Goal: Communication & Community: Answer question/provide support

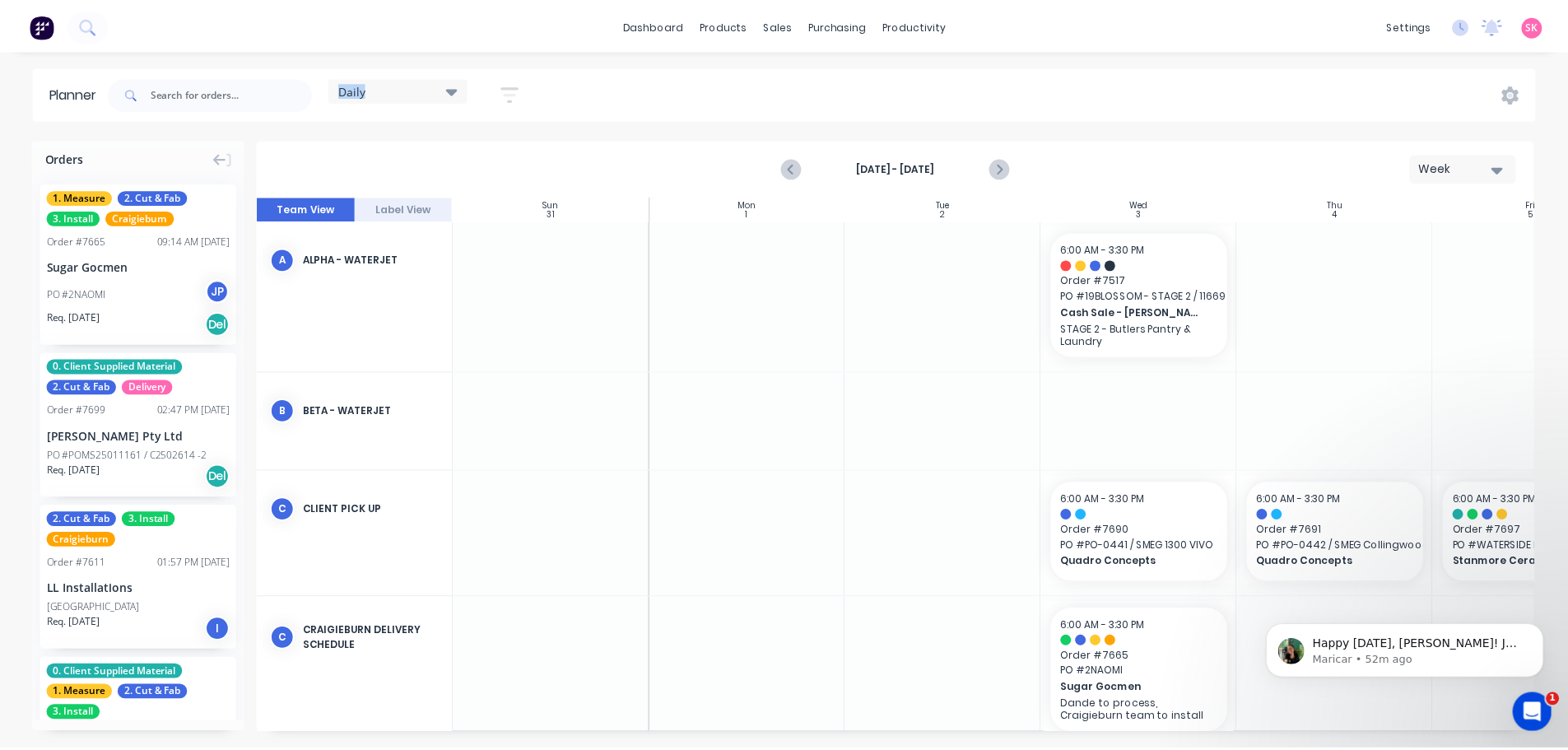
scroll to position [258, 291]
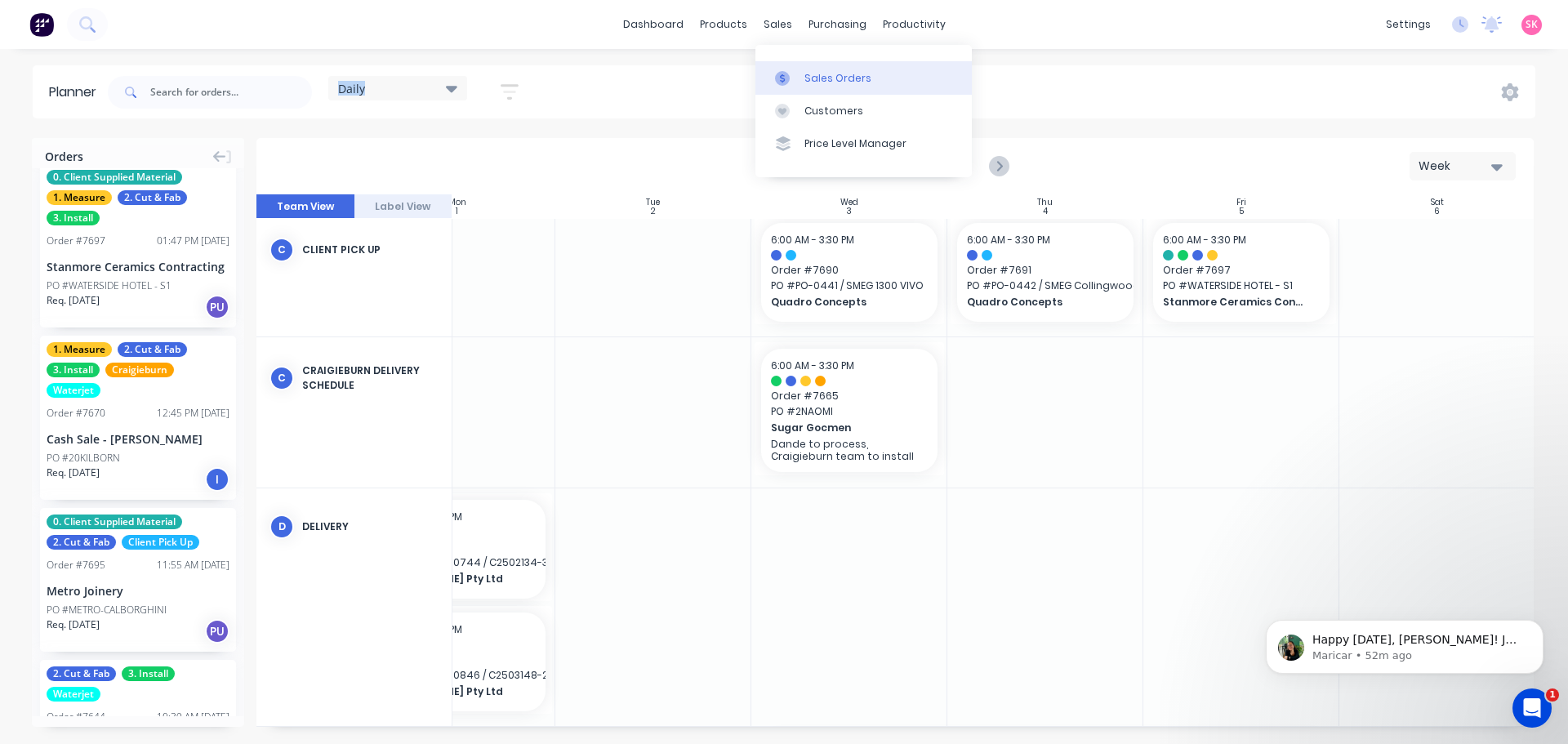
click at [806, 80] on div "Sales Orders" at bounding box center [837, 78] width 67 height 14
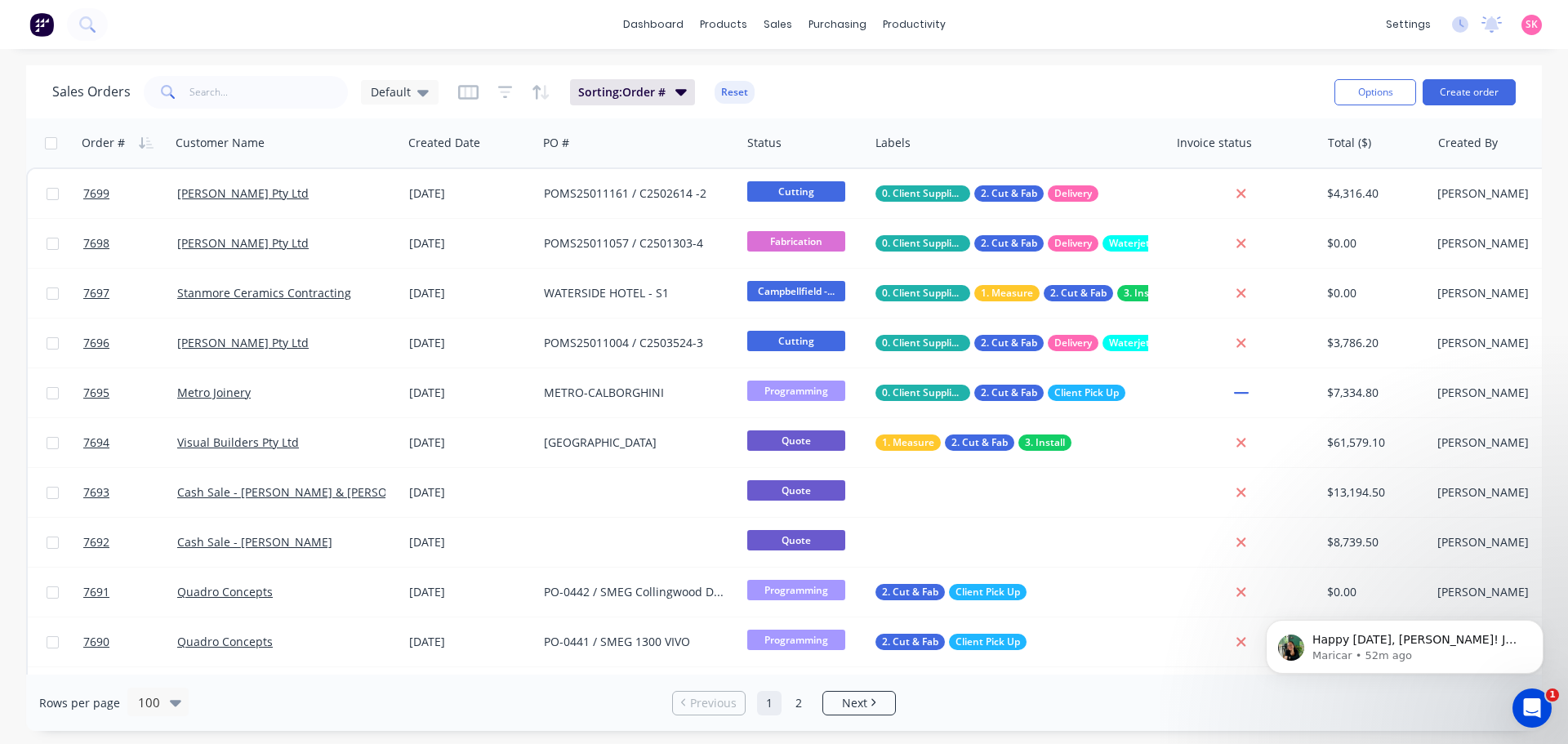
click at [169, 96] on icon at bounding box center [168, 92] width 14 height 14
click at [221, 91] on input "text" at bounding box center [269, 92] width 160 height 32
type input "STONE INTERIORS"
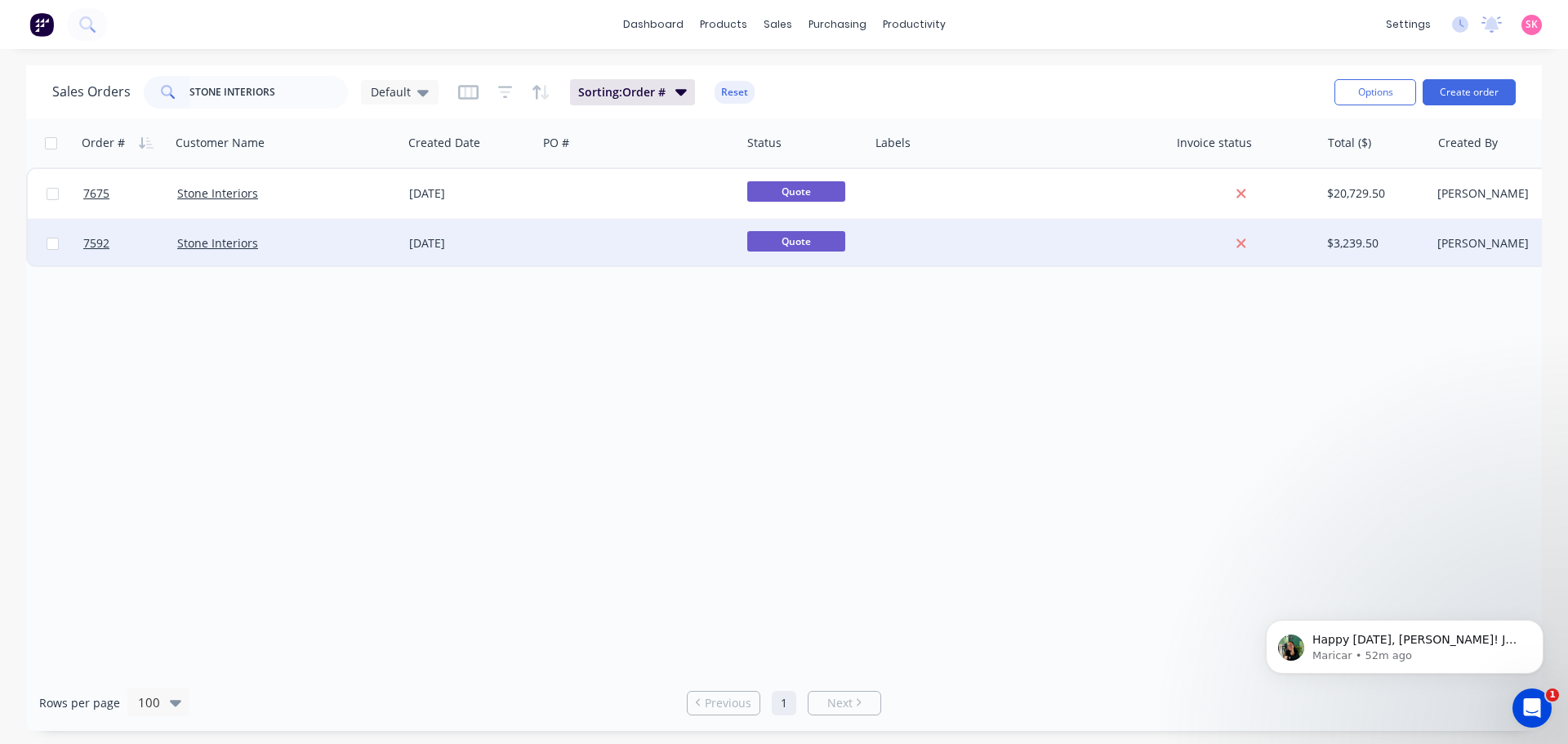
click at [581, 250] on div at bounding box center [638, 243] width 204 height 49
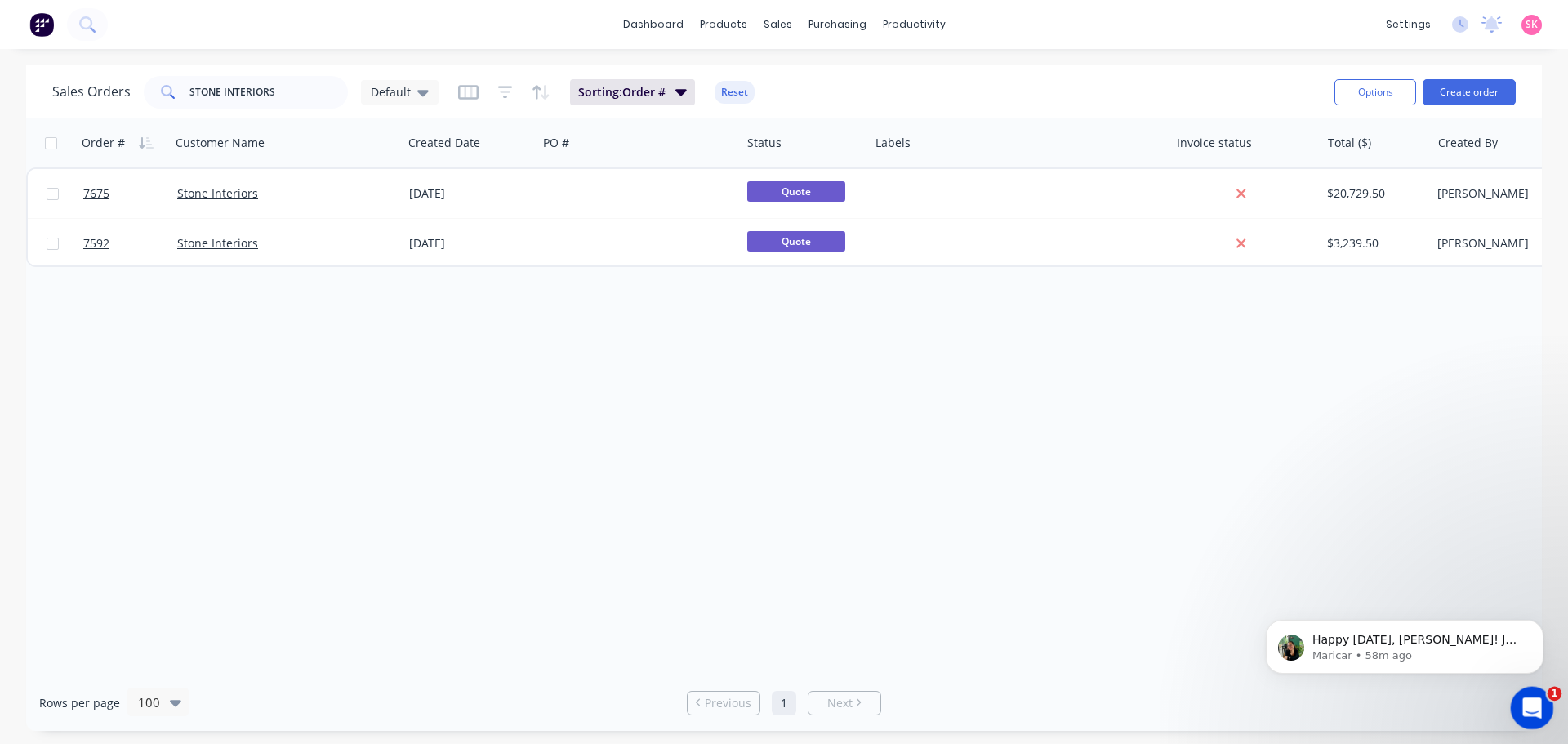
click at [1538, 697] on div "Open Intercom Messenger" at bounding box center [1529, 705] width 54 height 54
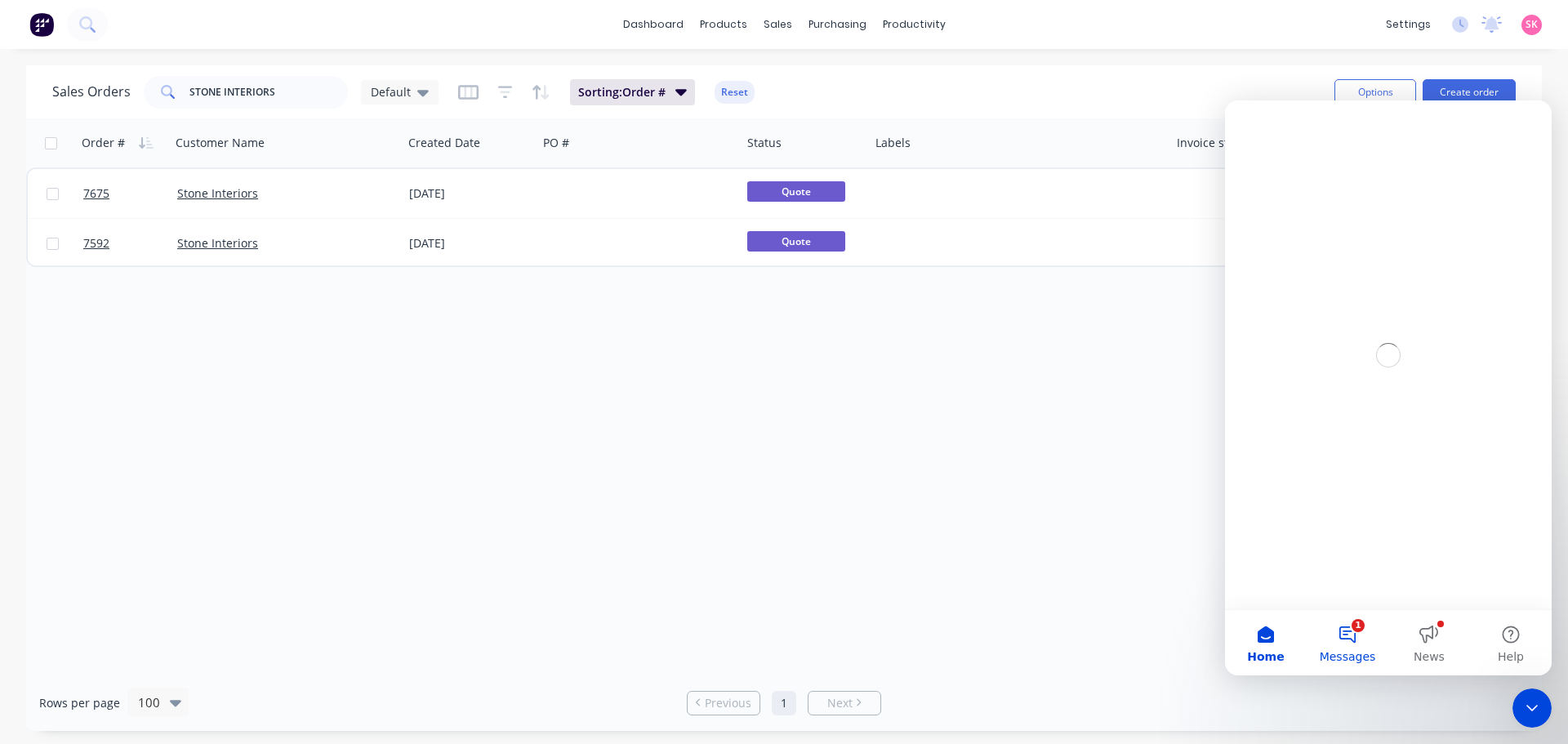
click at [1338, 651] on span "Messages" at bounding box center [1347, 656] width 56 height 12
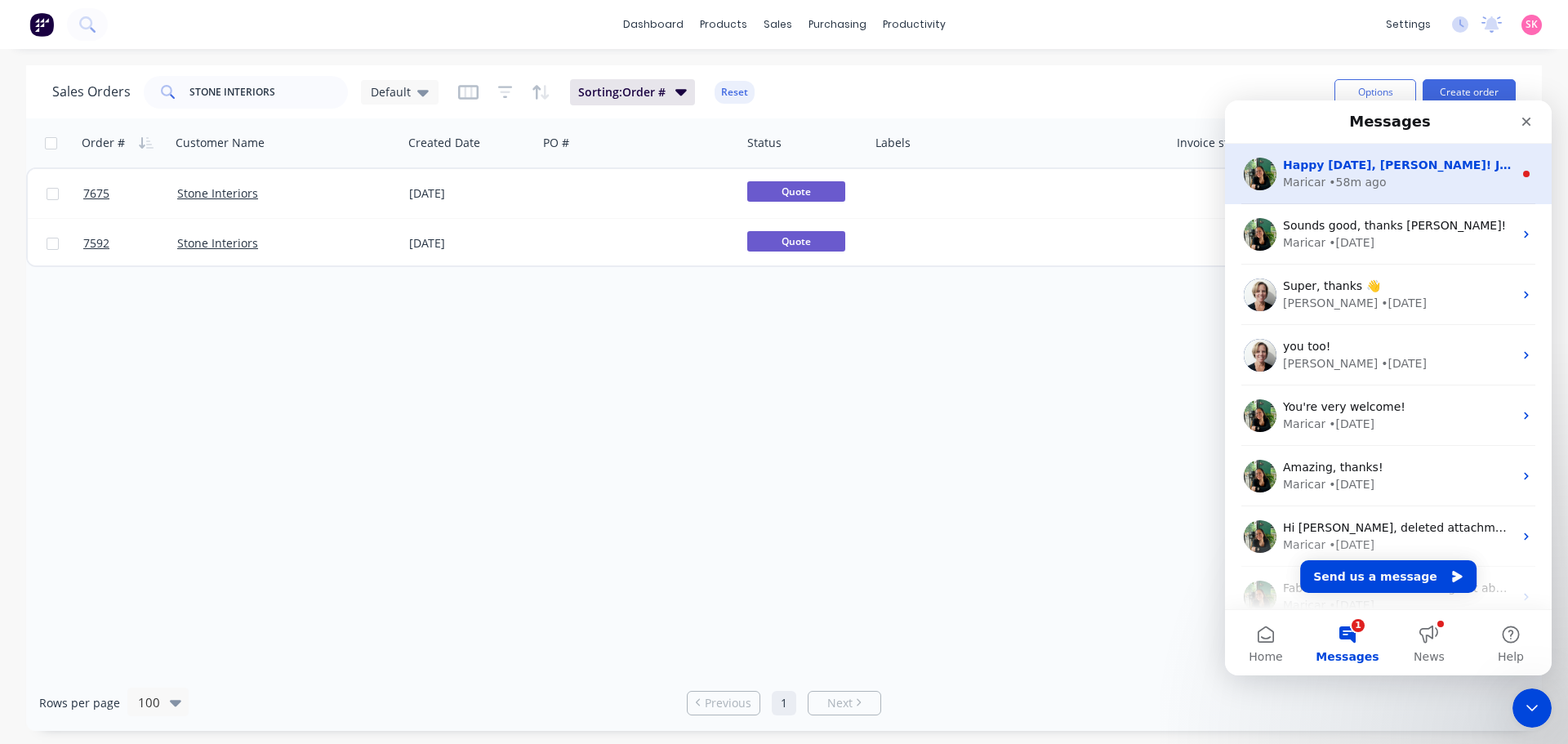
click at [1384, 186] on div "Maricar • 58m ago" at bounding box center [1398, 182] width 230 height 17
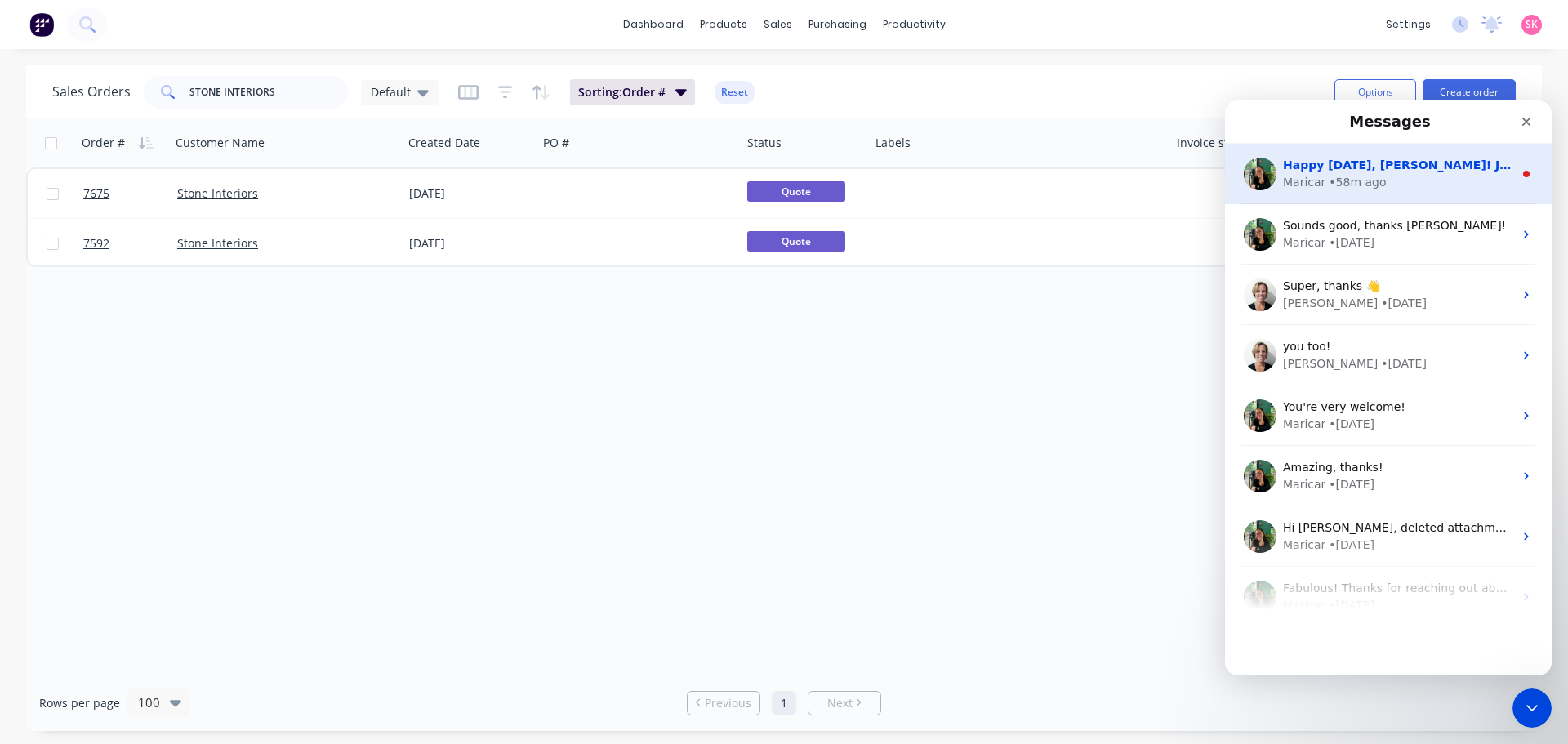
click at [1384, 186] on div "Maricar • 58m ago" at bounding box center [1398, 182] width 230 height 17
click at [1388, 196] on div "Happy Friday, Stacey! Just a quick update – the issue with filters applied on s…" at bounding box center [1388, 173] width 326 height 60
click at [1375, 190] on div "• 59m ago" at bounding box center [1357, 182] width 57 height 17
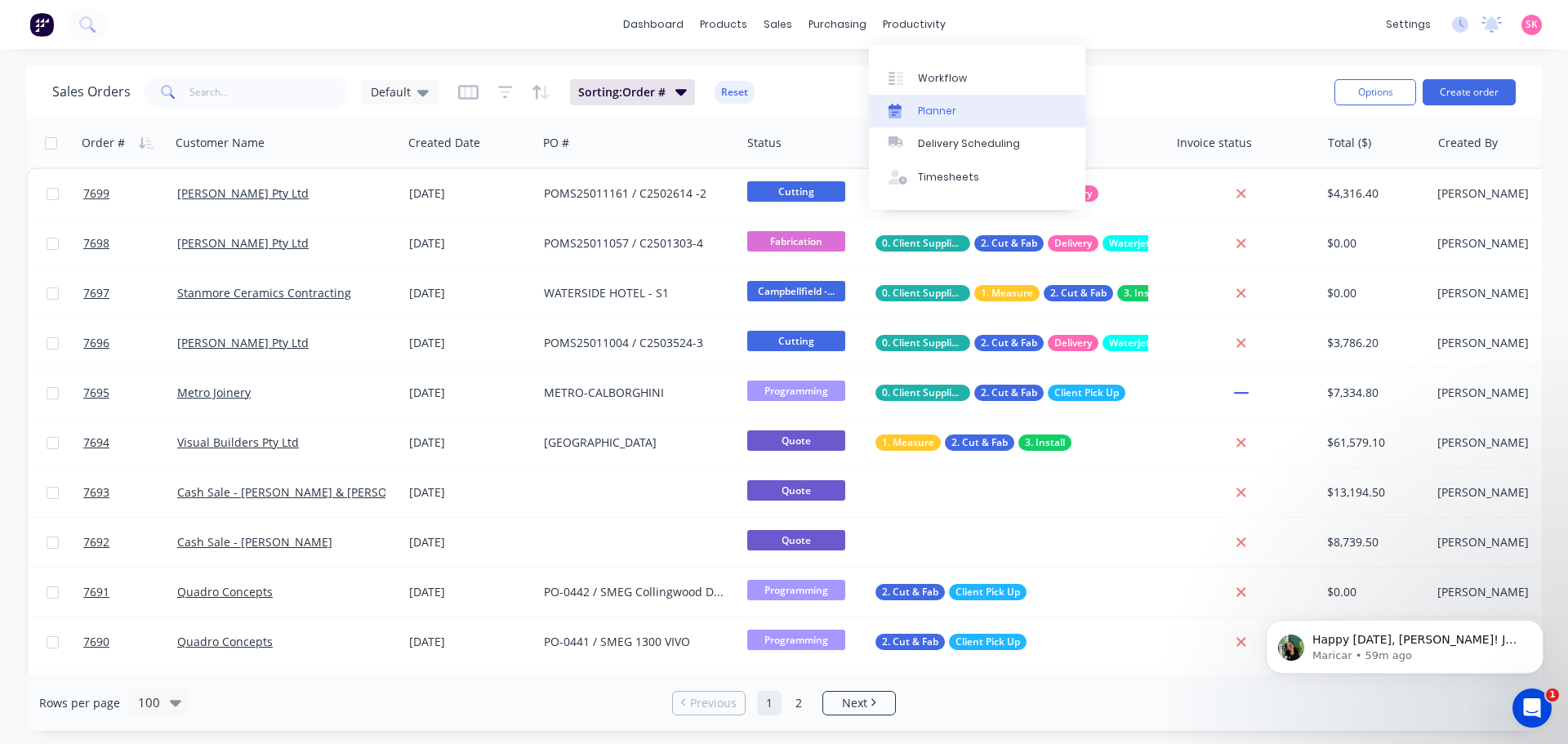
click at [937, 105] on div "Planner" at bounding box center [937, 111] width 39 height 14
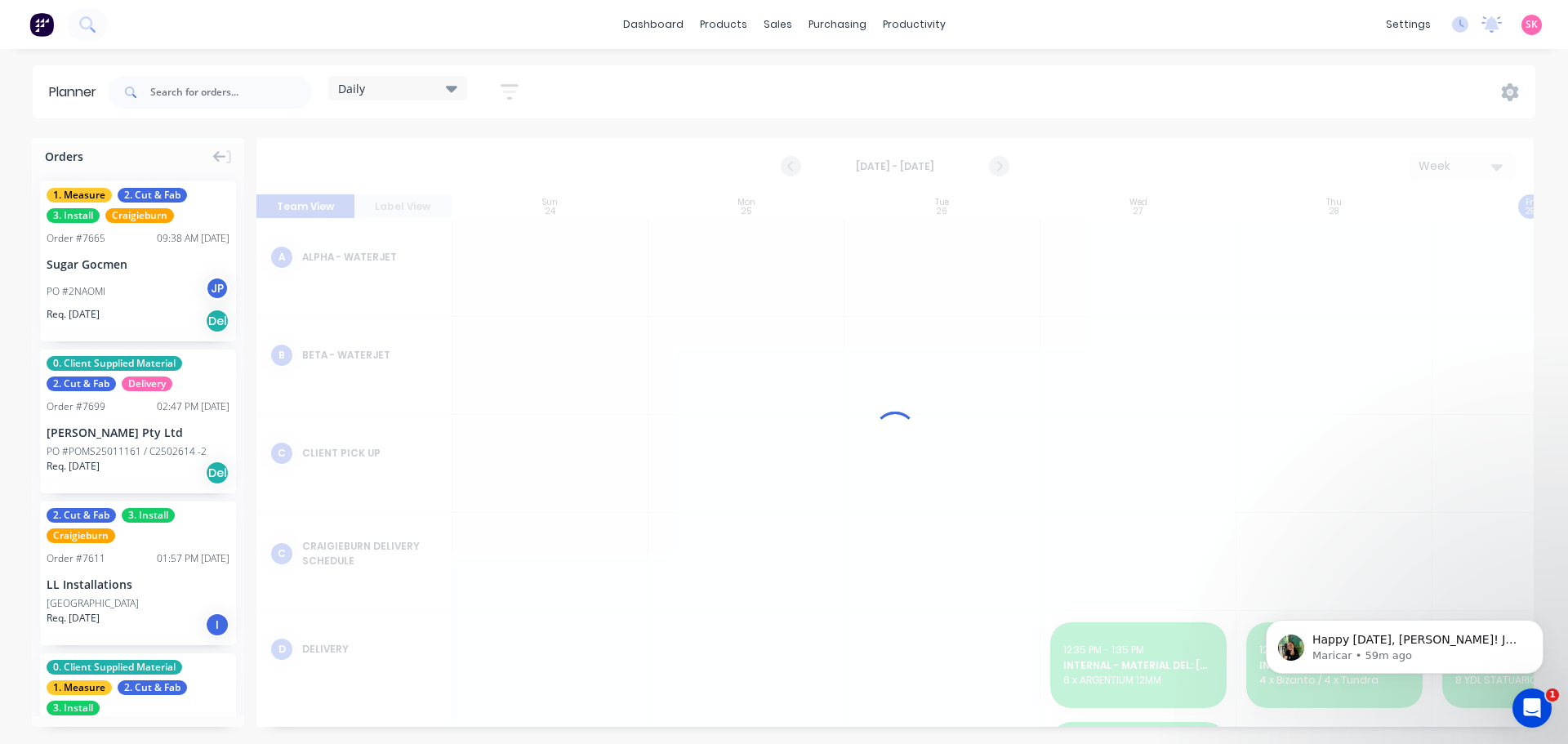
scroll to position [0, 1]
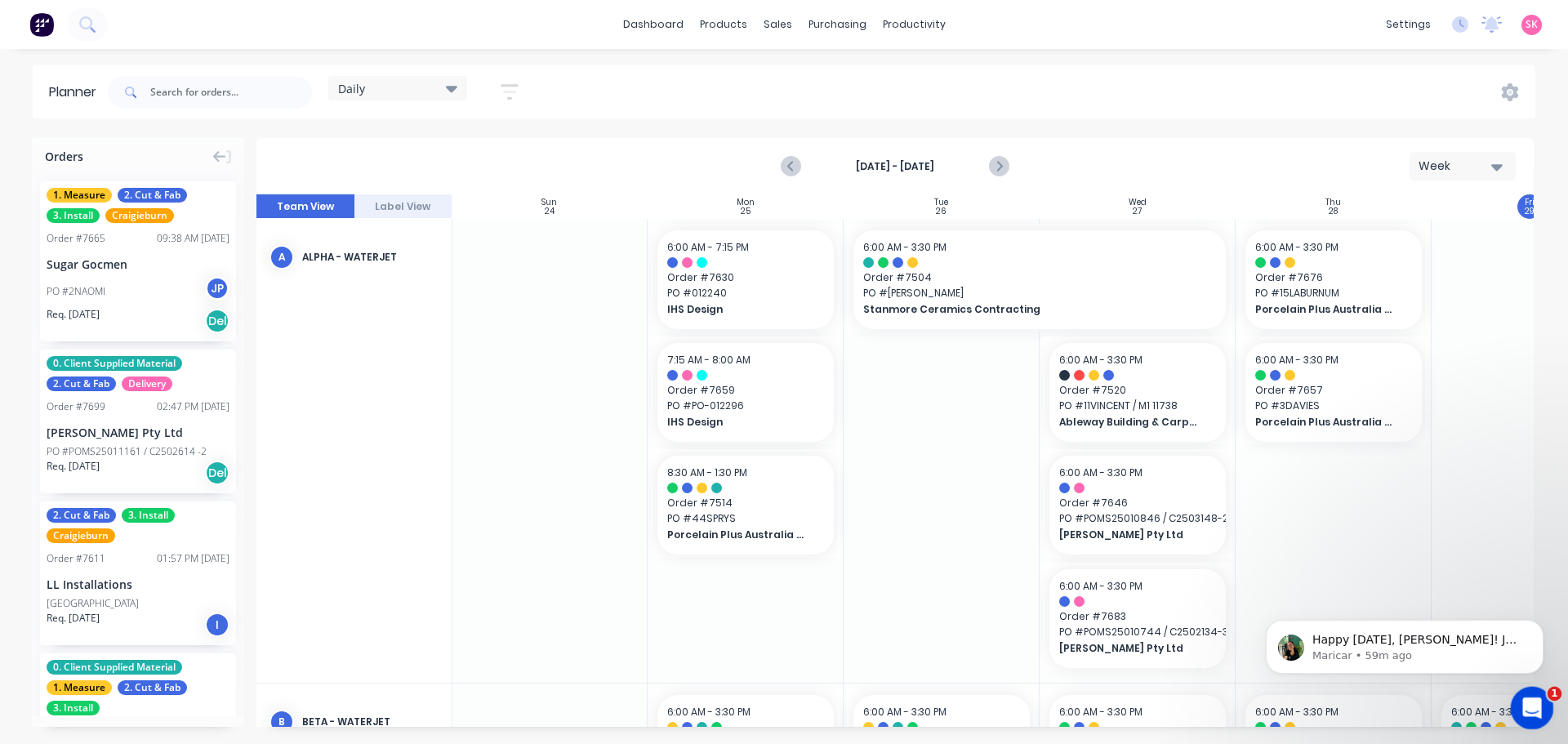
click at [1538, 700] on icon "Open Intercom Messenger" at bounding box center [1529, 705] width 27 height 27
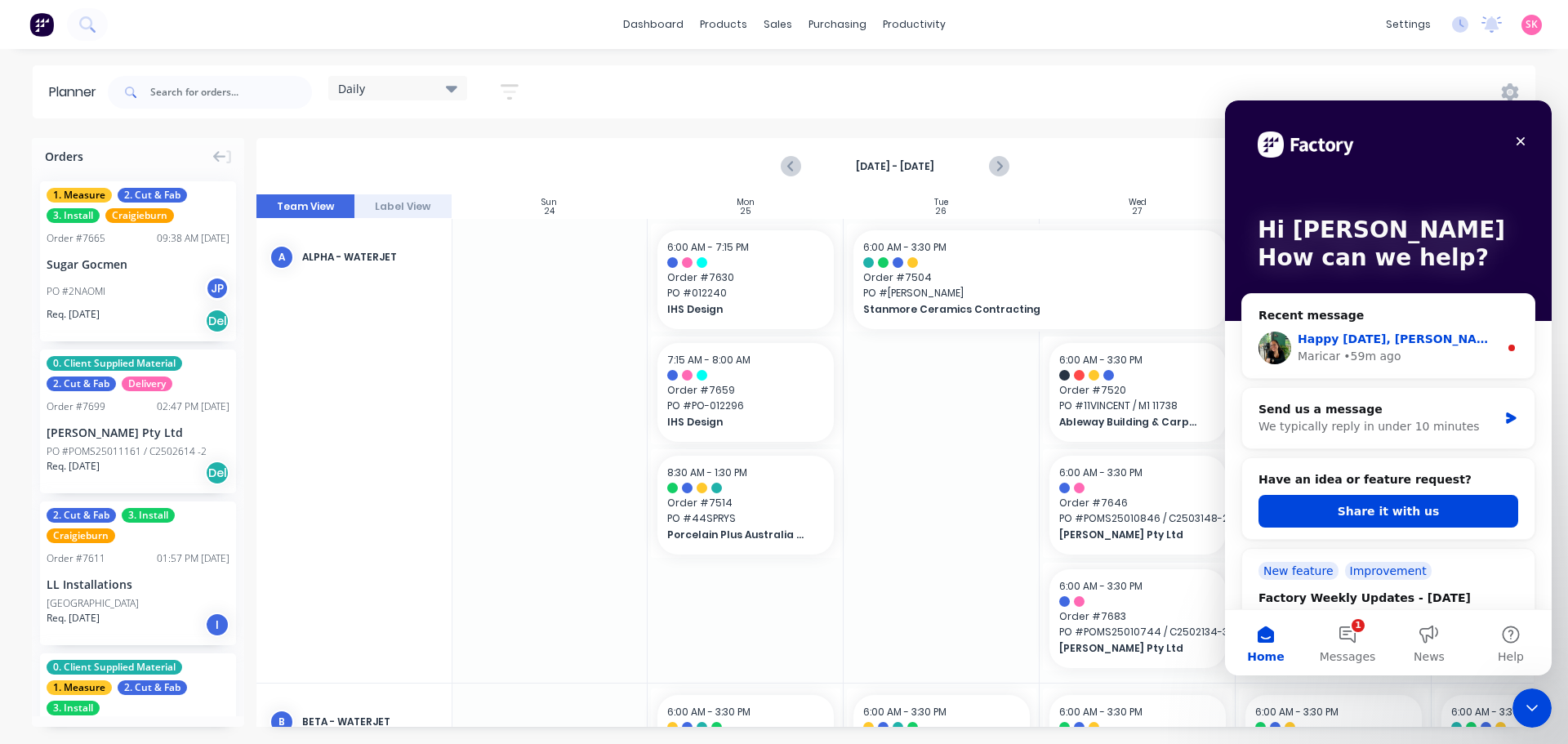
click at [1431, 353] on div "Maricar • 59m ago" at bounding box center [1398, 356] width 201 height 17
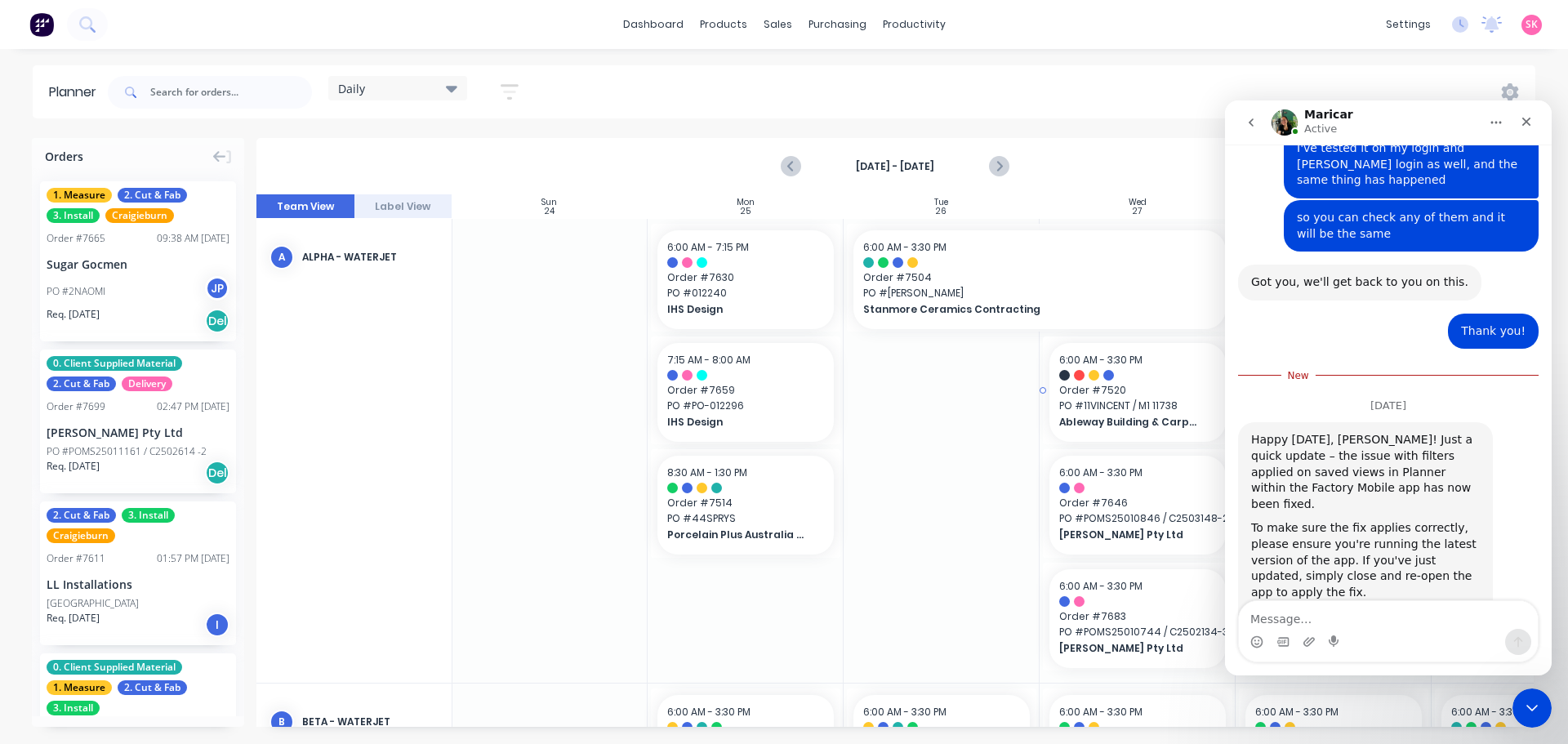
scroll to position [611, 0]
click at [1338, 625] on textarea "Message…" at bounding box center [1388, 614] width 299 height 28
type textarea "h"
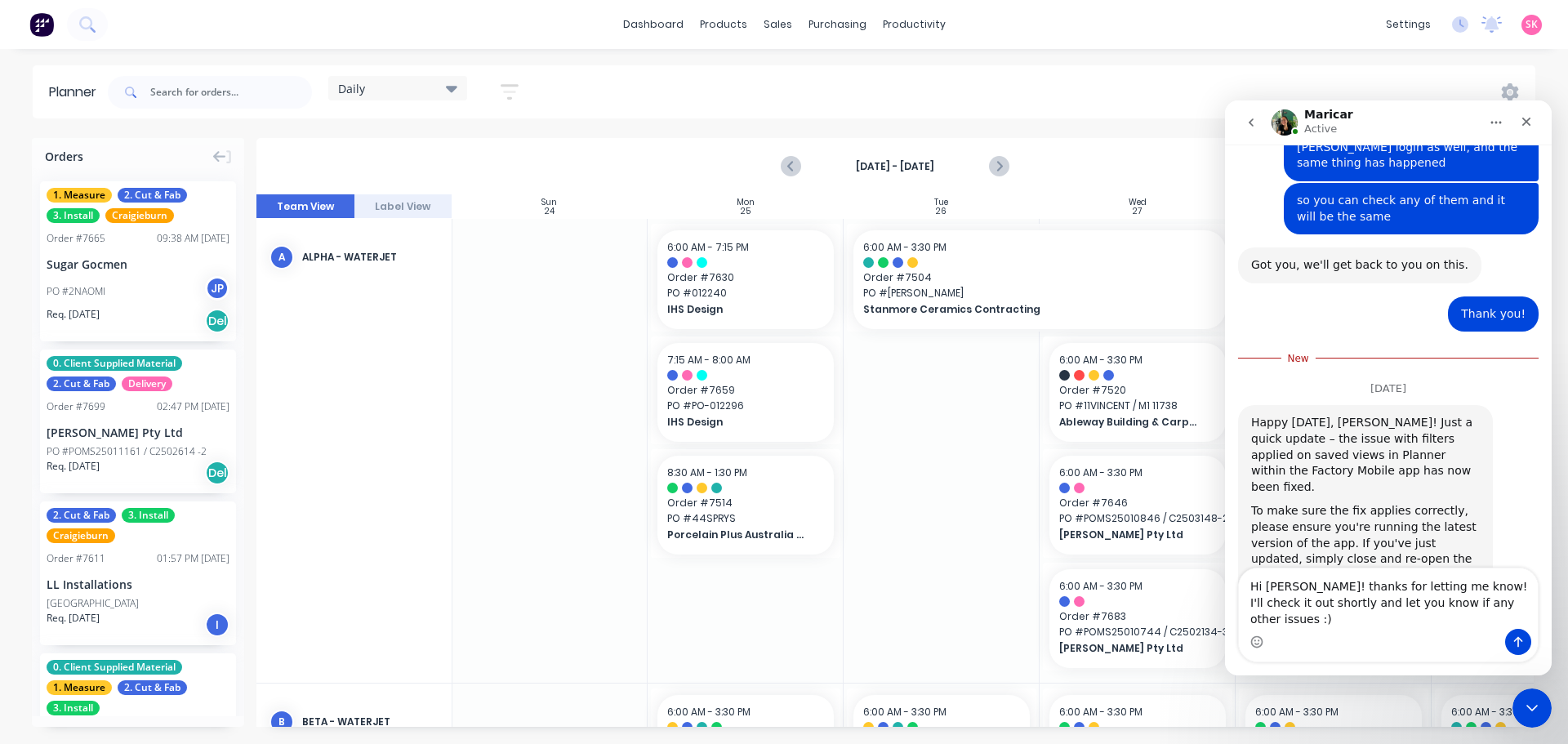
type textarea "Hi Maricar! thanks for letting me know! I'll check it out shortly and let you k…"
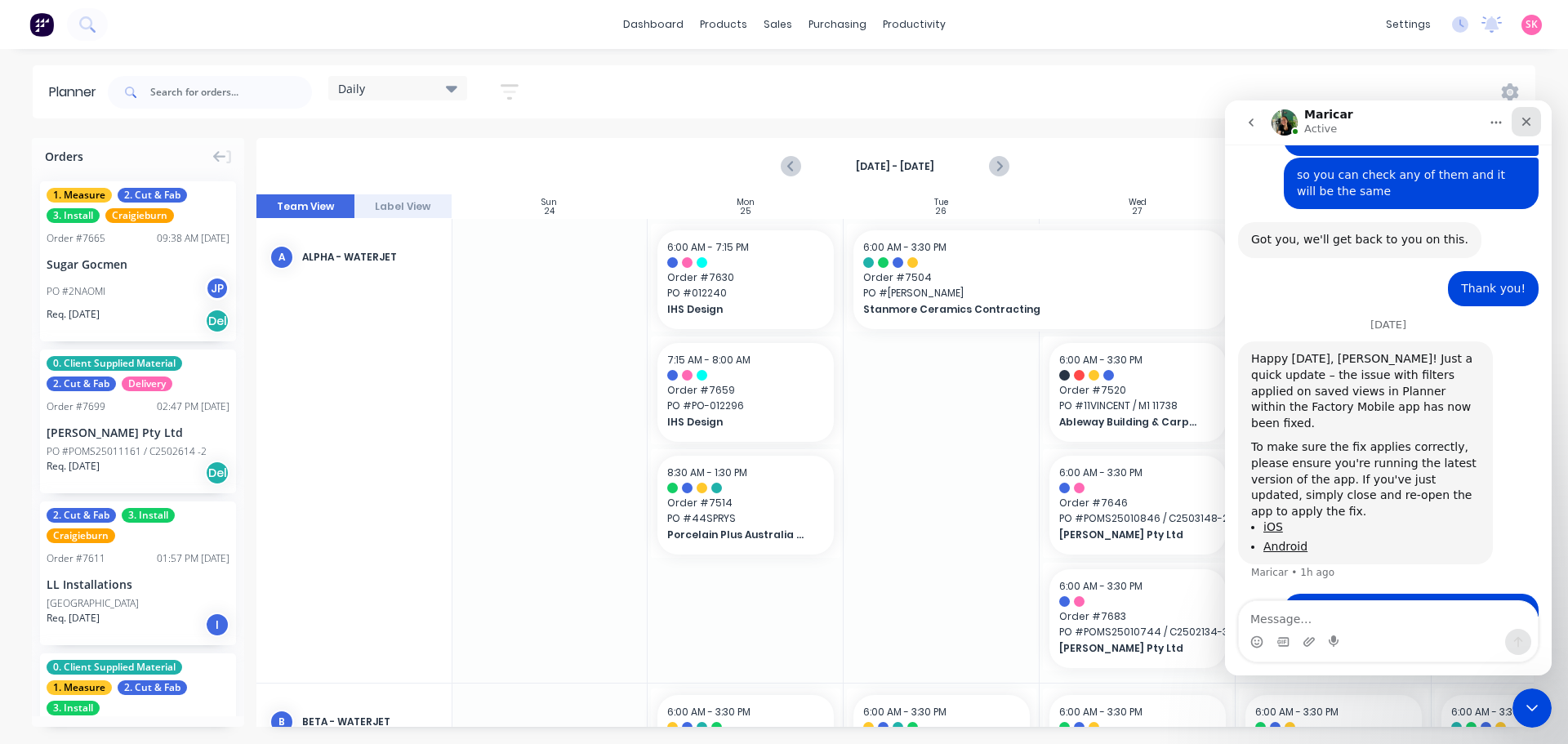
click at [1532, 123] on icon "Close" at bounding box center [1526, 121] width 13 height 13
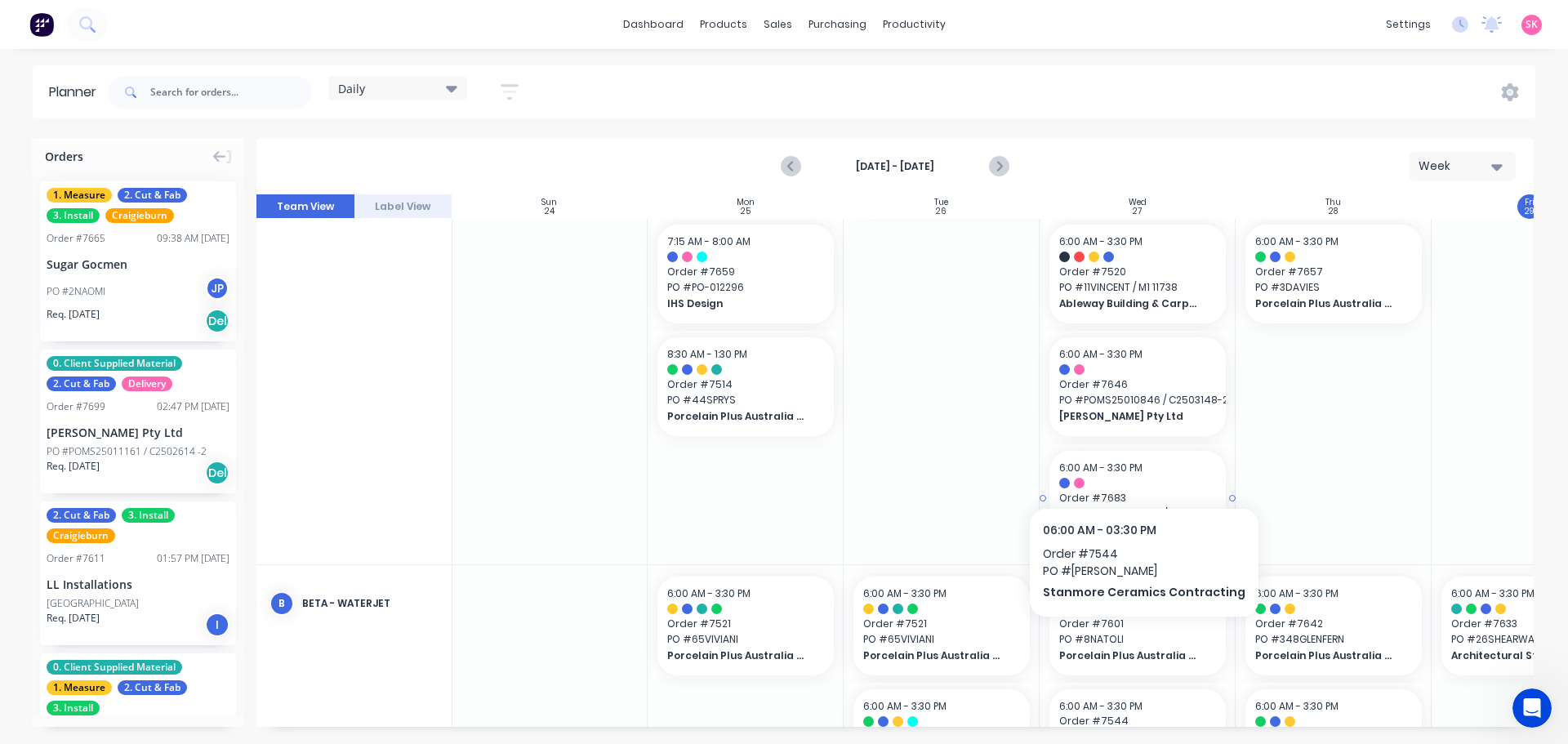
scroll to position [0, 1]
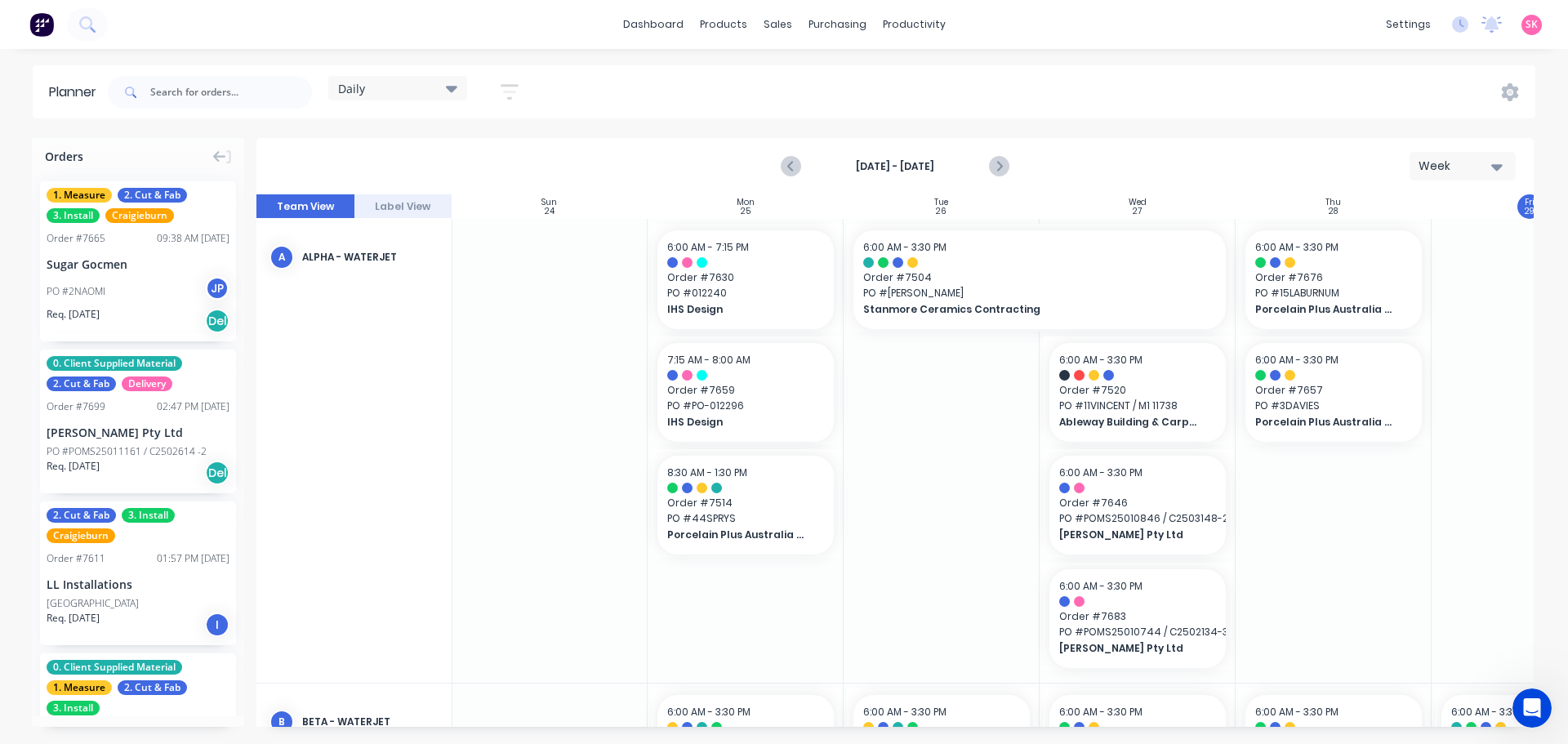
click at [513, 97] on icon "button" at bounding box center [509, 91] width 18 height 15
click at [1528, 690] on div "Open Intercom Messenger" at bounding box center [1529, 705] width 54 height 54
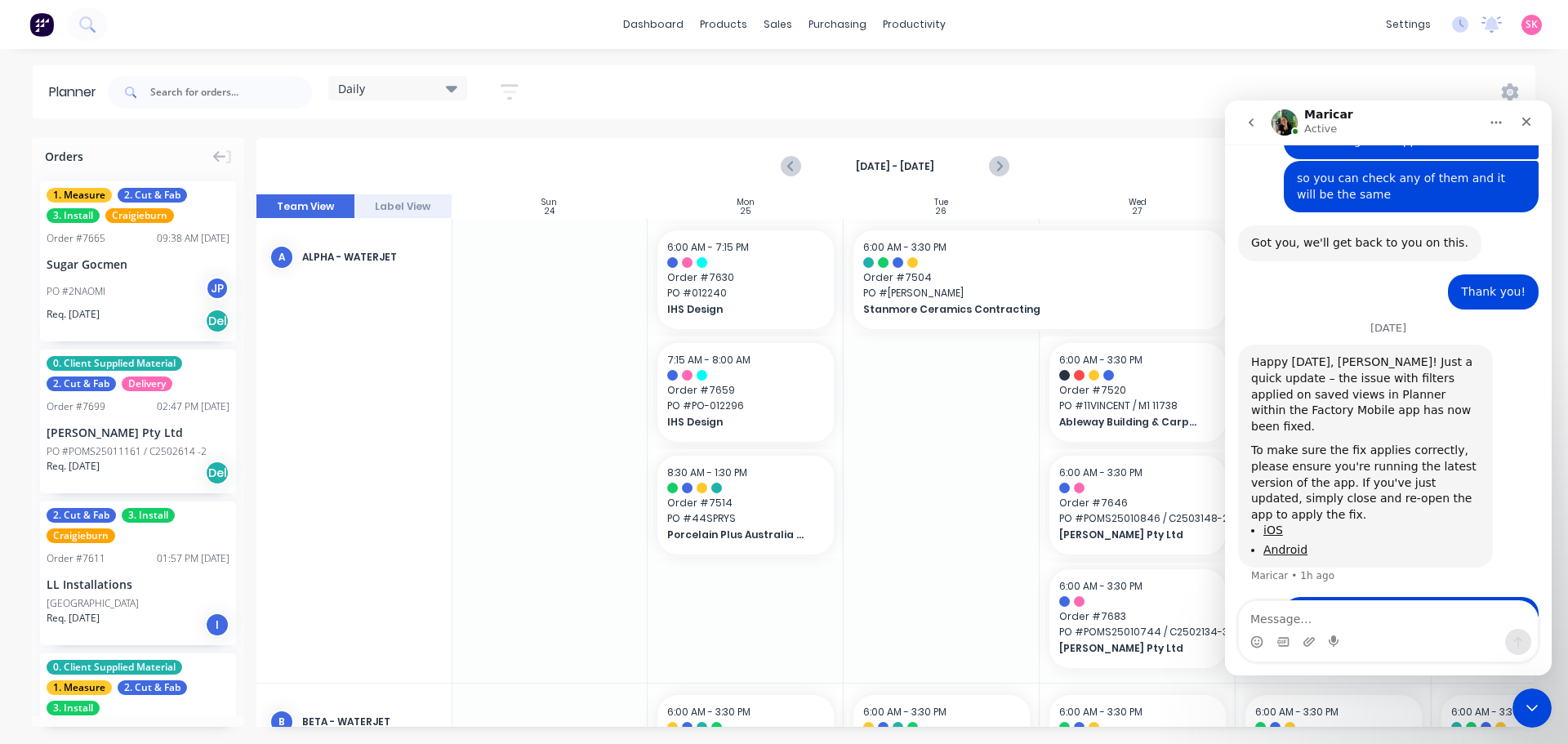
scroll to position [653, 0]
click at [1368, 601] on textarea "Message…" at bounding box center [1388, 614] width 299 height 28
click at [1363, 615] on textarea "Message…" at bounding box center [1388, 614] width 299 height 28
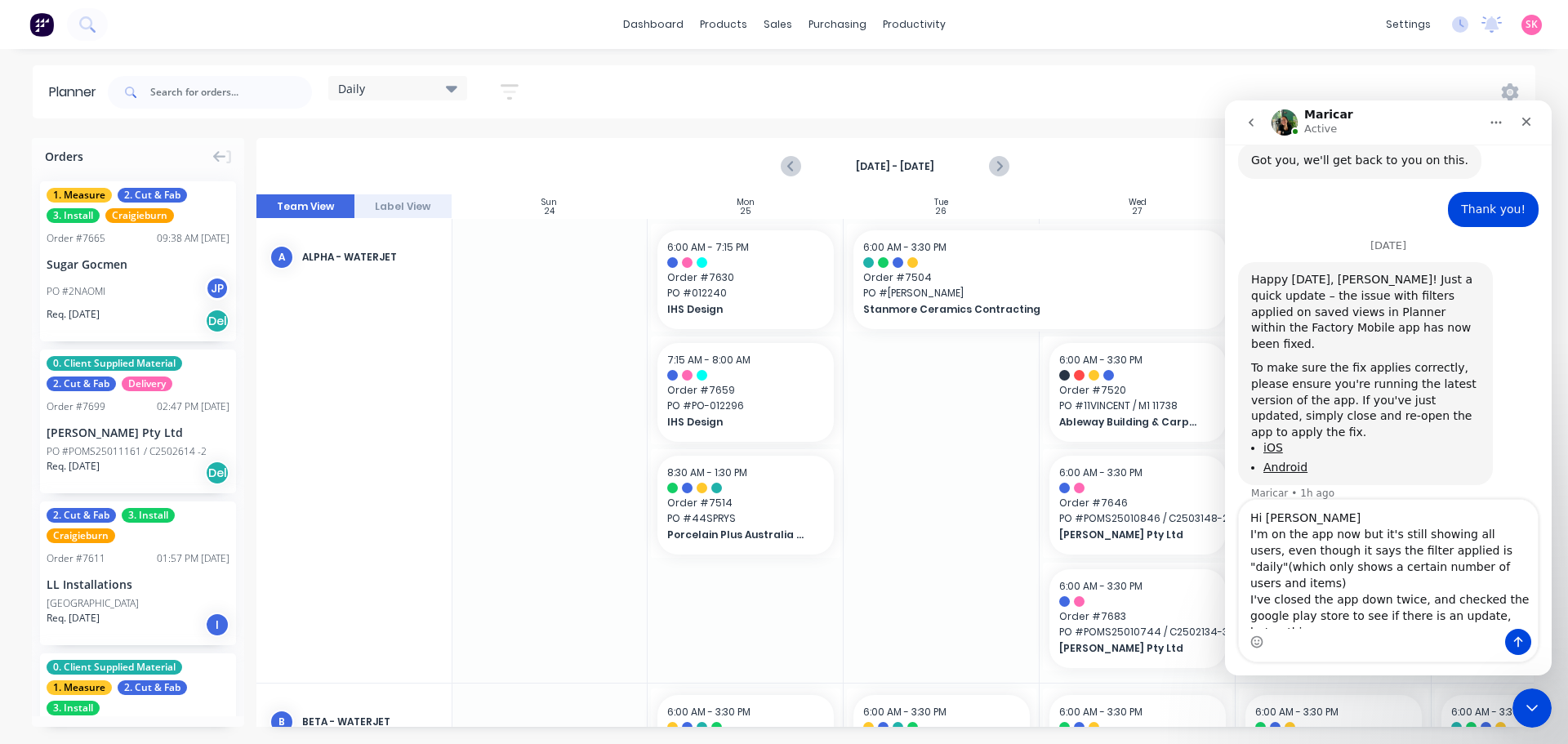
scroll to position [751, 0]
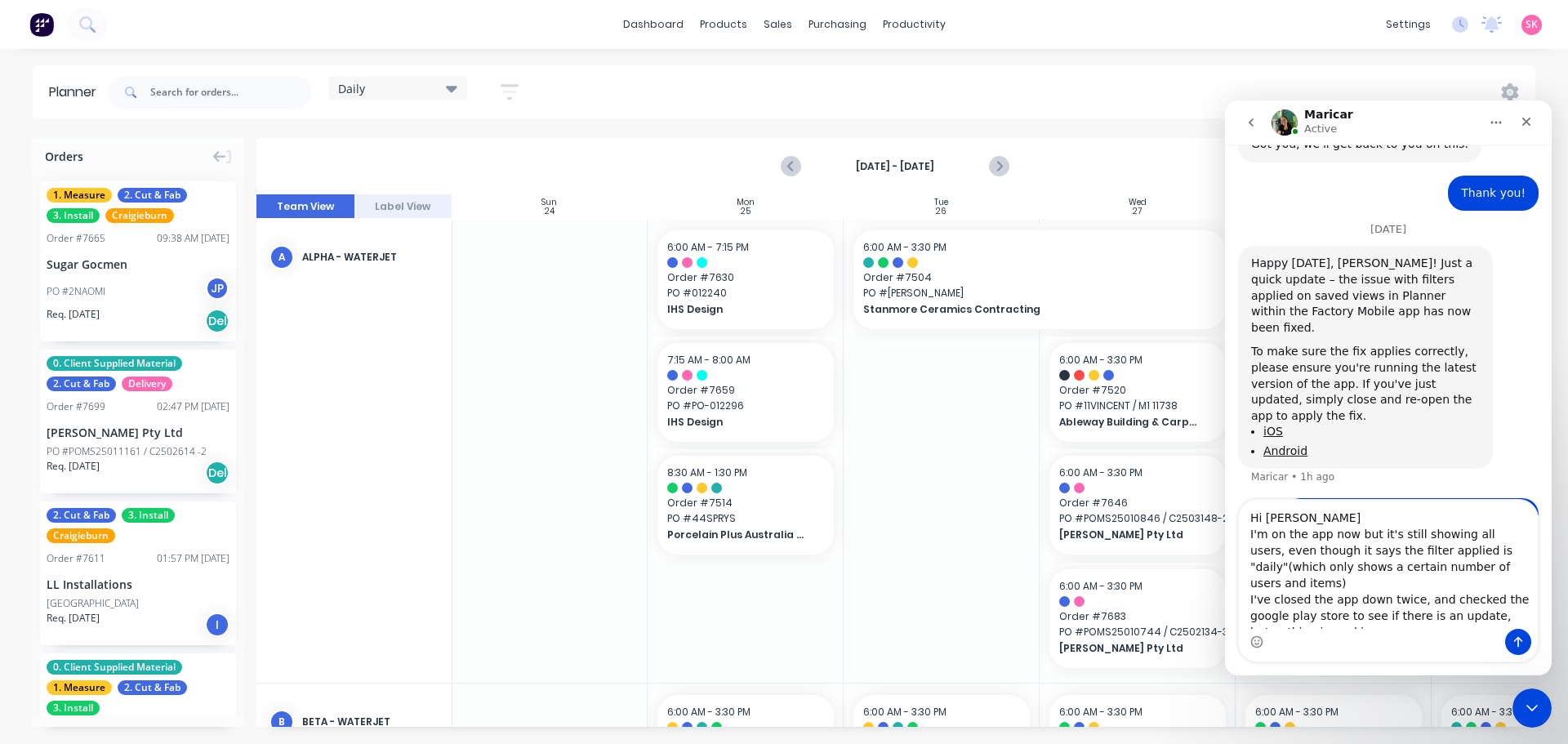
type textarea "Hi Maricar I'm on the app now but it's still showing all users, even though it …"
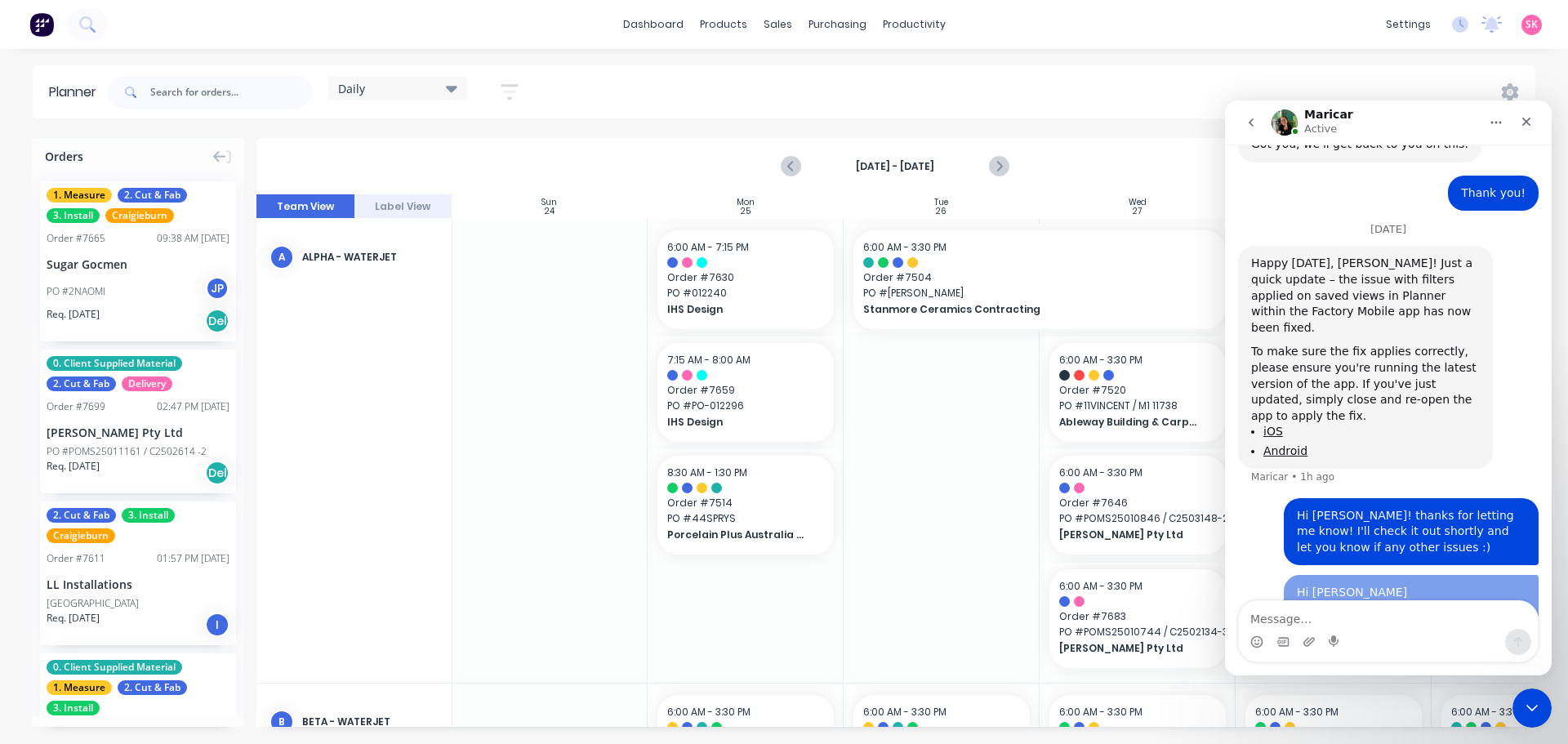
scroll to position [802, 0]
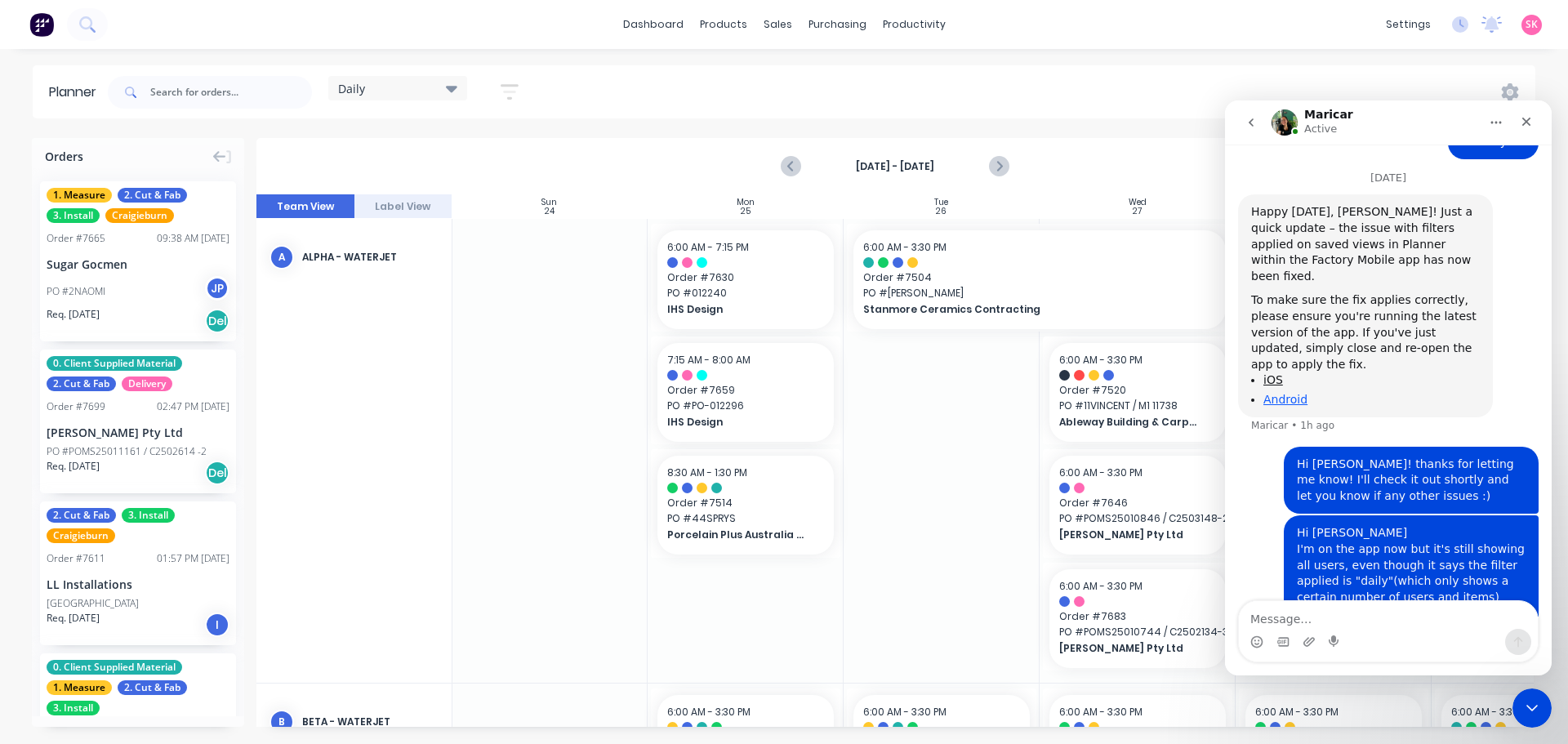
click at [1297, 393] on link "Android" at bounding box center [1285, 399] width 44 height 13
click at [1384, 610] on textarea "Message…" at bounding box center [1388, 614] width 299 height 28
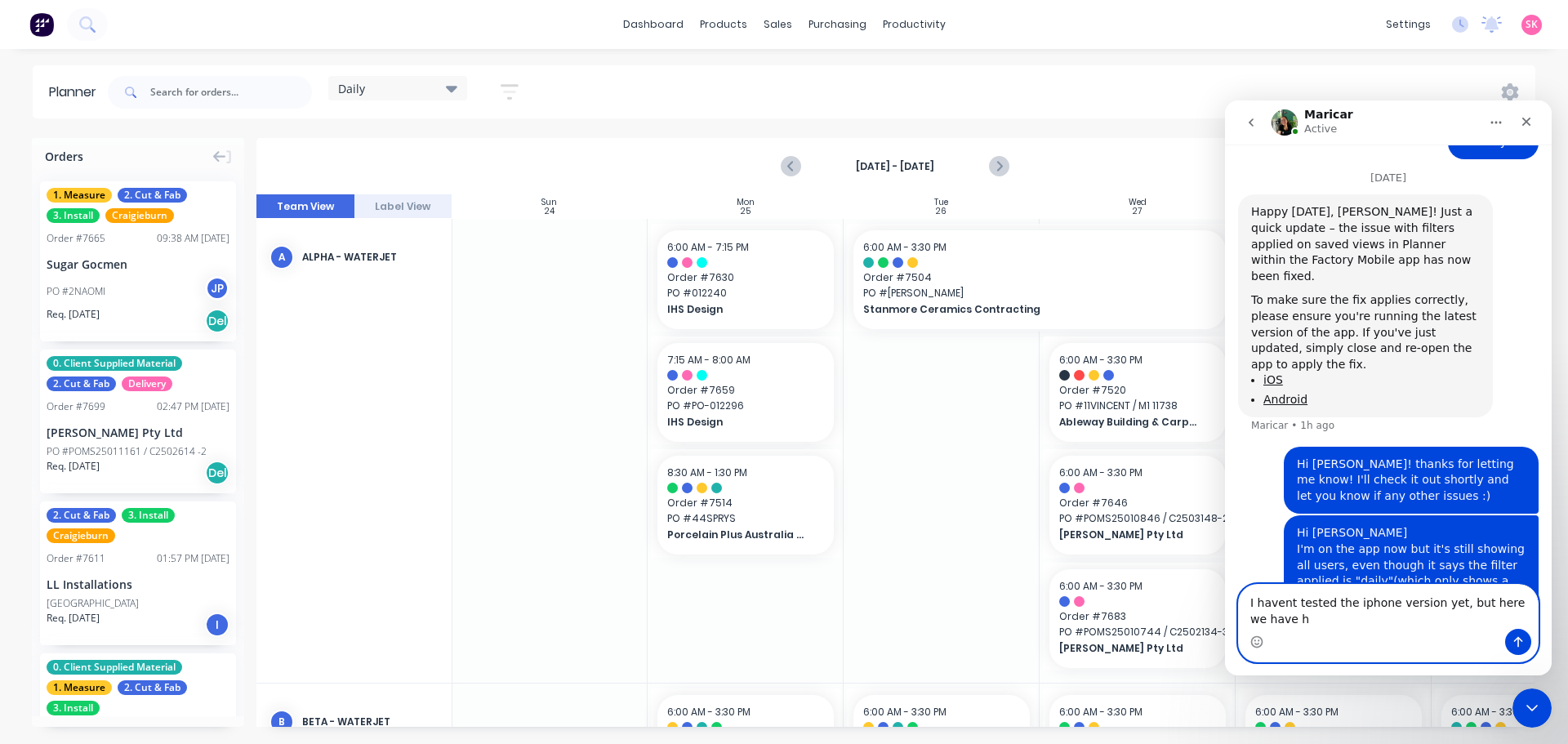
scroll to position [818, 0]
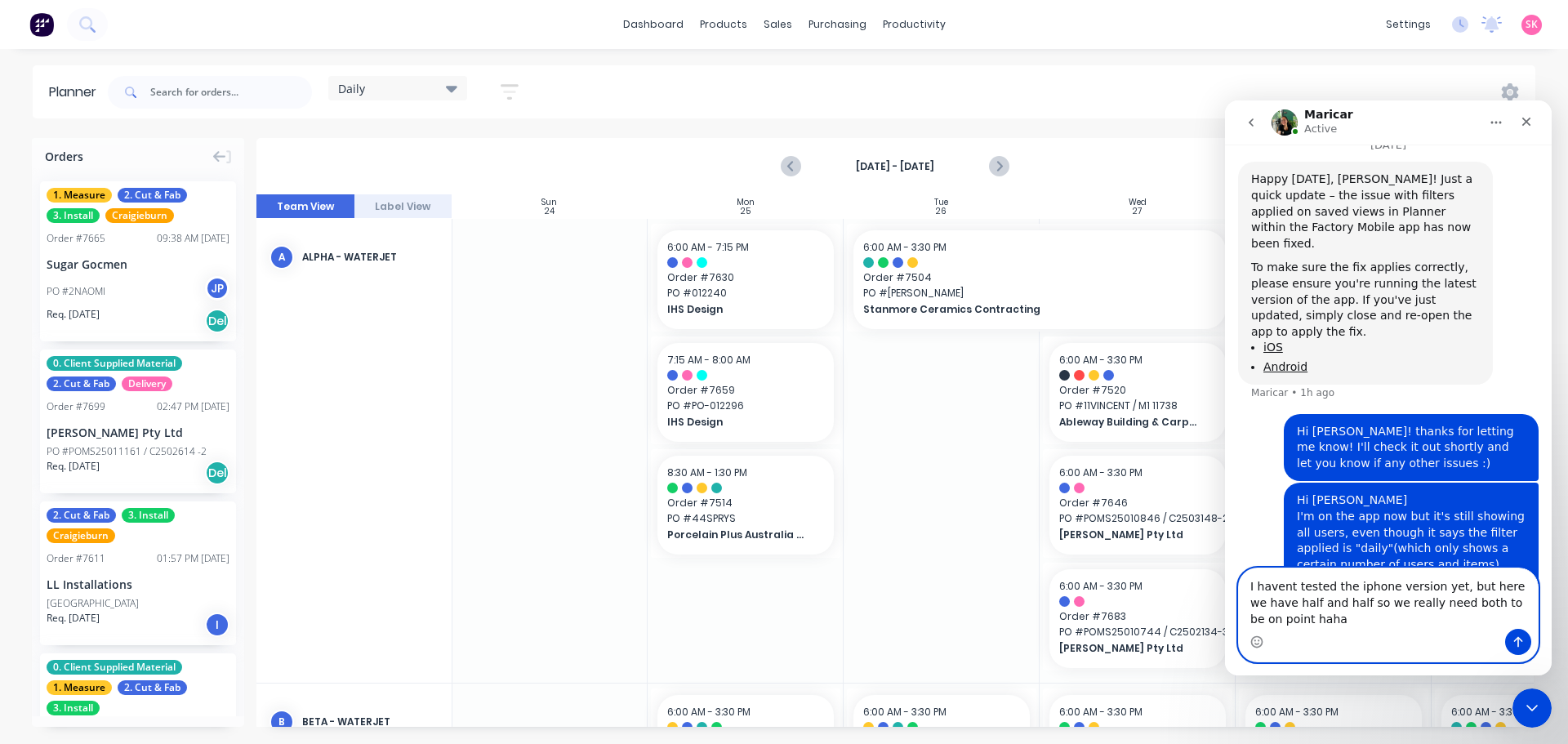
type textarea "I havent tested the iphone version yet, but here we have half and half so we re…"
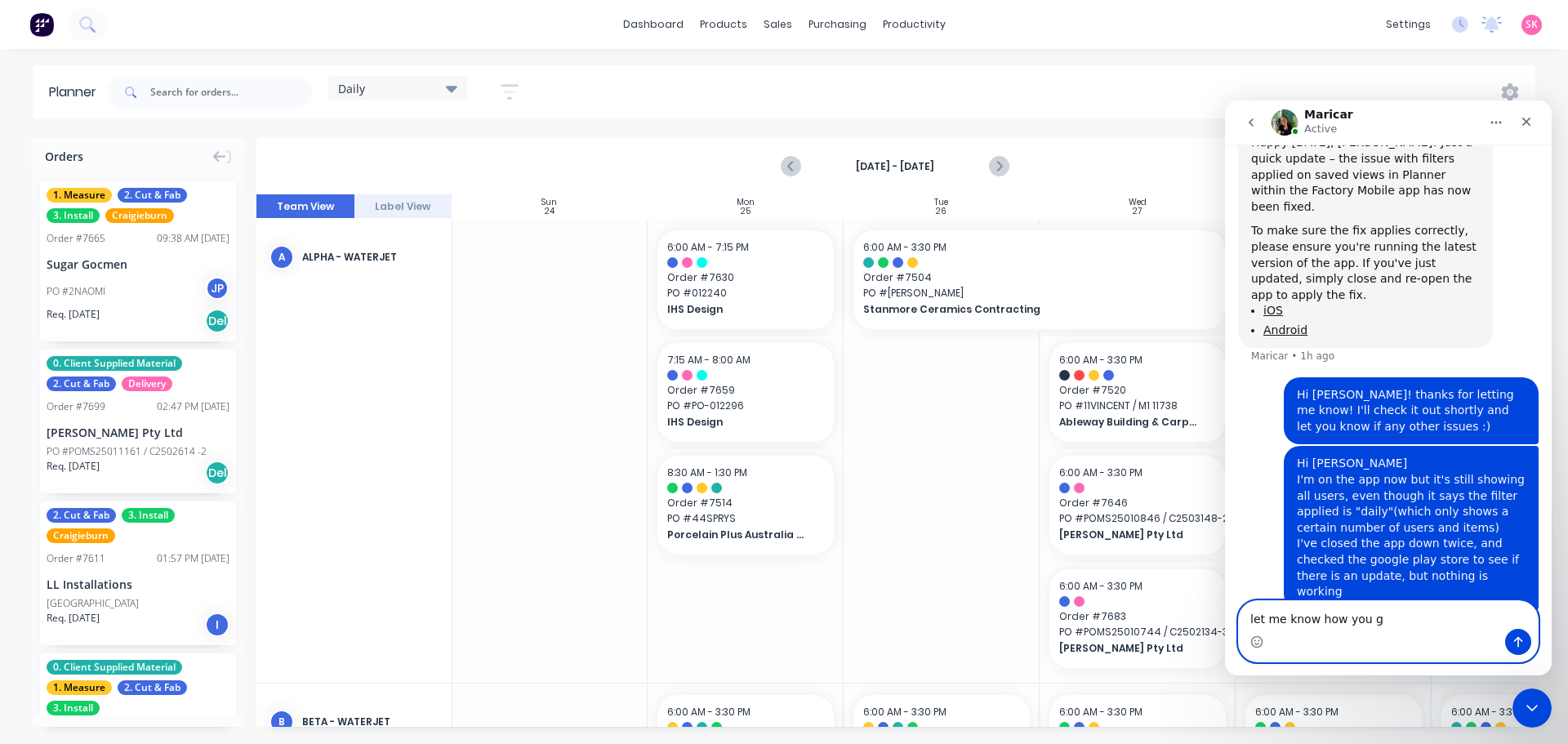
type textarea "let me know how you go"
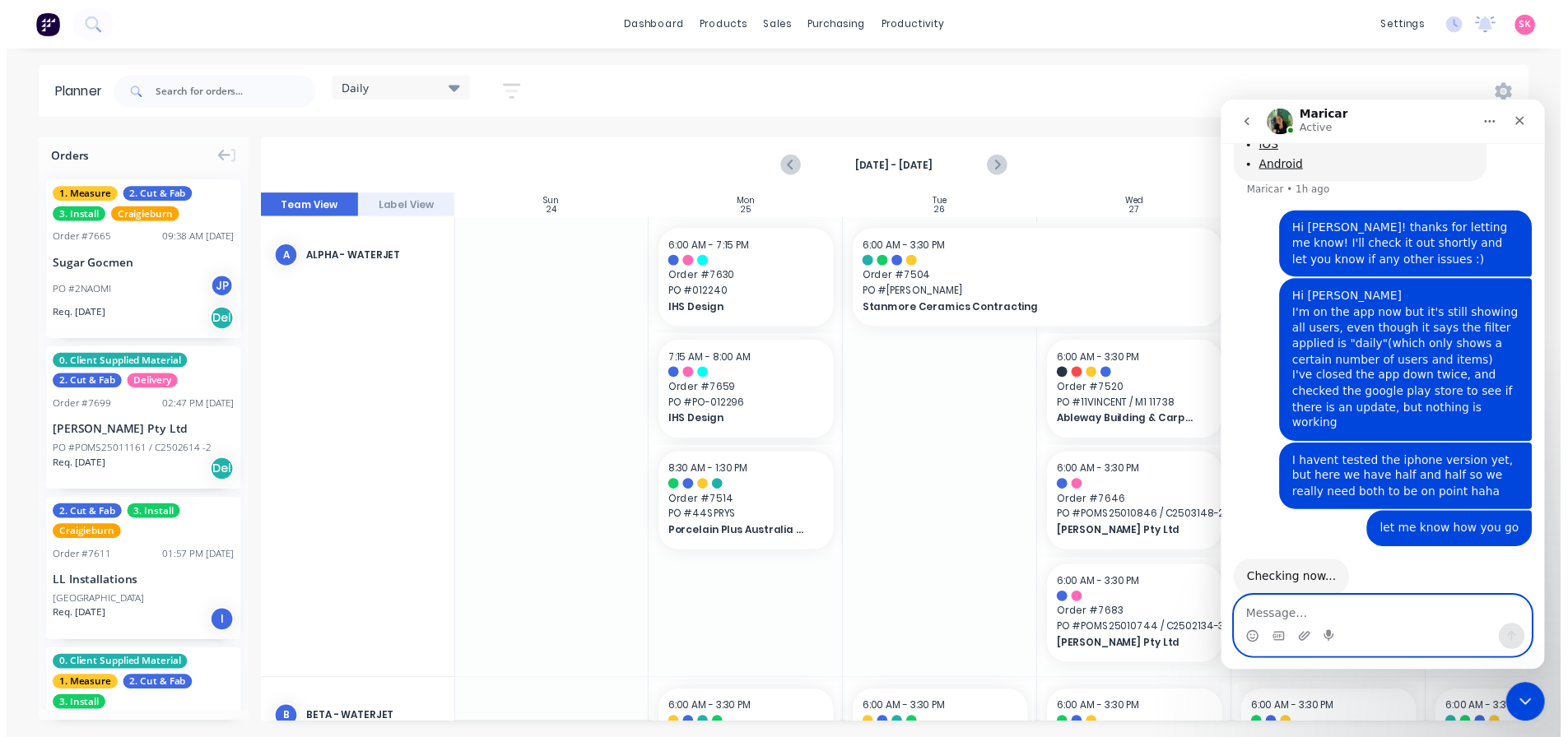
scroll to position [982, 0]
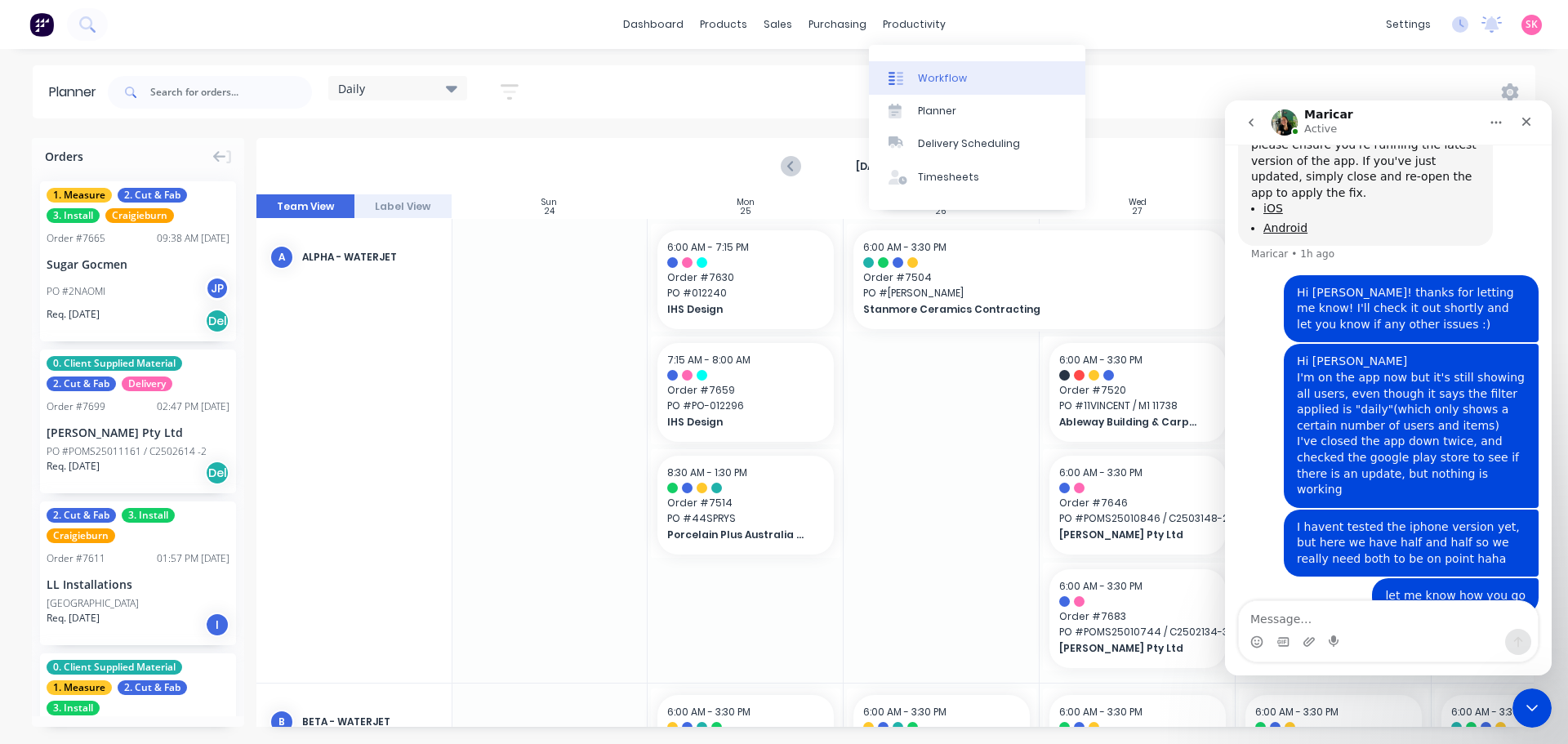
click at [919, 78] on div "Workflow" at bounding box center [942, 78] width 49 height 14
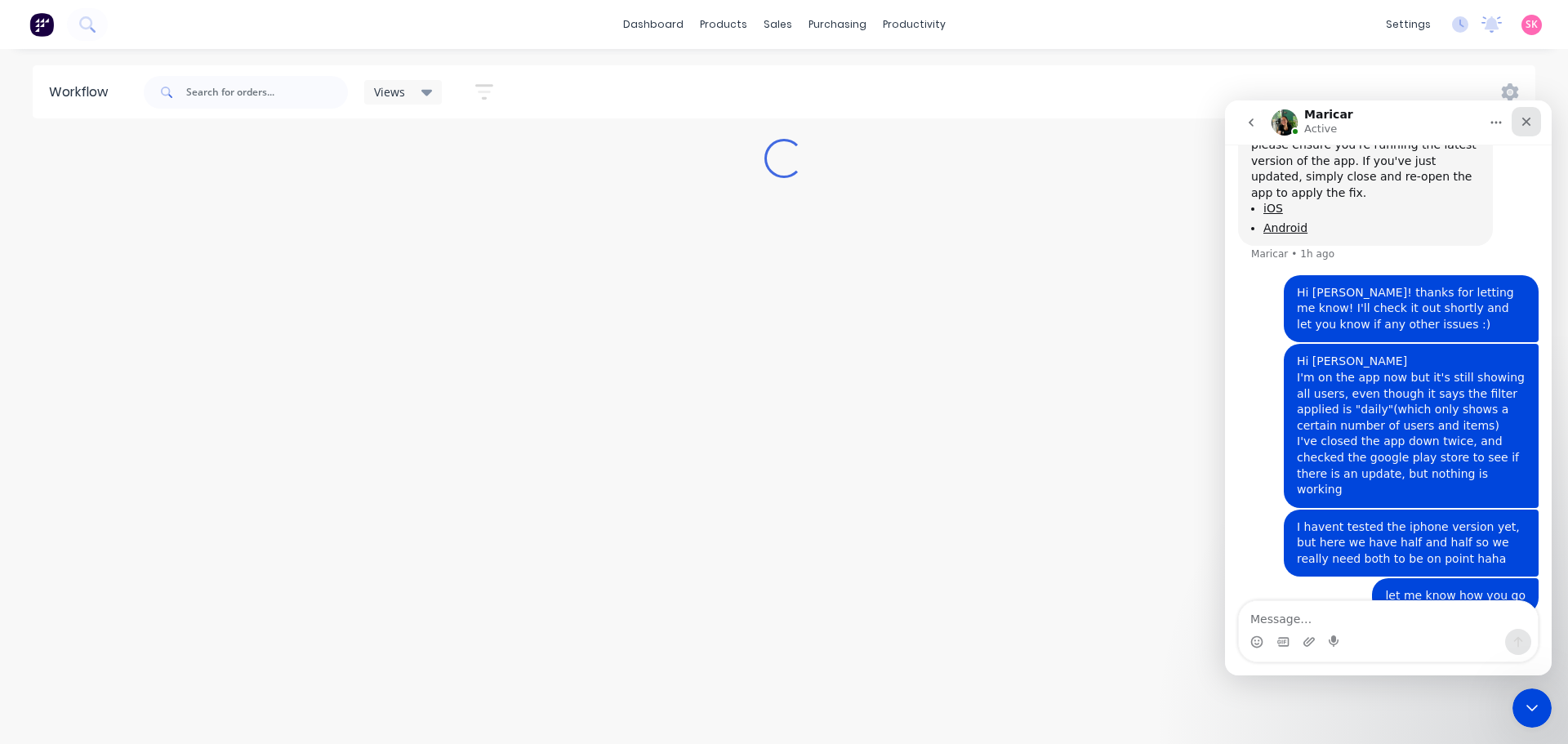
click at [1522, 118] on icon "Close" at bounding box center [1527, 122] width 9 height 9
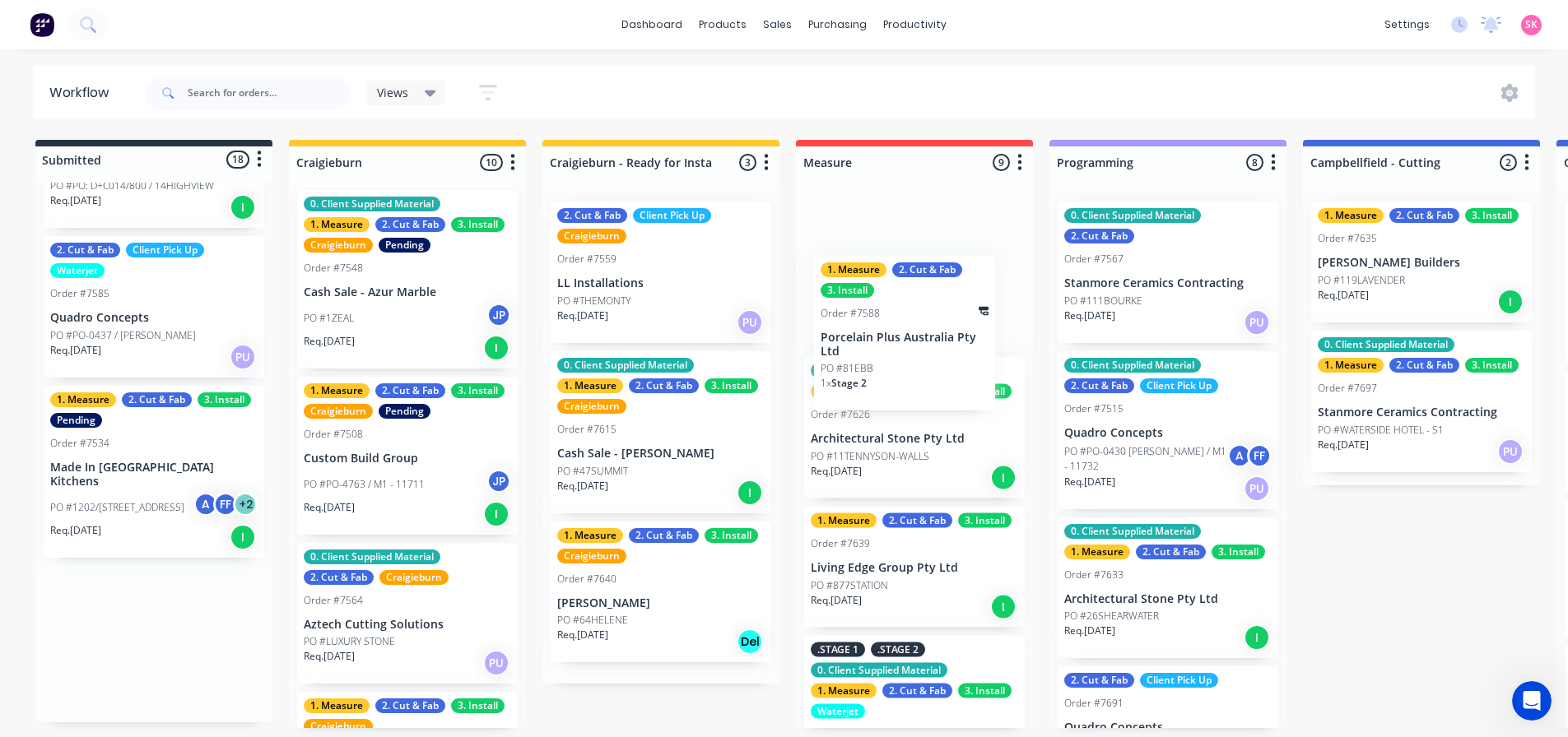
drag, startPoint x: 146, startPoint y: 667, endPoint x: 937, endPoint y: 335, distance: 857.8
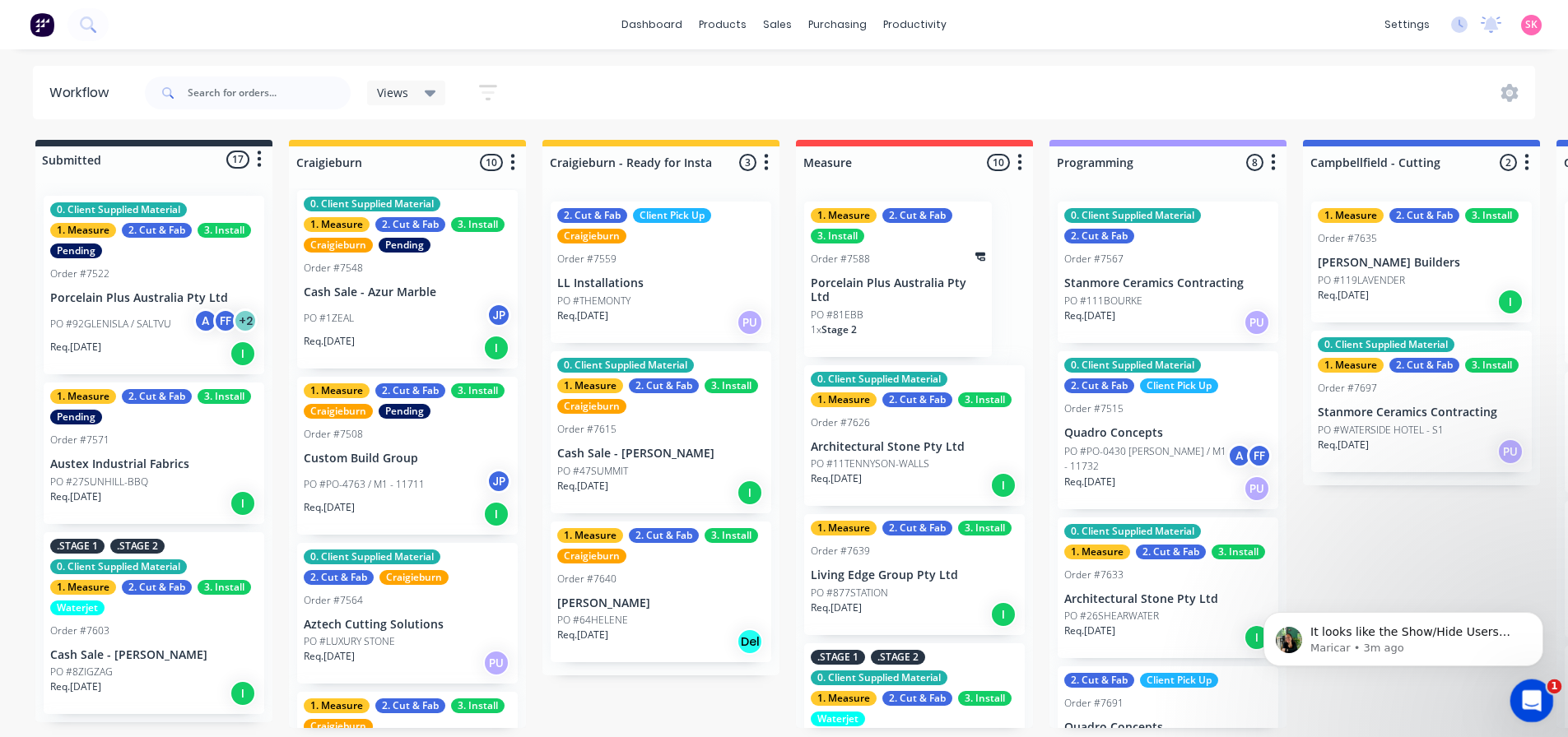
click at [1524, 687] on icon "Open Intercom Messenger" at bounding box center [1530, 699] width 27 height 27
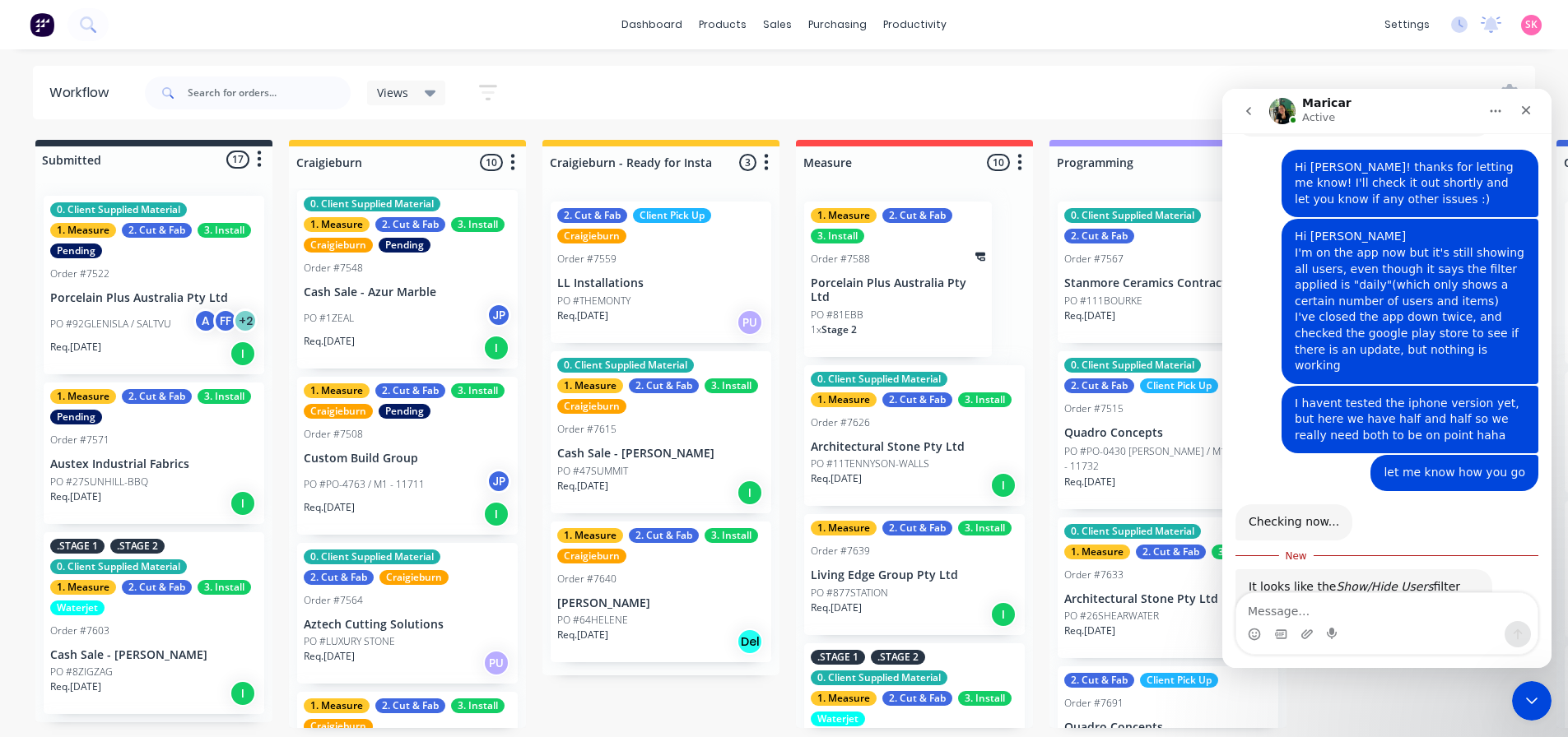
scroll to position [1094, 0]
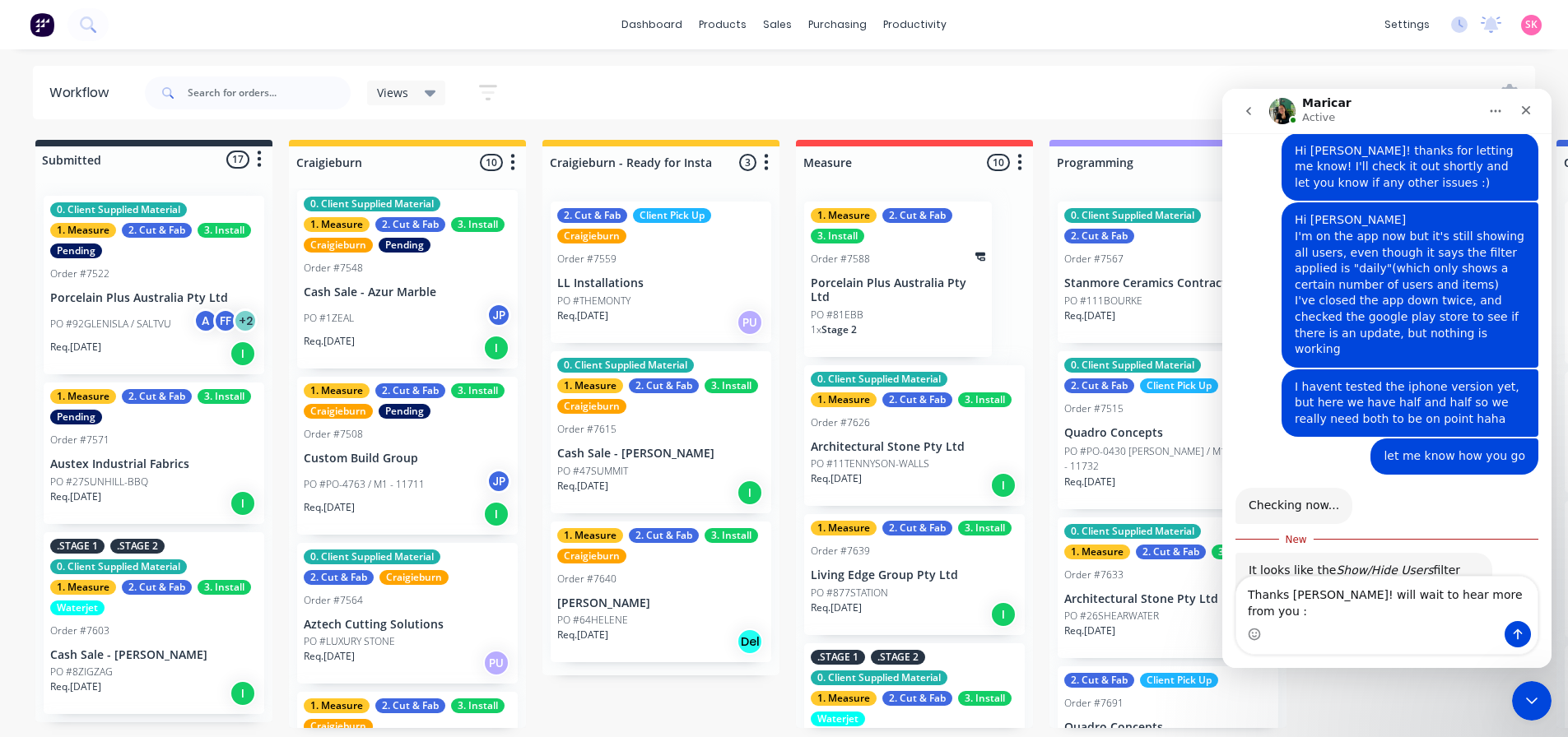
type textarea "Thanks Maricar! will wait to hear more from you :)"
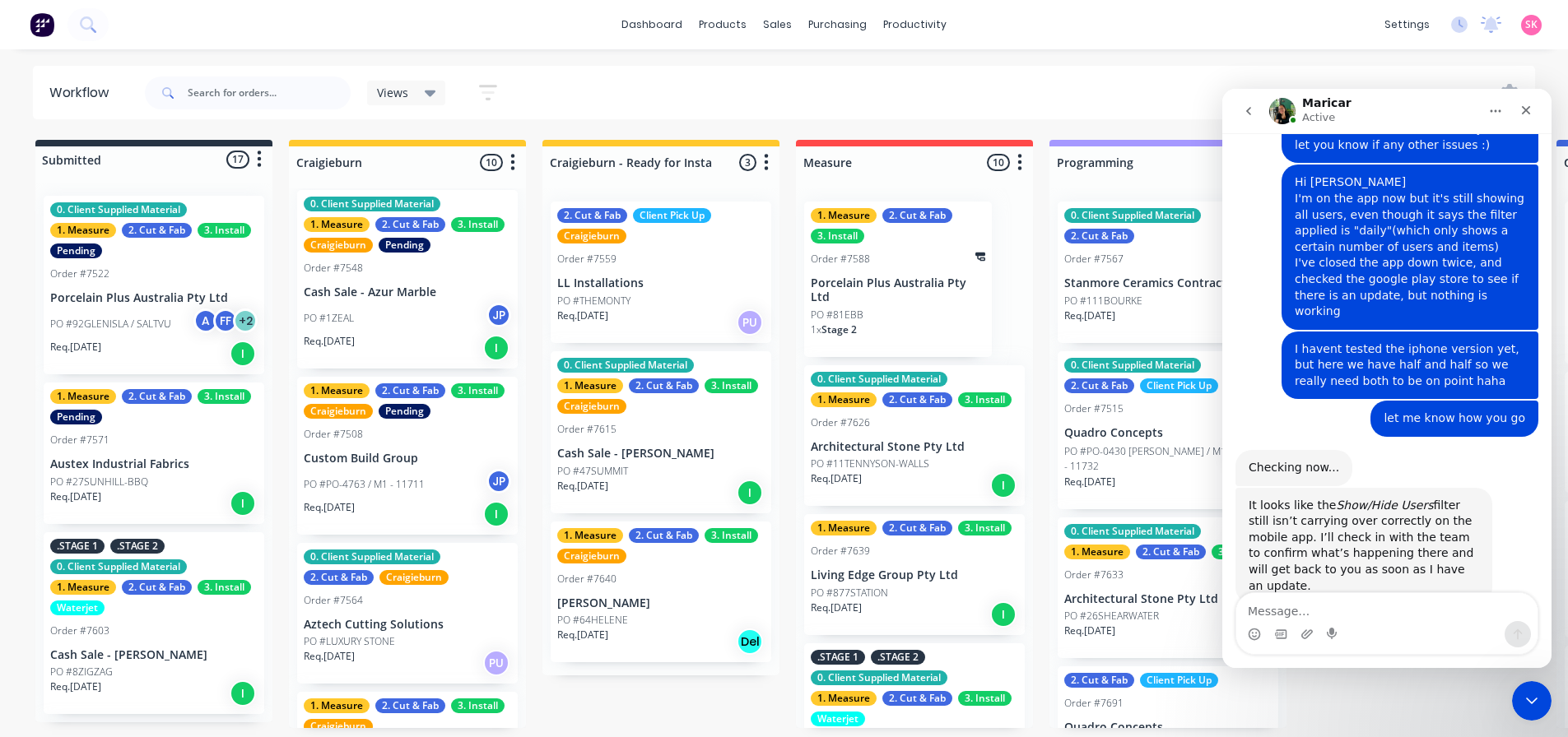
click at [1496, 104] on button "Home" at bounding box center [1496, 111] width 32 height 32
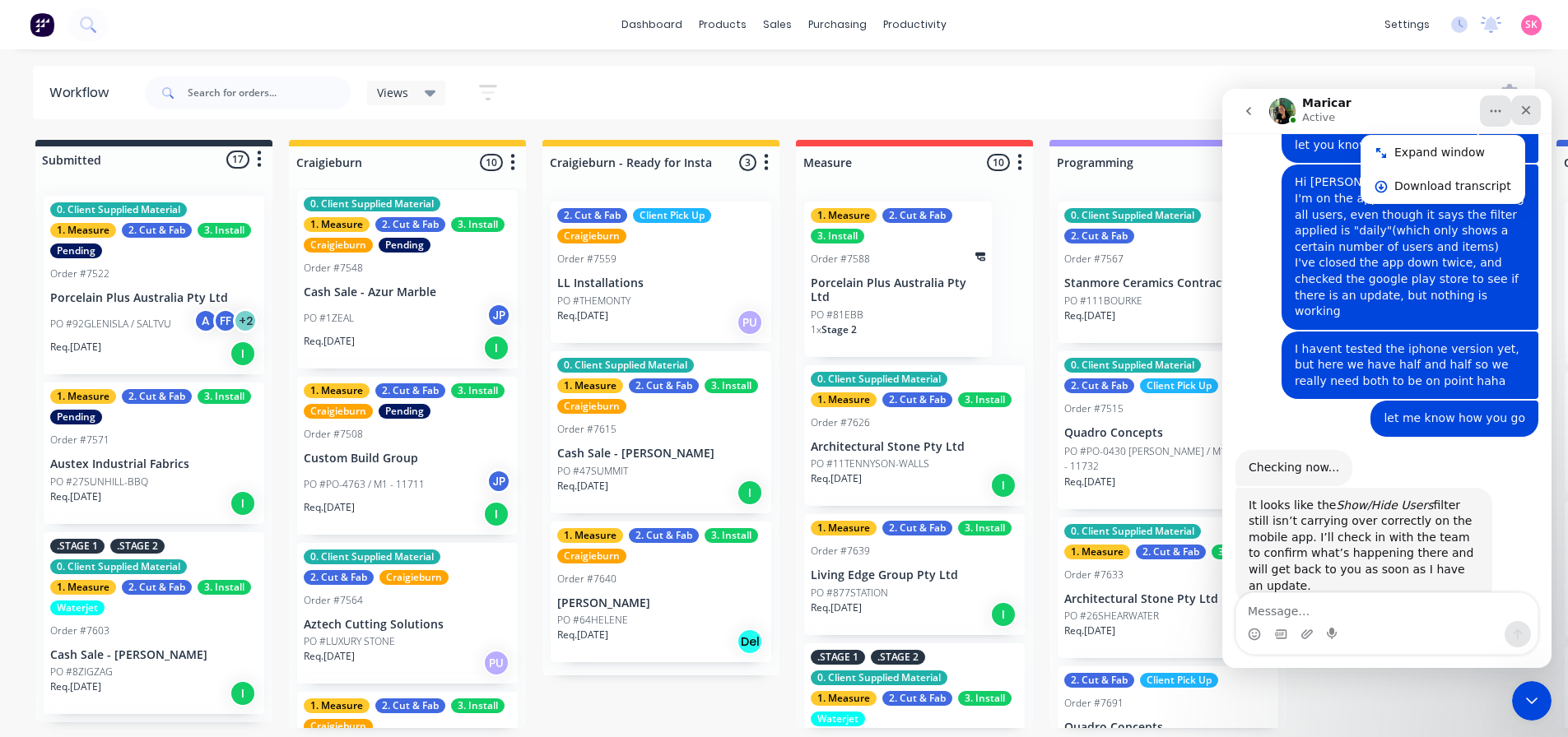
click at [1527, 104] on icon "Close" at bounding box center [1526, 110] width 14 height 14
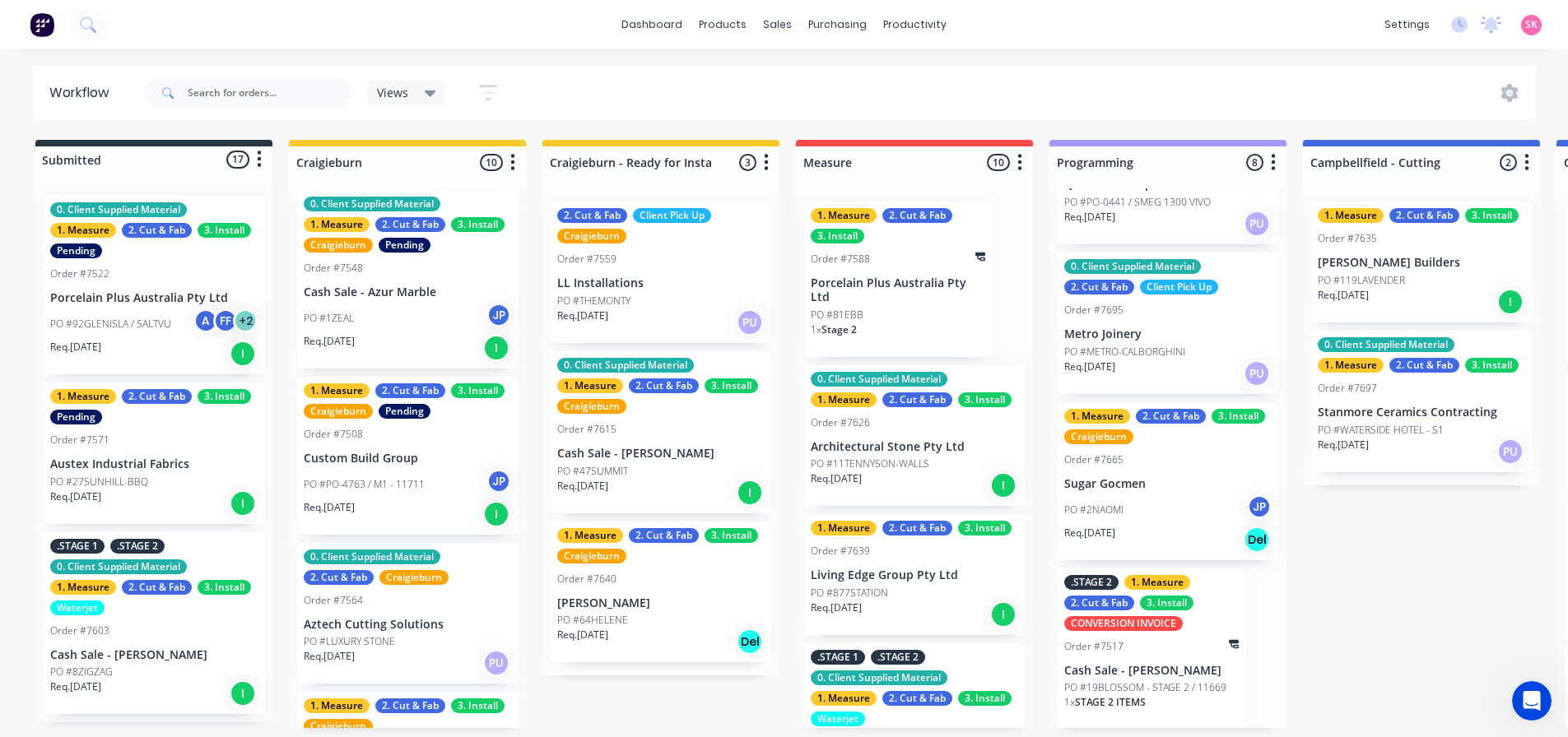
scroll to position [675, 0]
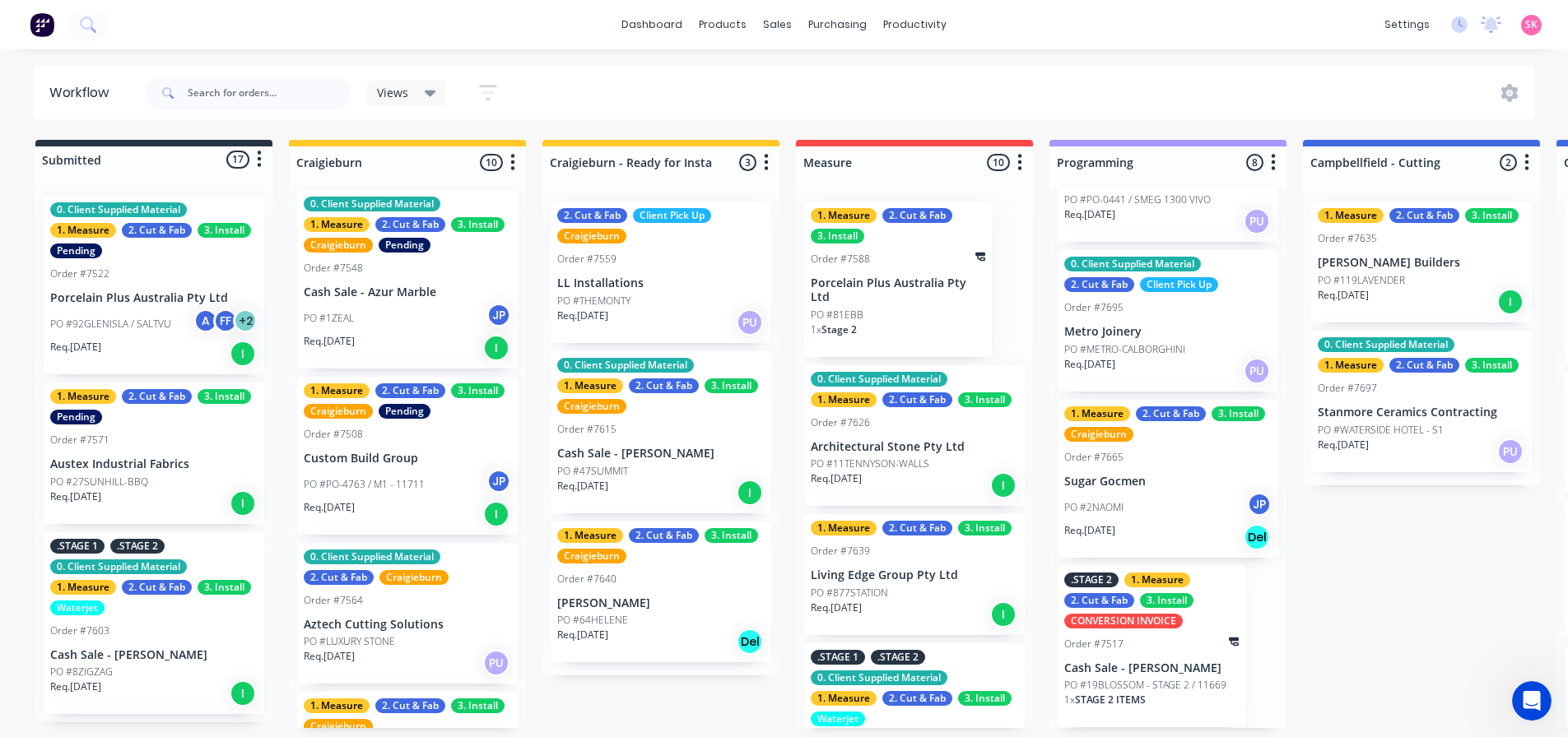
click at [1157, 496] on div "PO #2NAOMI JP" at bounding box center [1169, 508] width 208 height 32
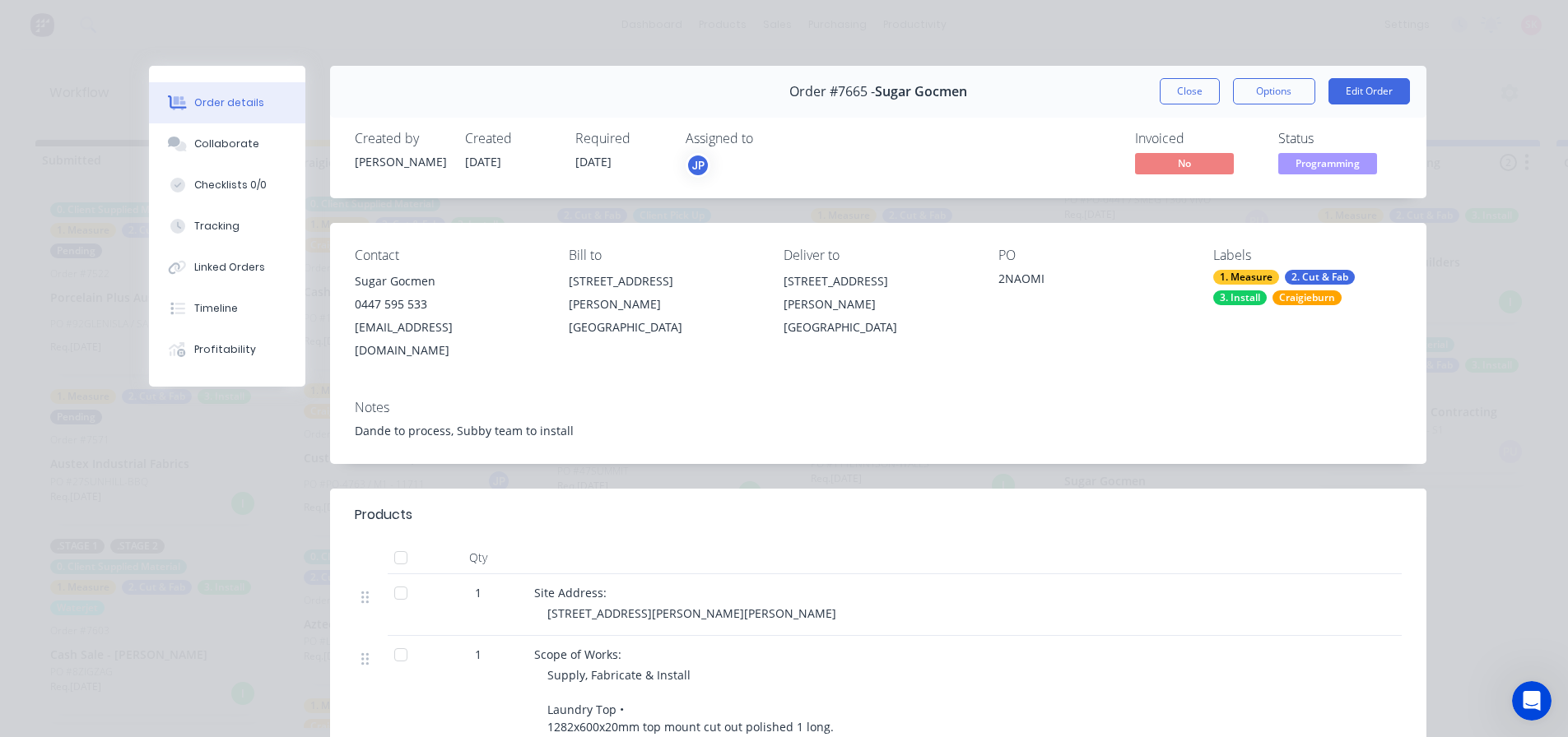
drag, startPoint x: 1176, startPoint y: 97, endPoint x: 410, endPoint y: 239, distance: 779.1
click at [1176, 97] on button "Close" at bounding box center [1189, 91] width 60 height 26
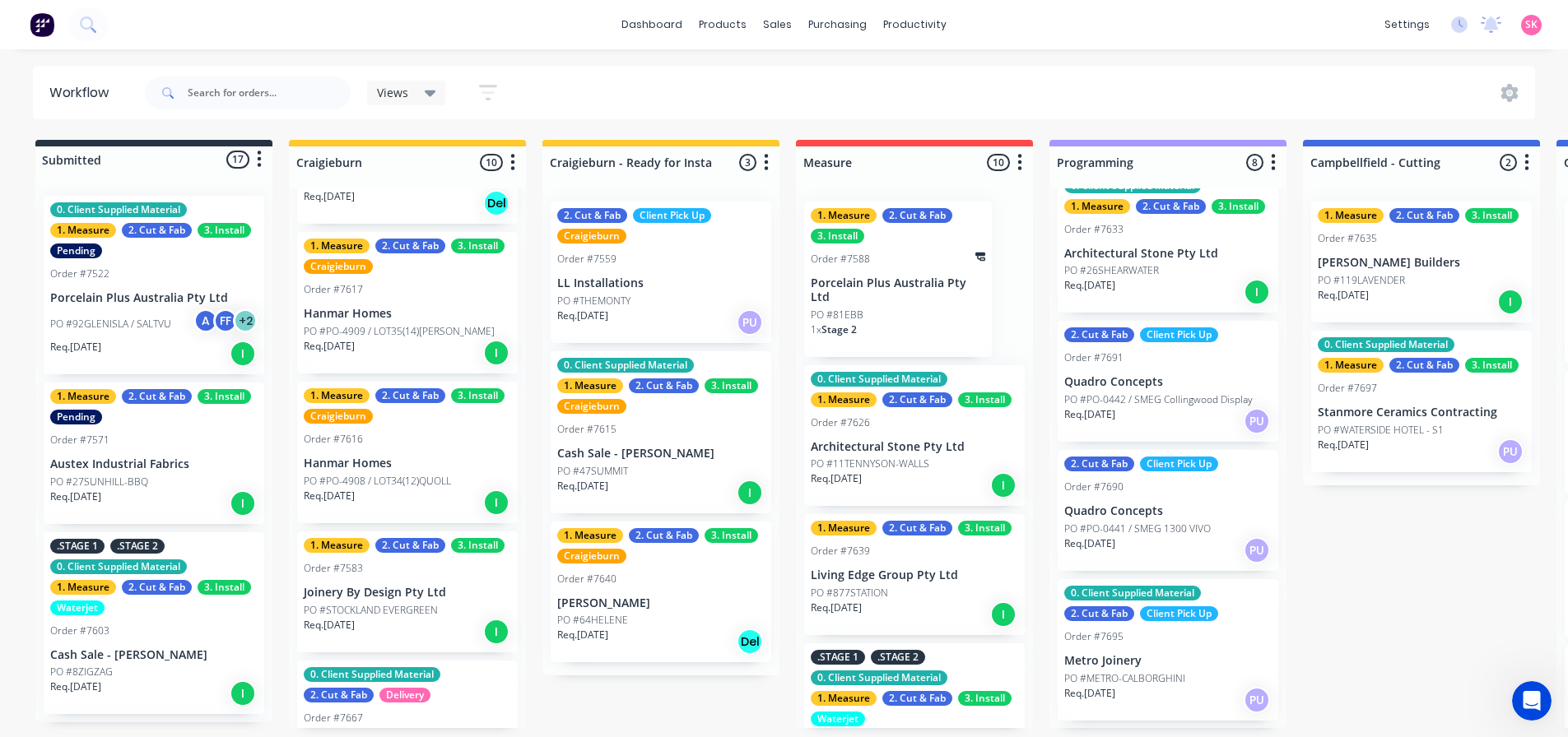
scroll to position [994, 0]
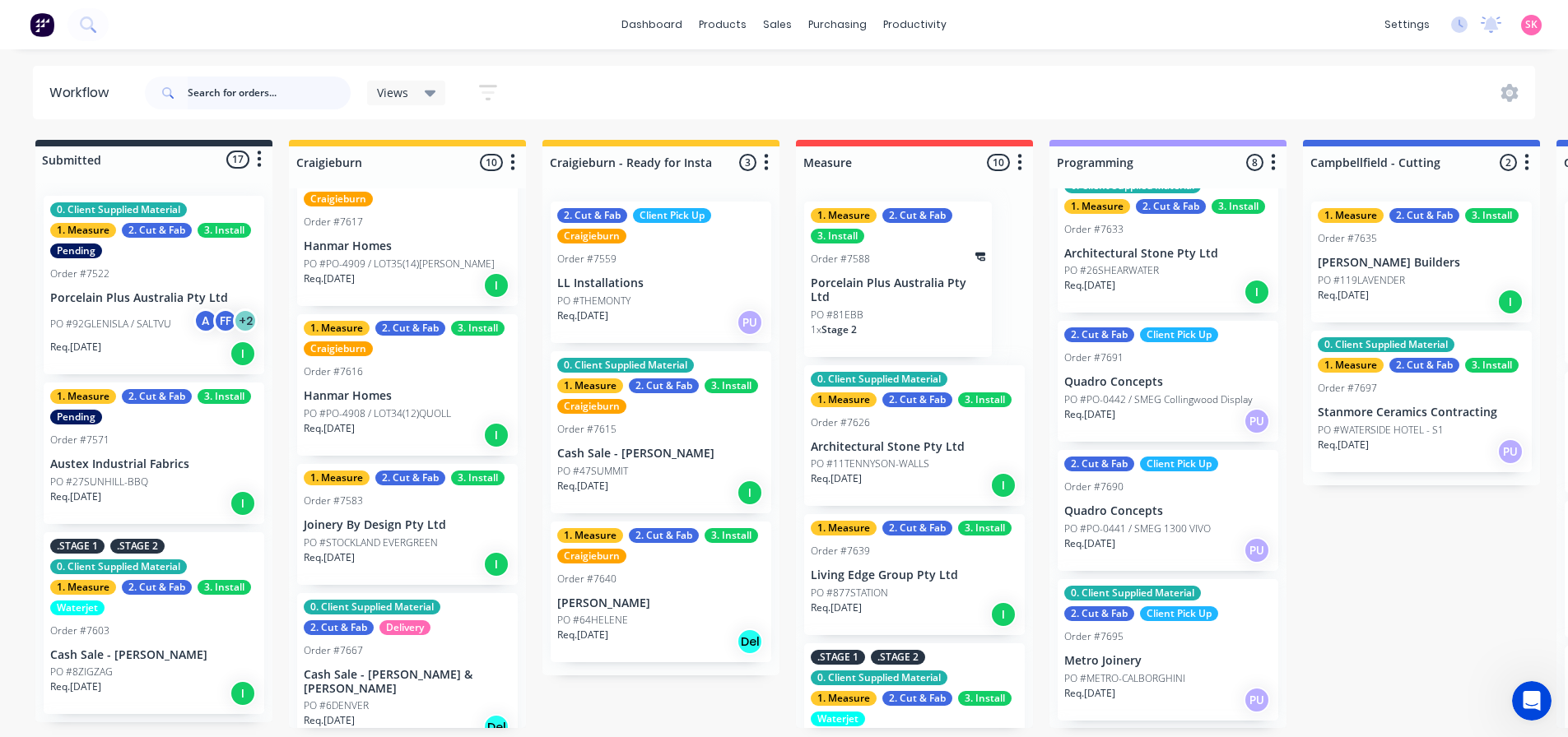
click at [282, 86] on input "text" at bounding box center [269, 93] width 163 height 33
type input "waterside"
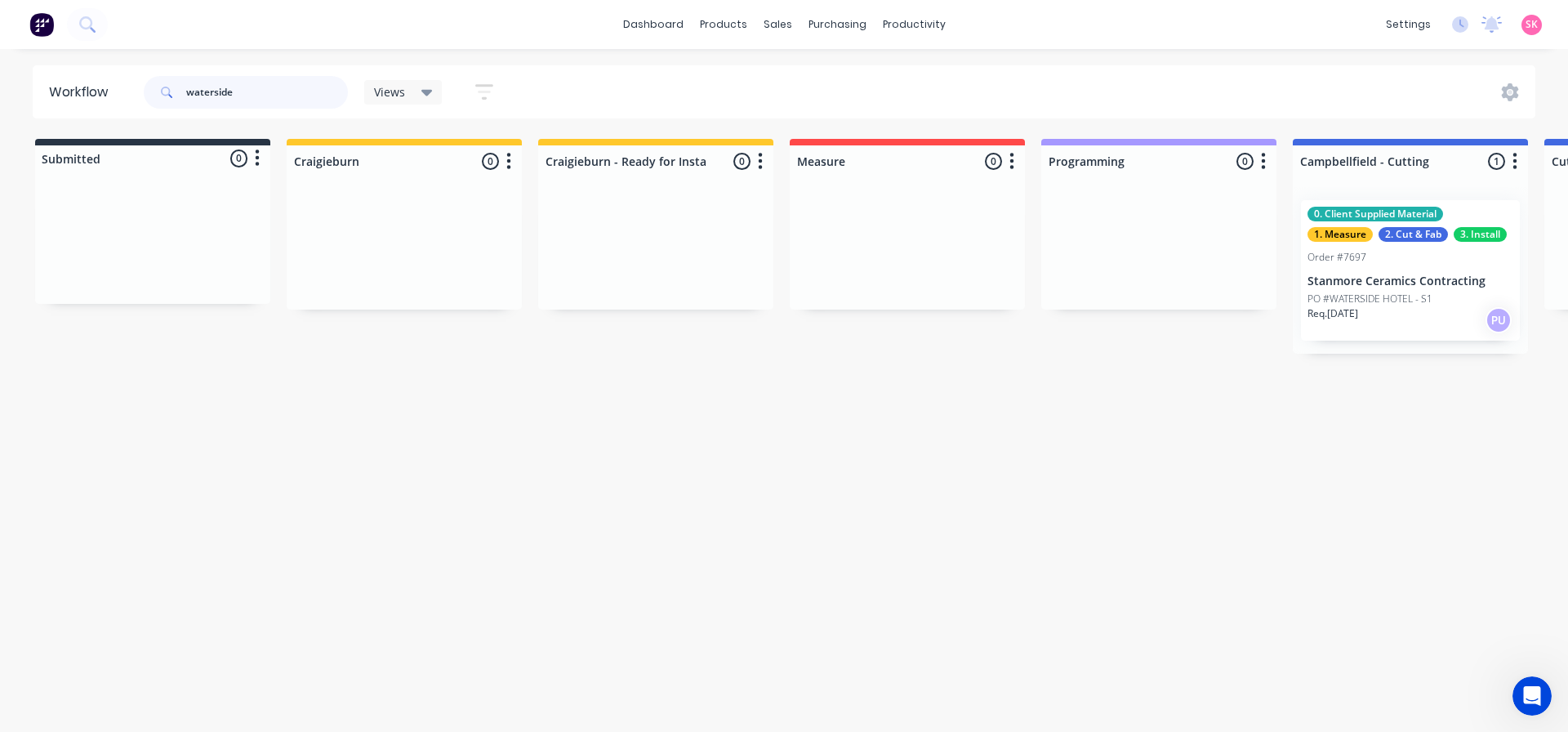
scroll to position [0, 4]
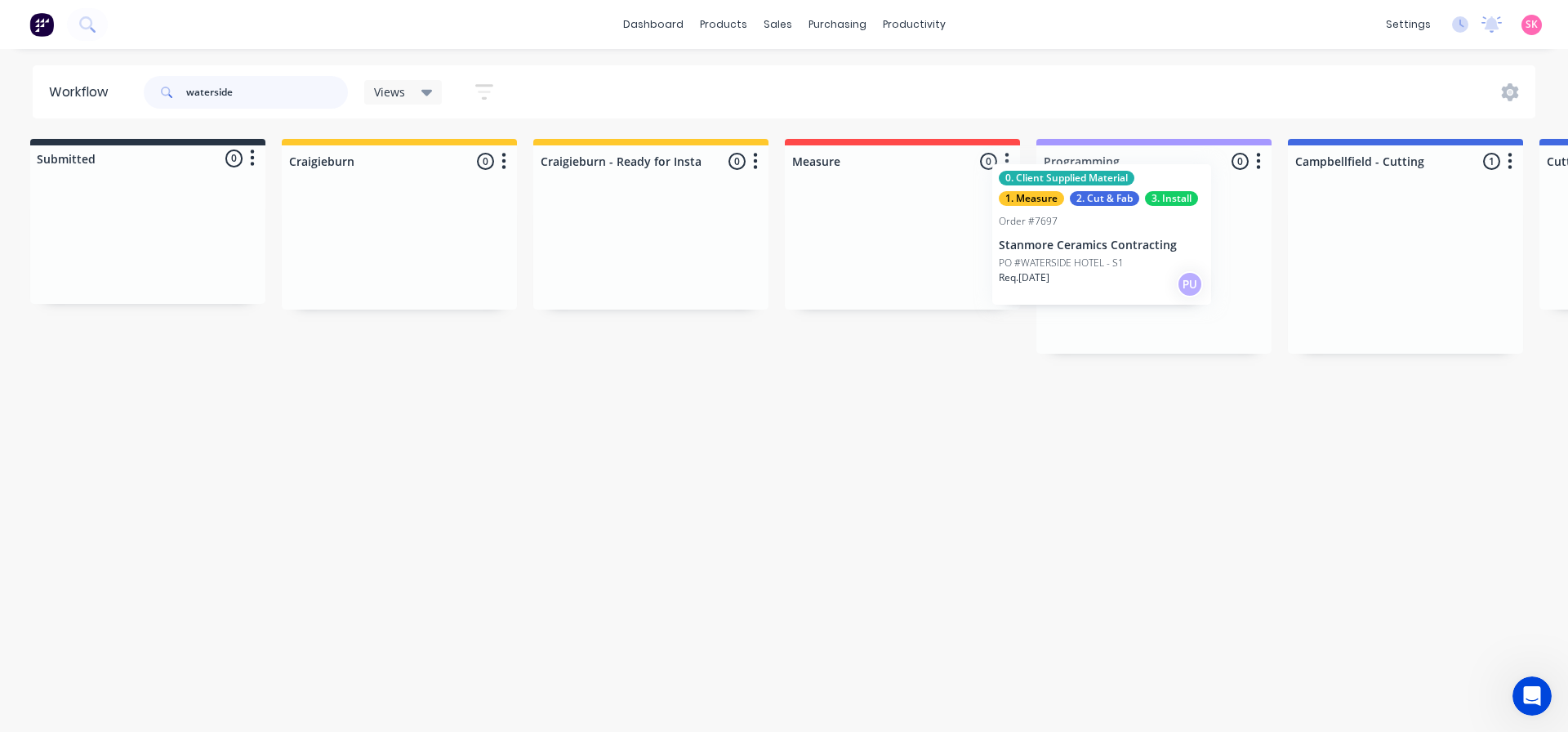
drag, startPoint x: 1446, startPoint y: 266, endPoint x: 1133, endPoint y: 230, distance: 315.1
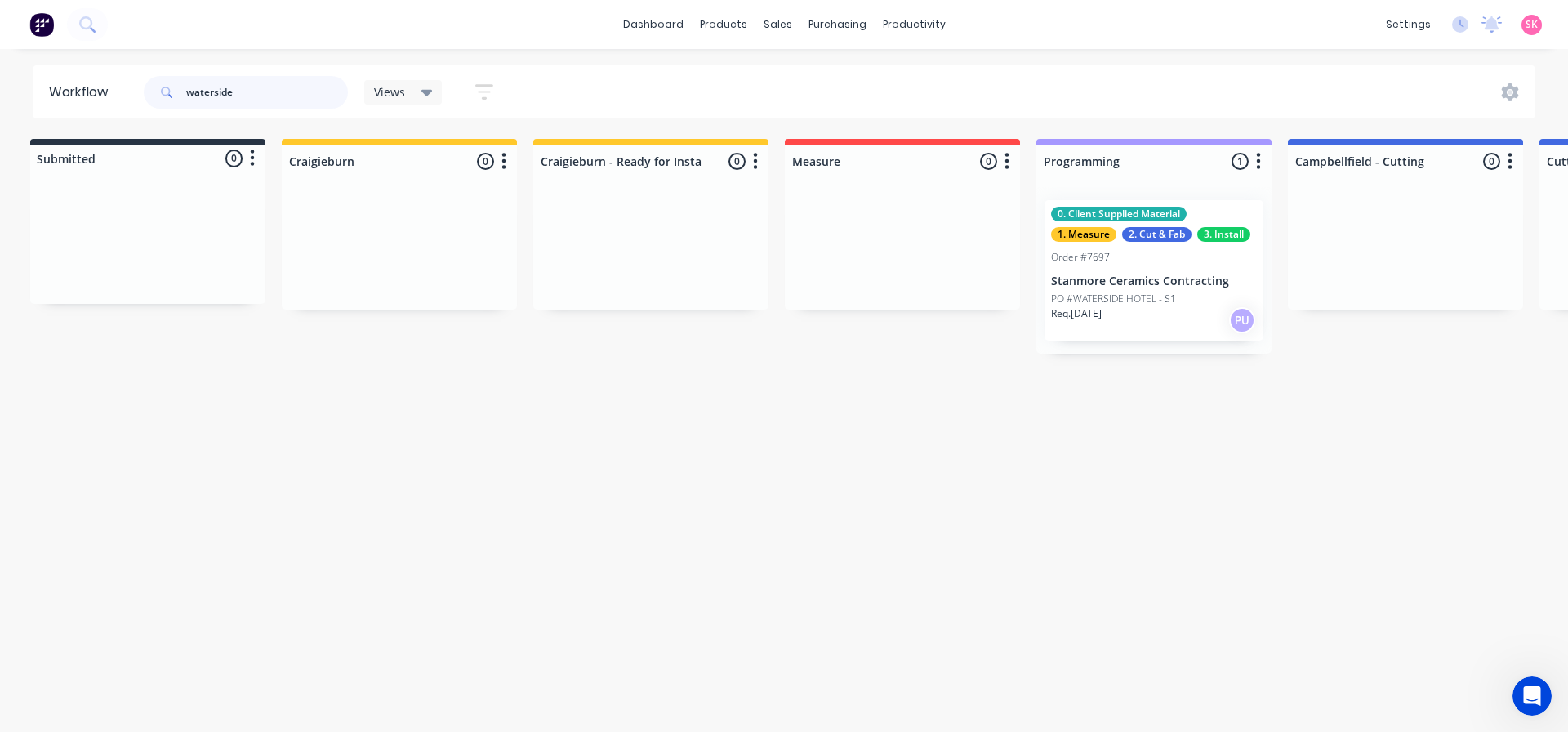
drag, startPoint x: 246, startPoint y: 94, endPoint x: 7, endPoint y: 94, distance: 239.0
click at [71, 94] on header "Workflow waterside Views Save new view None (Default) edit Value edit Show/Hide…" at bounding box center [784, 92] width 1503 height 53
click at [1129, 274] on p "Stanmore Ceramics Contracting" at bounding box center [1154, 281] width 206 height 13
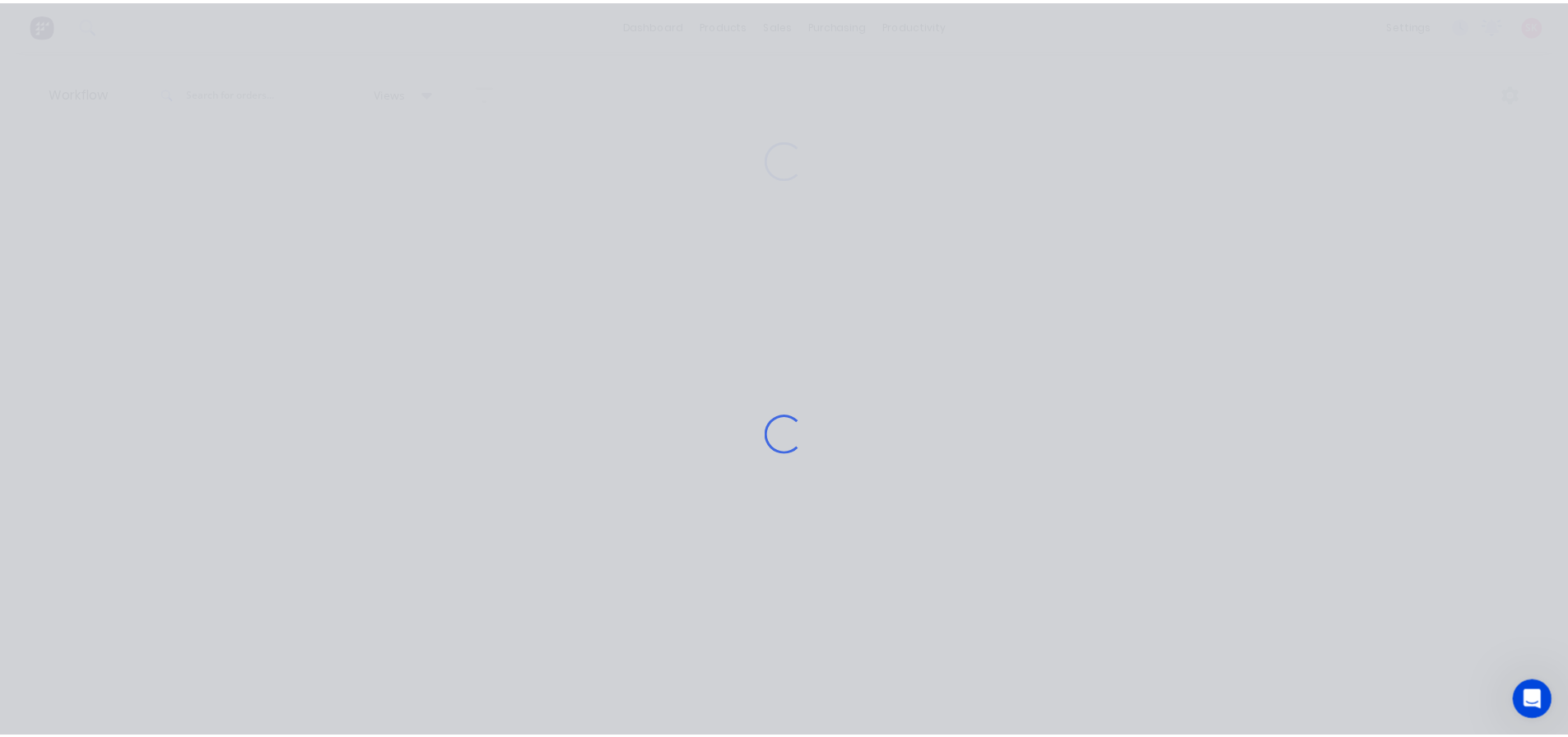
scroll to position [0, 0]
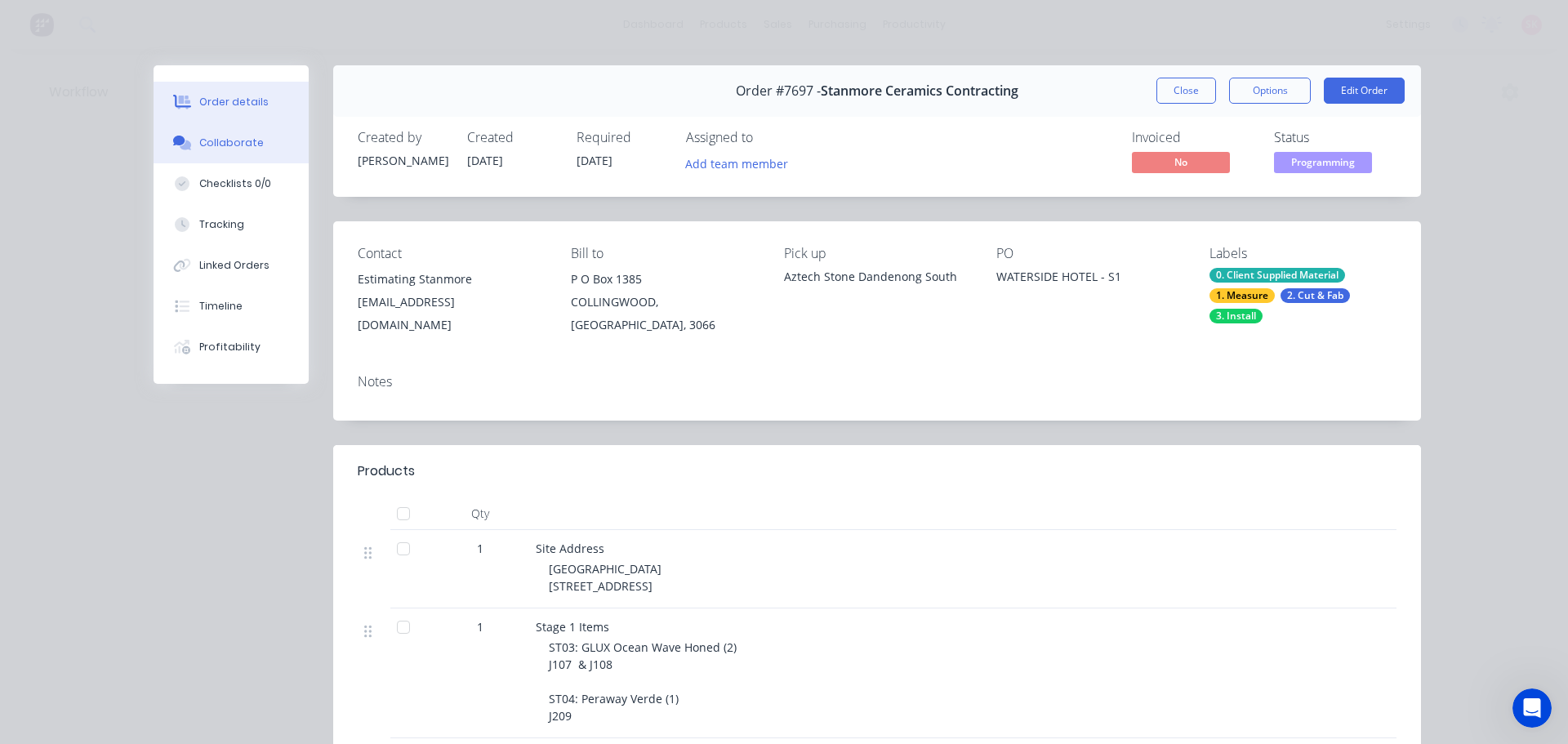
click at [199, 136] on div "Collaborate" at bounding box center [231, 143] width 65 height 14
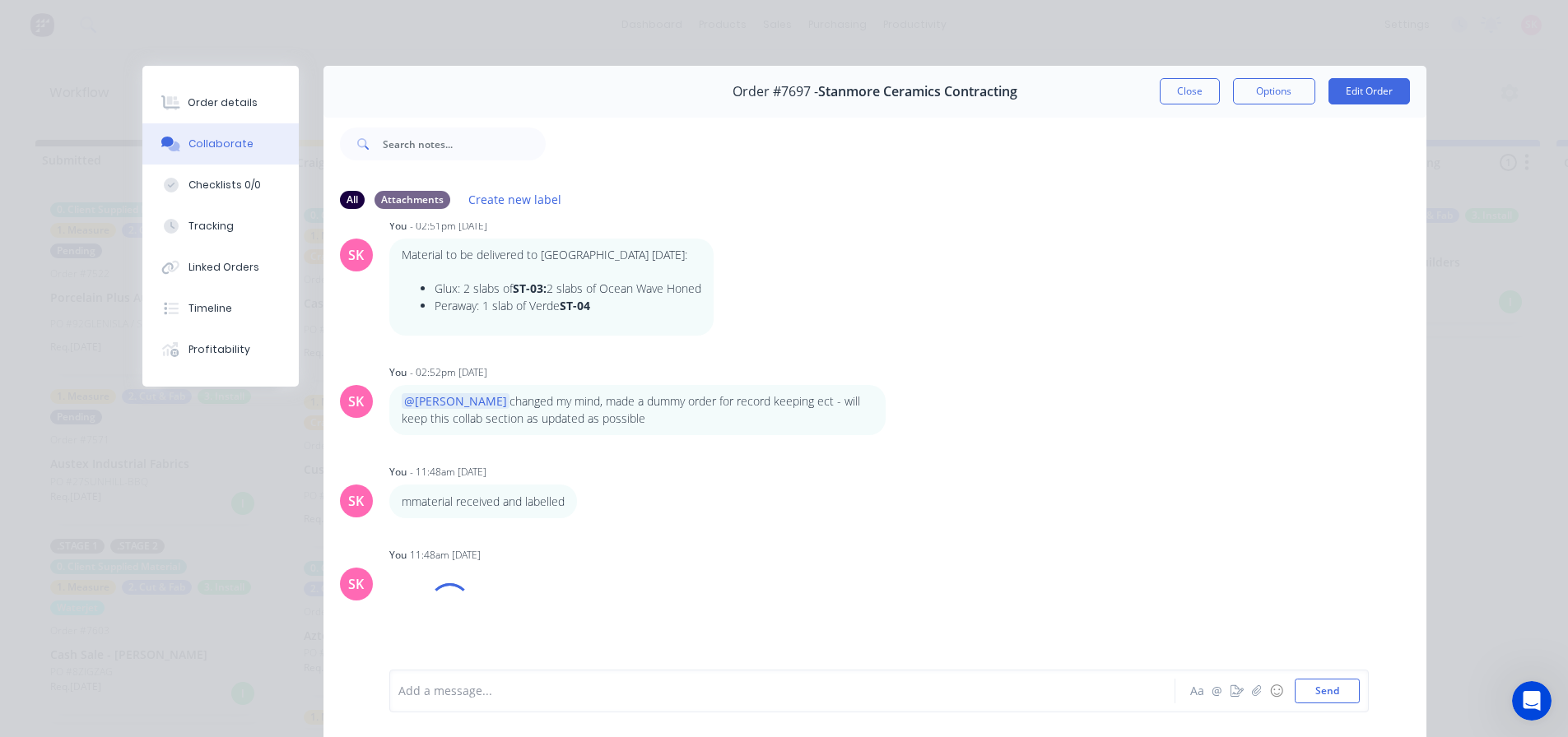
scroll to position [275, 0]
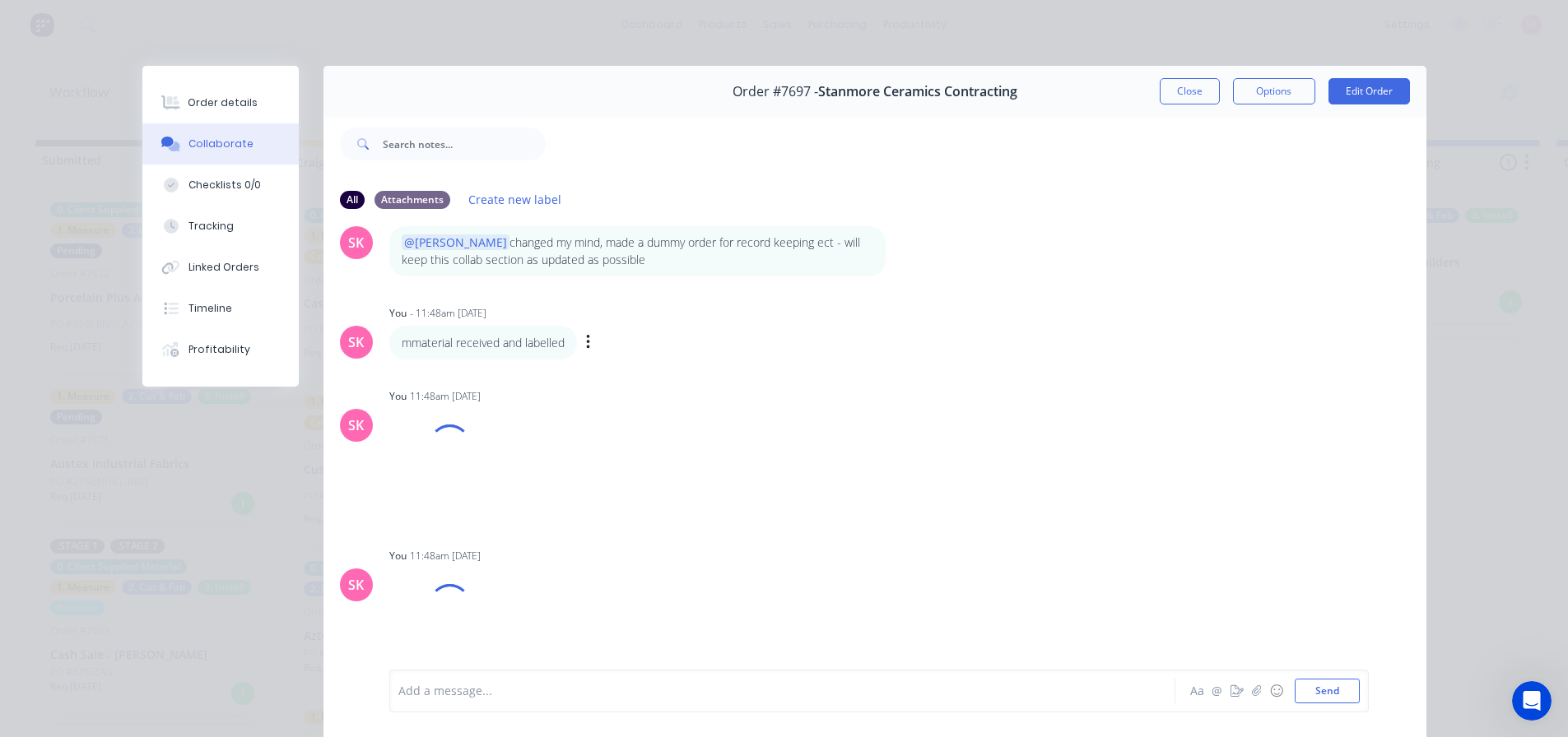
click at [579, 342] on div "mmaterial received and labelled Labels Edit Delete" at bounding box center [646, 342] width 514 height 33
click at [577, 340] on div "mmaterial received and labelled Labels Edit Delete" at bounding box center [646, 342] width 514 height 33
click at [588, 344] on div "Labels Edit Delete" at bounding box center [590, 342] width 10 height 23
click at [586, 344] on icon "button" at bounding box center [587, 342] width 5 height 19
click at [639, 370] on button "Edit" at bounding box center [647, 372] width 104 height 27
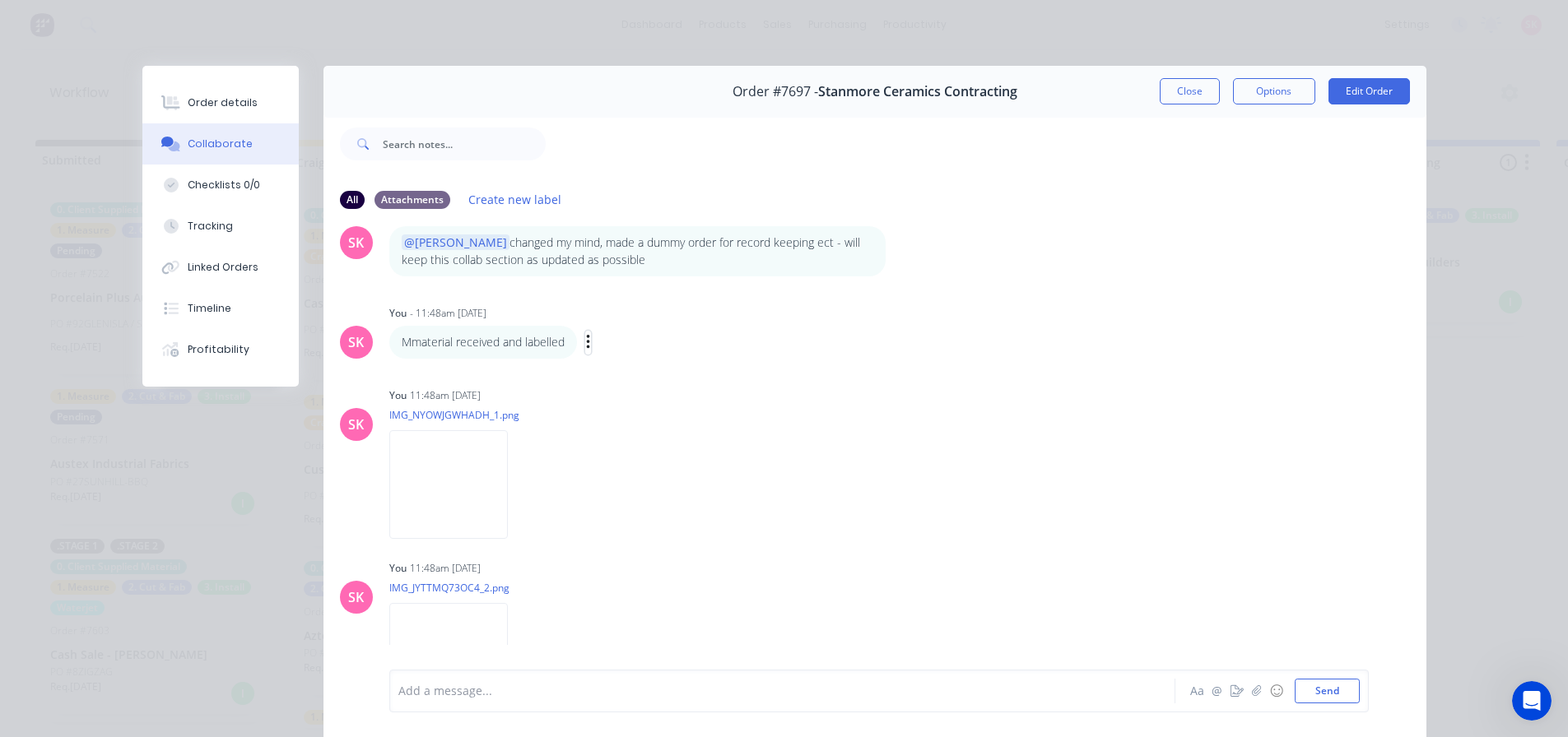
click at [586, 343] on button "button" at bounding box center [588, 342] width 6 height 23
click at [599, 369] on button "Edit" at bounding box center [647, 372] width 104 height 27
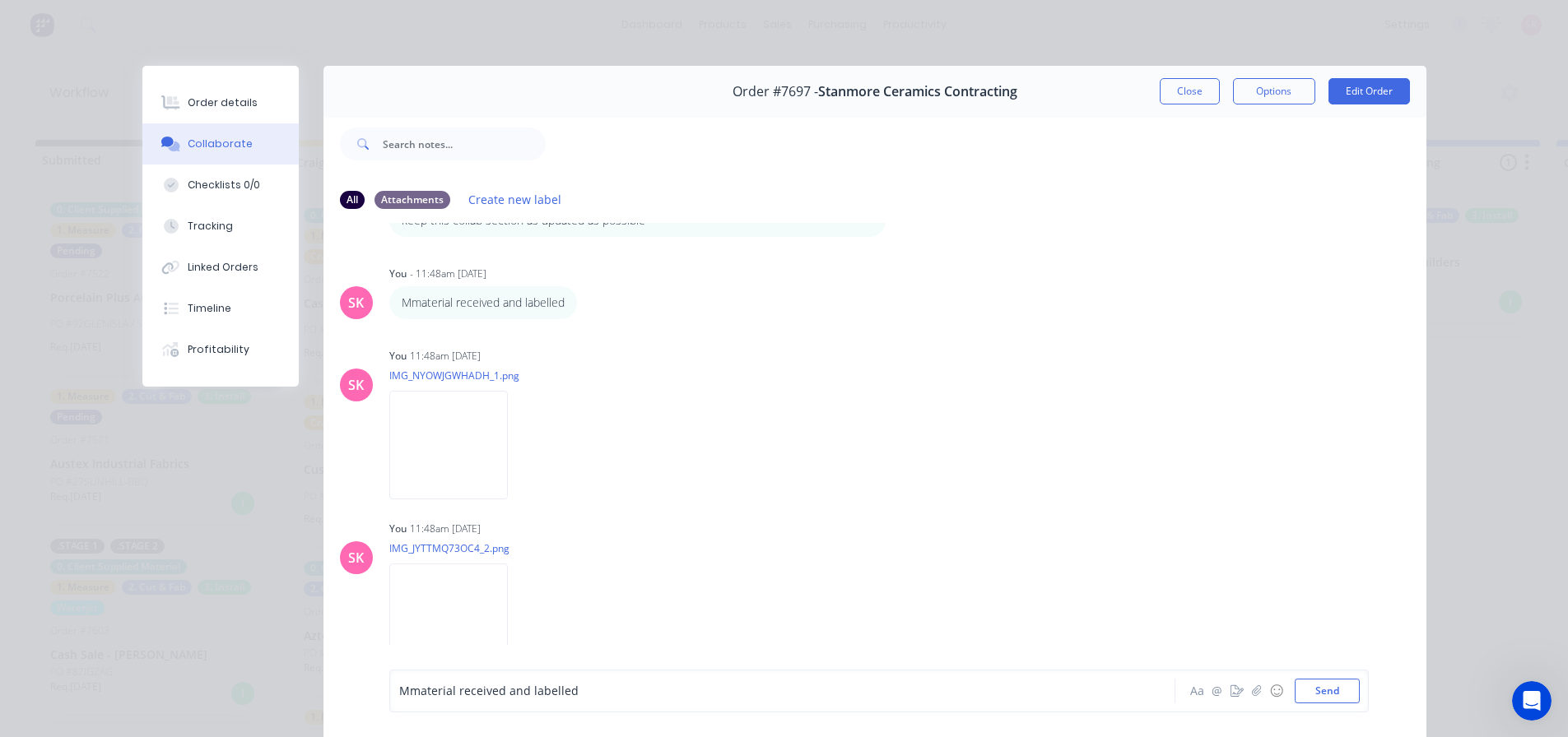
click at [415, 692] on span "Mmaterial received and labelled" at bounding box center [489, 691] width 180 height 15
click at [1180, 93] on button "Close" at bounding box center [1189, 91] width 60 height 26
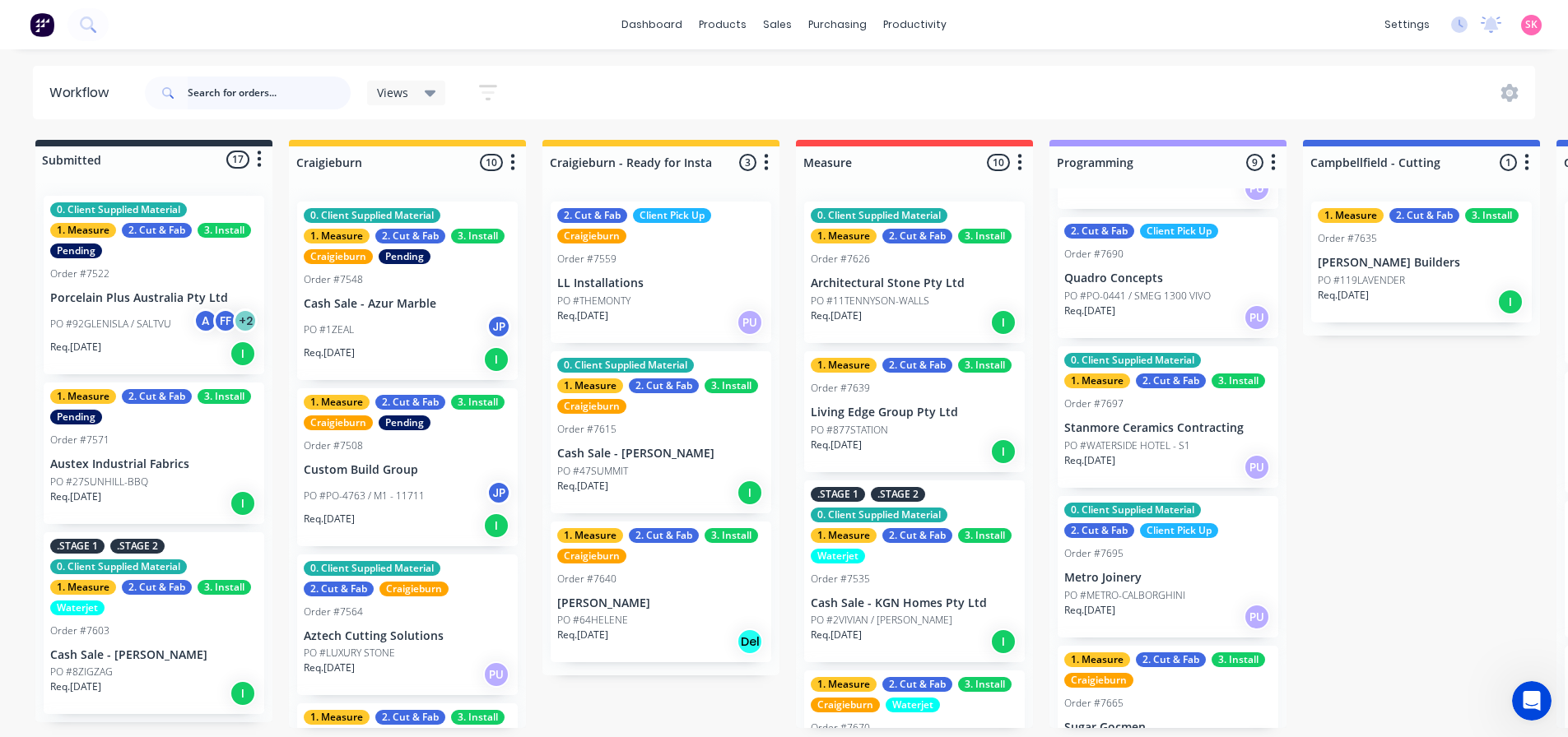
scroll to position [577, 0]
click at [1176, 439] on p "PO #WATERSIDE HOTEL - S1" at bounding box center [1127, 446] width 126 height 14
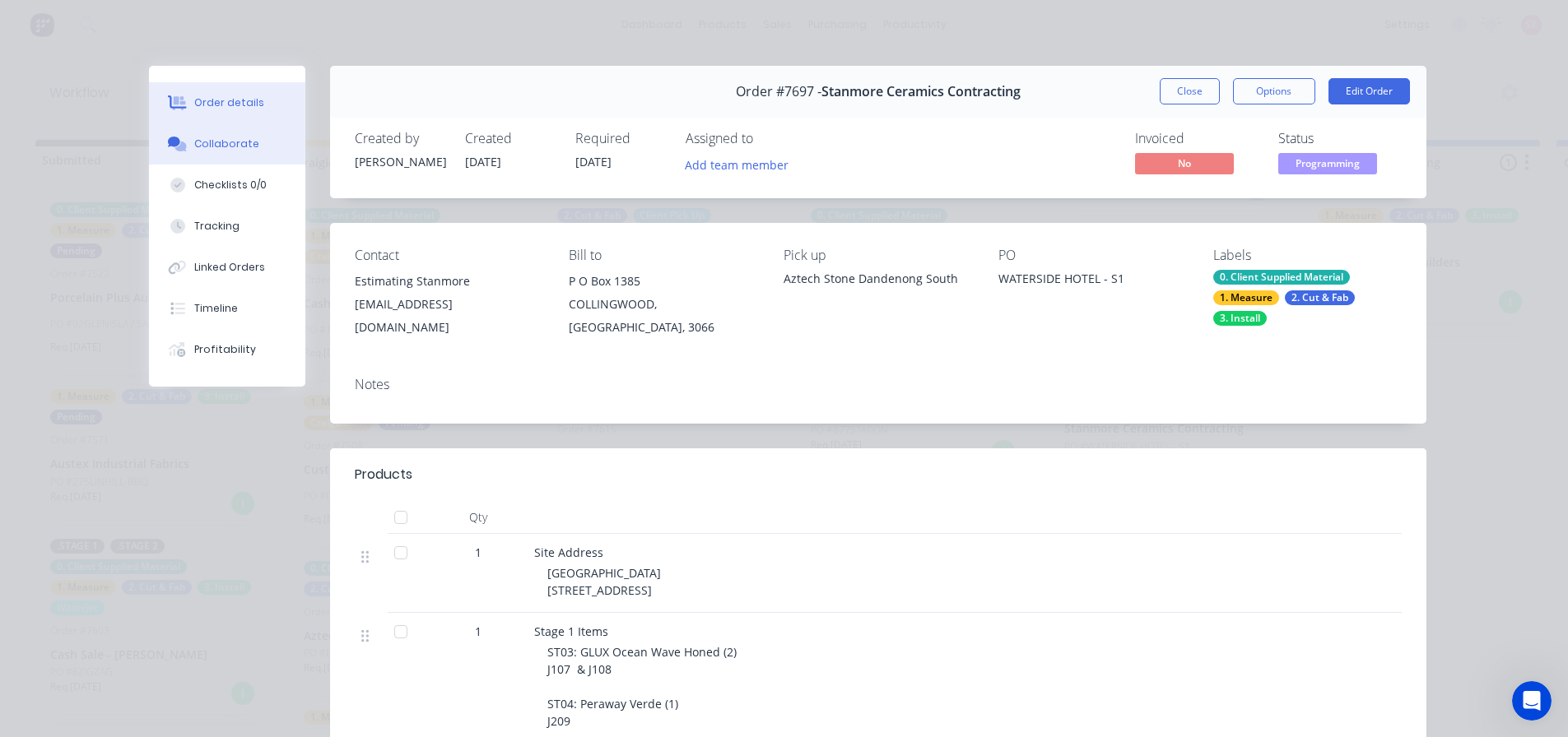
click at [230, 156] on button "Collaborate" at bounding box center [227, 145] width 156 height 42
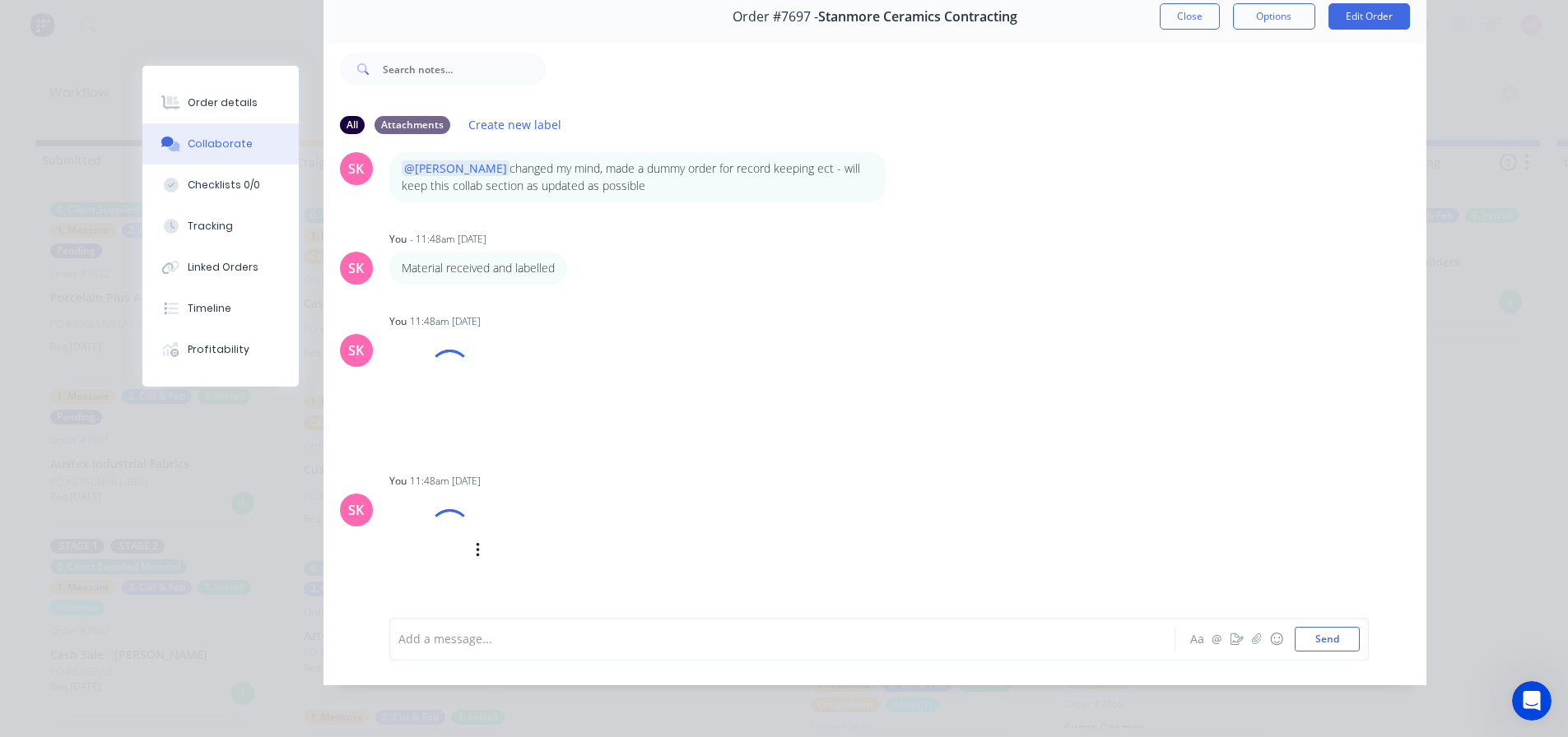
scroll to position [88, 0]
click at [895, 168] on icon "button" at bounding box center [897, 177] width 5 height 19
click at [921, 220] on button "Delete" at bounding box center [956, 234] width 104 height 27
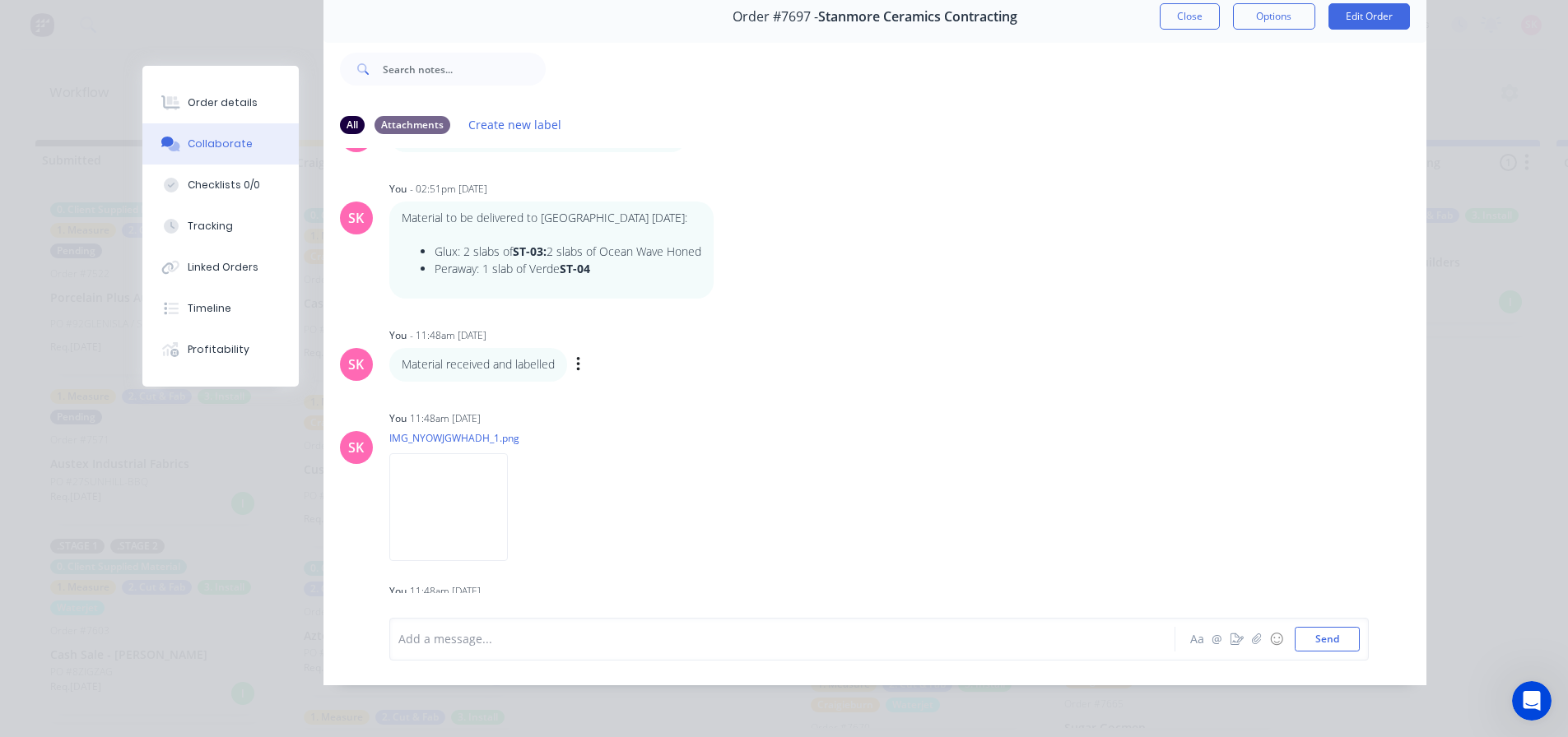
scroll to position [0, 0]
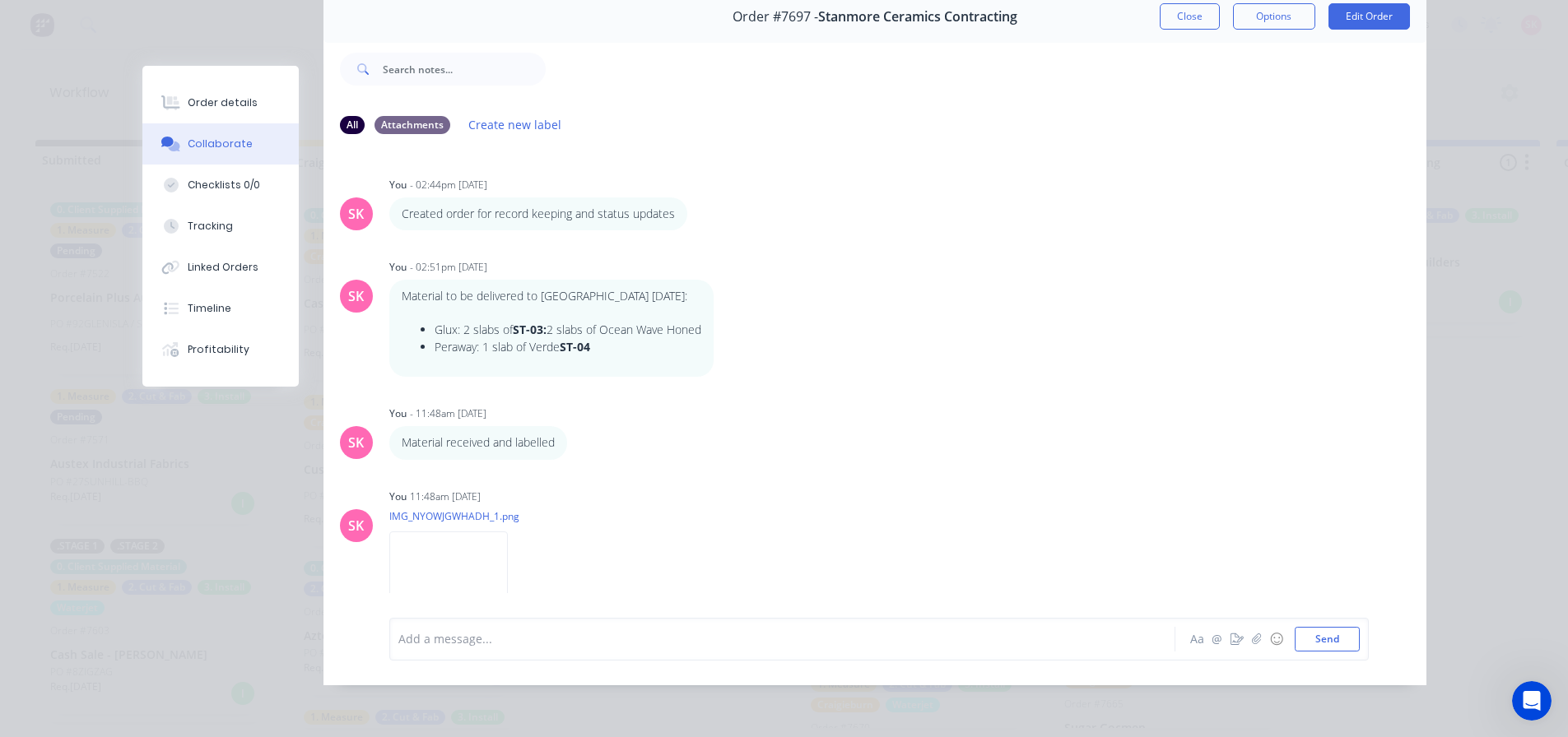
click at [1207, 4] on button "Close" at bounding box center [1189, 16] width 60 height 26
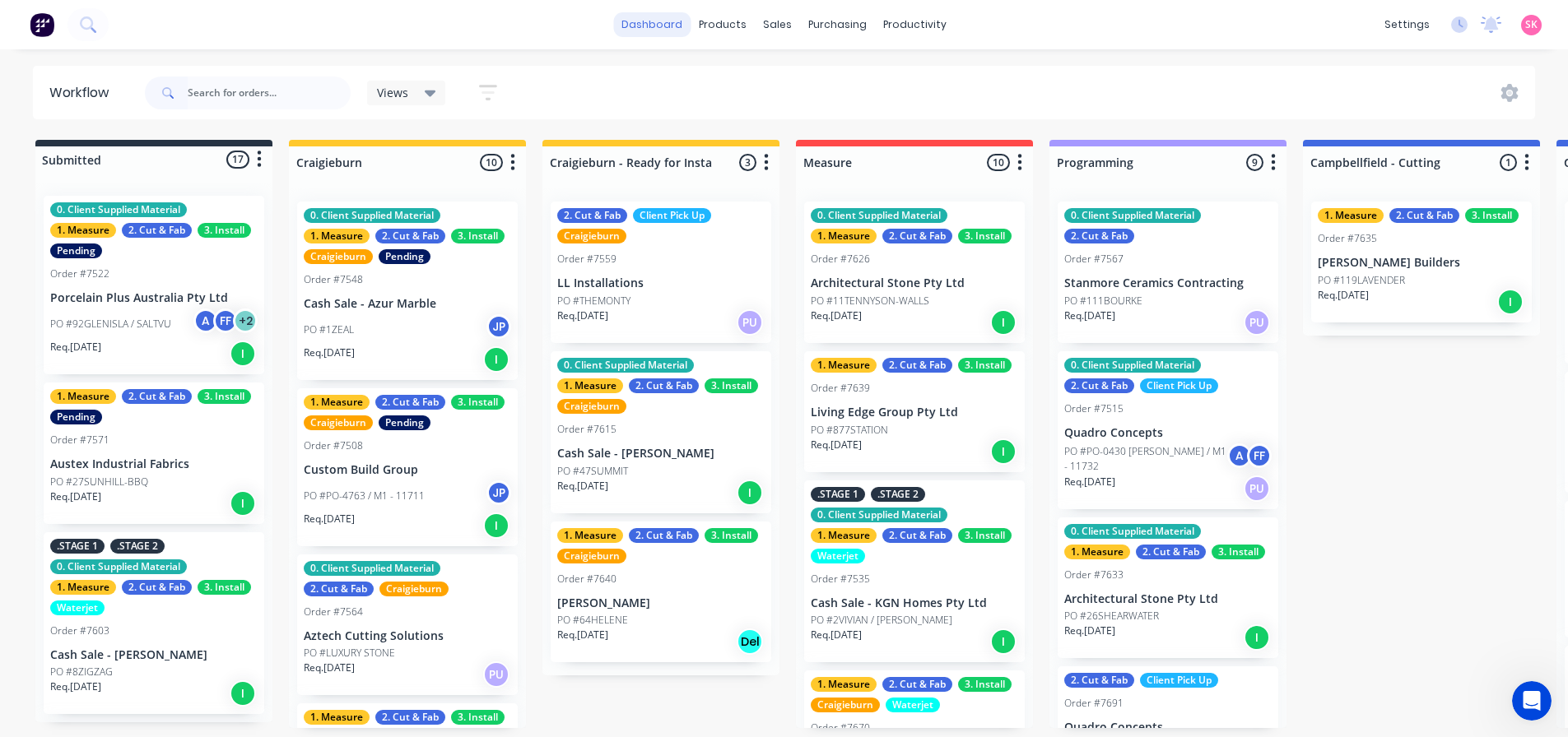
click at [659, 22] on link "dashboard" at bounding box center [653, 24] width 78 height 24
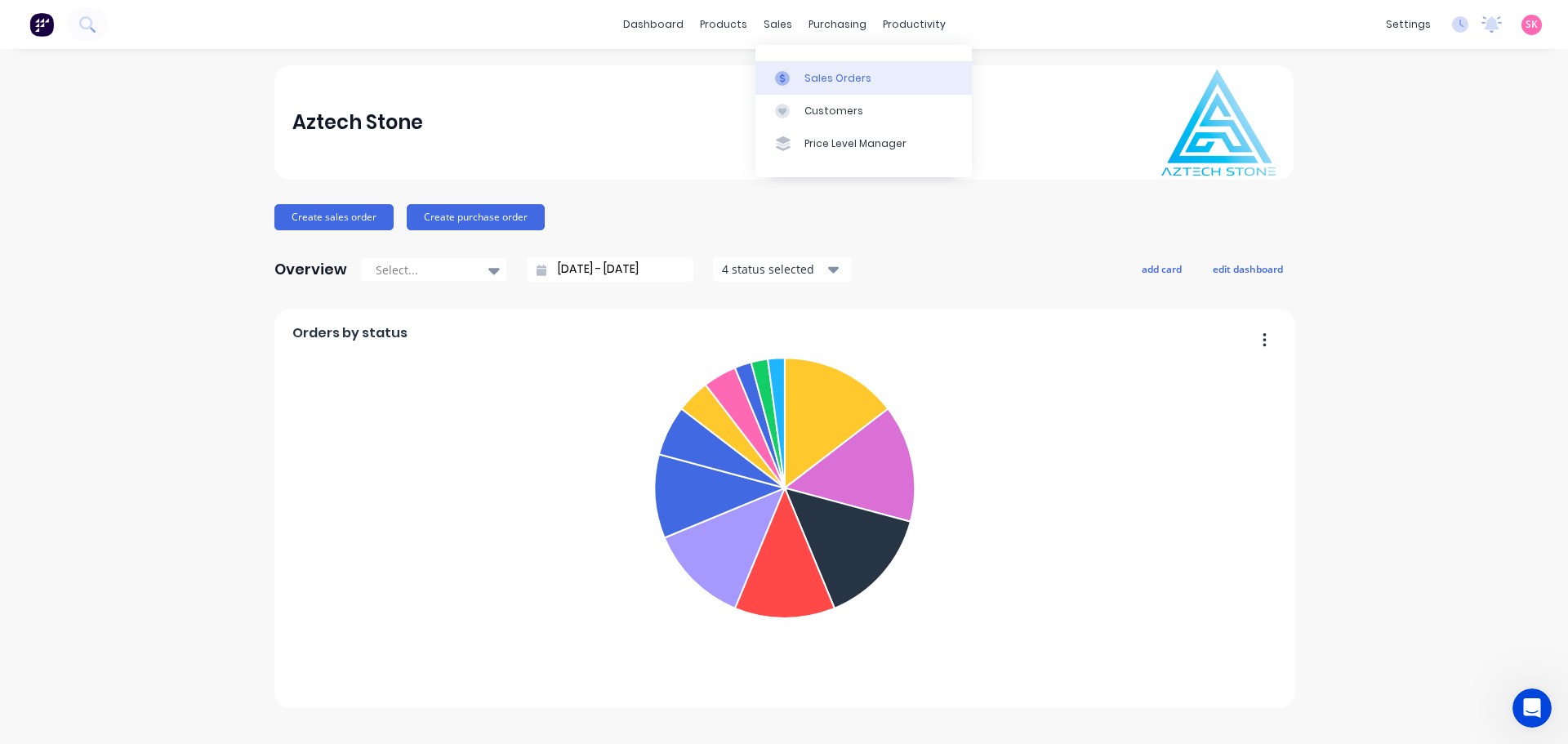
click at [792, 83] on div at bounding box center [786, 78] width 24 height 14
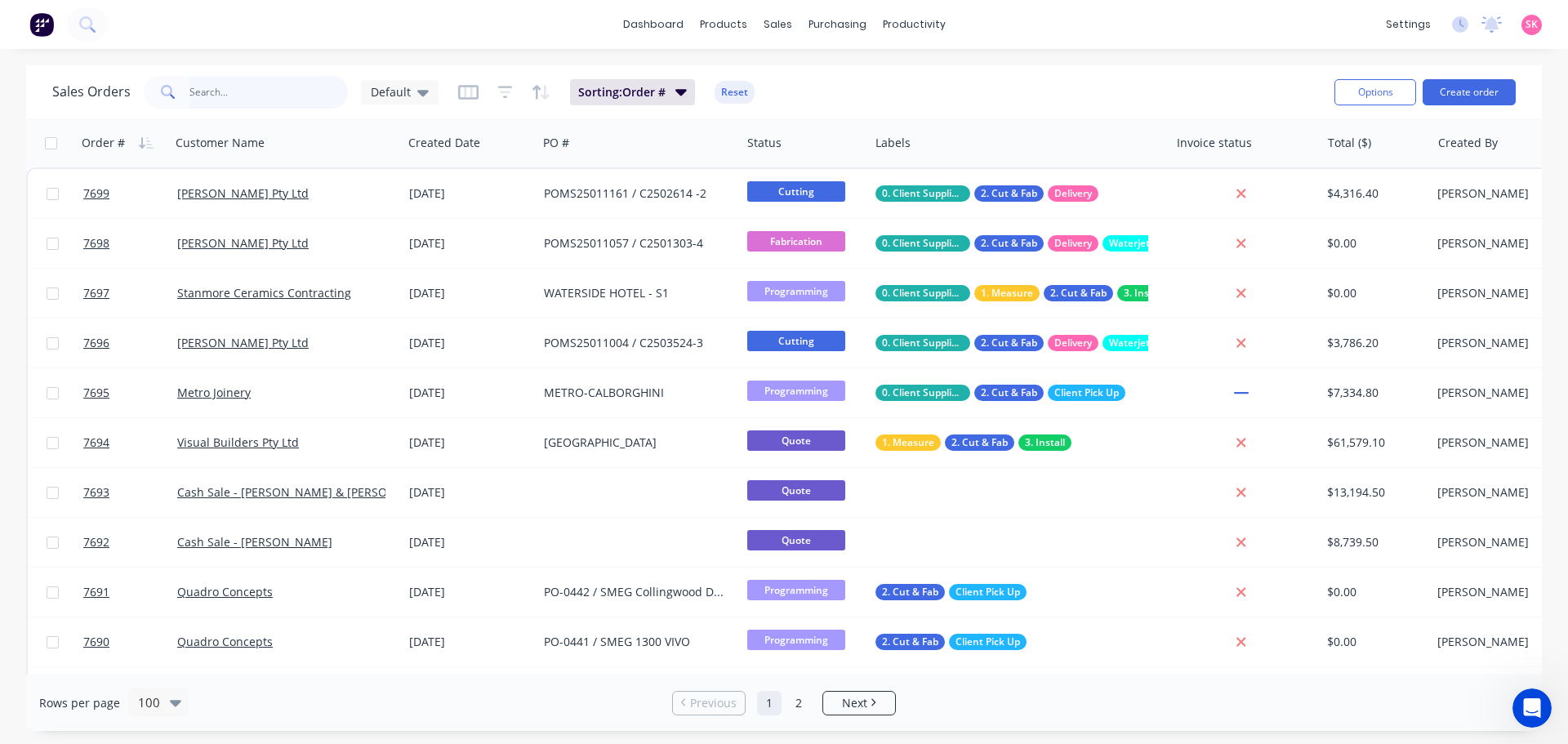
click at [307, 95] on input "text" at bounding box center [269, 92] width 160 height 32
type input "marbut"
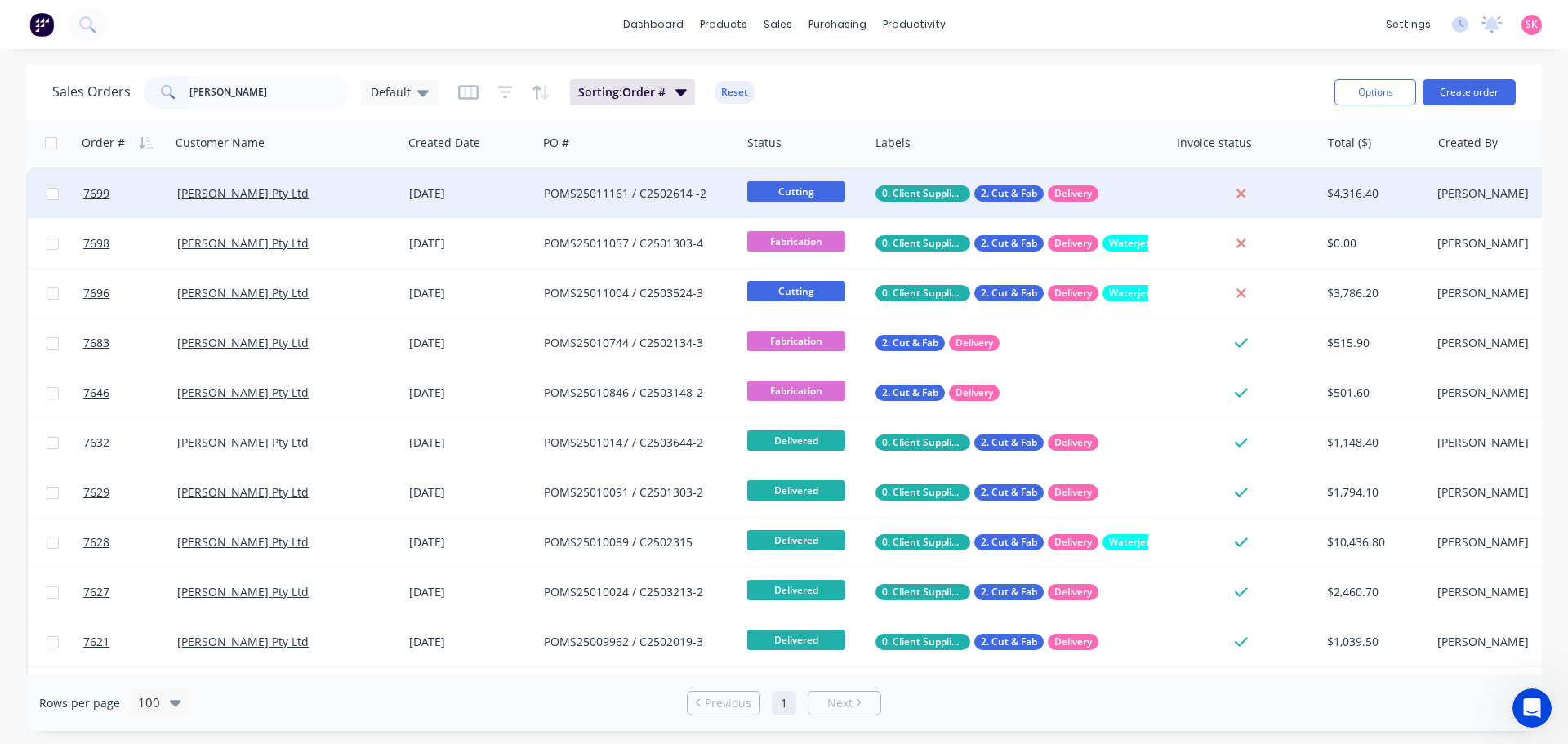
click at [369, 182] on div "[PERSON_NAME] Pty Ltd" at bounding box center [286, 194] width 232 height 49
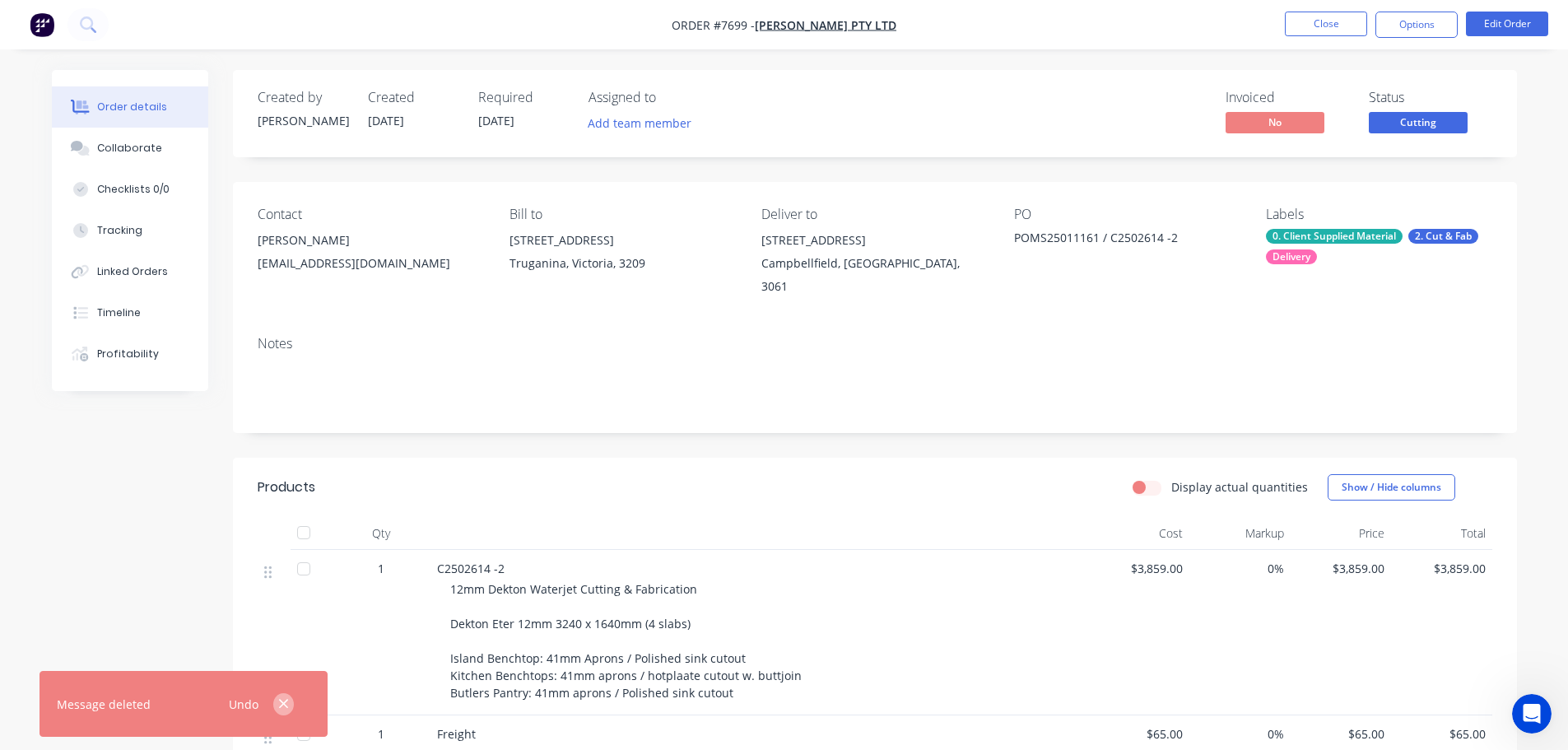
click at [278, 698] on icon "button" at bounding box center [284, 703] width 11 height 14
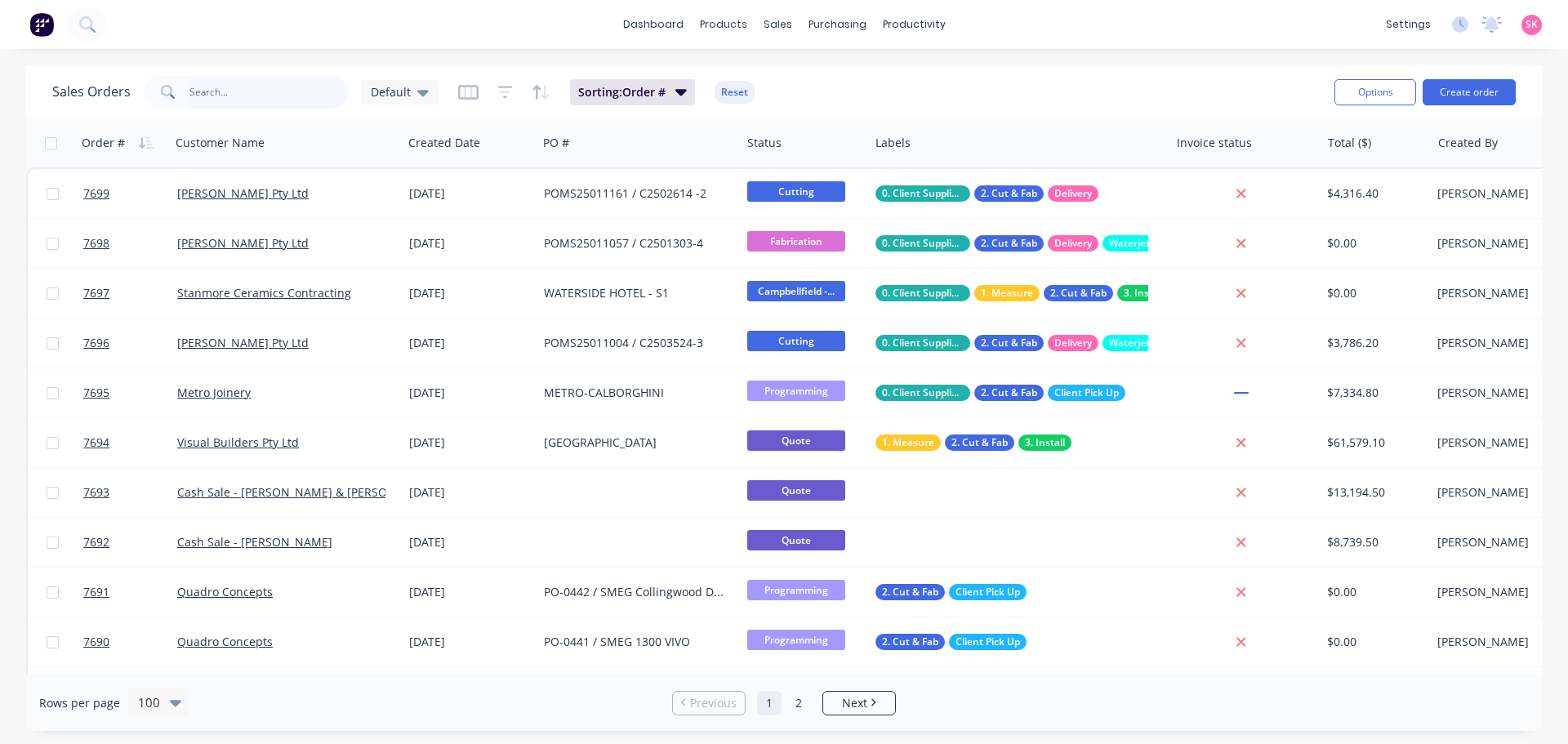
click at [240, 98] on input "text" at bounding box center [269, 92] width 160 height 32
type input ","
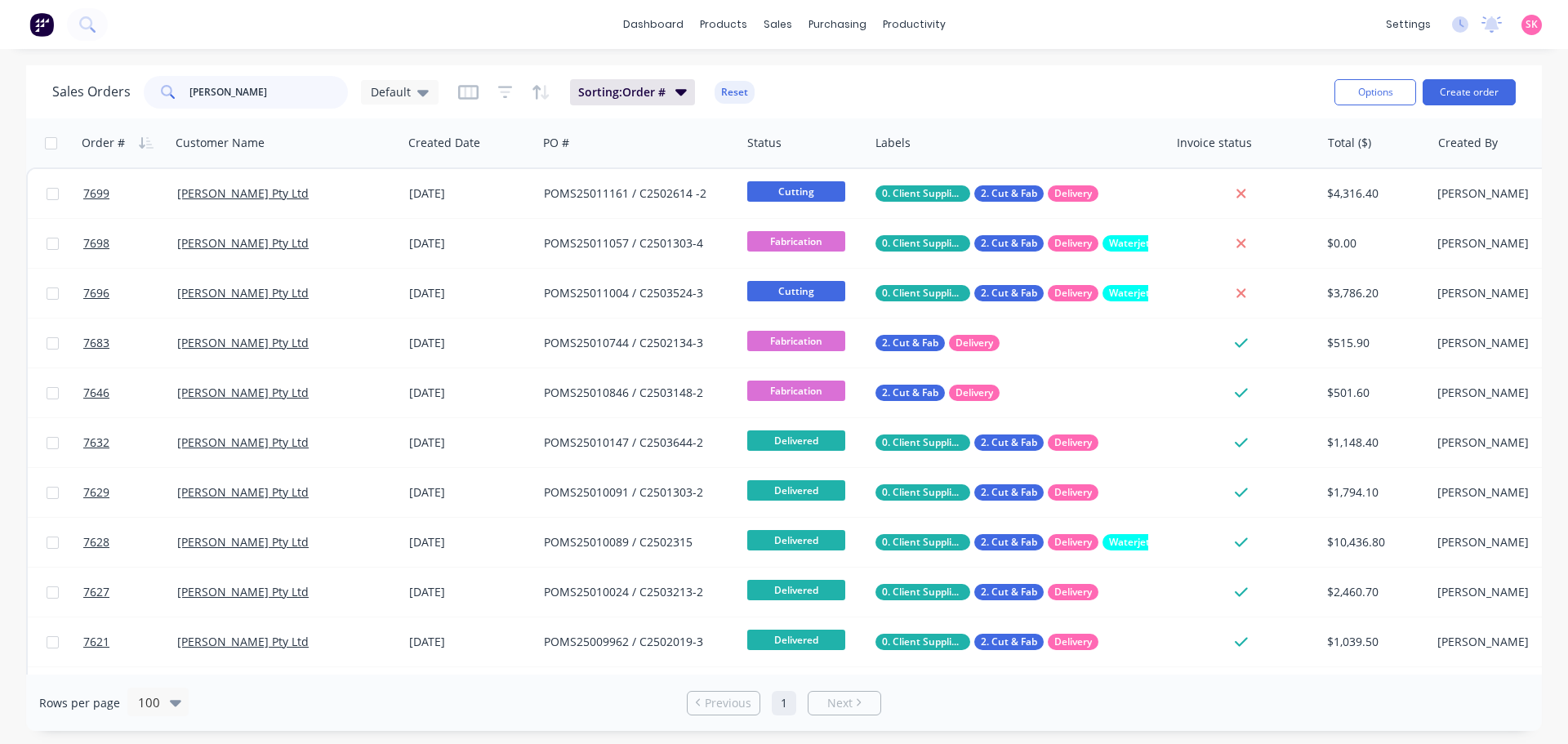
type input "marbut"
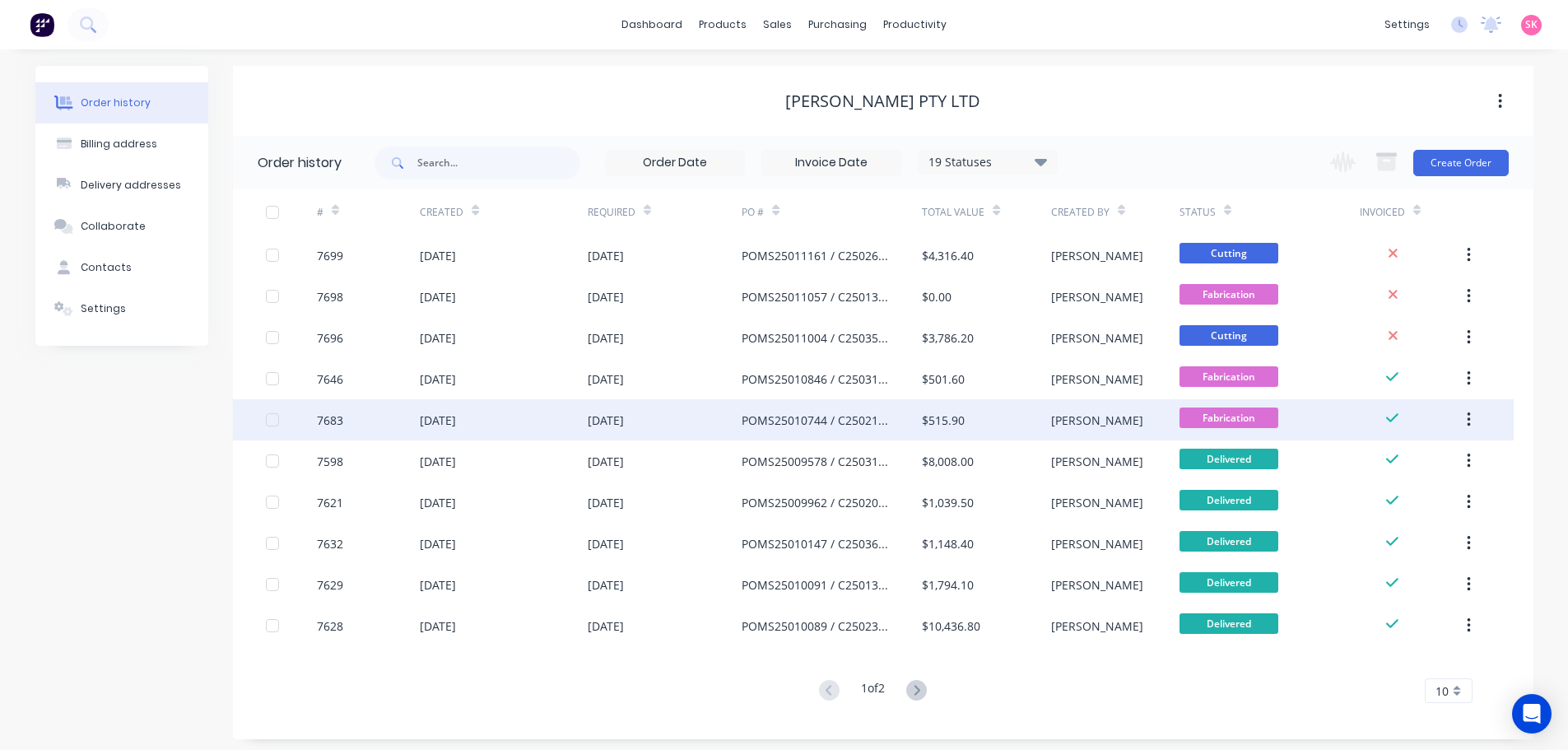
click at [815, 429] on div "POMS25010744 / C2502134-3" at bounding box center [831, 420] width 180 height 42
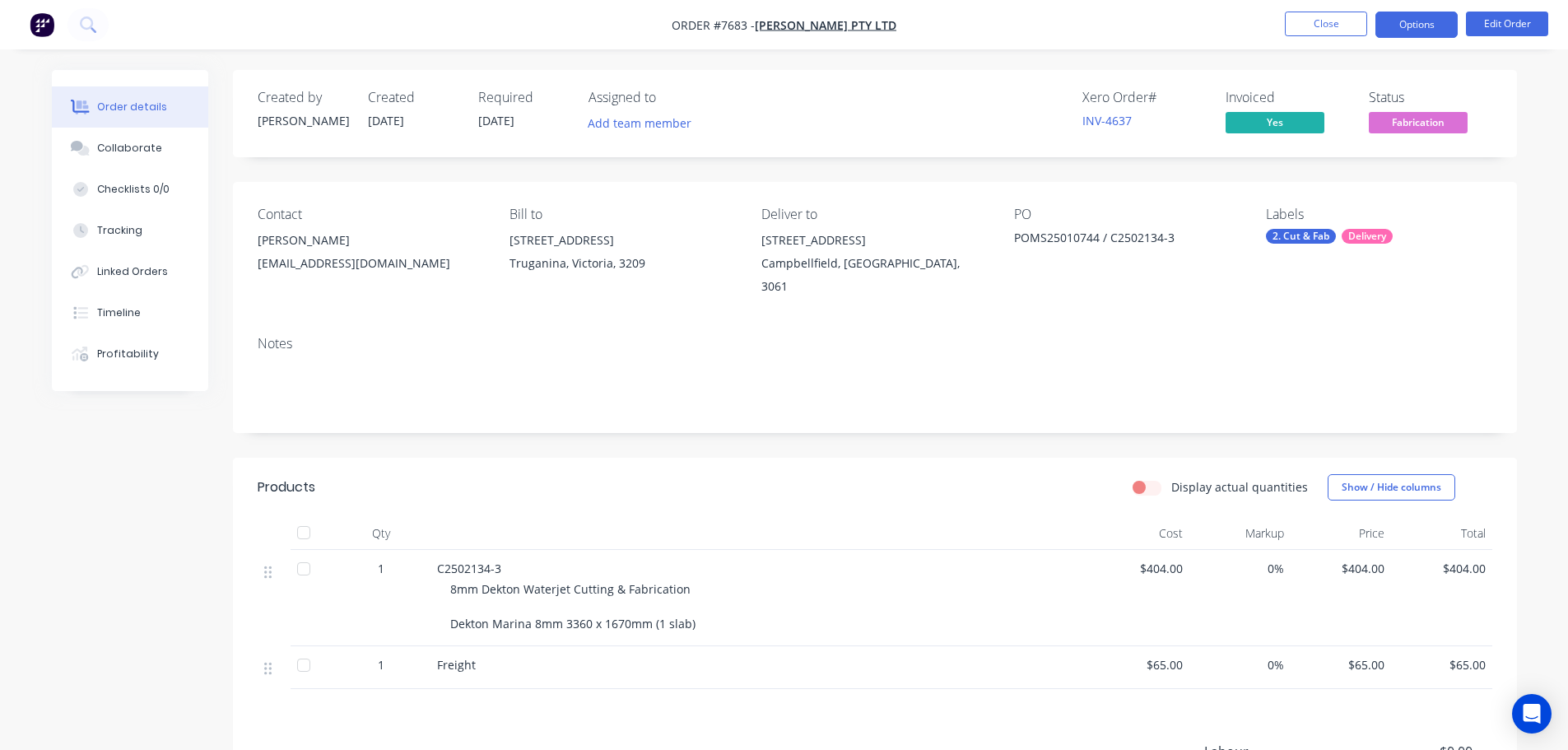
click at [1448, 26] on button "Options" at bounding box center [1416, 24] width 82 height 26
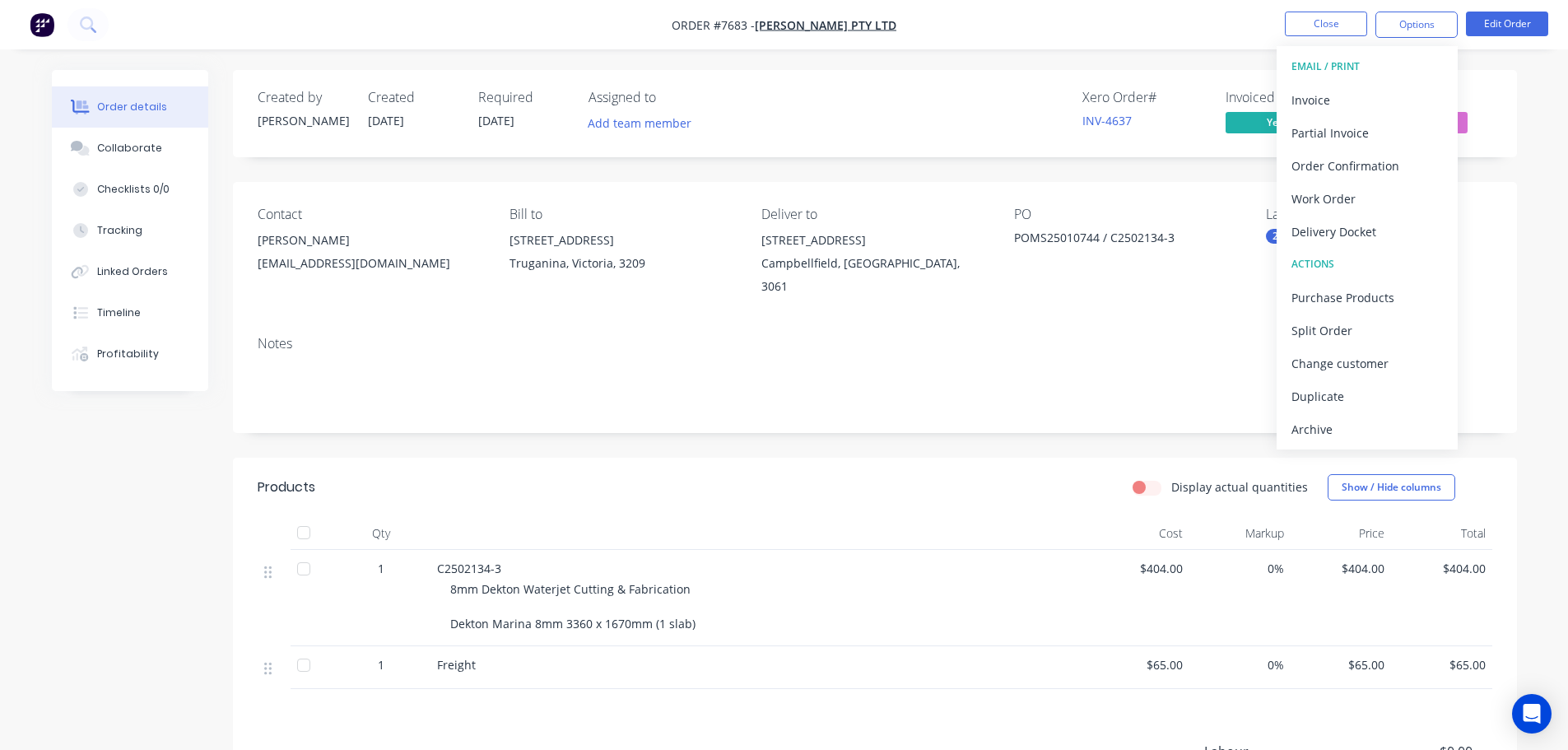
click at [1426, 226] on div "Delivery Docket" at bounding box center [1367, 231] width 152 height 23
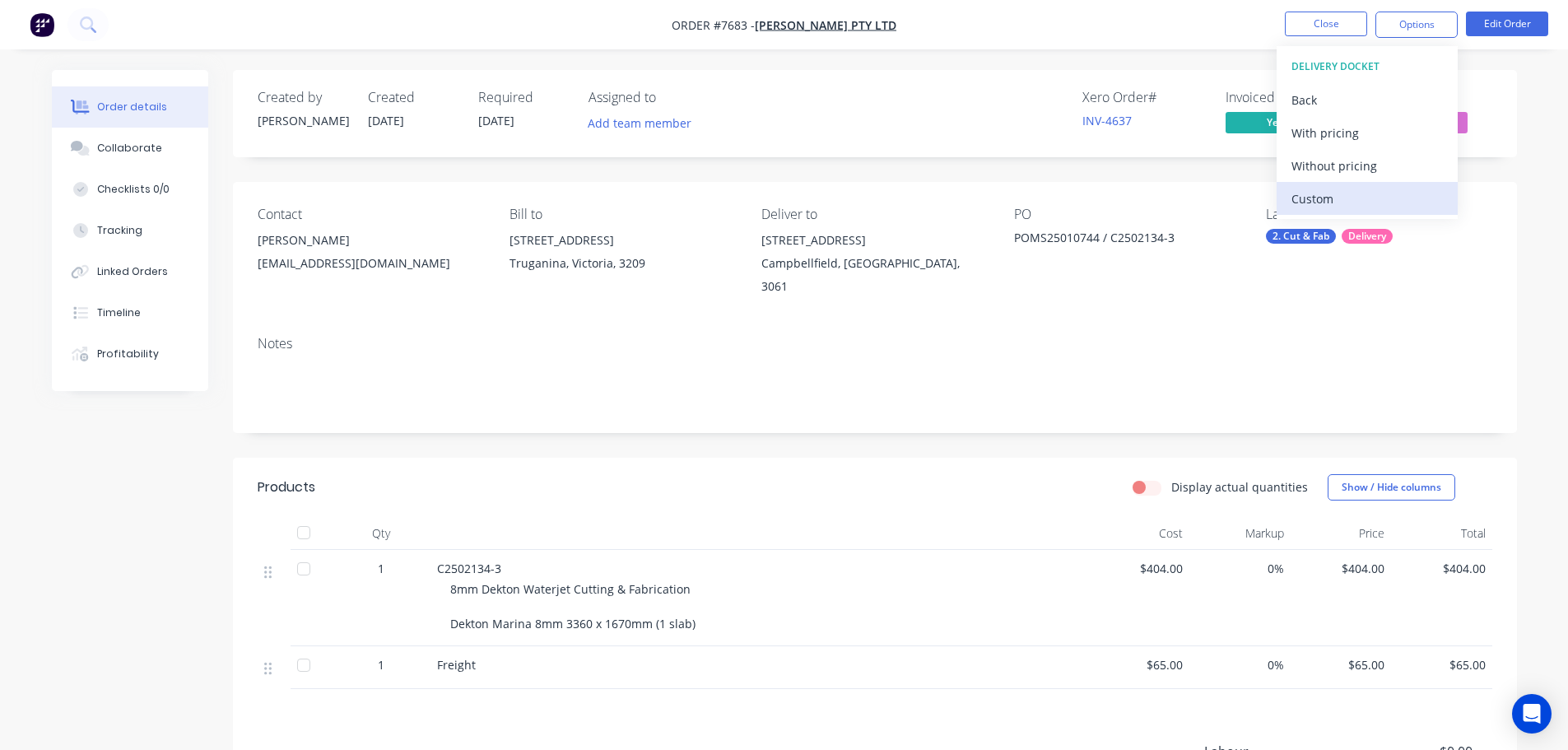
click at [1427, 200] on div "Custom" at bounding box center [1367, 199] width 152 height 23
click at [1414, 134] on div "With pricing" at bounding box center [1367, 133] width 152 height 23
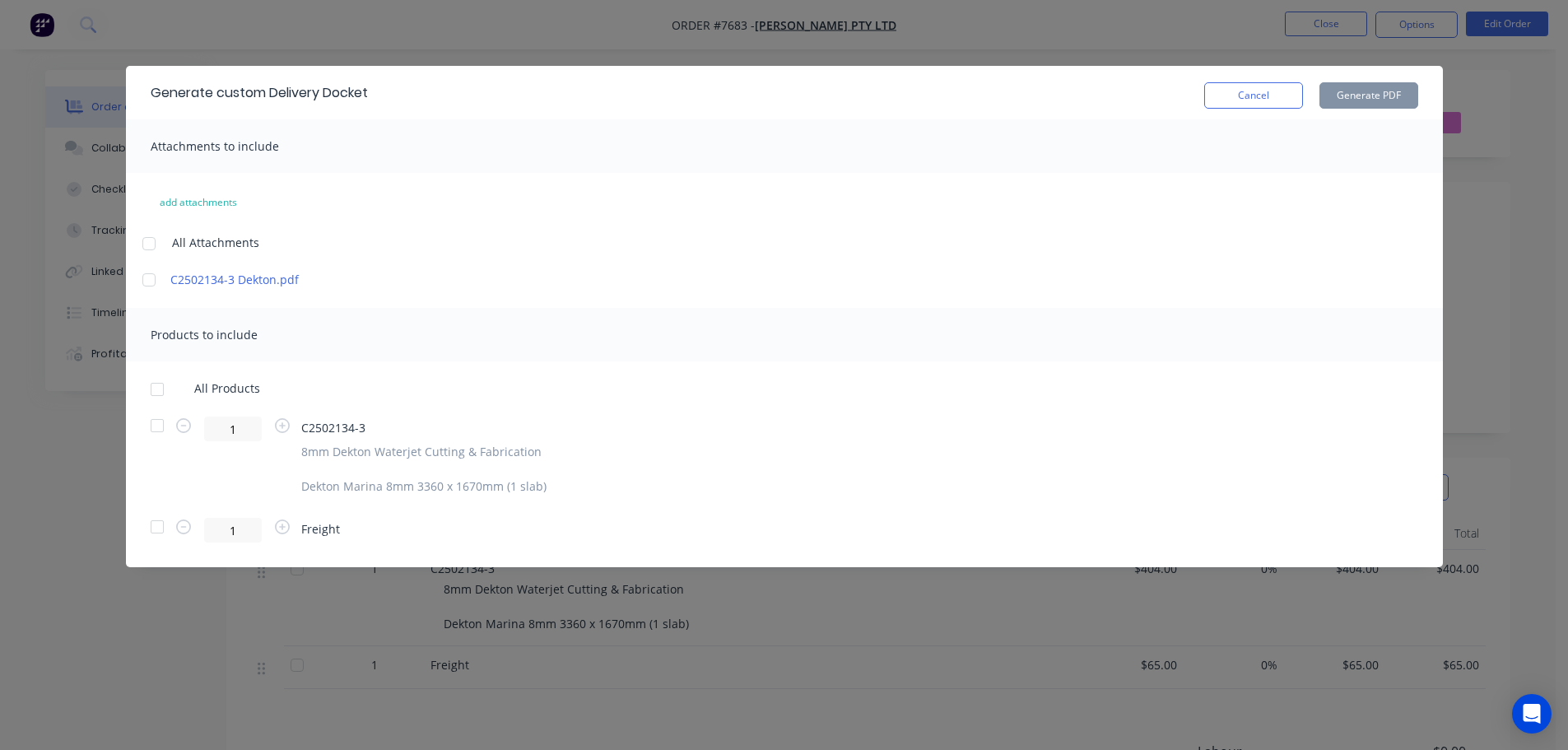
drag, startPoint x: 141, startPoint y: 389, endPoint x: 155, endPoint y: 390, distance: 14.0
click at [144, 390] on div at bounding box center [157, 389] width 33 height 33
click at [157, 388] on div at bounding box center [157, 389] width 33 height 33
click at [151, 389] on div at bounding box center [157, 389] width 33 height 33
click at [1345, 95] on button "Generate PDF" at bounding box center [1368, 95] width 99 height 26
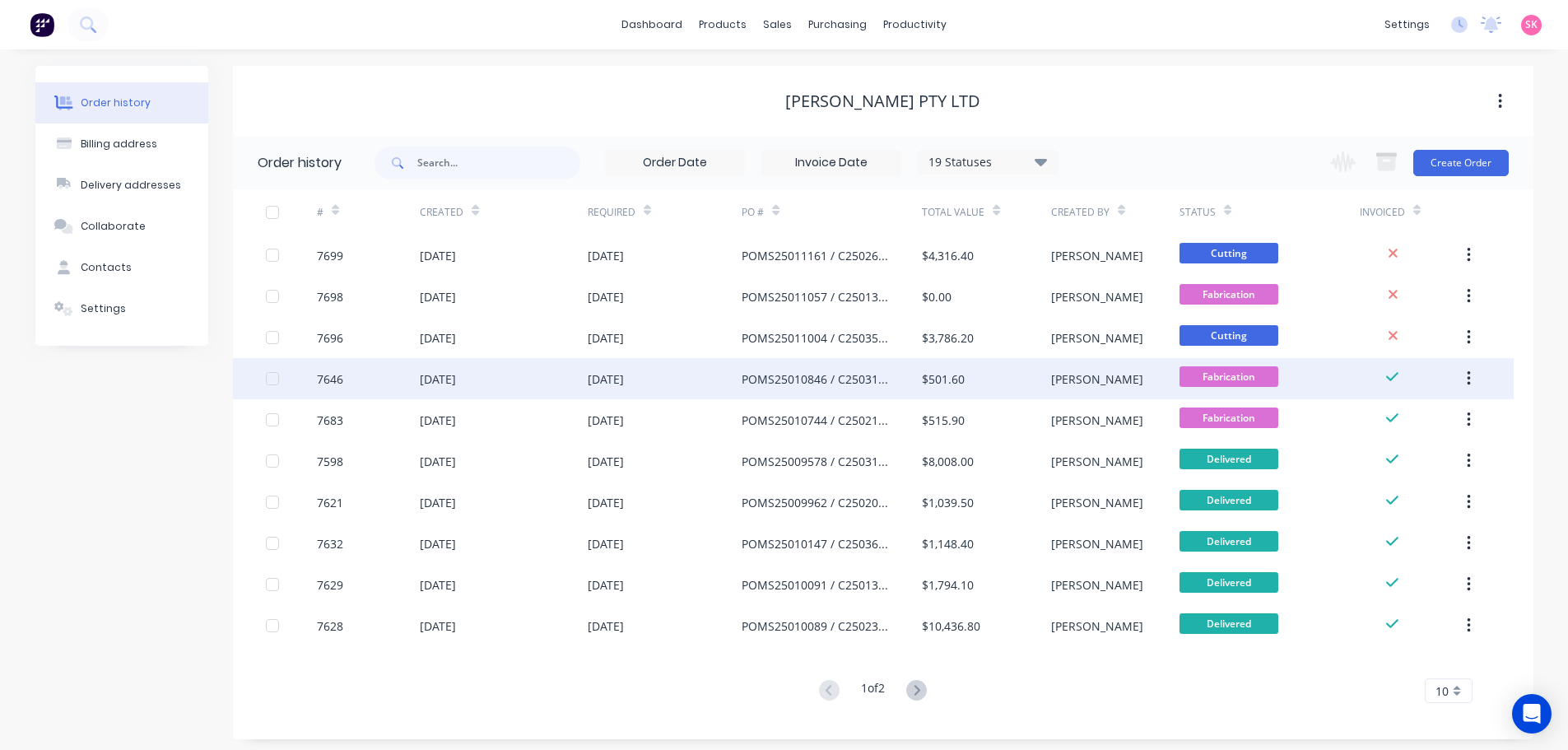
click at [946, 380] on div "$501.60" at bounding box center [943, 379] width 42 height 17
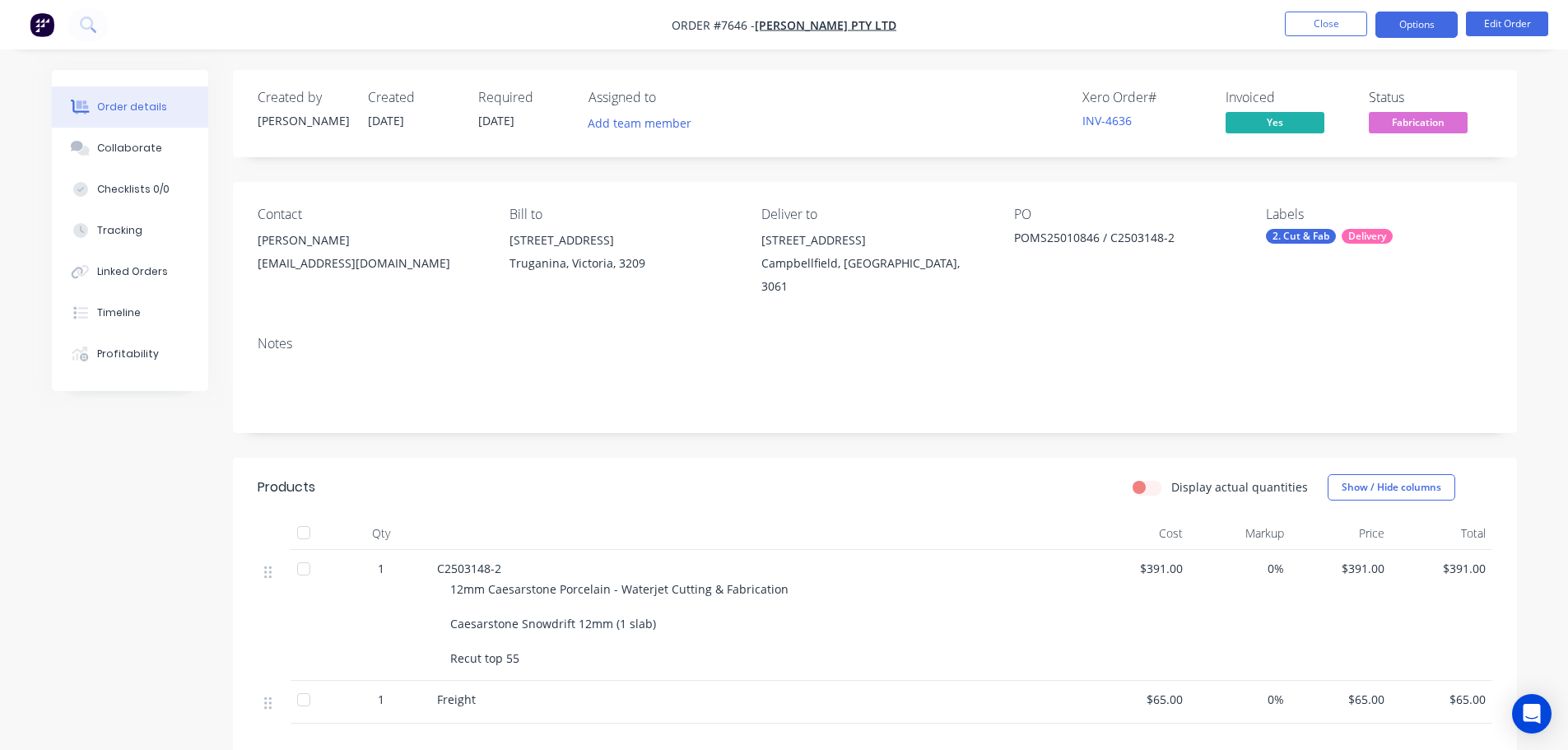
click at [1448, 23] on button "Options" at bounding box center [1416, 24] width 82 height 26
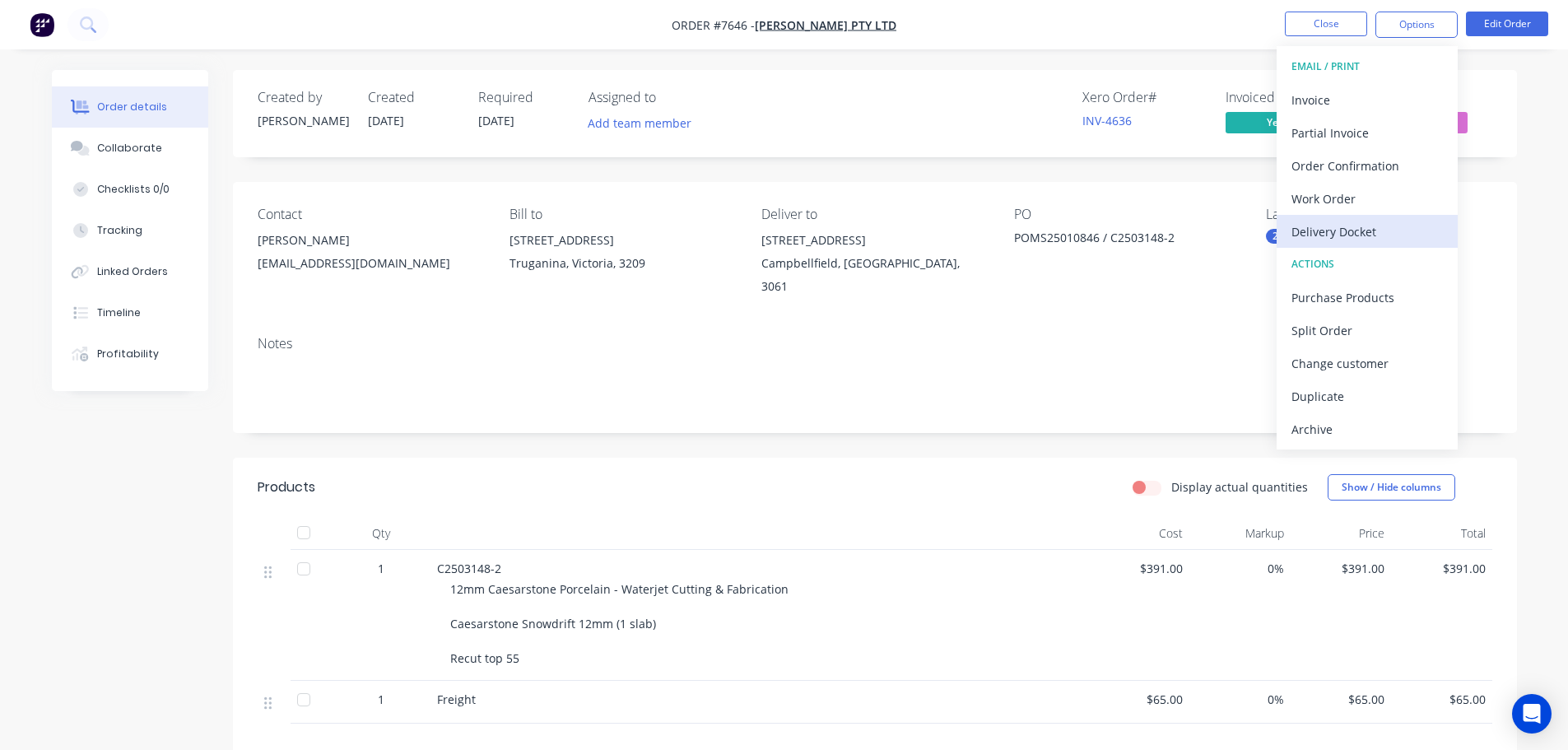
click at [1388, 223] on div "Delivery Docket" at bounding box center [1367, 231] width 152 height 23
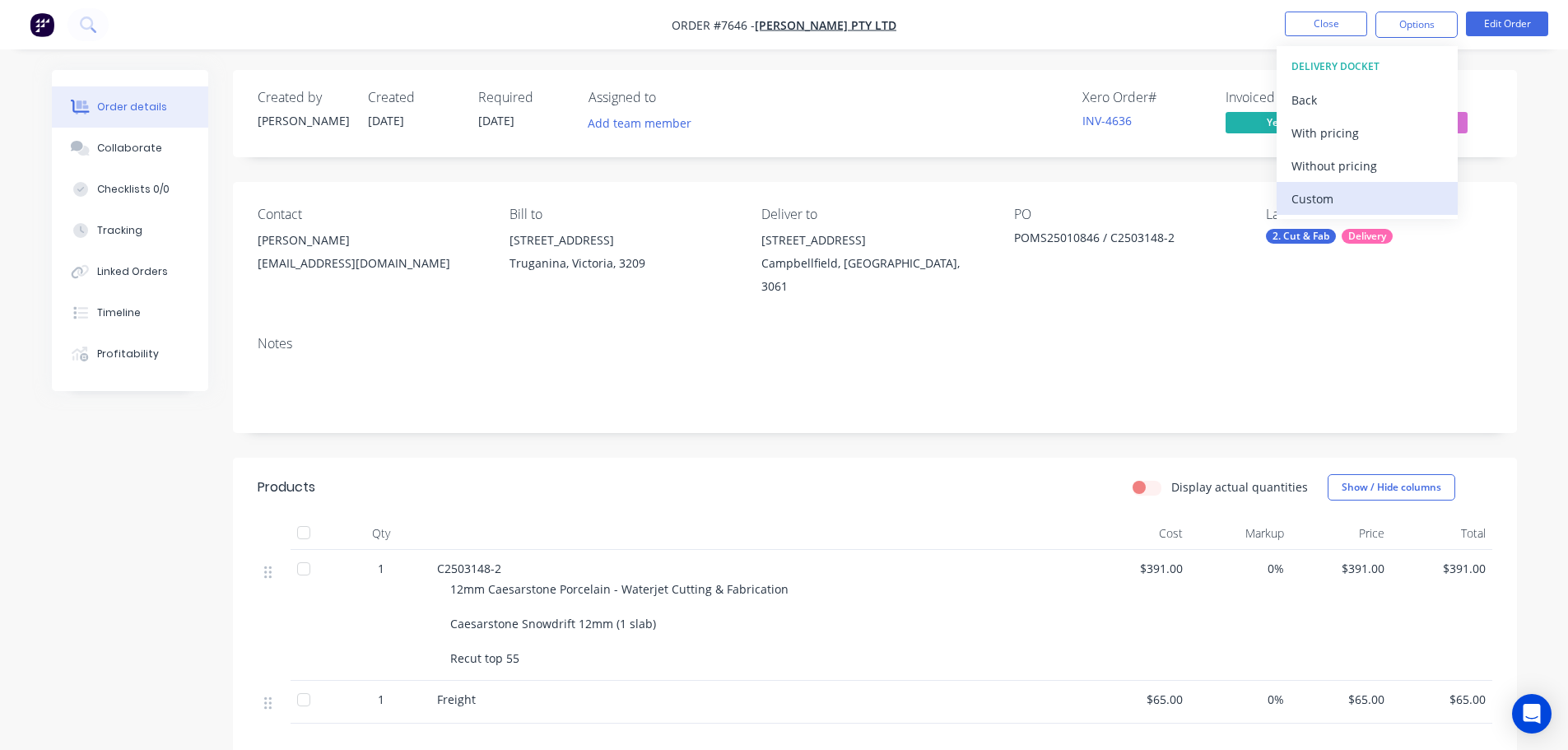
click at [1383, 189] on div "Custom" at bounding box center [1367, 199] width 152 height 23
click at [1384, 157] on div "Without pricing" at bounding box center [1367, 165] width 152 height 23
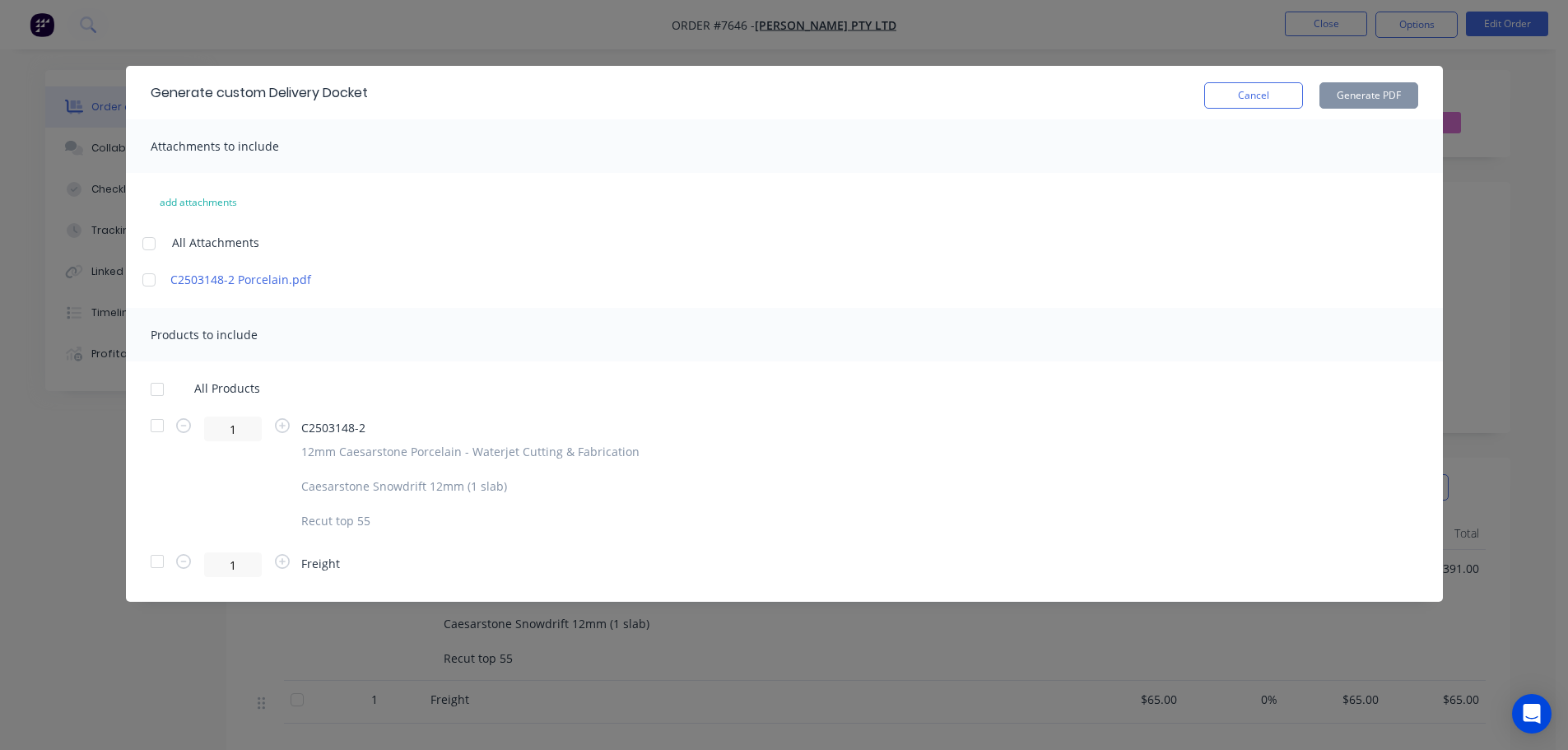
click at [158, 393] on div at bounding box center [157, 389] width 33 height 33
click at [1404, 99] on button "Generate PDF" at bounding box center [1368, 95] width 99 height 26
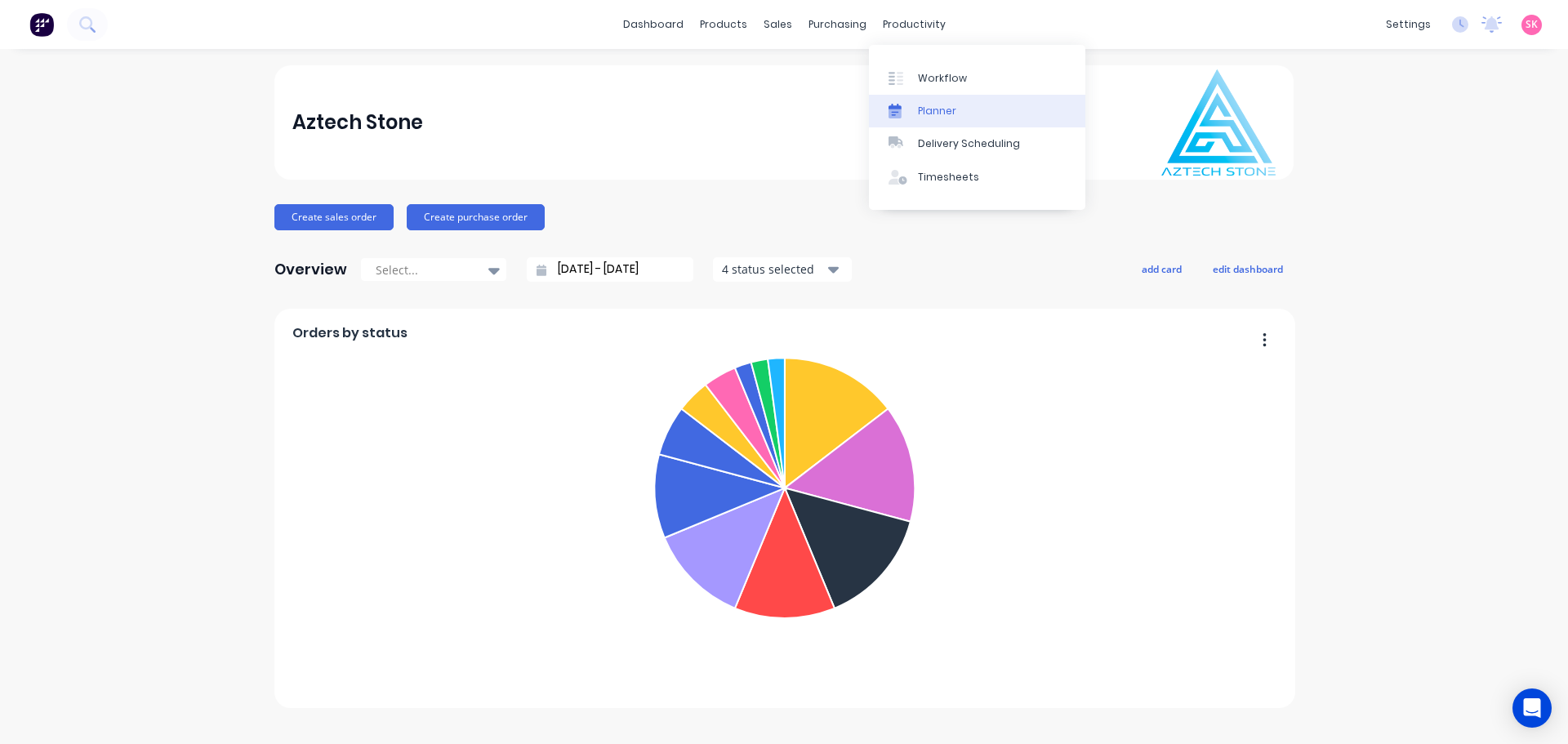
click at [910, 109] on div at bounding box center [900, 111] width 24 height 14
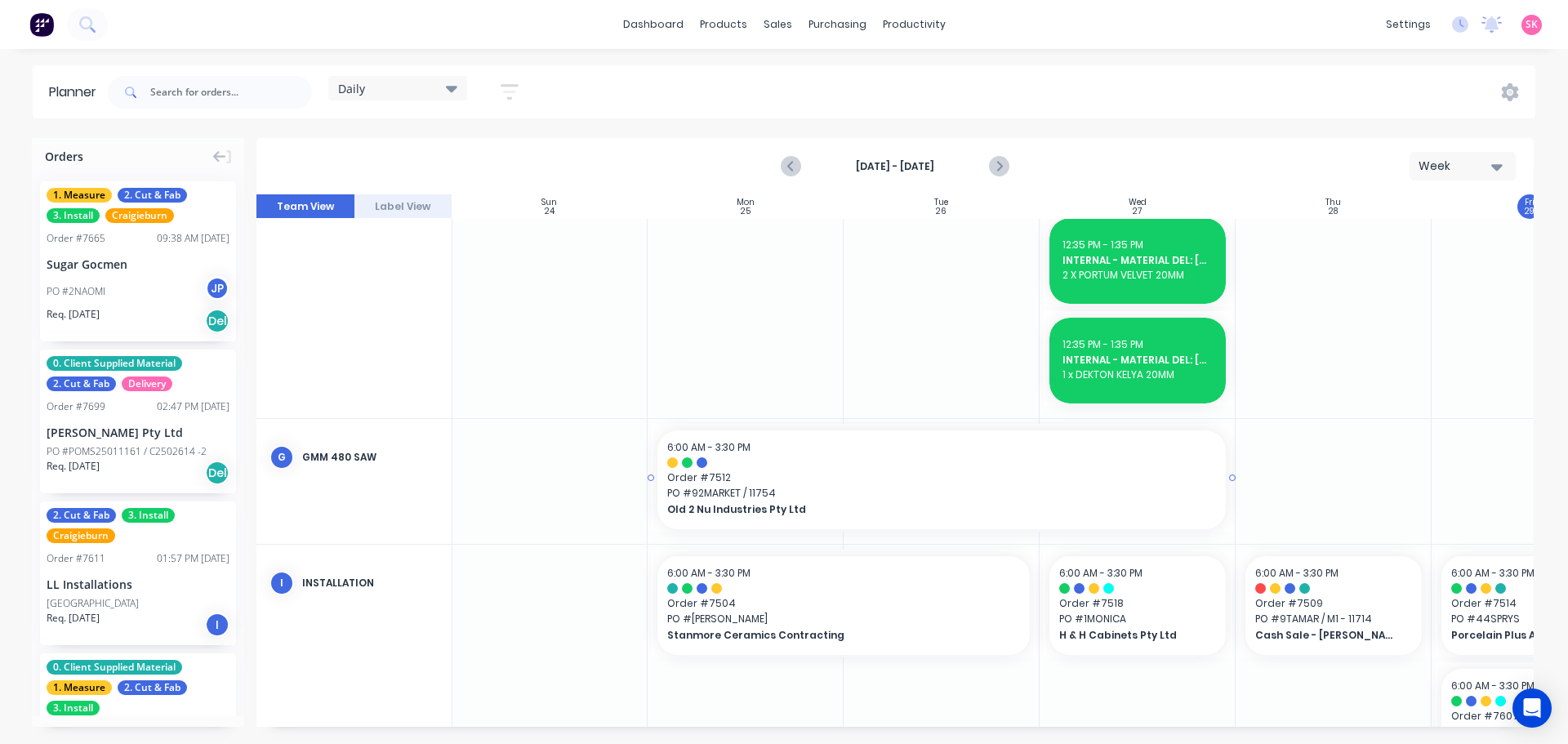
scroll to position [1633, 1]
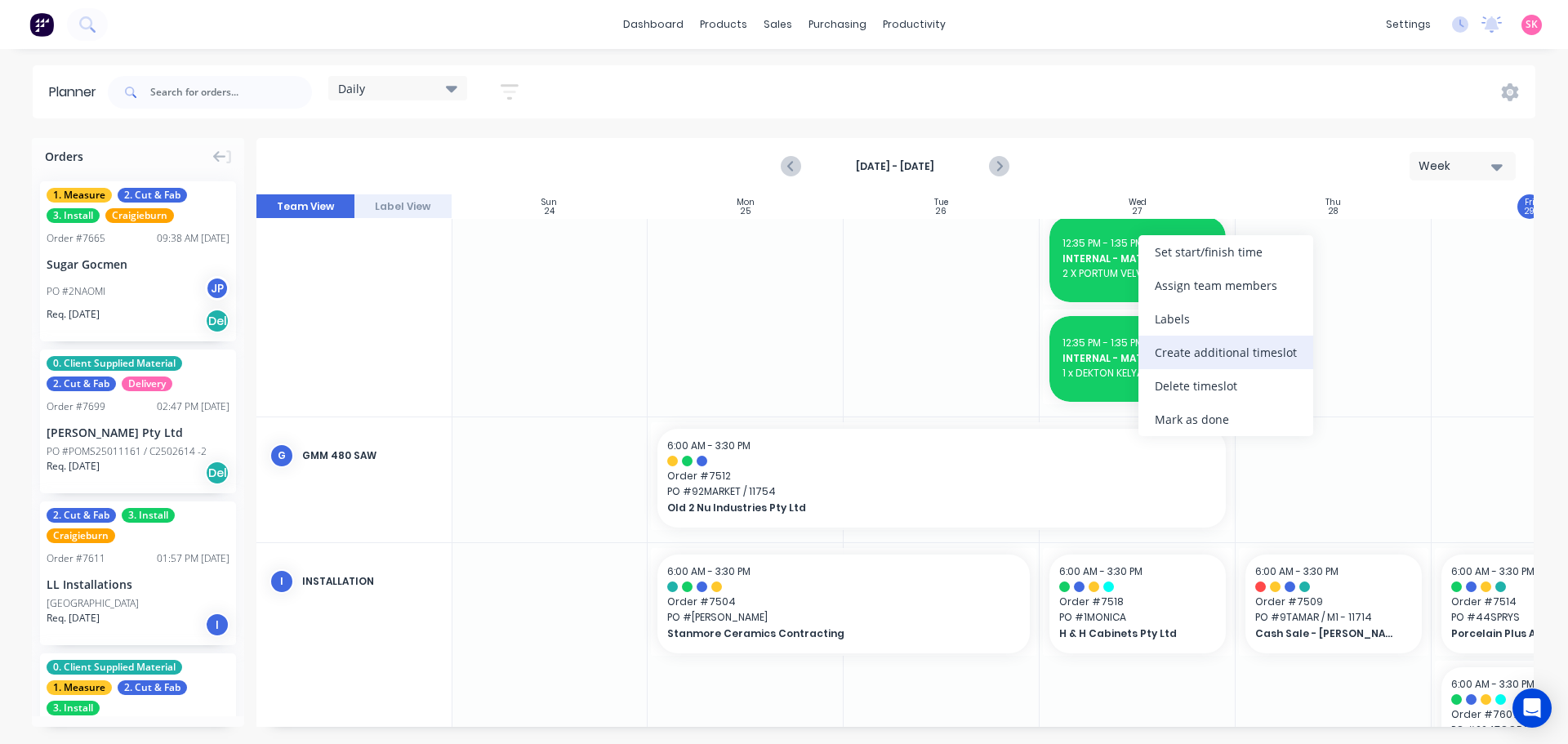
click at [1182, 346] on div "Create additional timeslot" at bounding box center [1226, 351] width 175 height 33
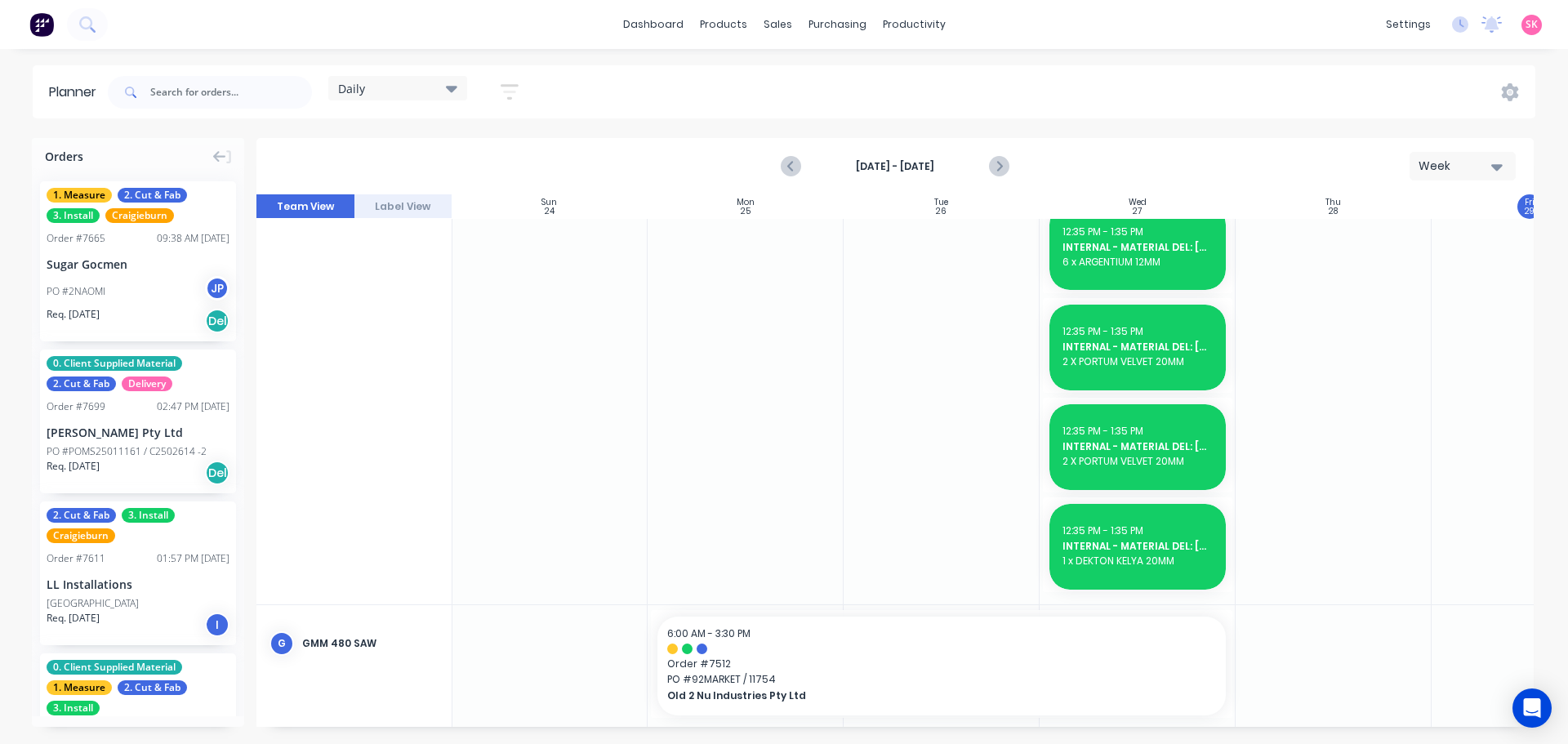
scroll to position [1544, 1]
click at [1175, 462] on span "2 X PORTUM VELVET 20MM" at bounding box center [1138, 462] width 151 height 14
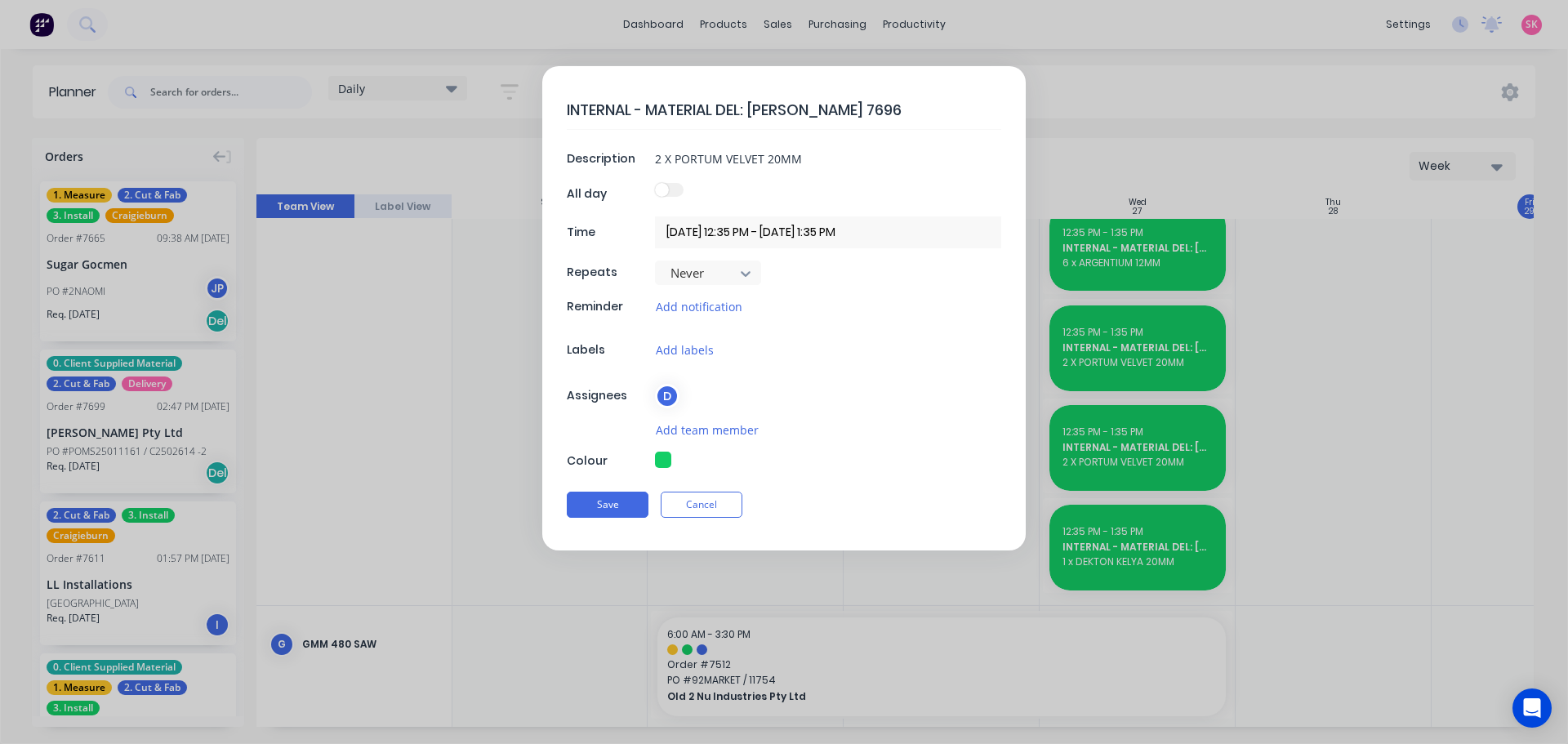
type textarea "x"
drag, startPoint x: 831, startPoint y: 115, endPoint x: 819, endPoint y: 123, distance: 14.4
click at [819, 123] on textarea "INTERNAL - MATERIAL DEL: MARBUT 7696" at bounding box center [784, 109] width 435 height 39
type textarea "INTERNAL - MATERIAL DEL: MARBUT 76"
type textarea "x"
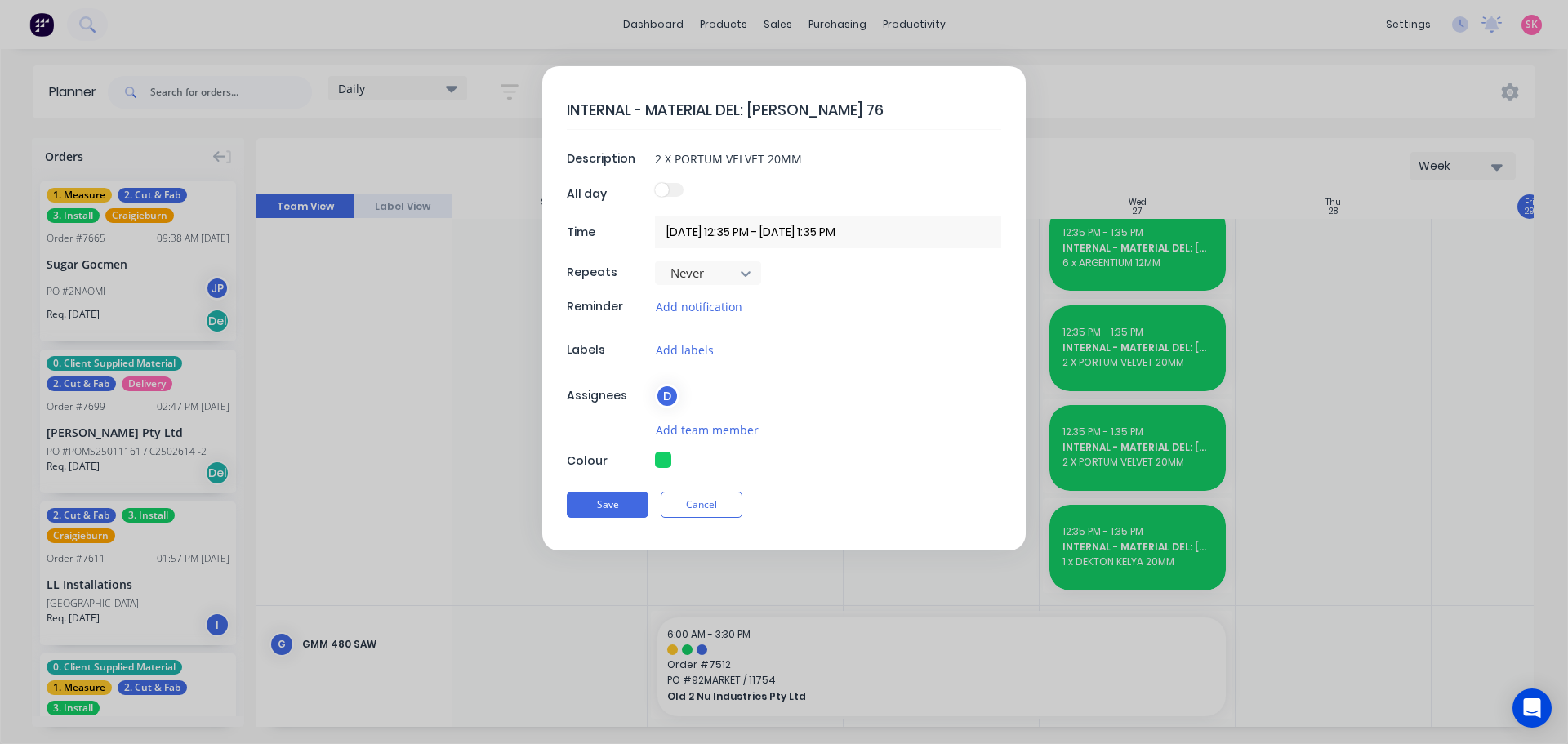
type textarea "INTERNAL - MATERIAL DEL: MARBUT 769"
type textarea "x"
type textarea "INTERNAL - MATERIAL DEL: MARBUT 7699"
type textarea "x"
type textarea "INTERNAL - MATERIAL DEL: MARBUT 7699"
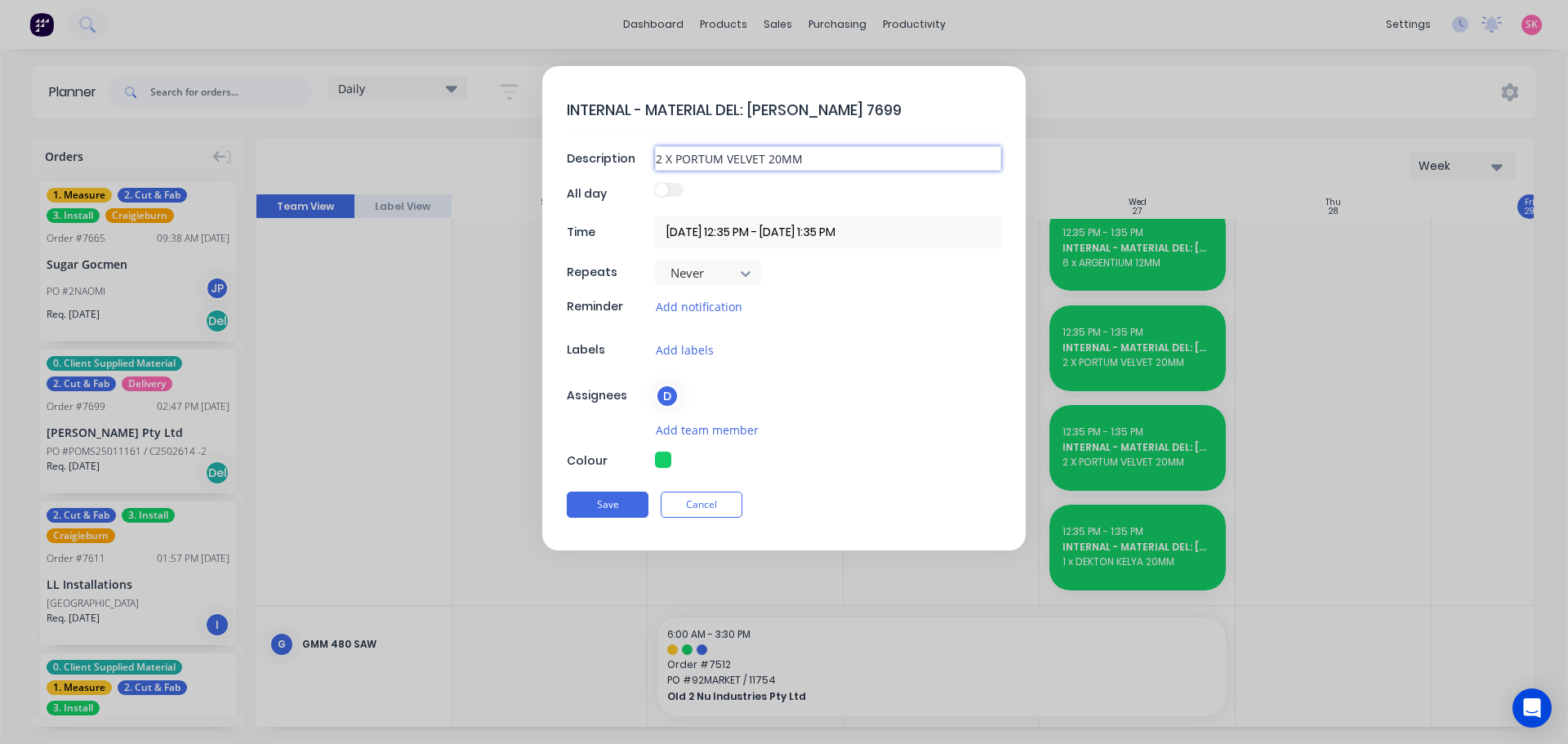
type textarea "x"
drag, startPoint x: 819, startPoint y: 161, endPoint x: 238, endPoint y: 192, distance: 581.8
click at [241, 193] on form "INTERNAL - MATERIAL DEL: MARBUT 7699 Description 2 X PORTUM VELVET 20MM All day…" at bounding box center [784, 308] width 1533 height 484
type input "4"
type textarea "x"
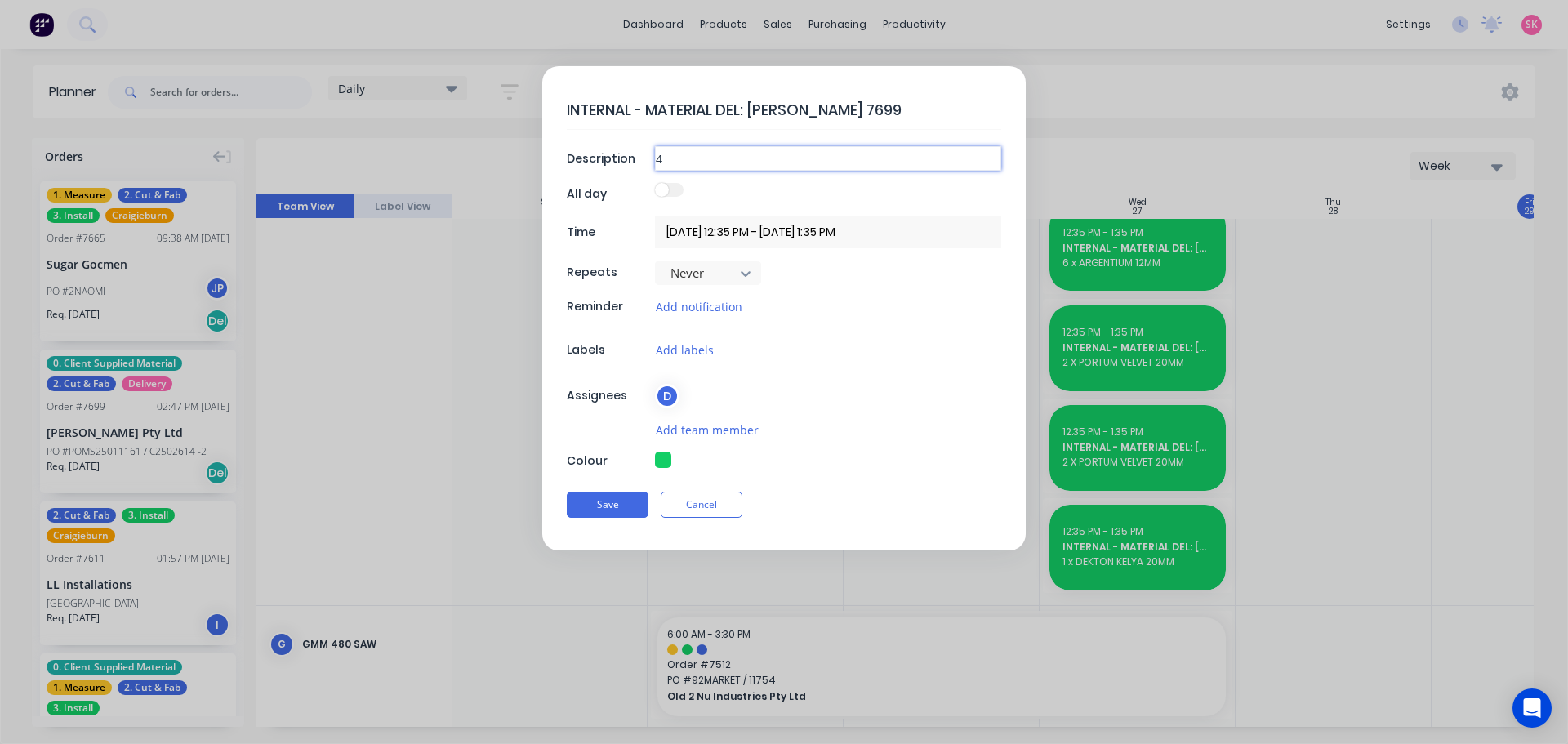
type input "4"
type textarea "x"
type input "4 X"
type textarea "x"
type input "4 X"
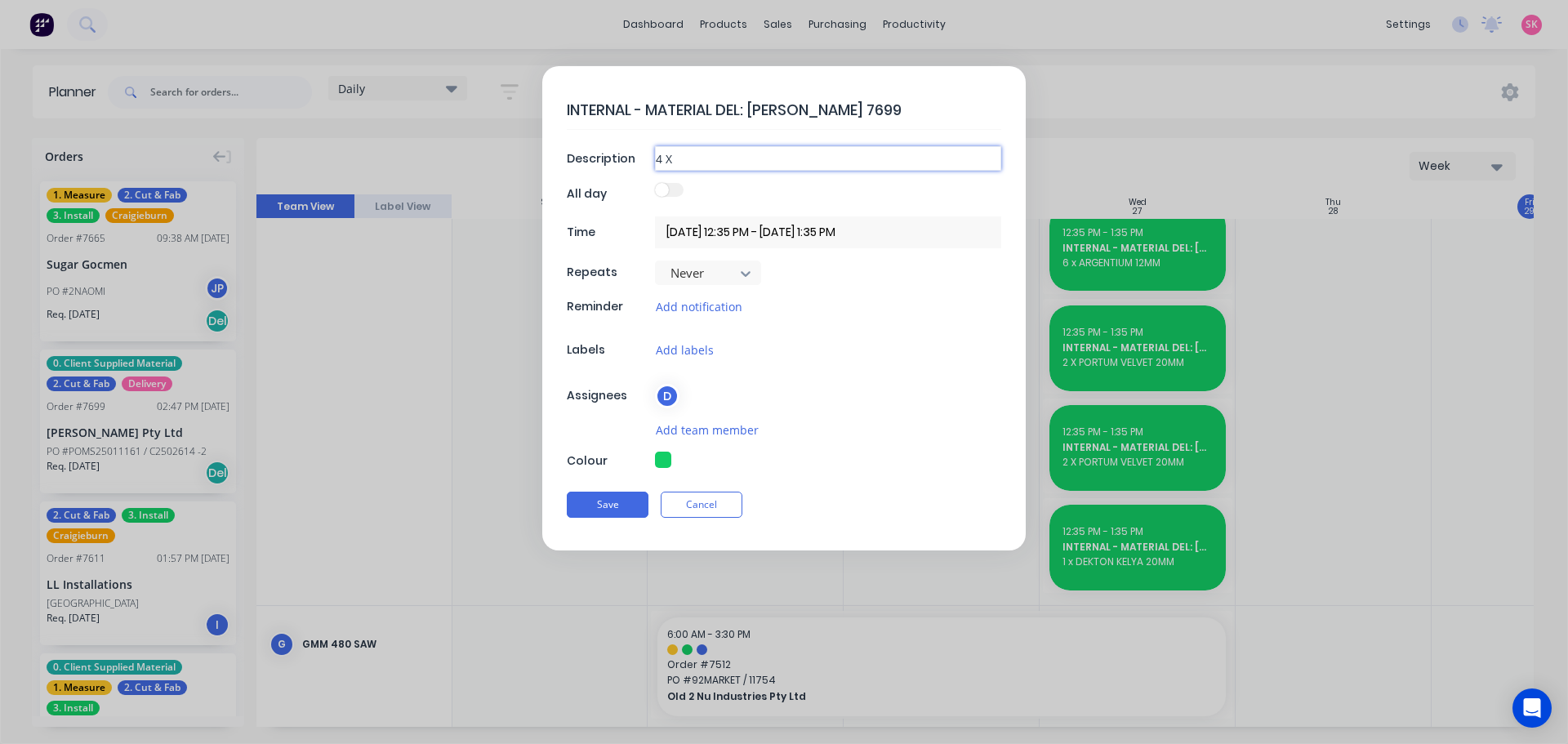
type textarea "x"
type input "4 X E"
type textarea "x"
type input "4 X ET"
type textarea "x"
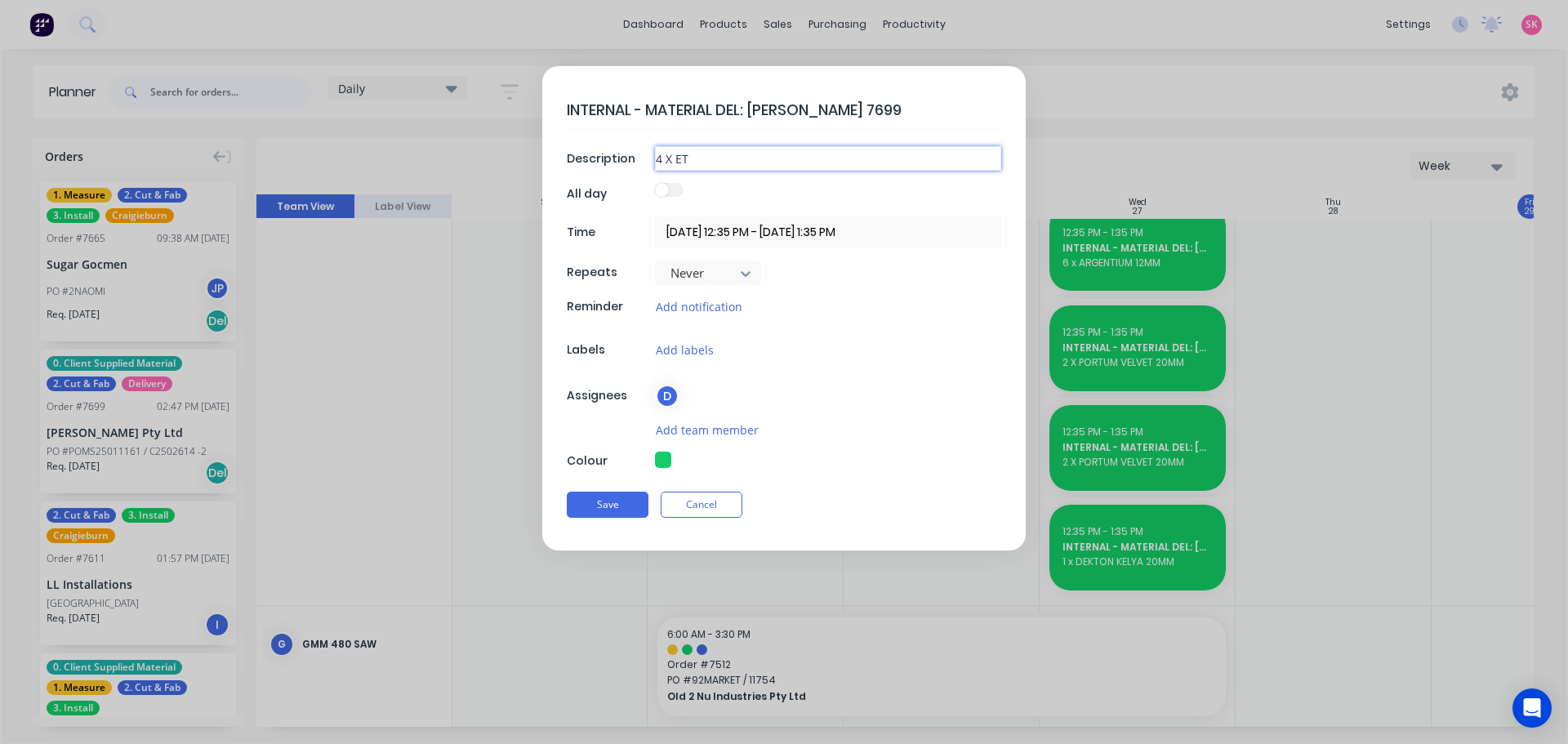
type input "4 X ETE"
type textarea "x"
type input "4 X ETER"
type textarea "x"
type input "4 X ETER"
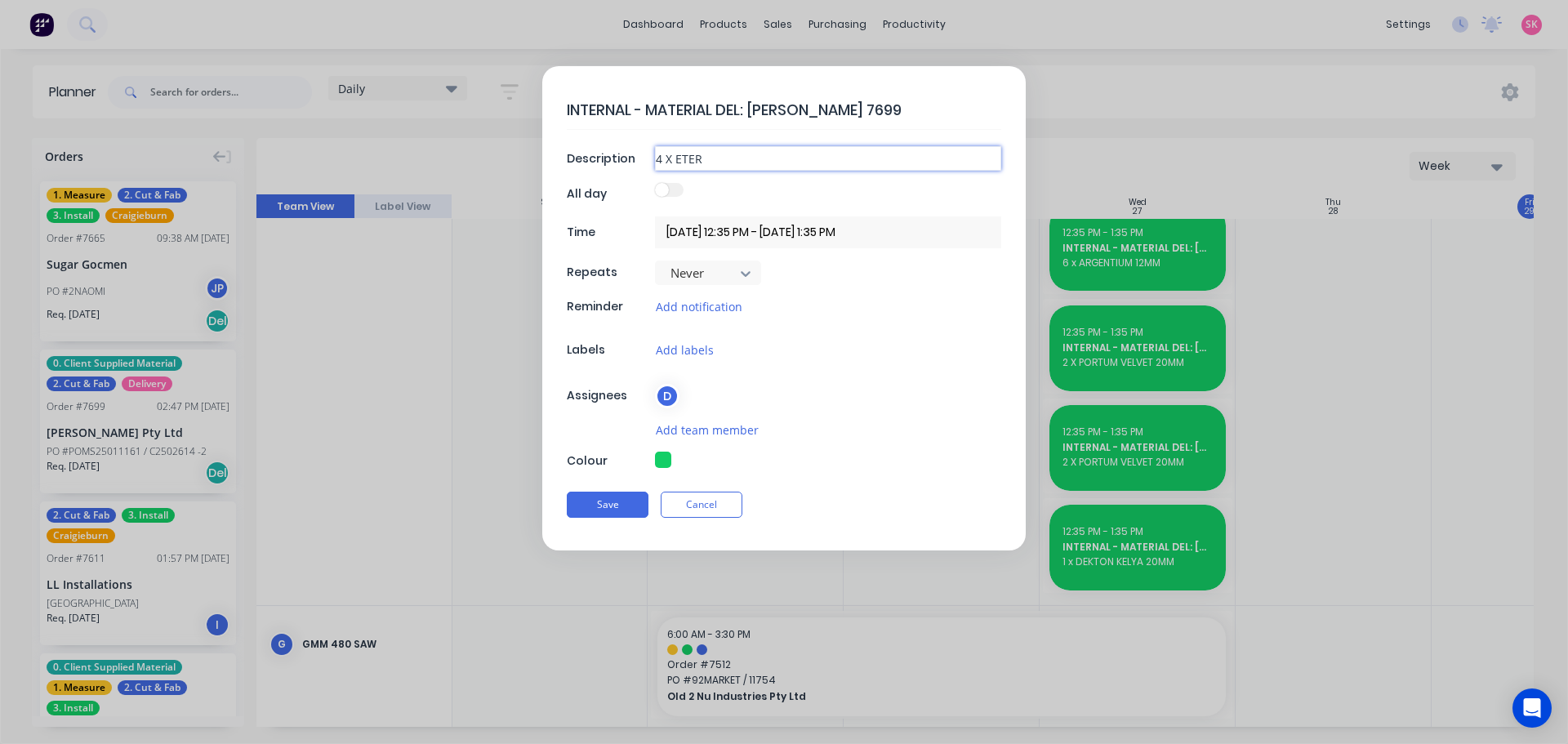
type textarea "x"
type input "4 X ETER 1"
type textarea "x"
type input "4 X ETER 12"
type textarea "x"
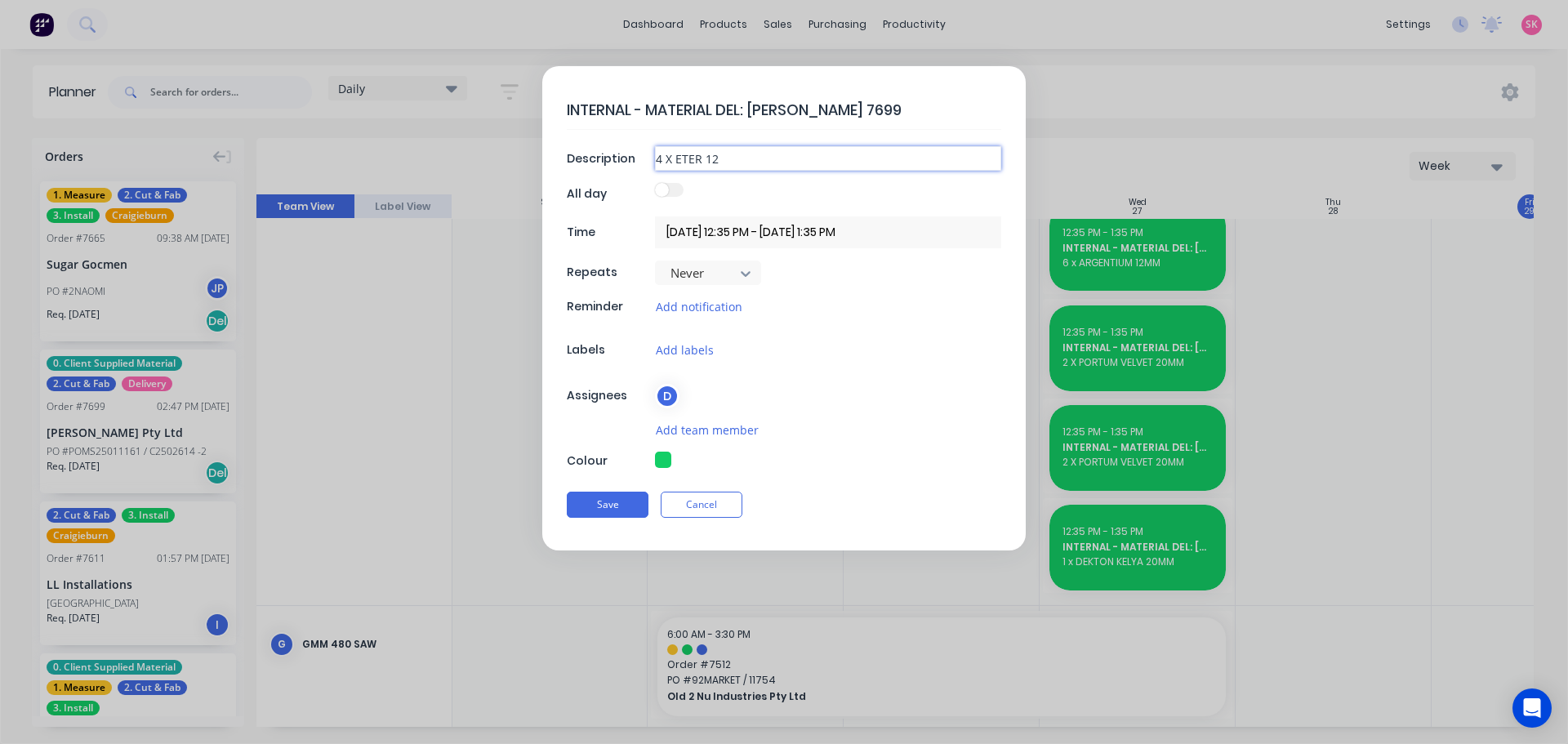
type input "4 X ETER 12M"
type textarea "x"
type input "4 X ETER 12MM"
type textarea "x"
type input "4 X ETER 12MM"
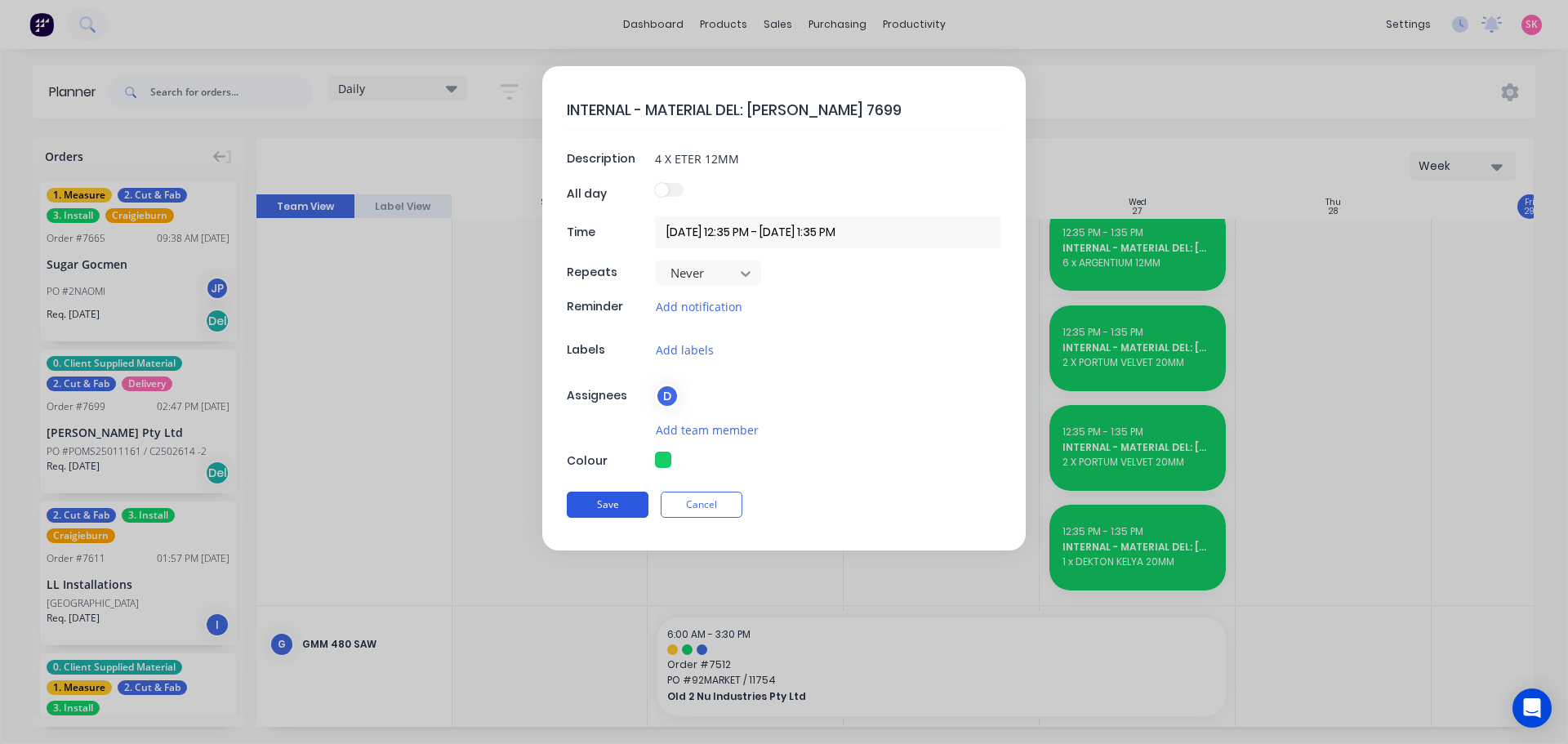
click at [608, 513] on button "Save" at bounding box center [607, 504] width 82 height 26
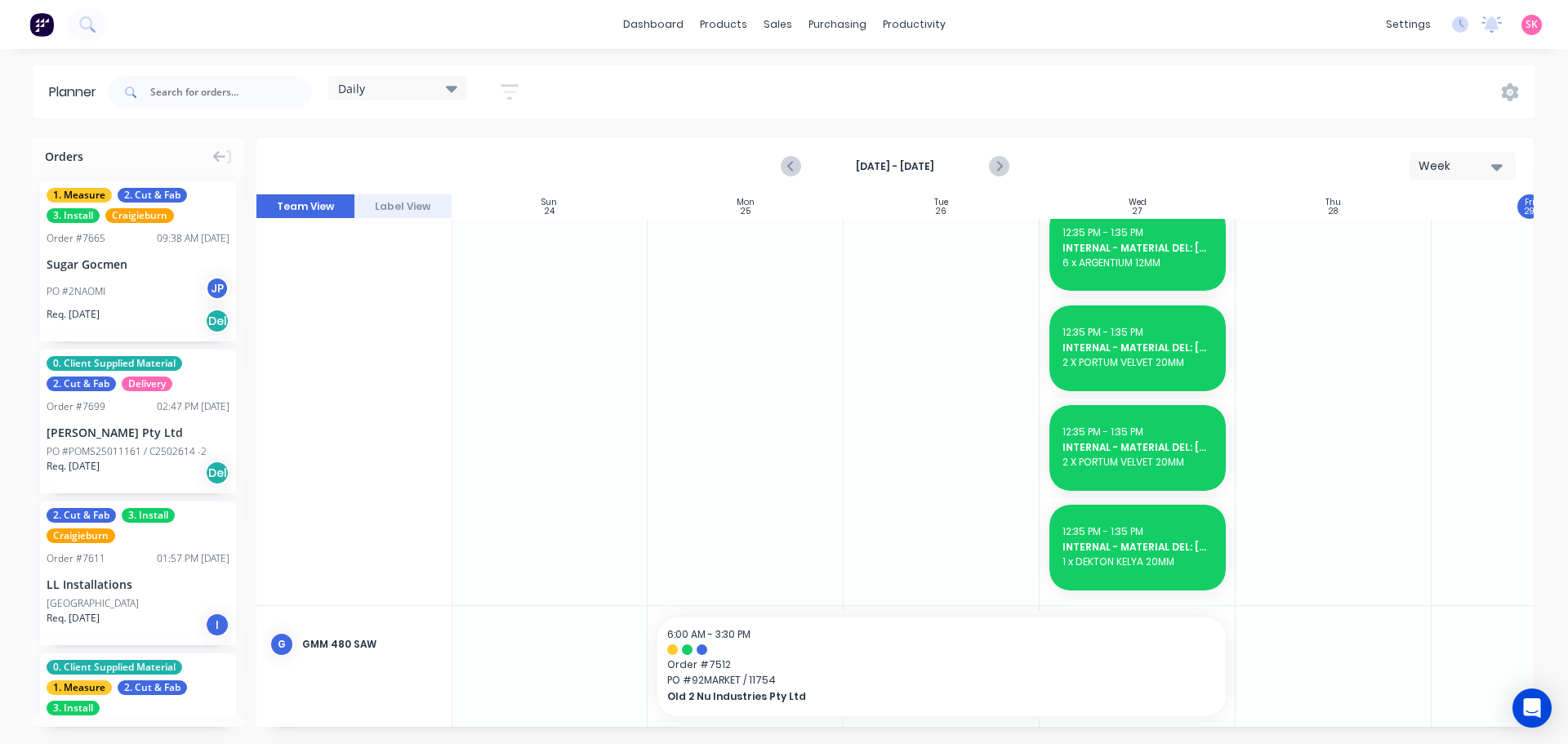
type textarea "x"
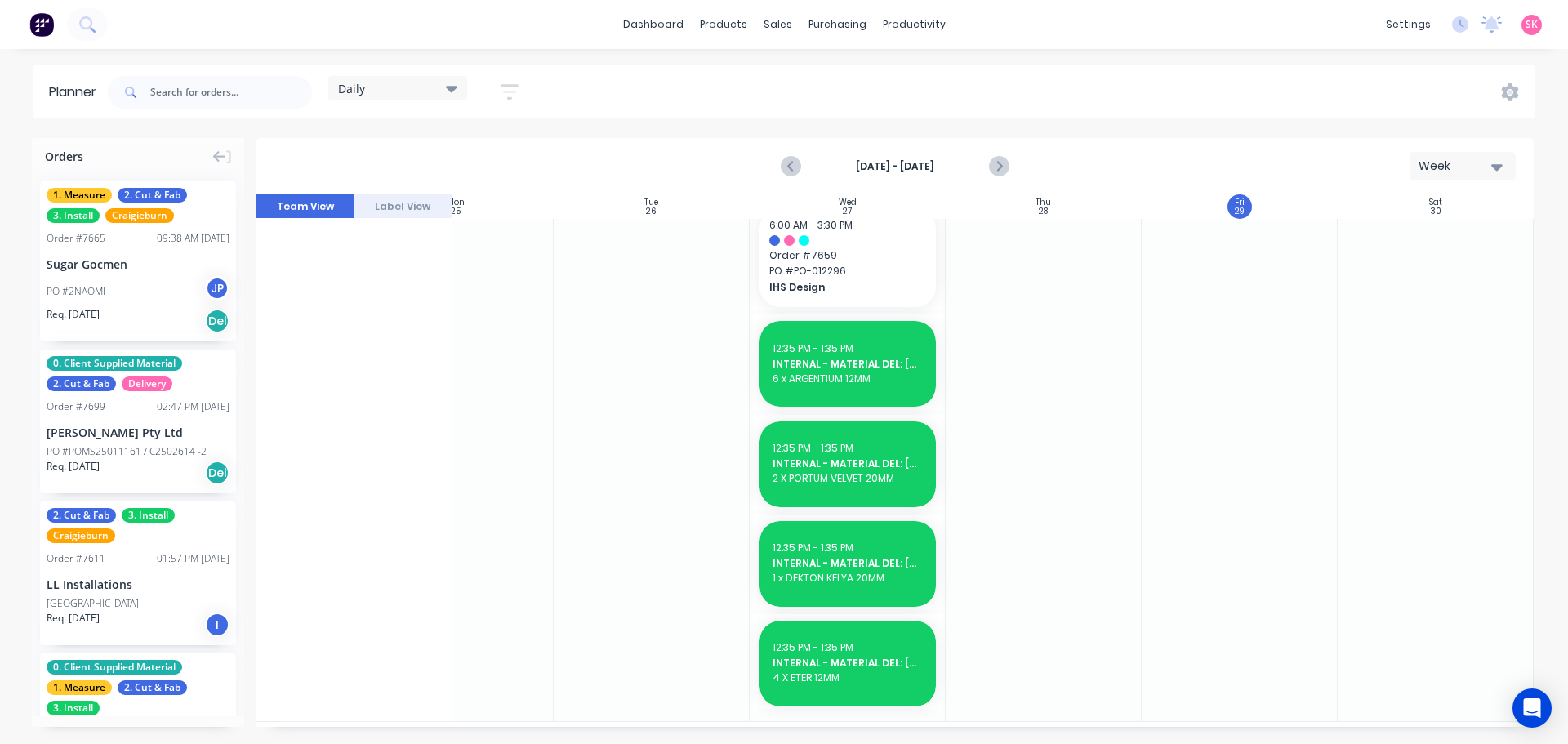
scroll to position [1136, 298]
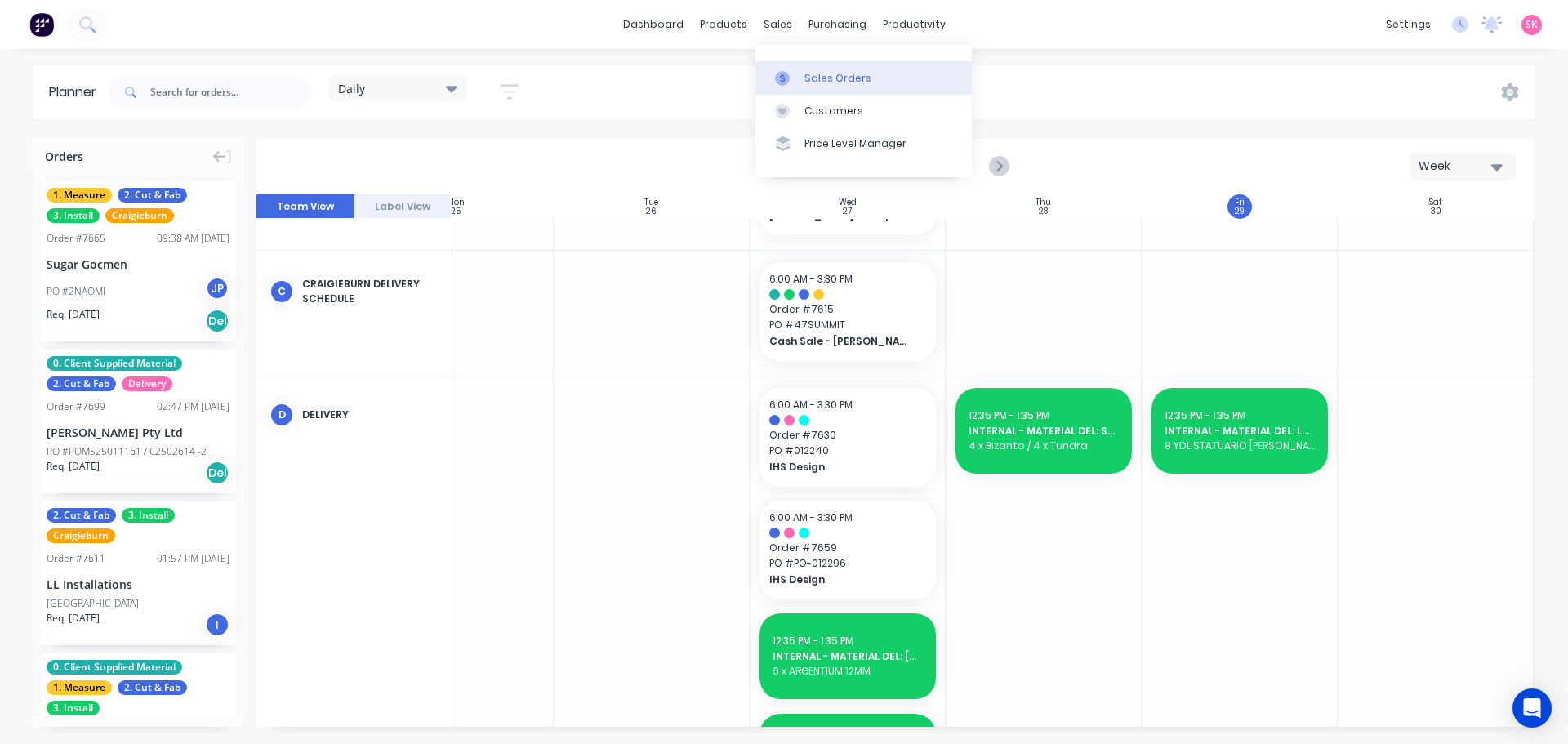
click at [795, 64] on link "Sales Orders" at bounding box center [862, 77] width 216 height 32
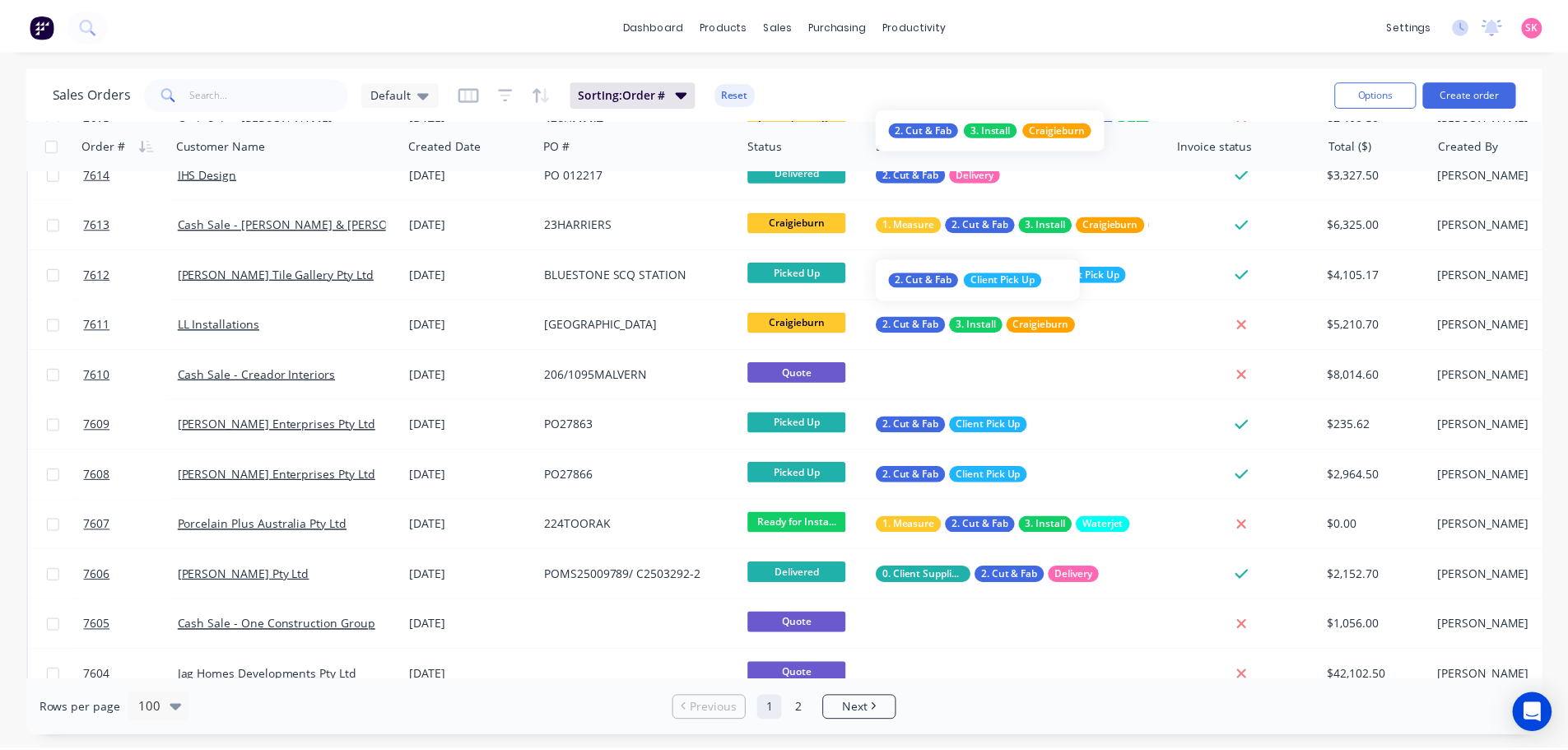
scroll to position [4517, 0]
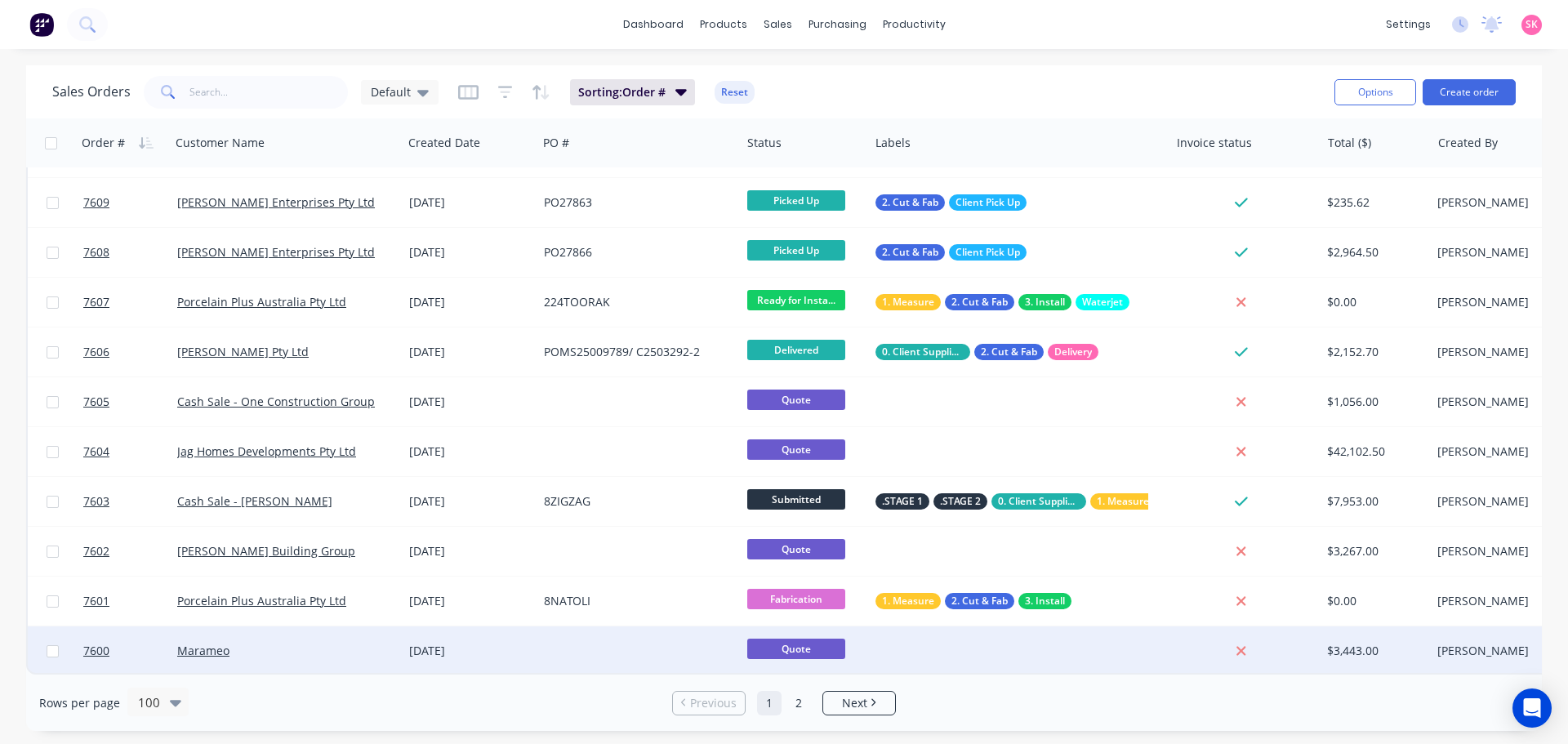
click at [568, 632] on div at bounding box center [638, 651] width 204 height 49
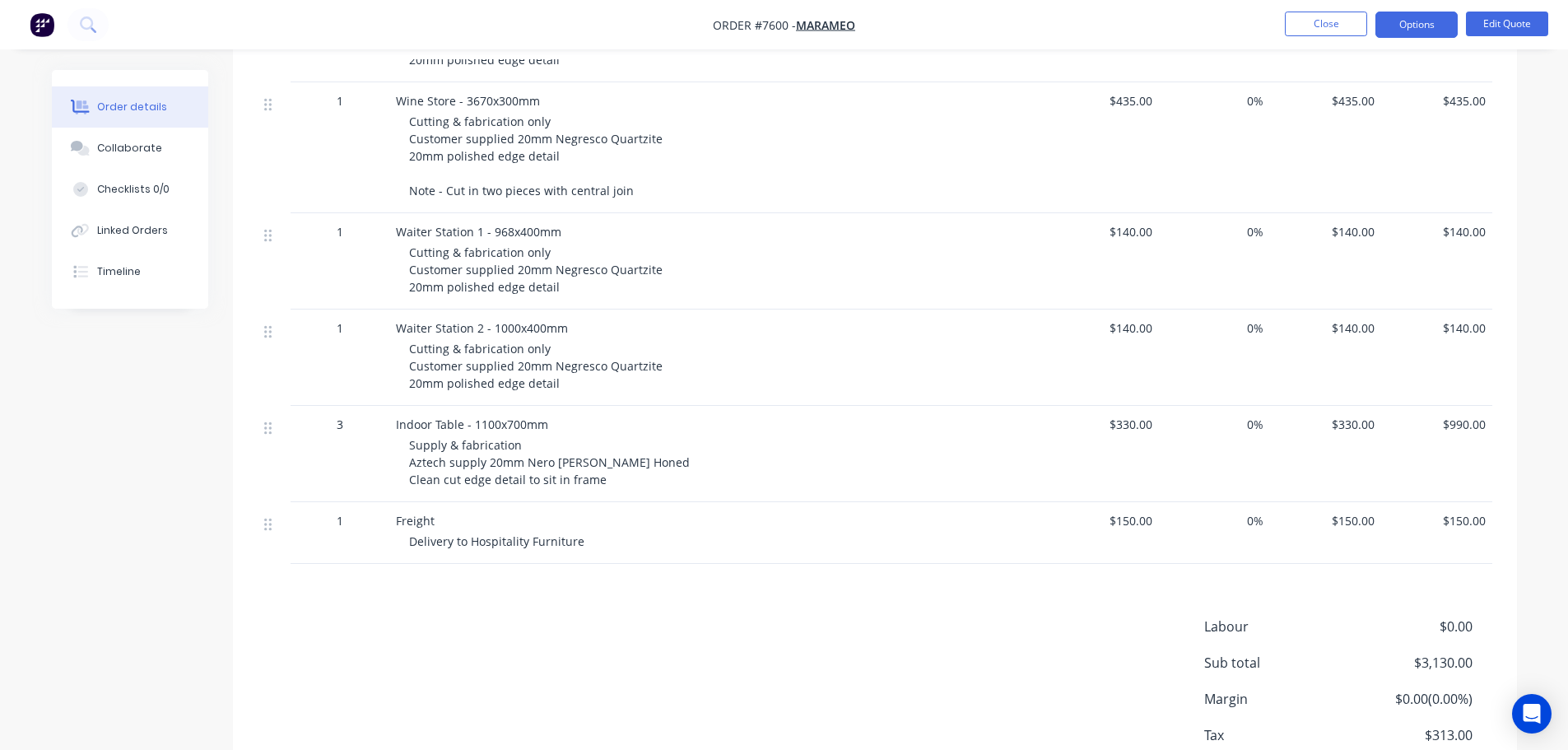
scroll to position [506, 0]
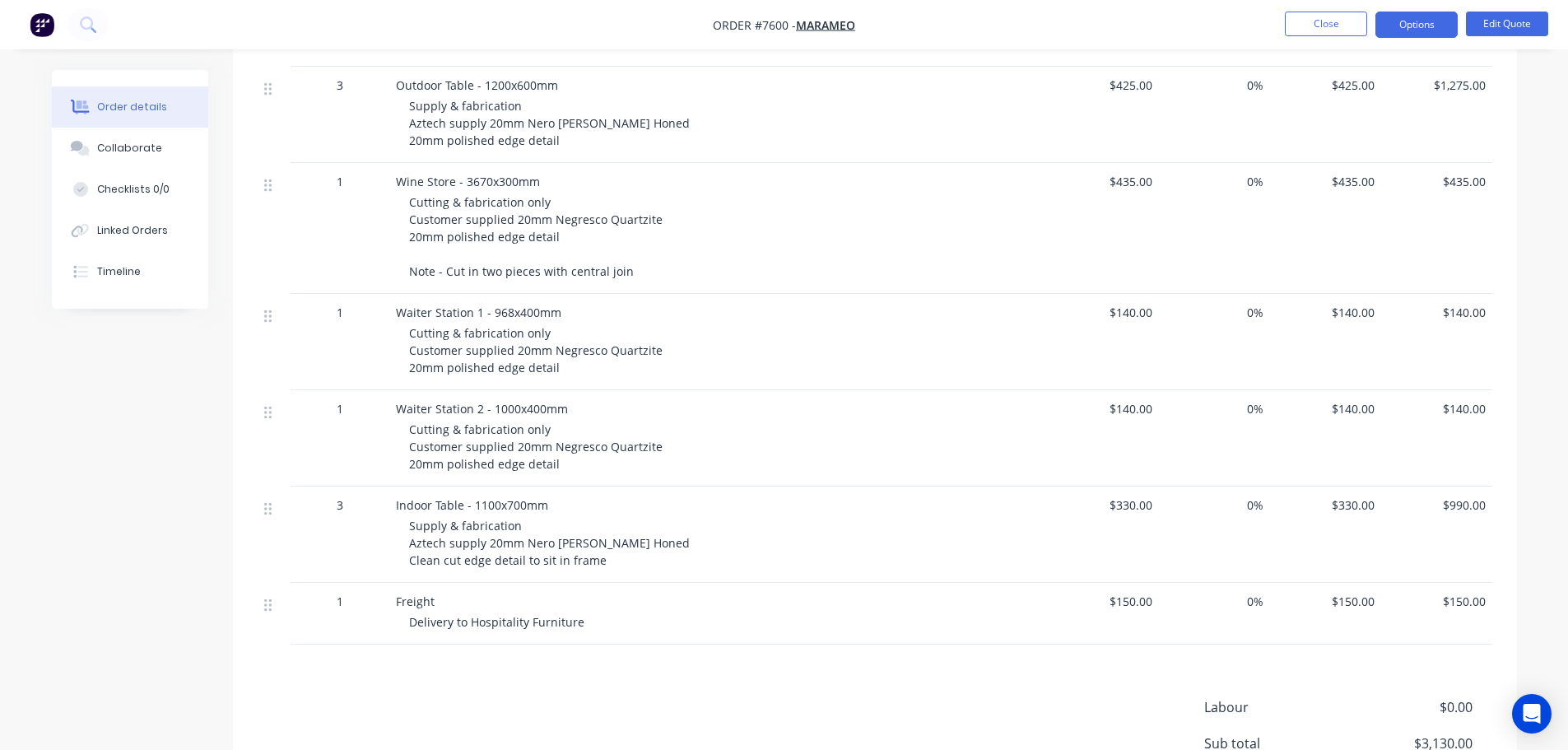
click at [1491, 42] on nav "Order #7600 - Marameo Close Options Edit Quote" at bounding box center [784, 24] width 1568 height 50
click at [1497, 33] on button "Edit Quote" at bounding box center [1507, 23] width 82 height 24
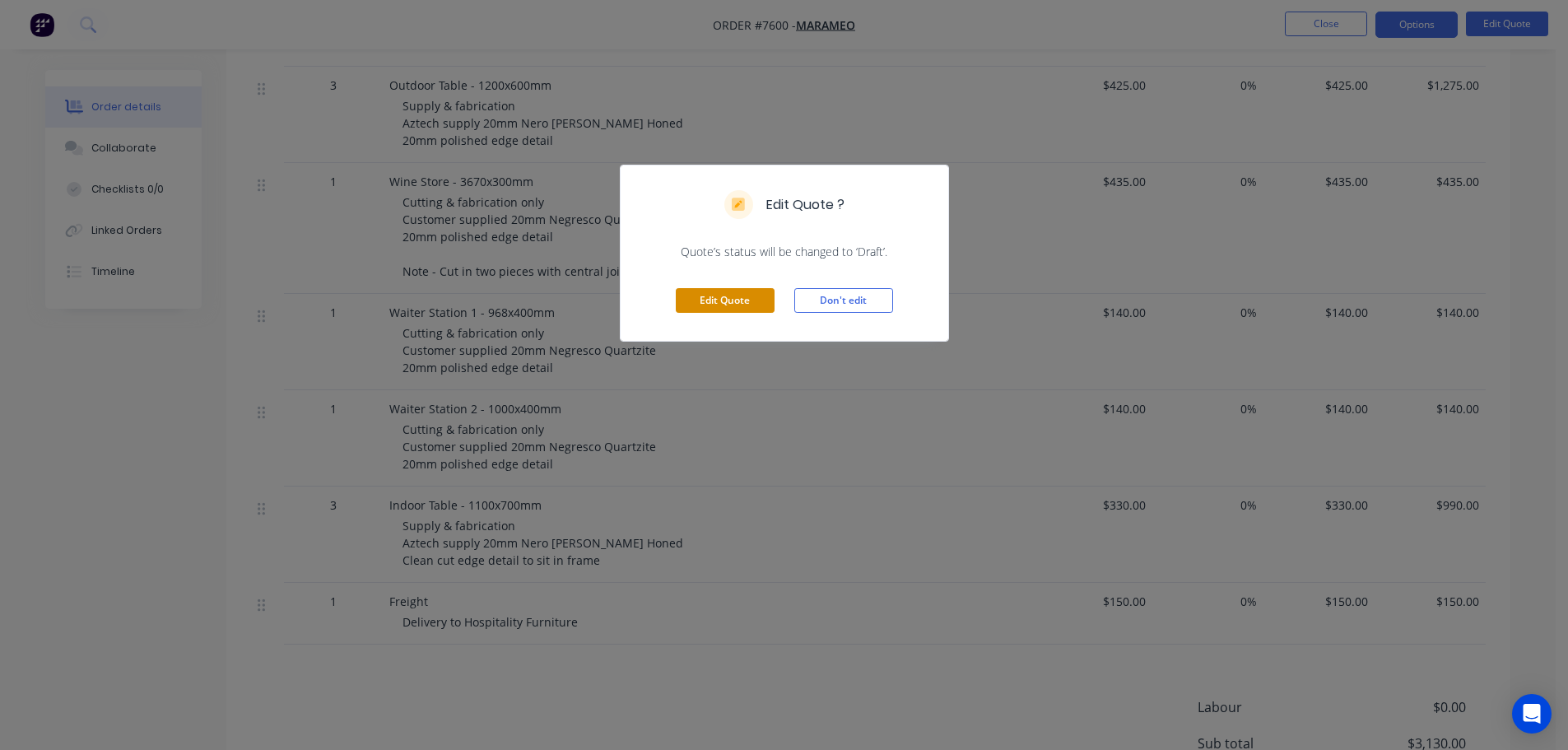
click at [699, 307] on button "Edit Quote" at bounding box center [725, 300] width 99 height 24
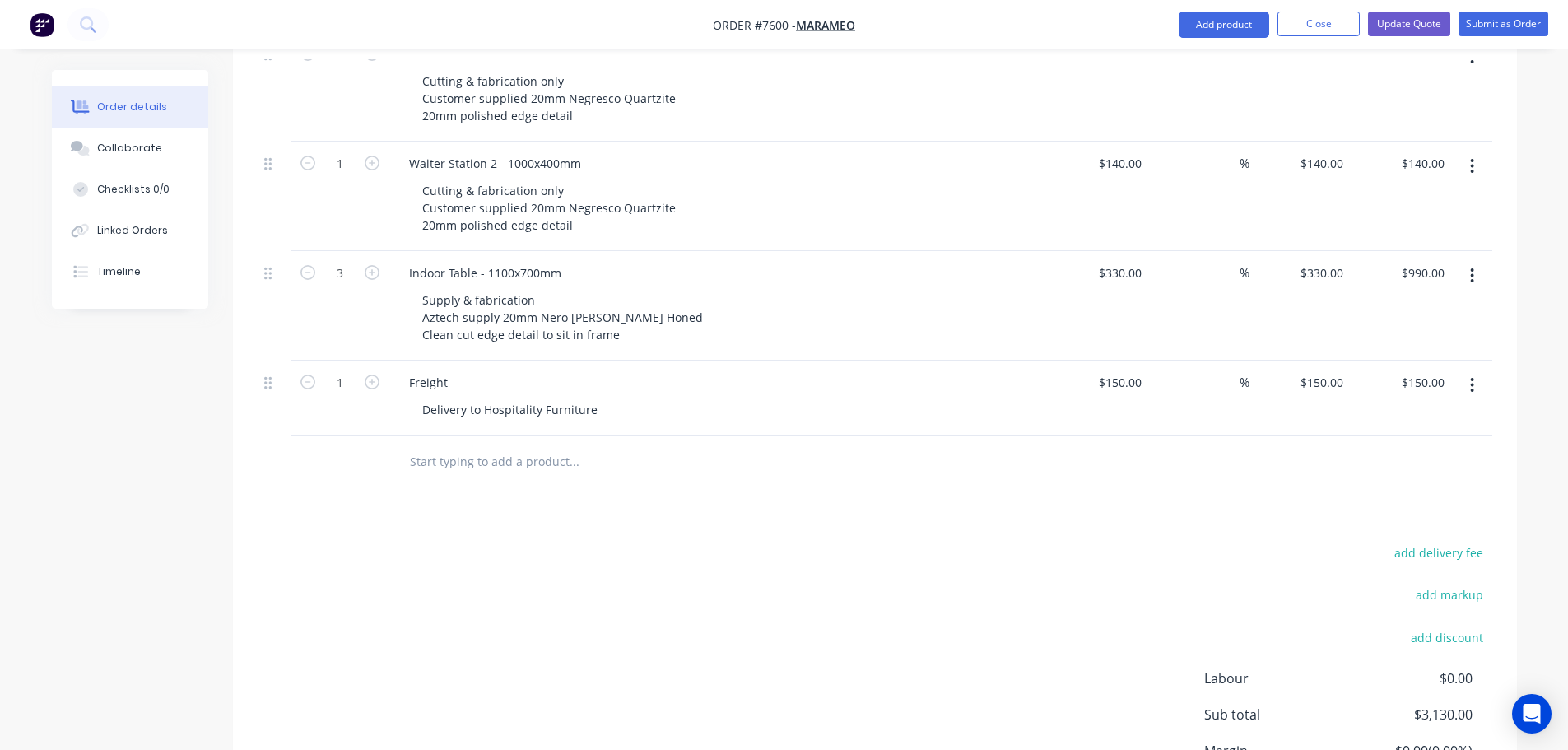
scroll to position [933, 0]
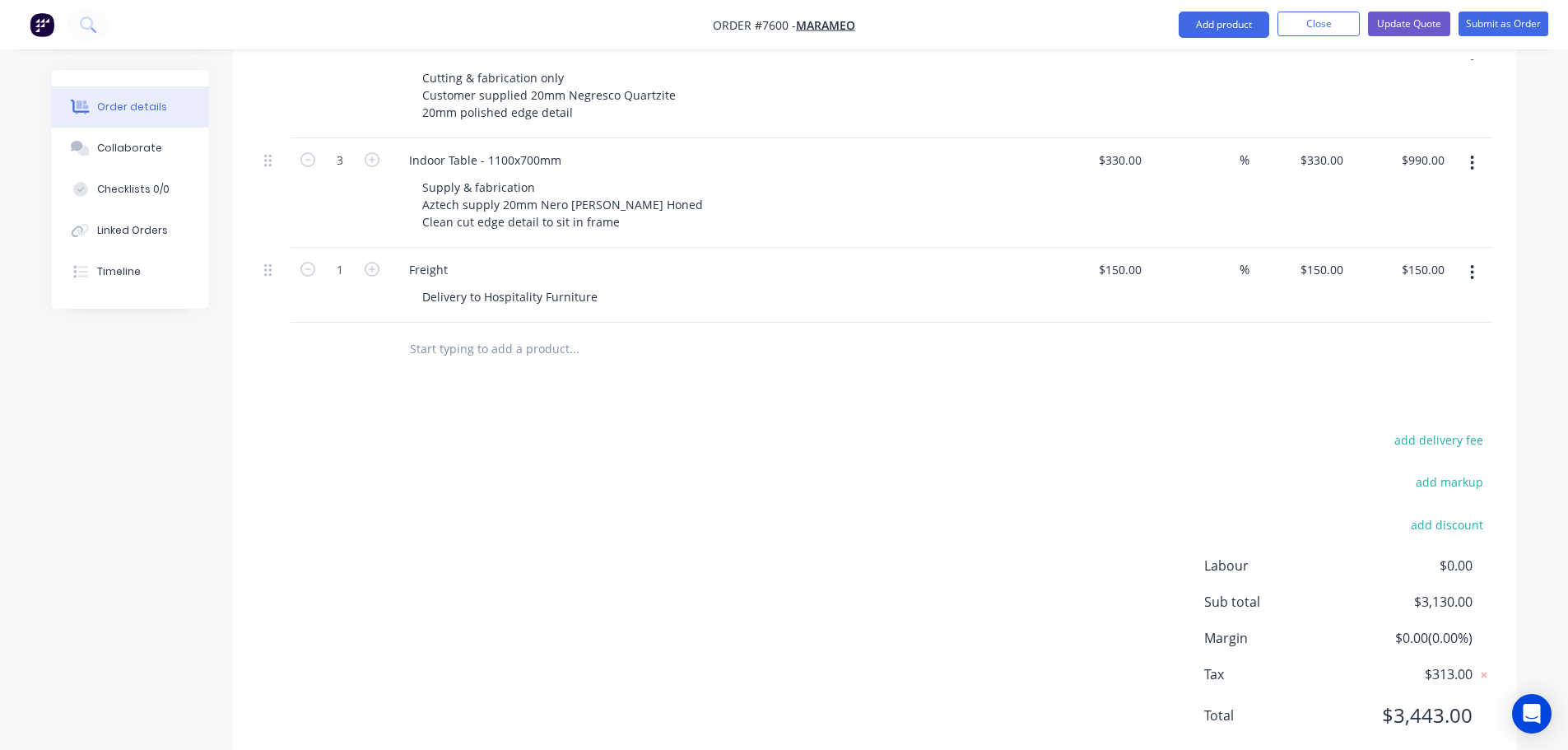
click at [476, 333] on input "text" at bounding box center [574, 349] width 329 height 33
type input "ydl"
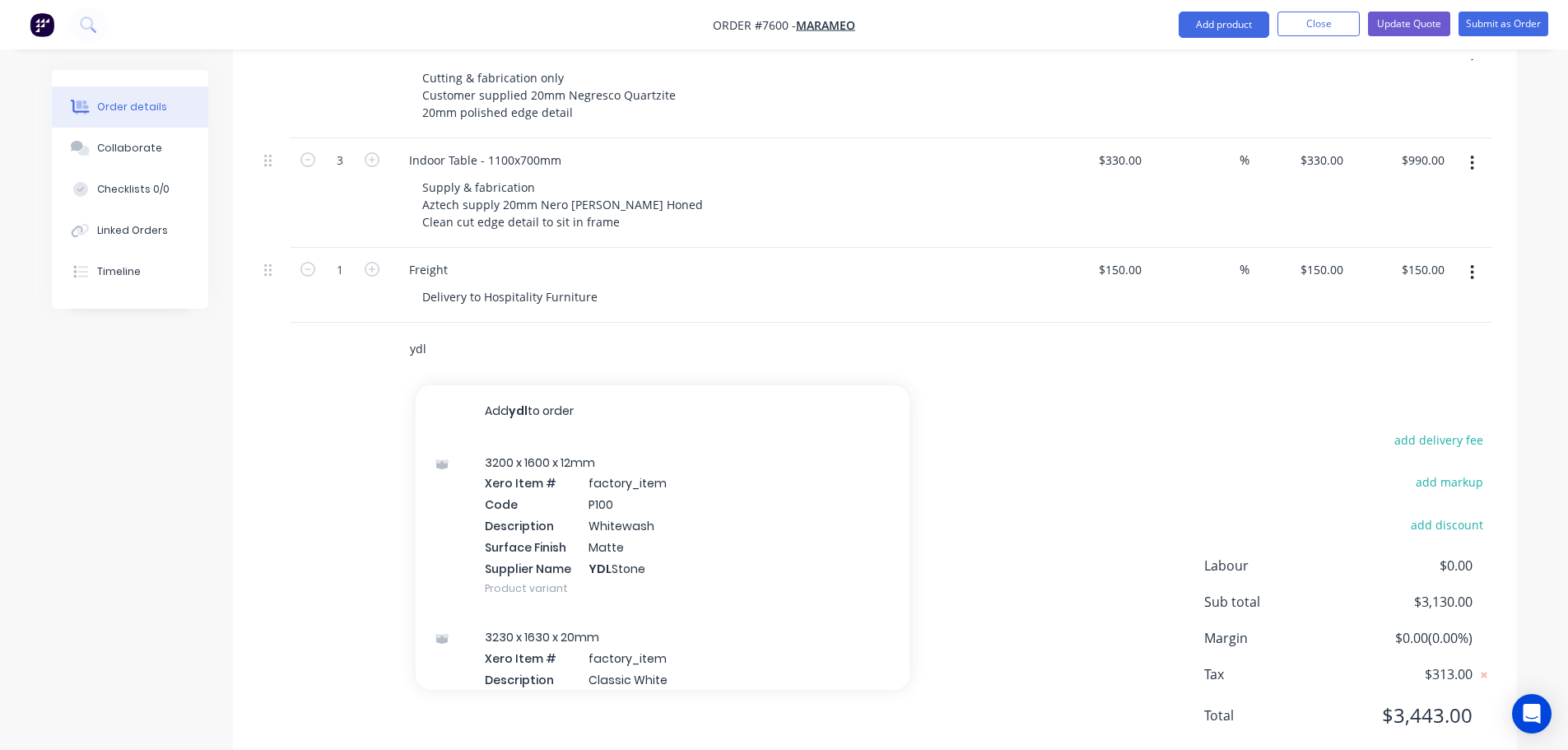
drag, startPoint x: 422, startPoint y: 309, endPoint x: 382, endPoint y: 311, distance: 40.0
click at [388, 323] on div "ydl Add ydl to order 3200 x 1600 x 12mm Xero Item # factory_item Code P100 Desc…" at bounding box center [875, 349] width 1235 height 53
type input "Hello"
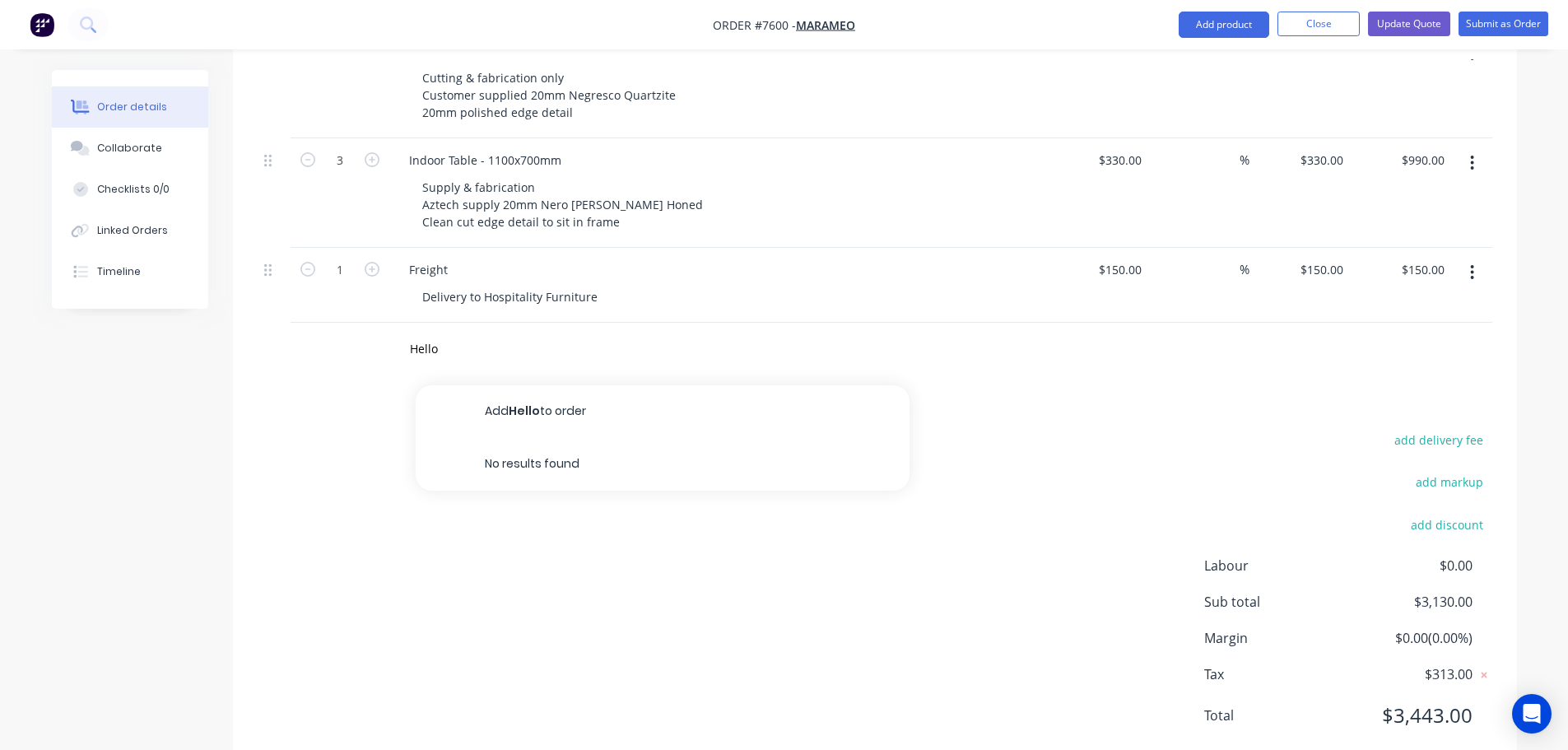
click at [530, 385] on button "Add Hello to order" at bounding box center [662, 411] width 493 height 52
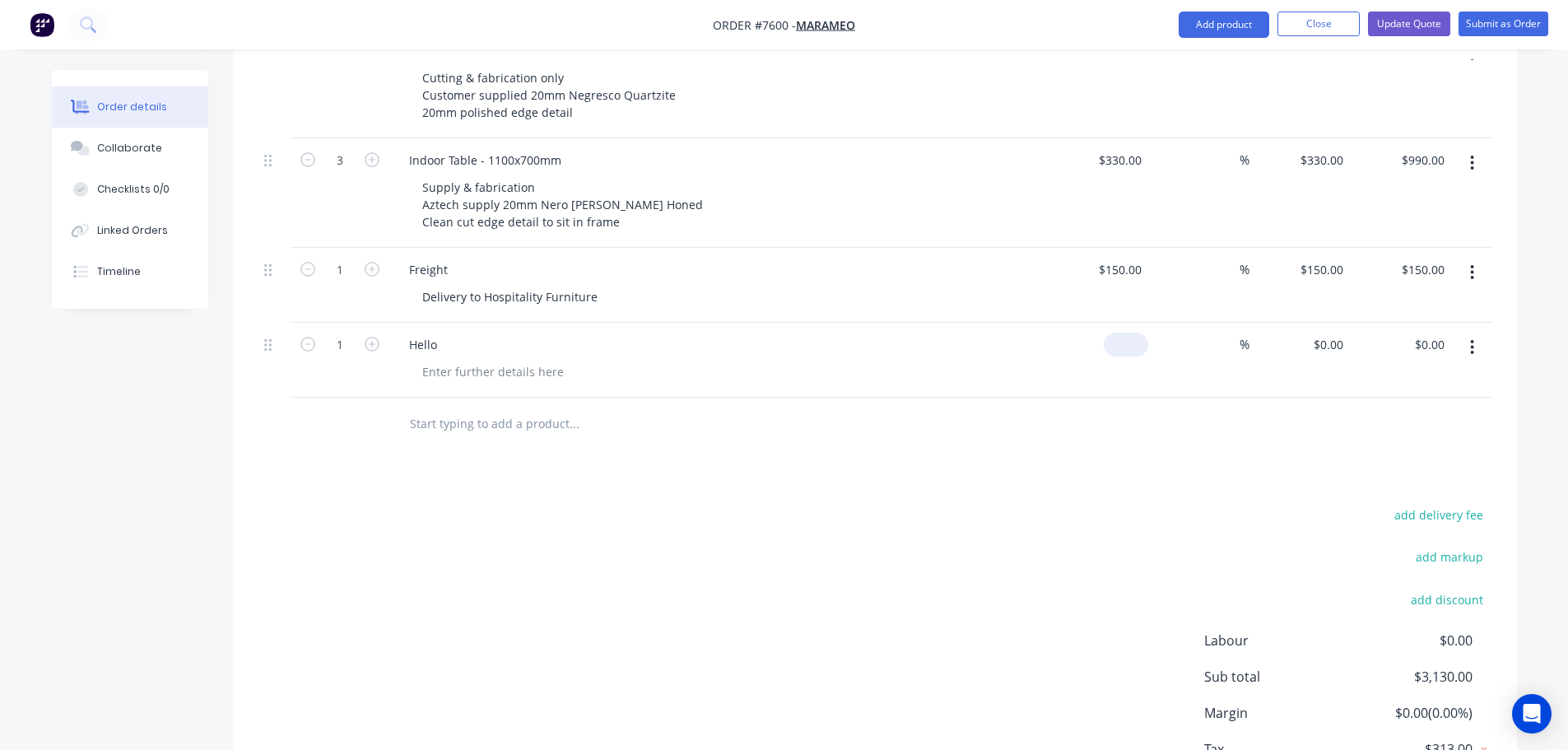
click at [1104, 323] on div "$0.00" at bounding box center [1098, 360] width 101 height 75
type input "$500.00"
type input "20"
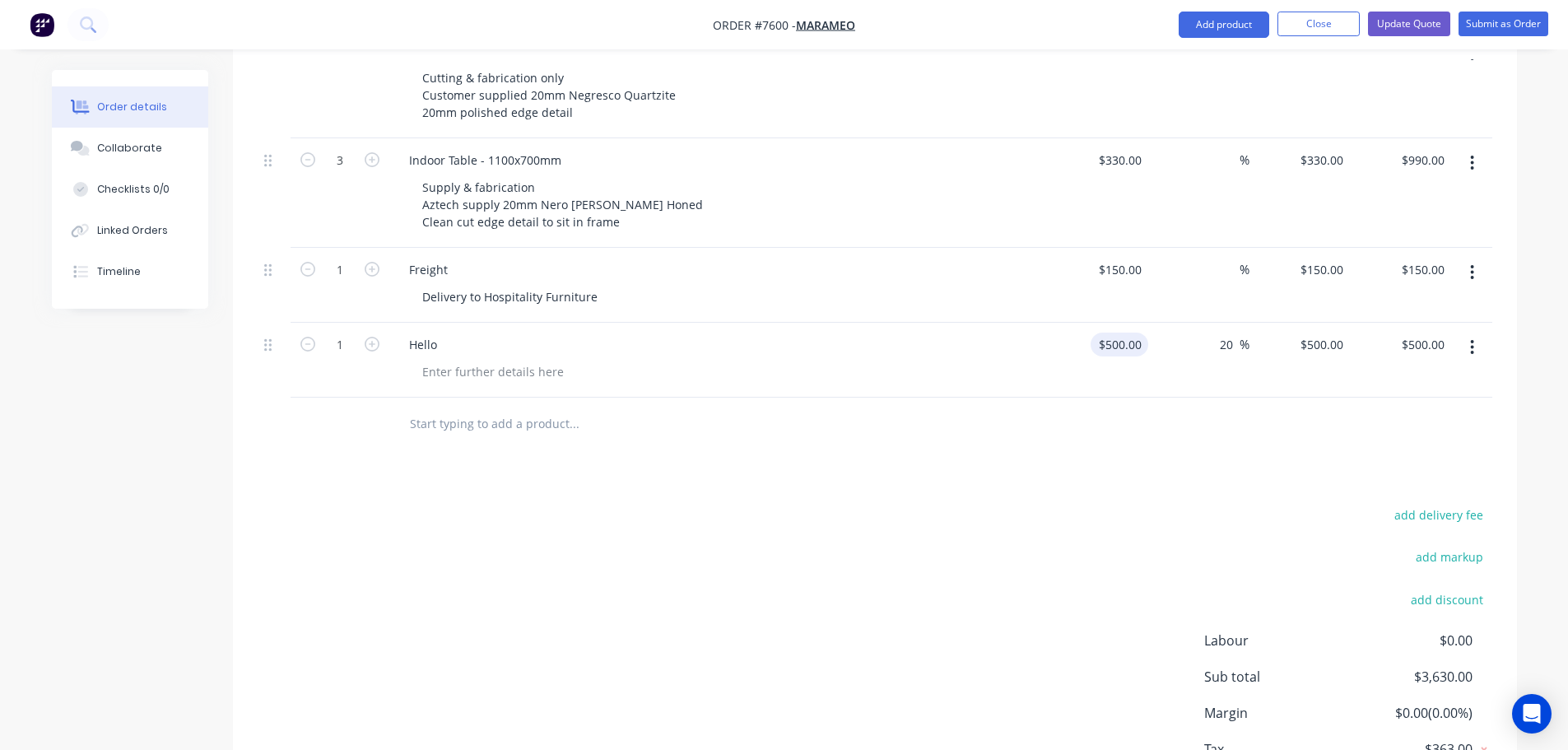
type input "600"
type input "$600.00"
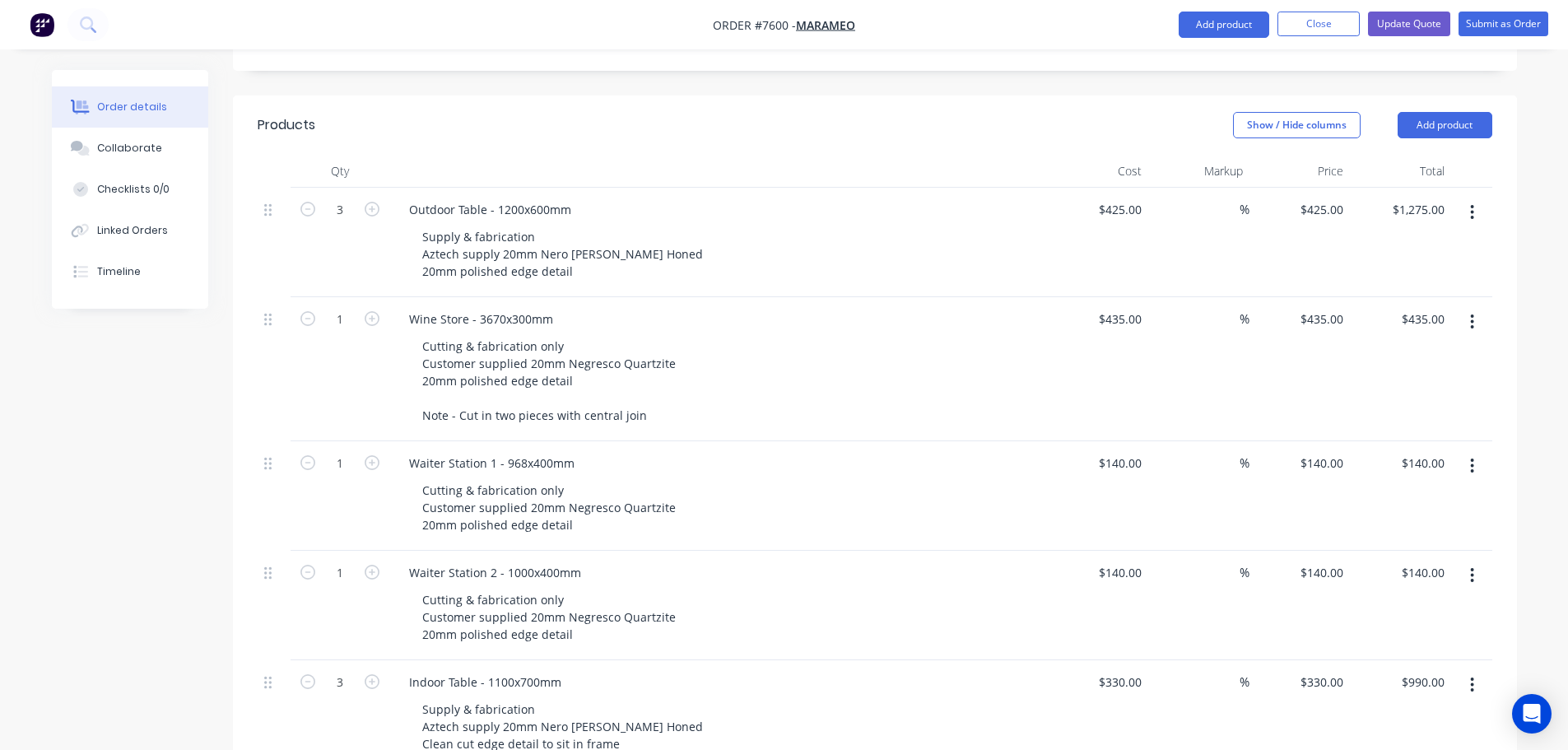
scroll to position [823, 0]
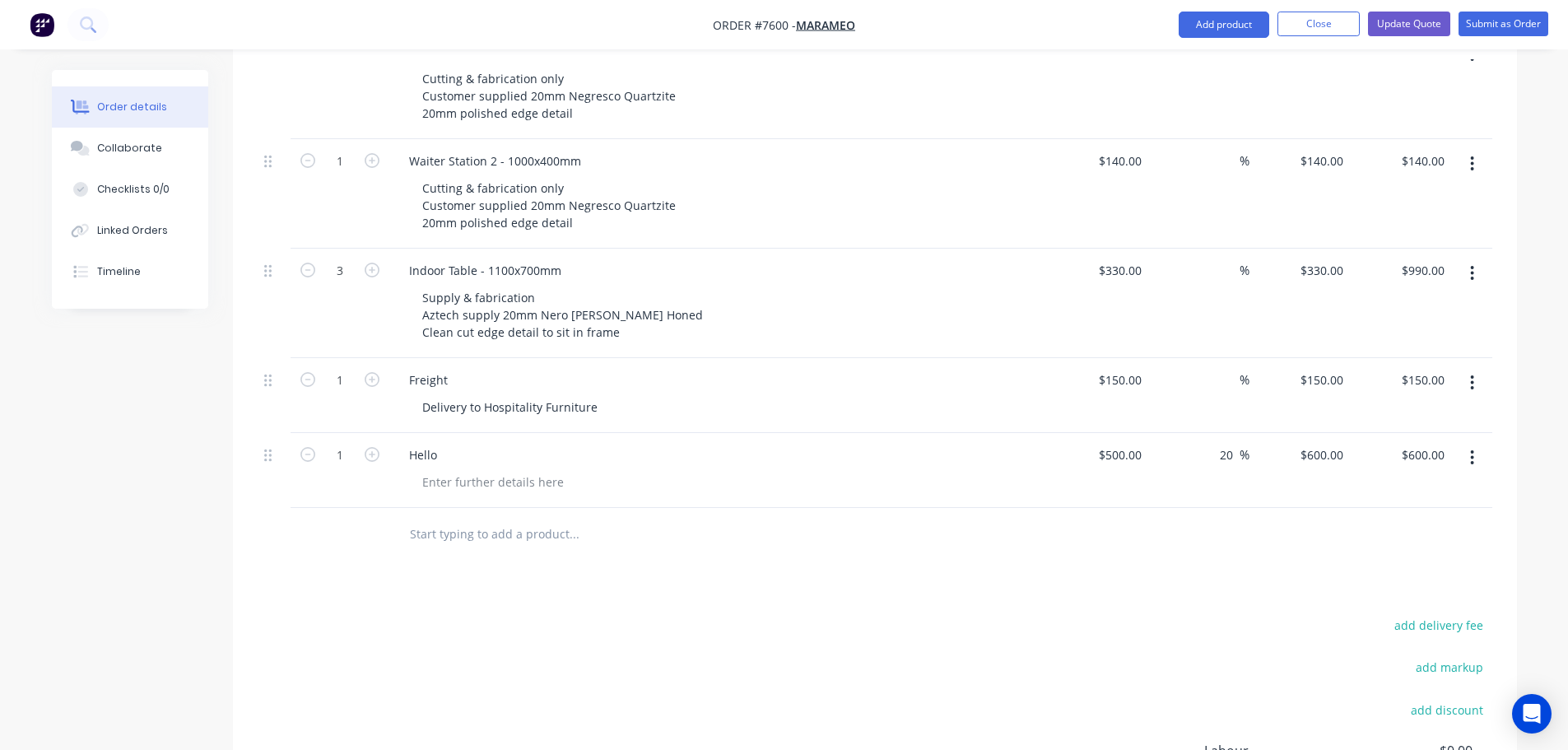
click at [1478, 443] on button "button" at bounding box center [1471, 457] width 39 height 30
click at [1406, 587] on div "Delete" at bounding box center [1414, 599] width 127 height 23
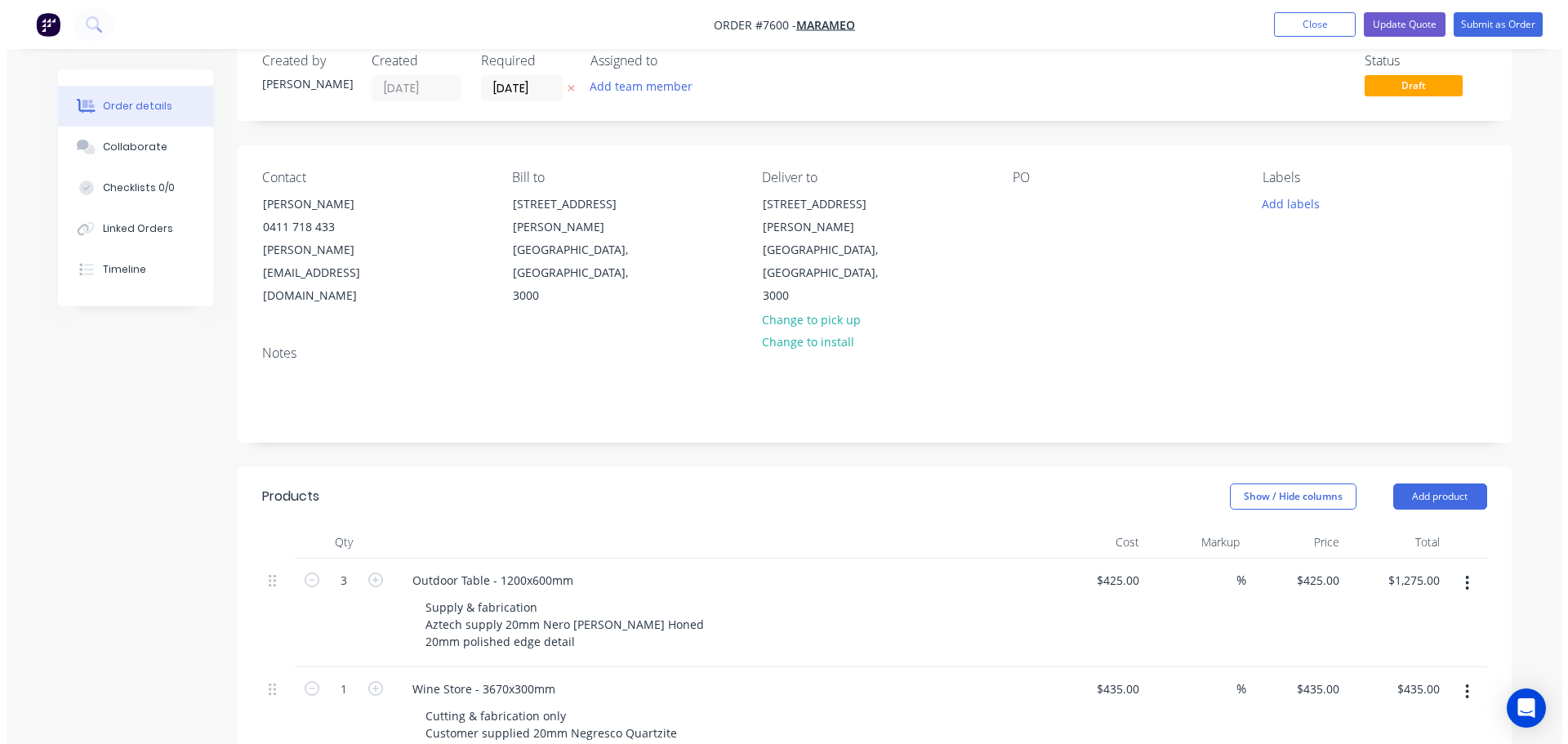
scroll to position [0, 0]
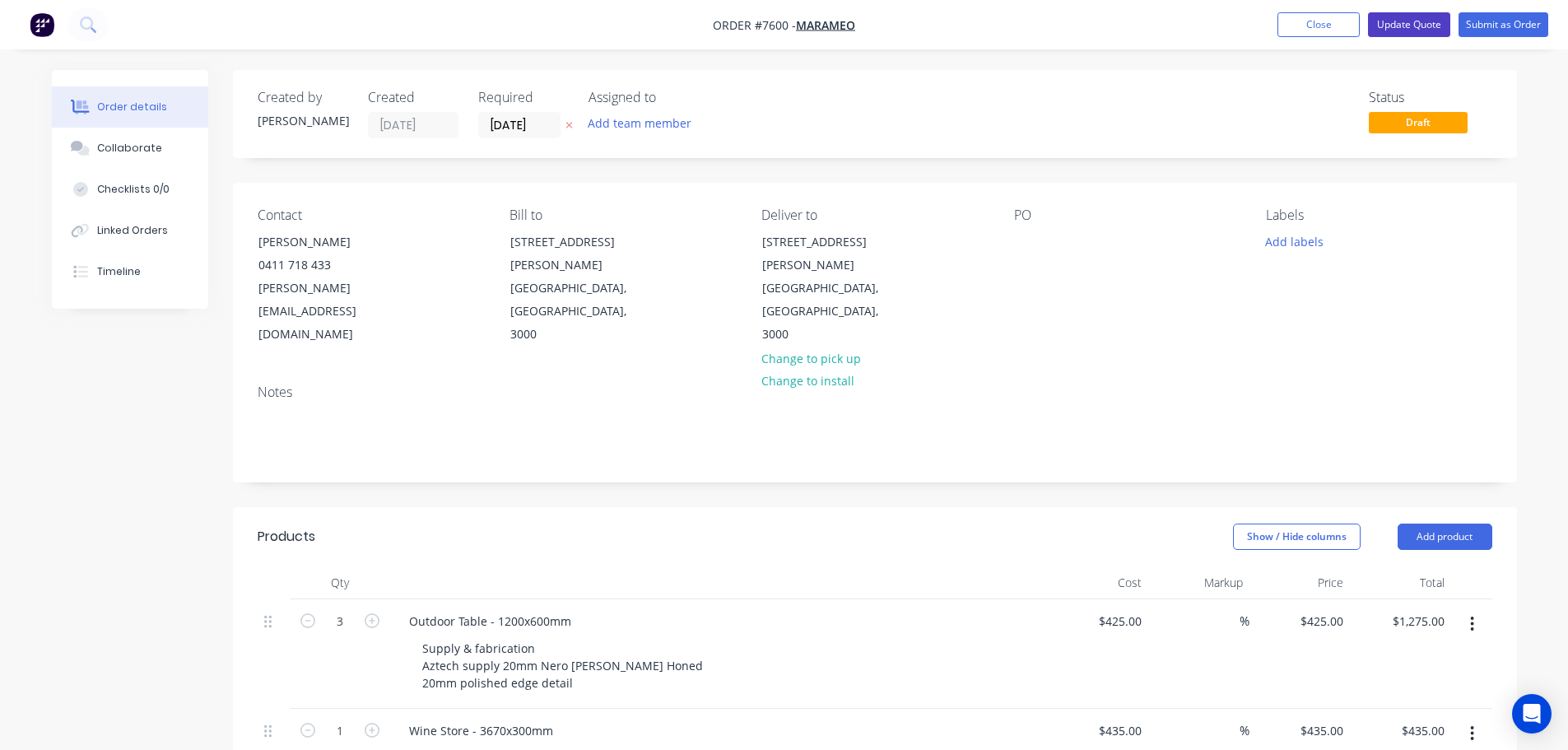
click at [1426, 25] on button "Update Quote" at bounding box center [1409, 24] width 82 height 24
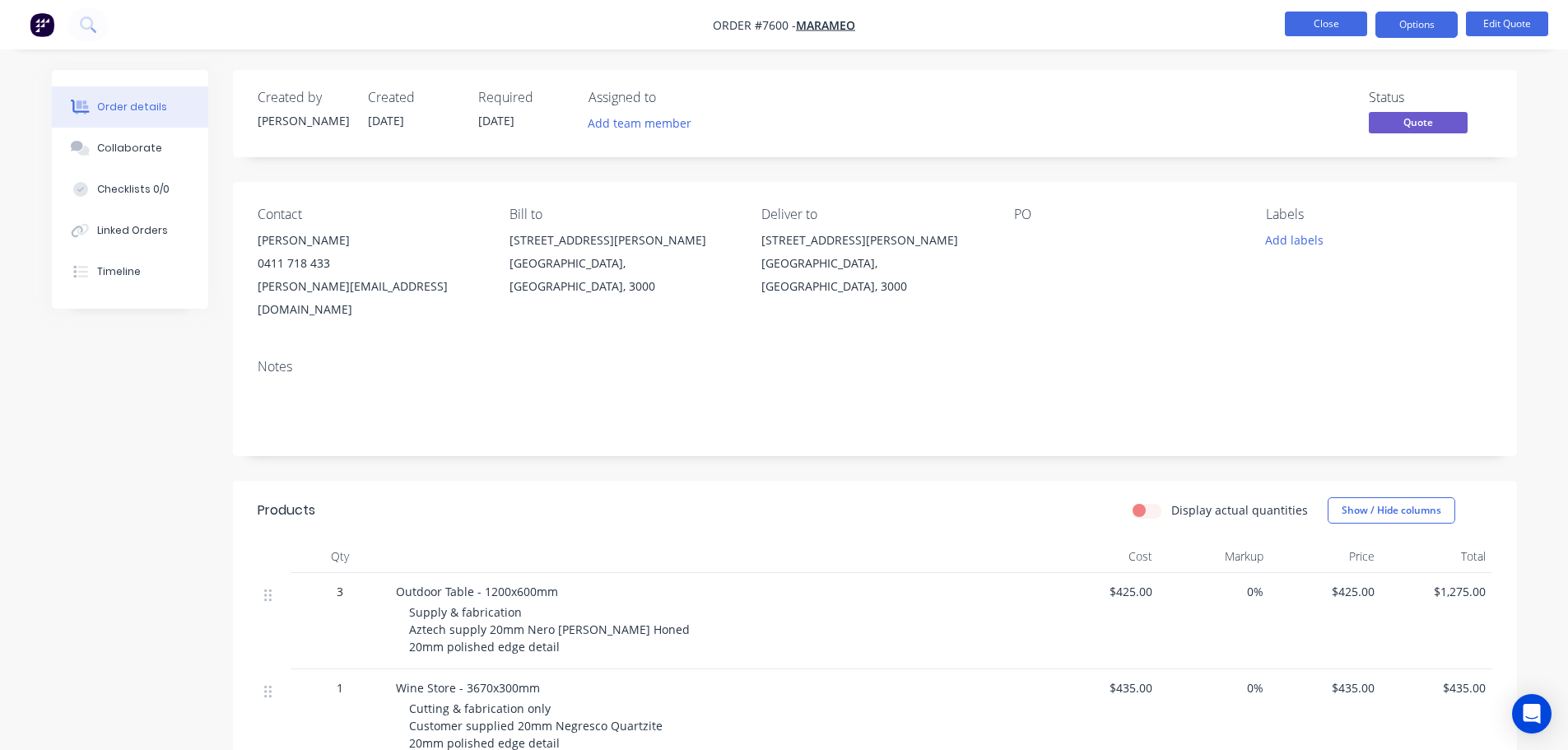
click at [1340, 14] on button "Close" at bounding box center [1326, 23] width 82 height 24
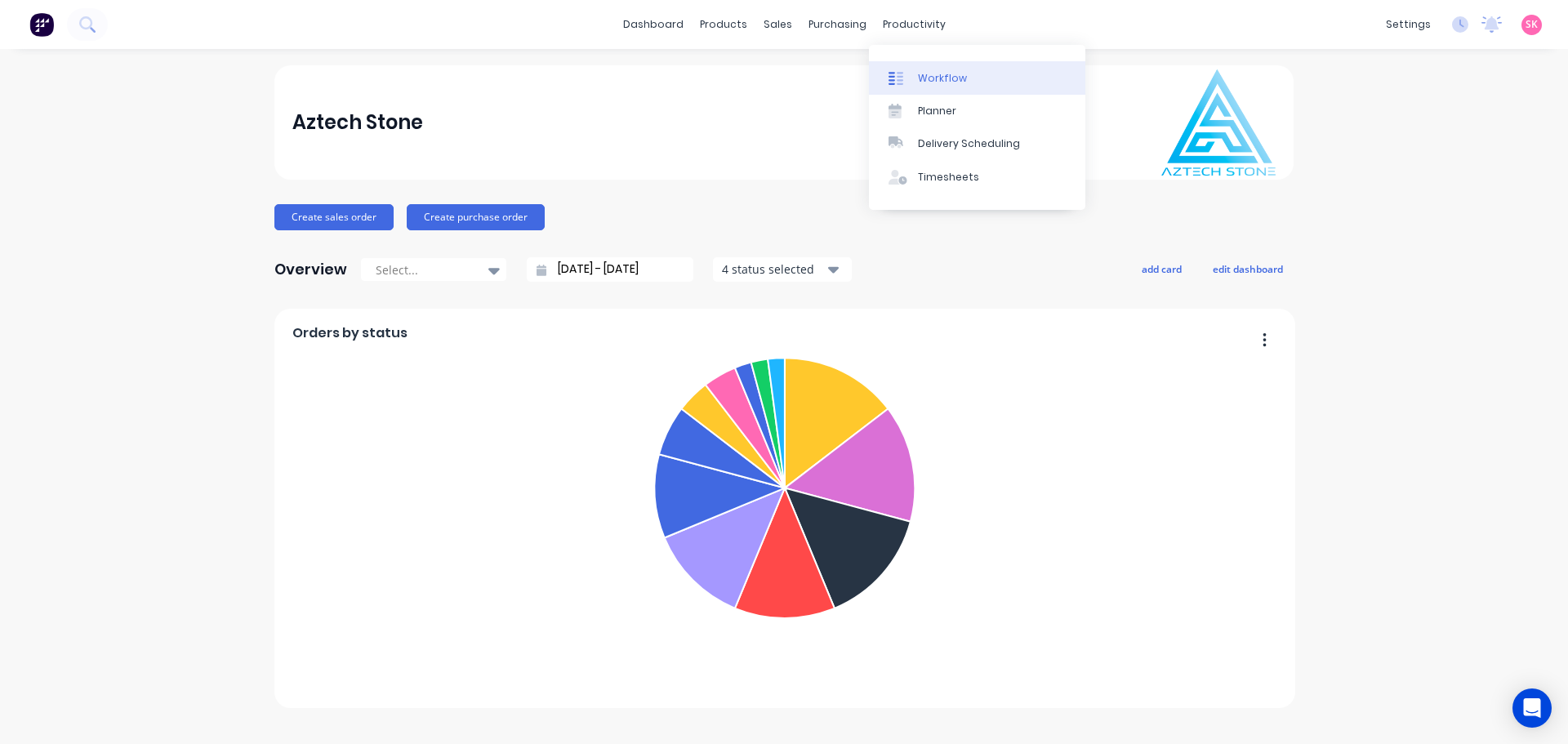
click at [924, 78] on div "Workflow" at bounding box center [942, 78] width 49 height 14
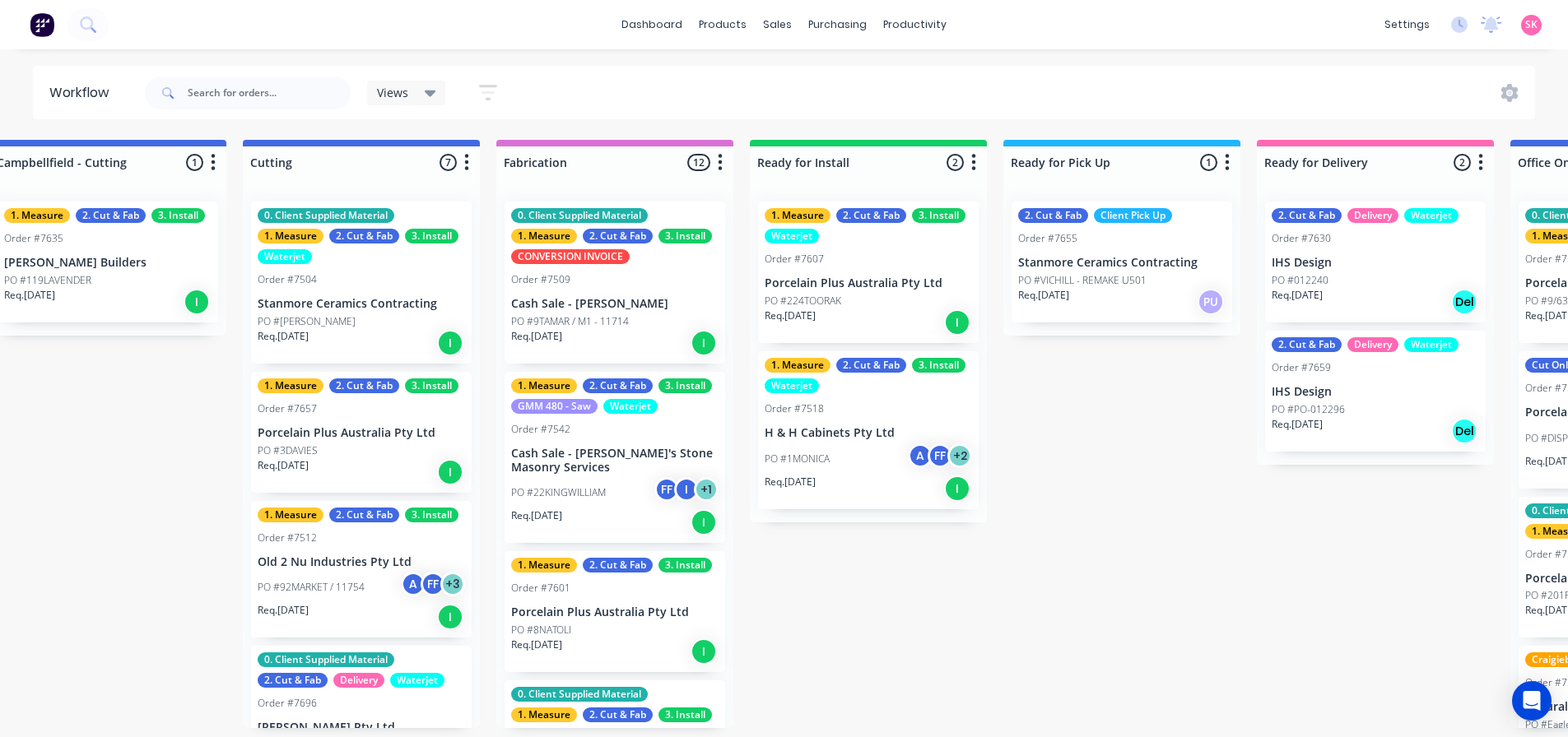
scroll to position [0, 1326]
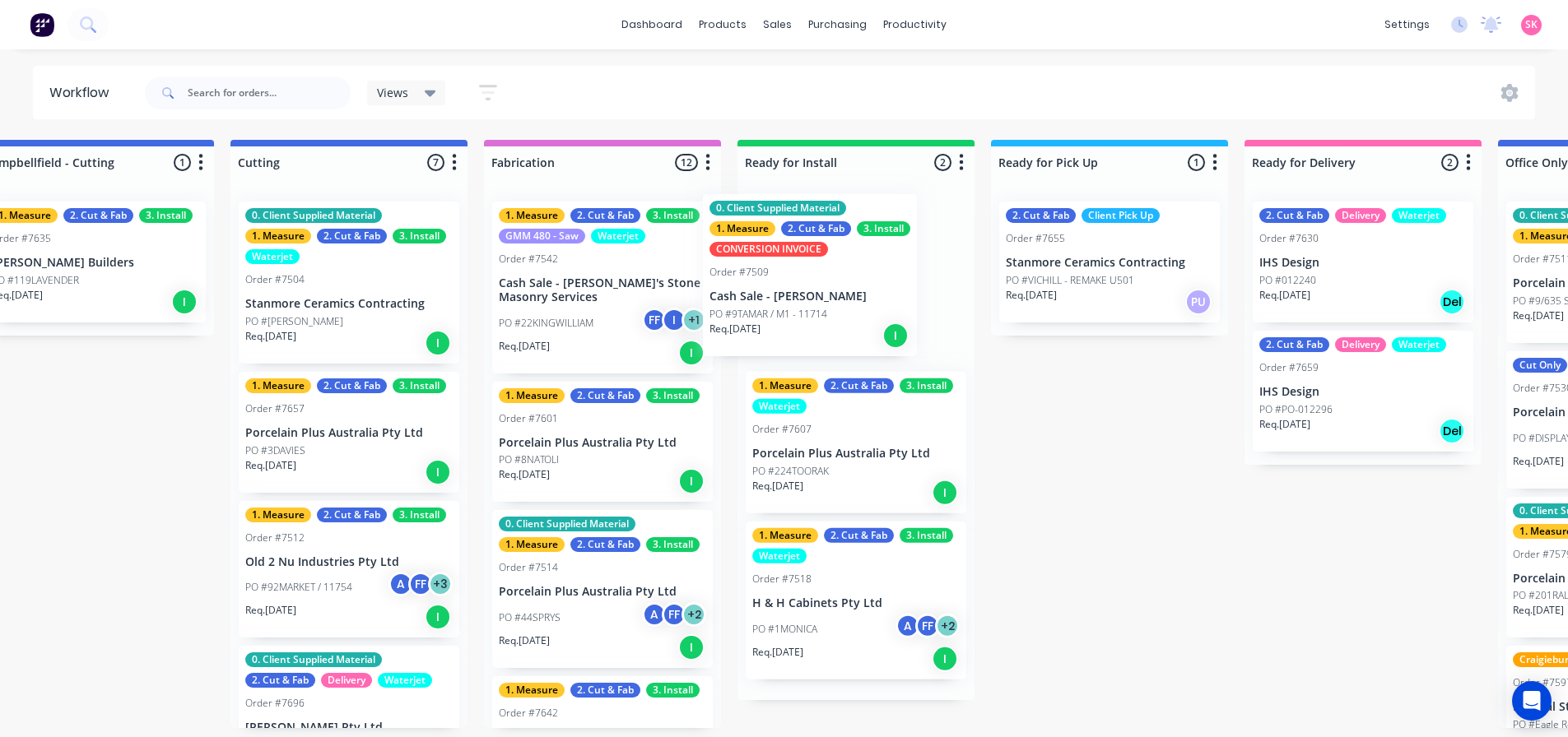
drag, startPoint x: 596, startPoint y: 314, endPoint x: 817, endPoint y: 307, distance: 221.1
click at [817, 307] on div "Submitted 17 Status colour #273444 hex #273444 Save Cancel Summaries Total orde…" at bounding box center [392, 434] width 3461 height 588
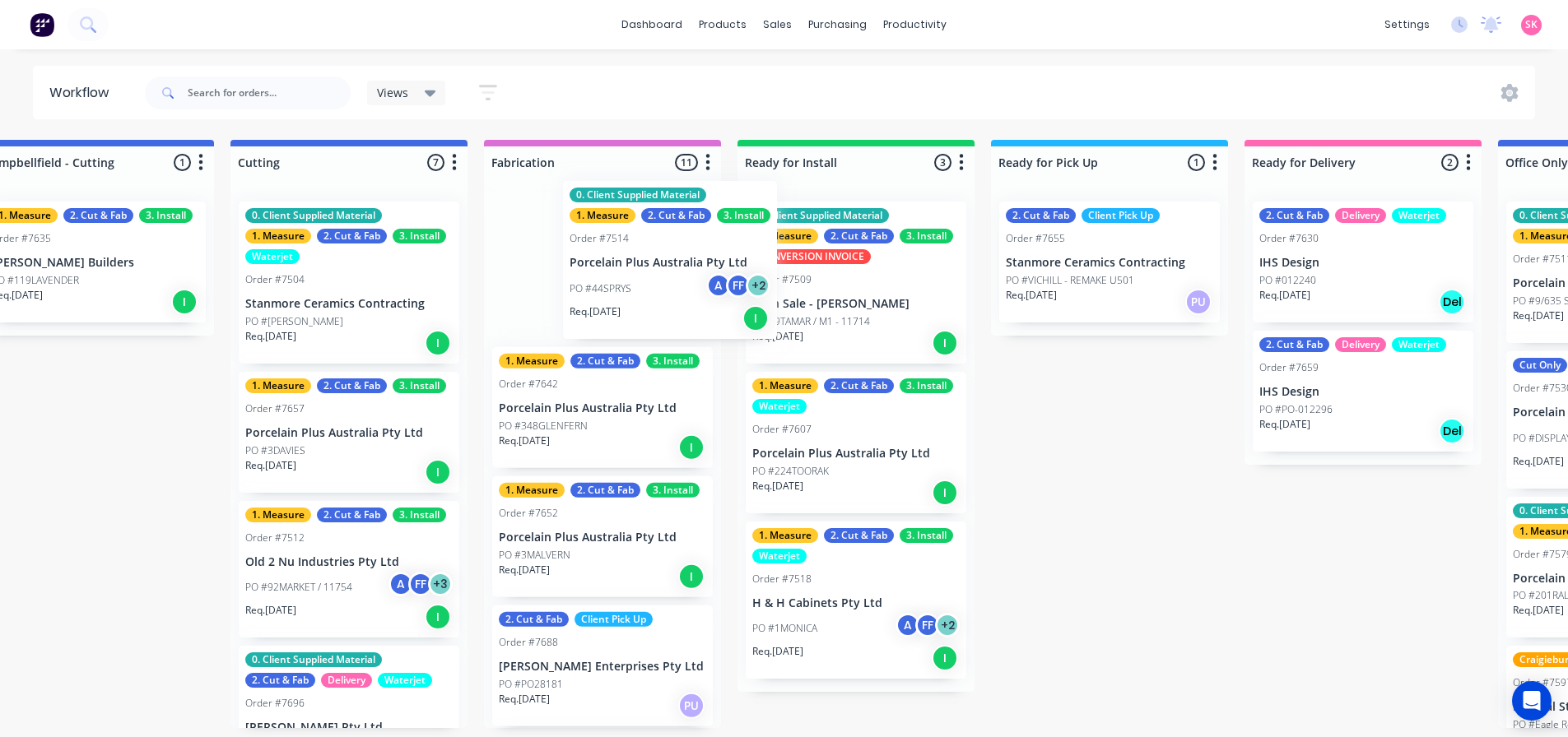
scroll to position [327, 0]
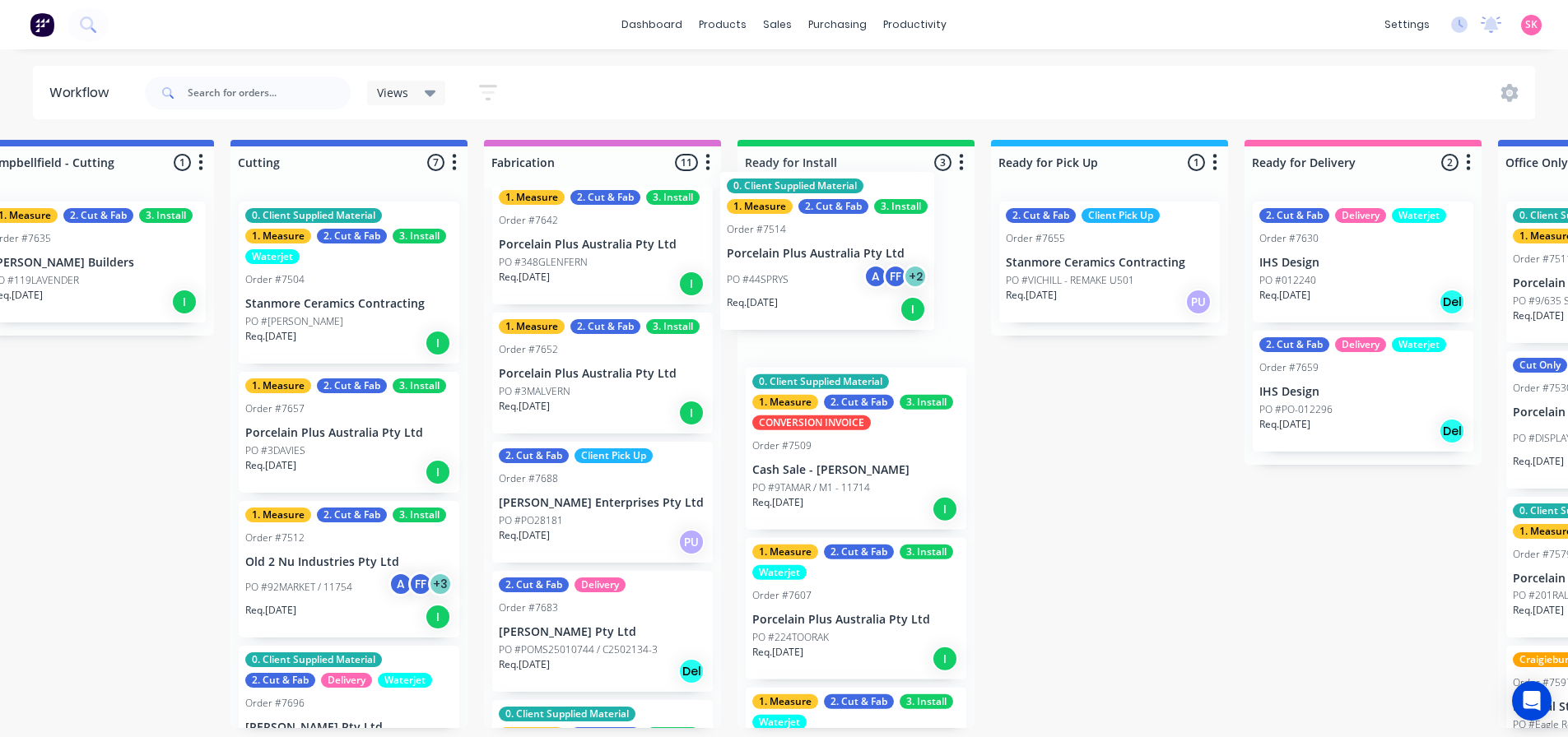
drag, startPoint x: 604, startPoint y: 296, endPoint x: 849, endPoint y: 286, distance: 245.2
click at [849, 286] on div "Submitted 17 Status colour #273444 hex #273444 Save Cancel Summaries Total orde…" at bounding box center [392, 434] width 3461 height 588
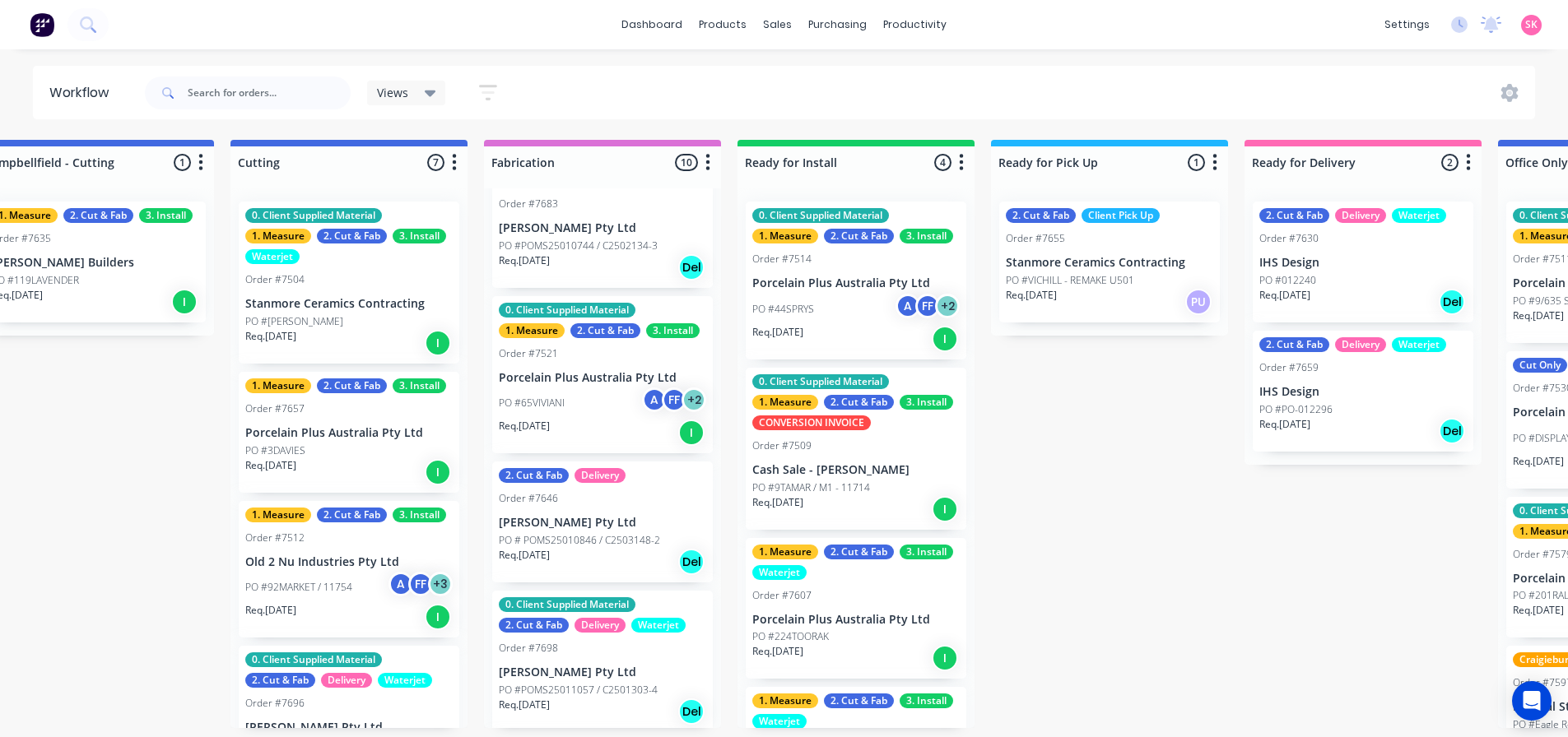
scroll to position [738, 0]
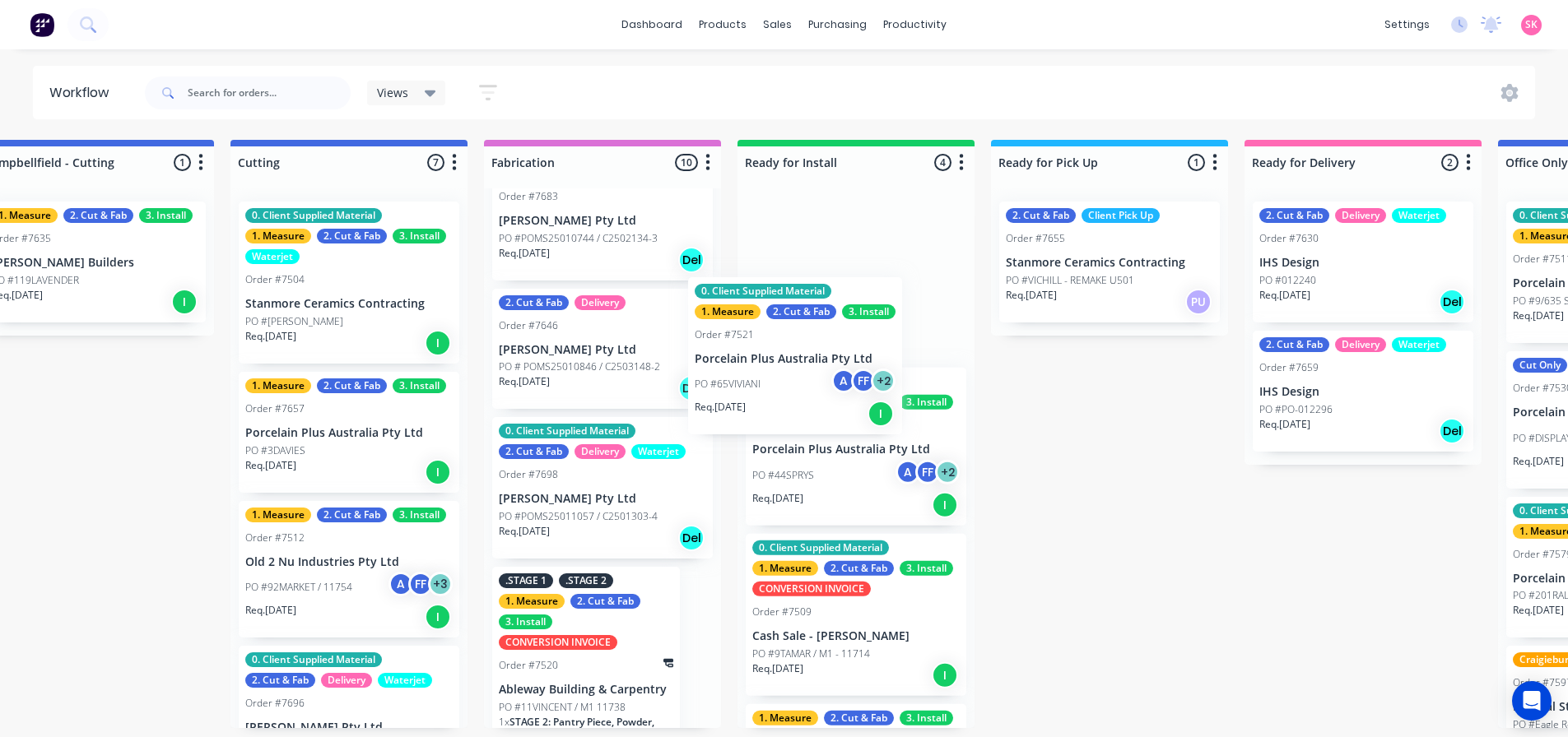
drag, startPoint x: 595, startPoint y: 401, endPoint x: 810, endPoint y: 387, distance: 215.5
click at [810, 387] on div "Submitted 17 Status colour #273444 hex #273444 Save Cancel Summaries Total orde…" at bounding box center [392, 434] width 3461 height 588
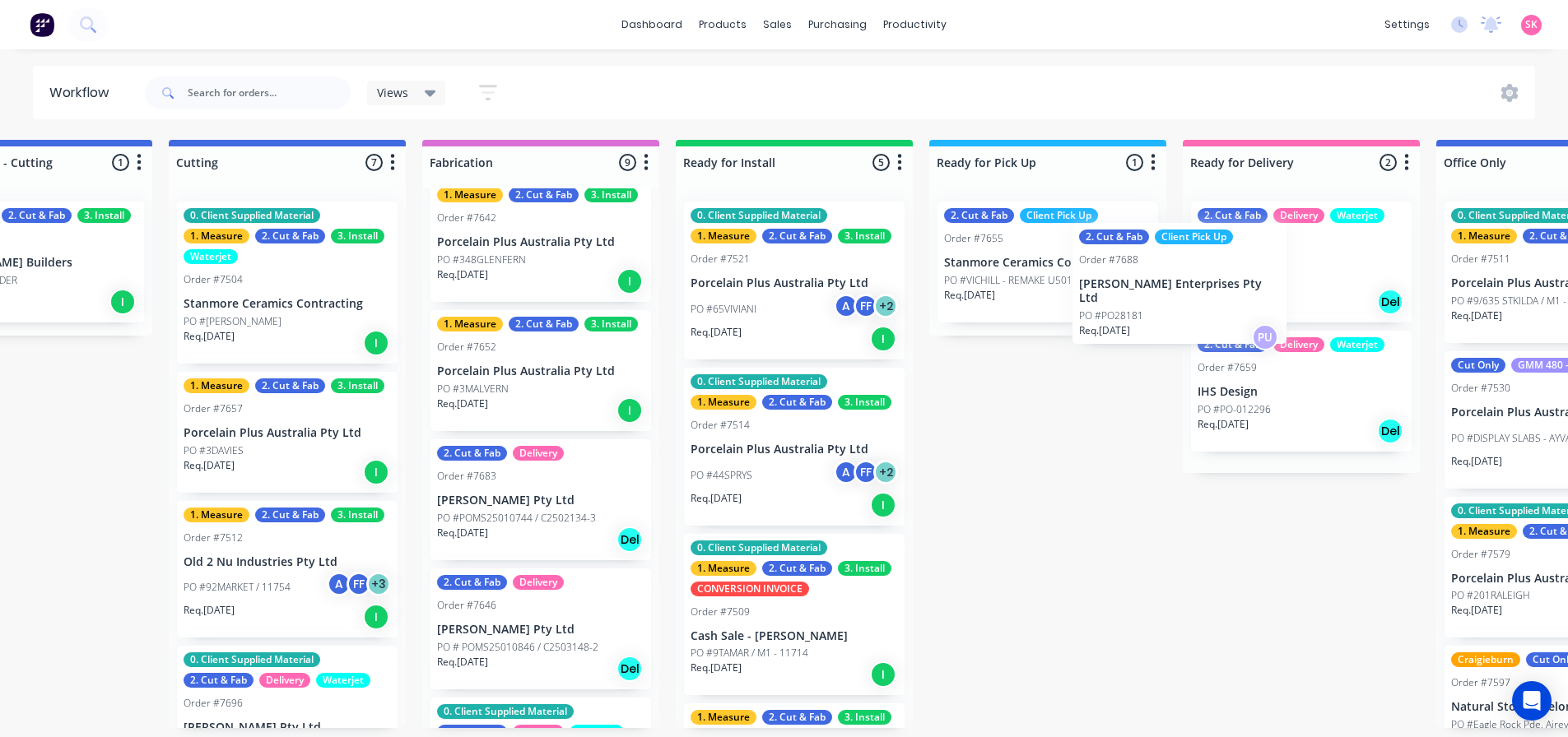
scroll to position [0, 1391]
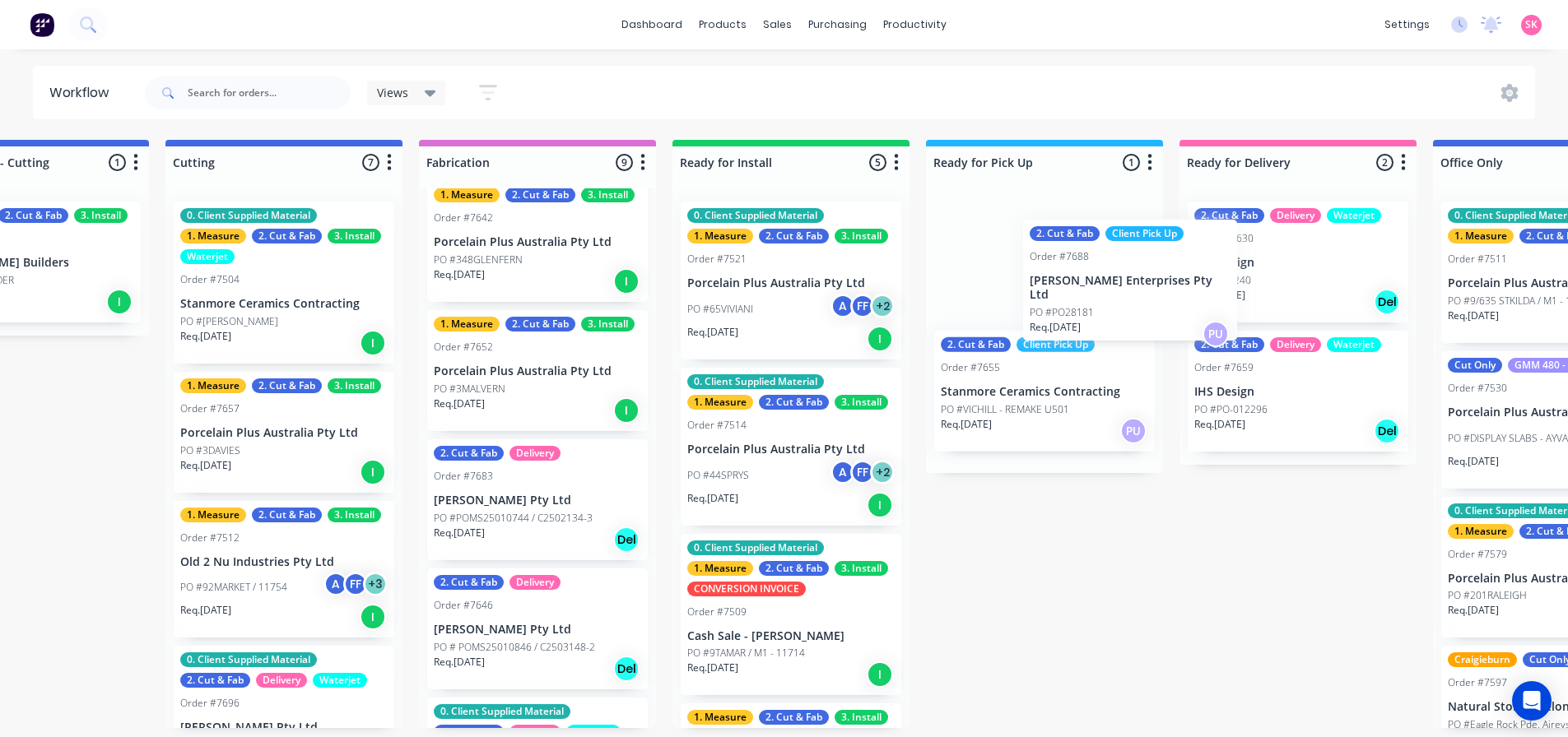
drag, startPoint x: 579, startPoint y: 496, endPoint x: 1000, endPoint y: 326, distance: 454.0
click at [1048, 293] on div "Submitted 17 Status colour #273444 hex #273444 Save Cancel Summaries Total orde…" at bounding box center [327, 434] width 3461 height 588
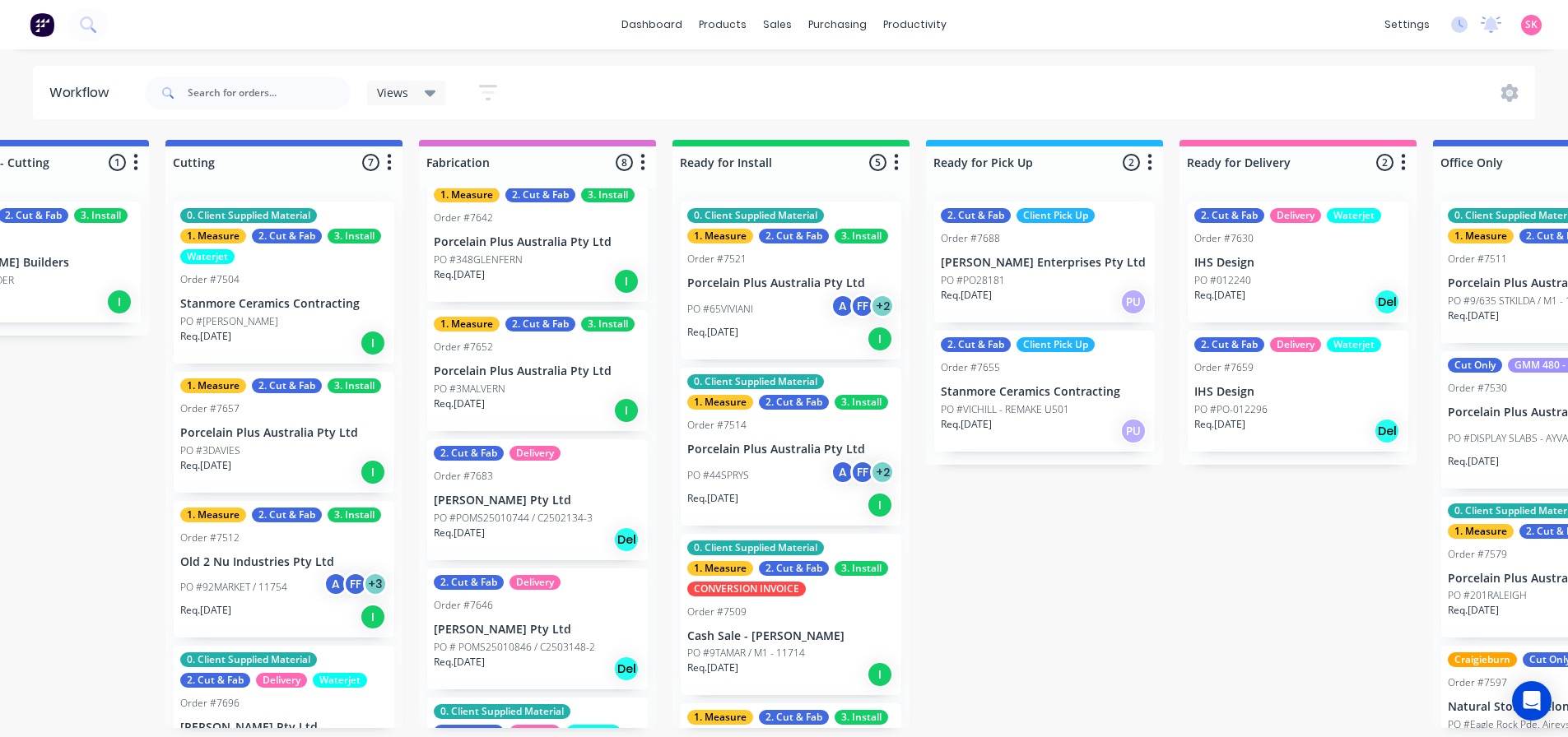
click at [1049, 279] on div "PO #PO28181" at bounding box center [1045, 280] width 208 height 14
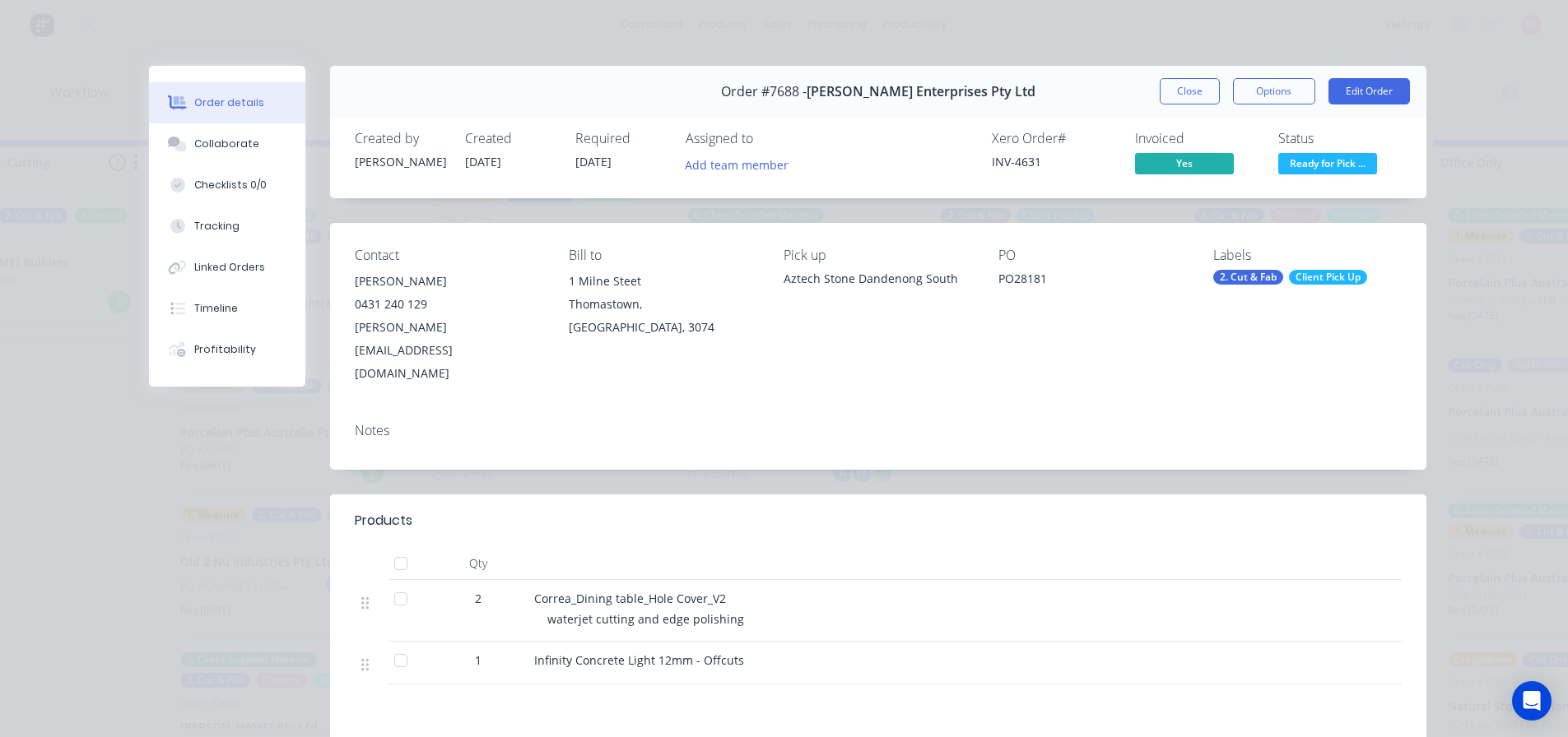
click at [1323, 161] on span "Ready for Pick ..." at bounding box center [1327, 163] width 99 height 21
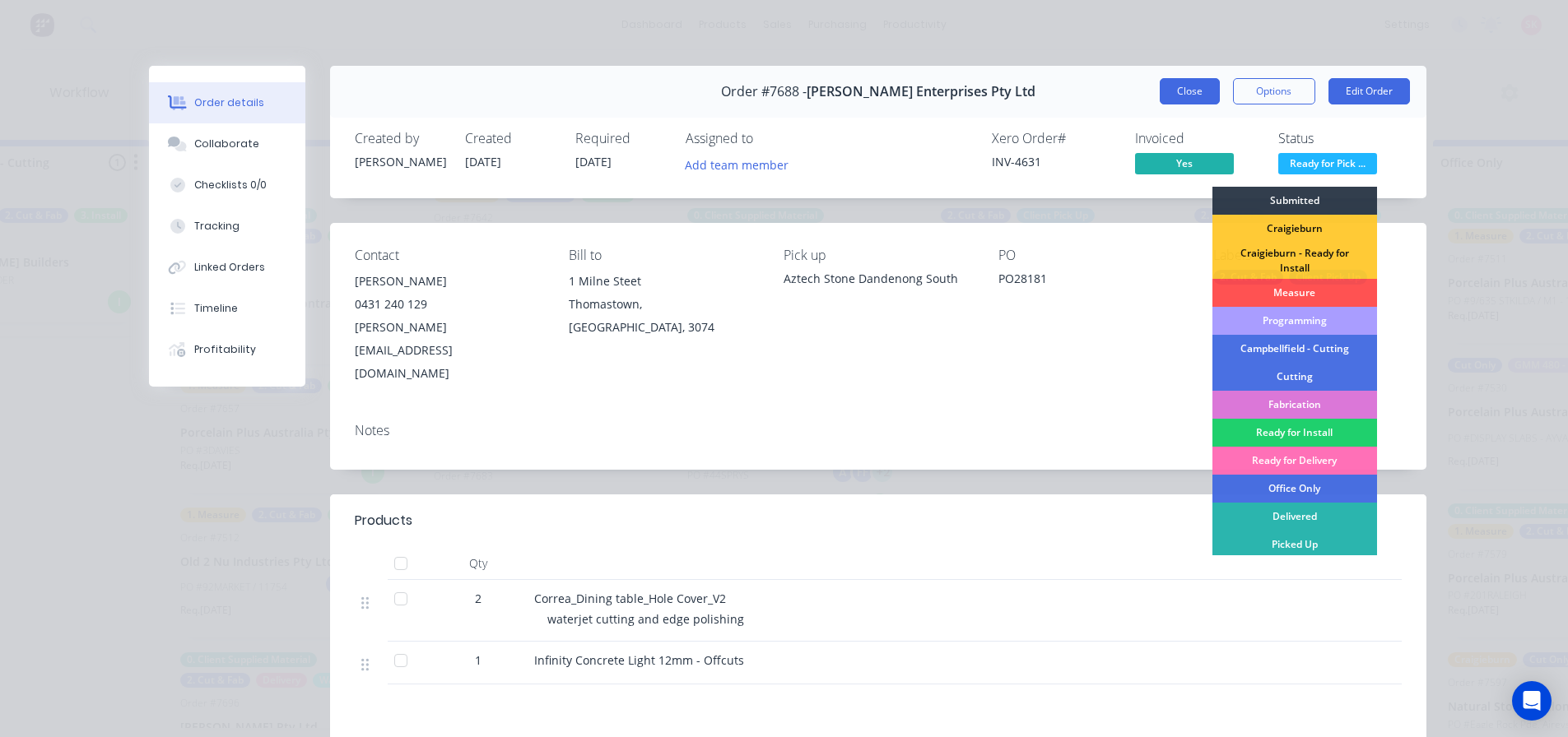
click at [1187, 98] on button "Close" at bounding box center [1189, 91] width 60 height 26
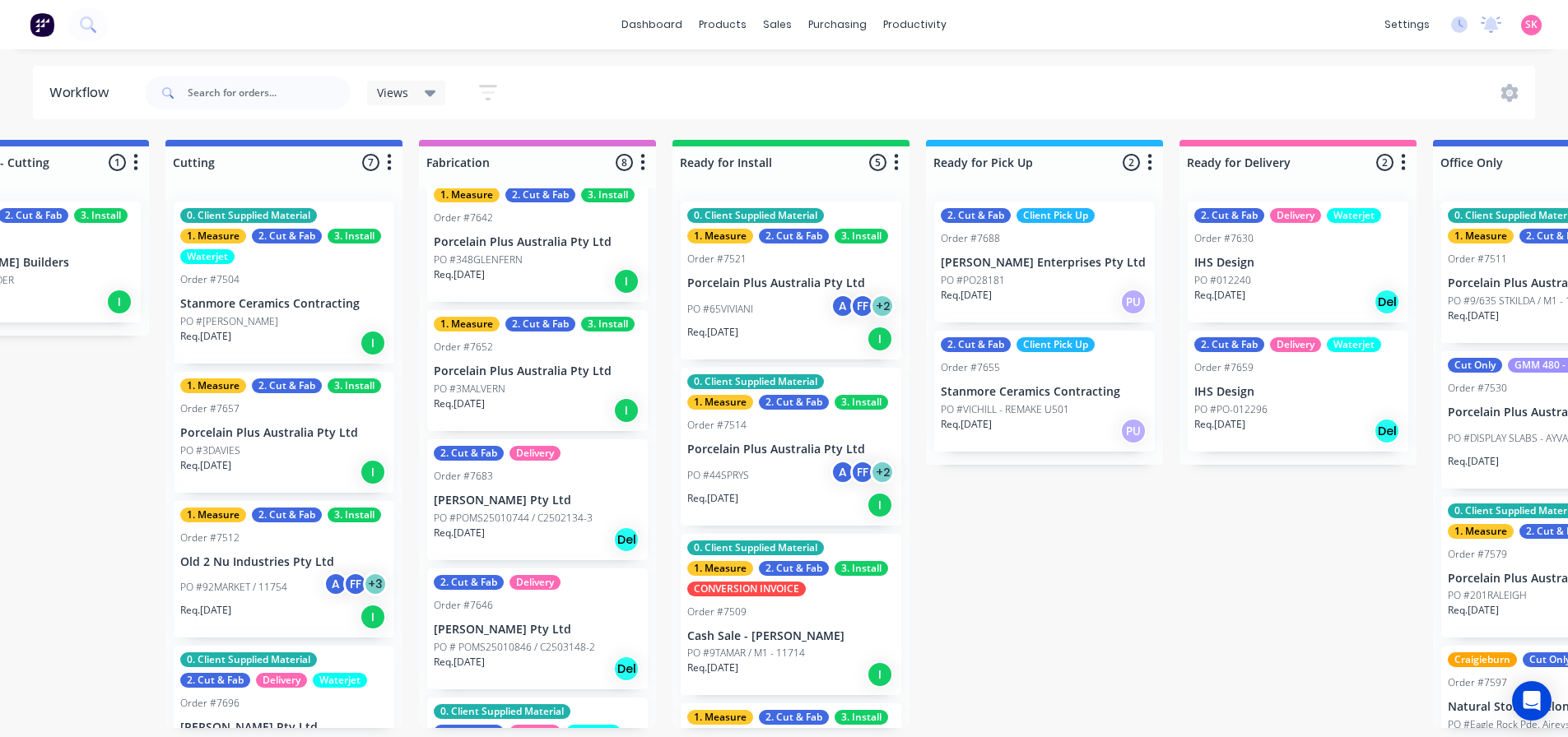
click at [1018, 279] on div "PO #PO28181" at bounding box center [1045, 280] width 208 height 14
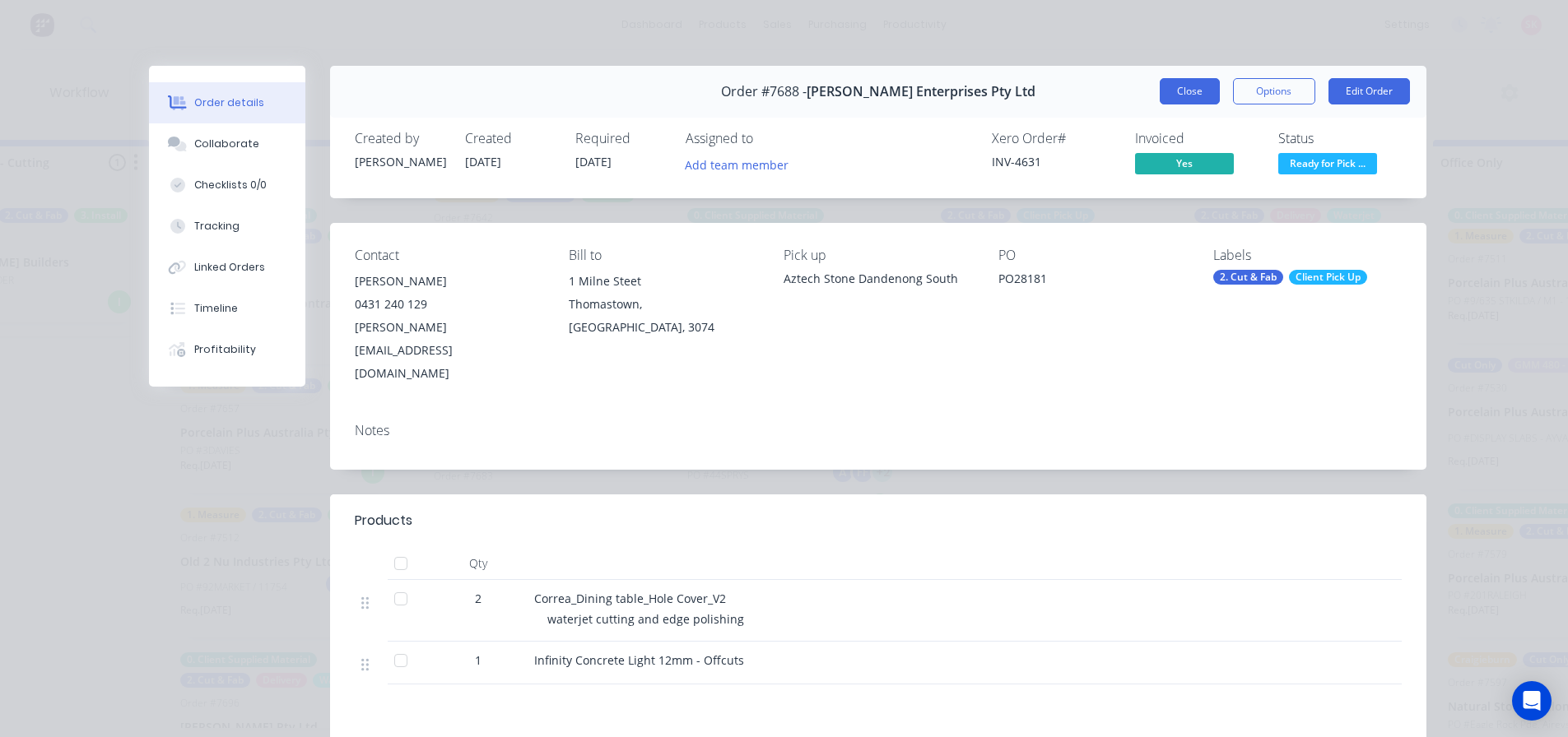
click at [1192, 92] on button "Close" at bounding box center [1189, 91] width 60 height 26
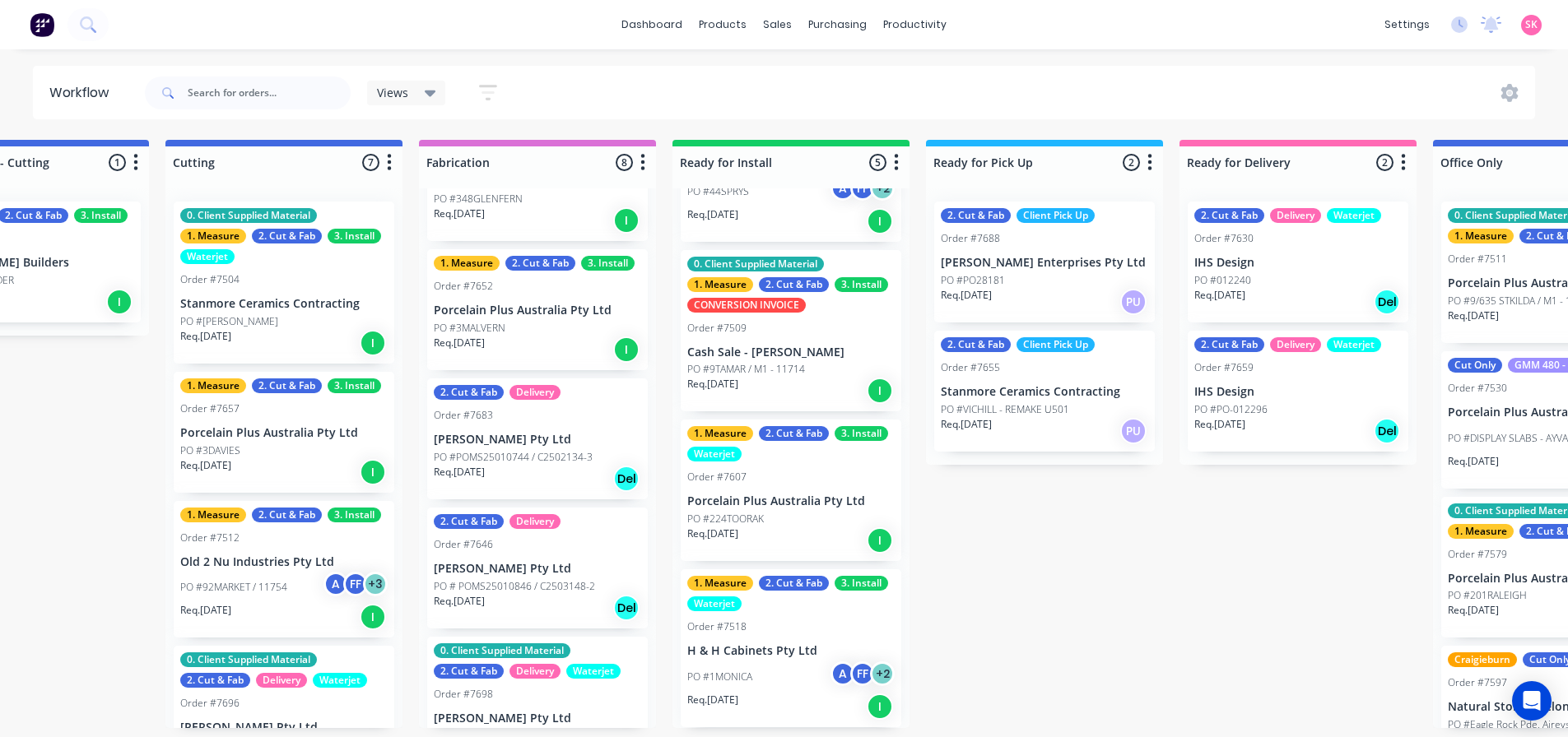
scroll to position [658, 0]
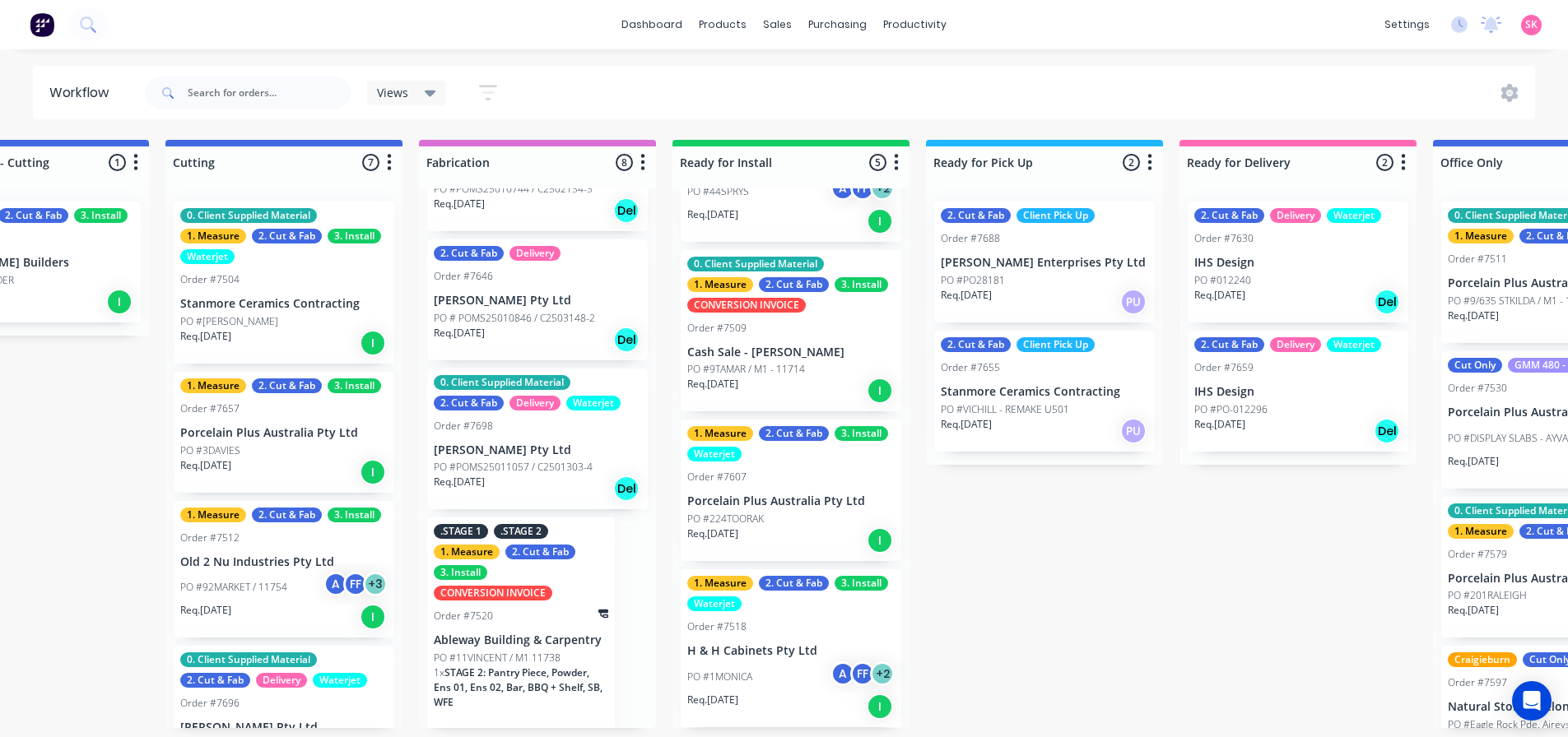
click at [788, 651] on p "H & H Cabinets Pty Ltd" at bounding box center [791, 650] width 208 height 14
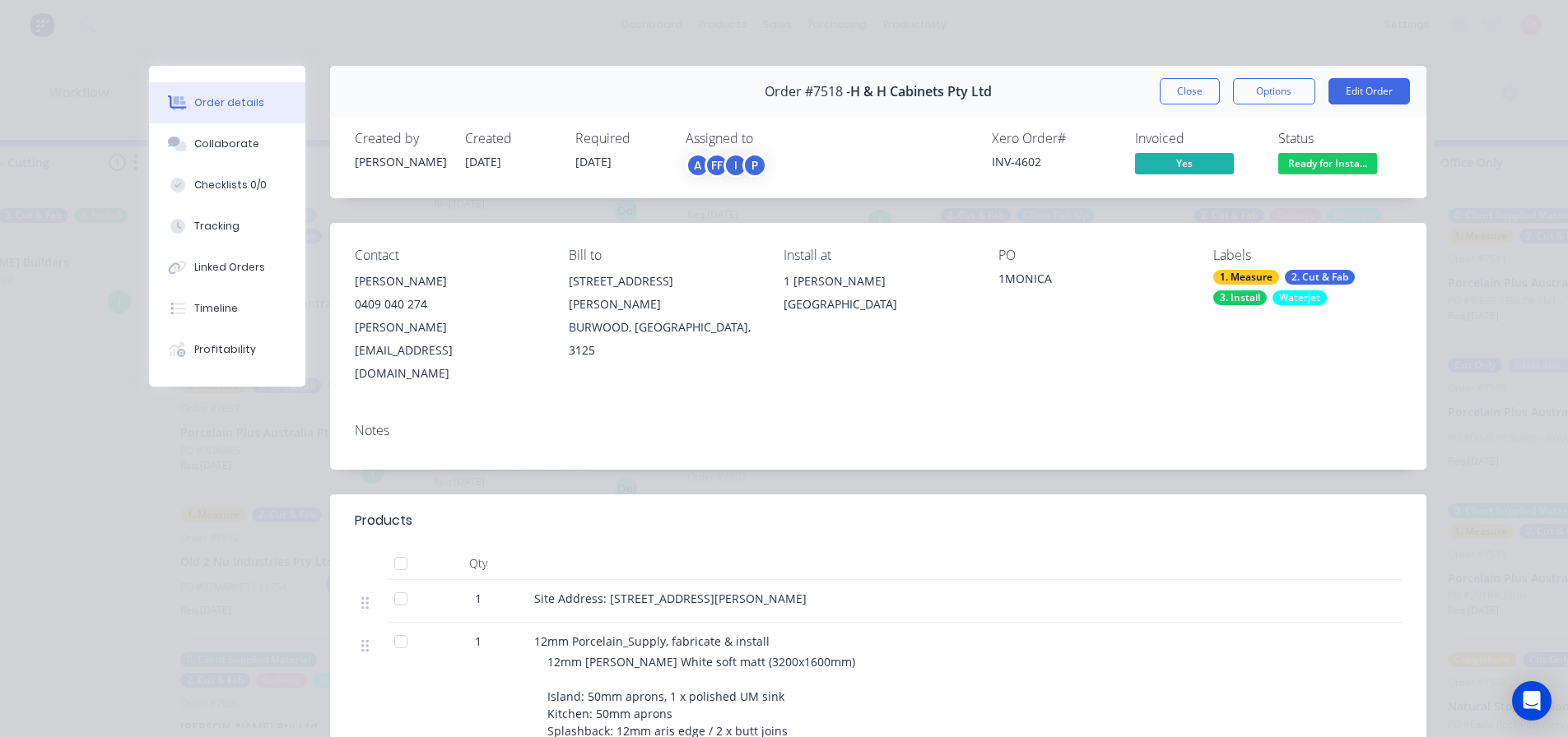
click at [1314, 165] on span "Ready for Insta..." at bounding box center [1327, 163] width 99 height 21
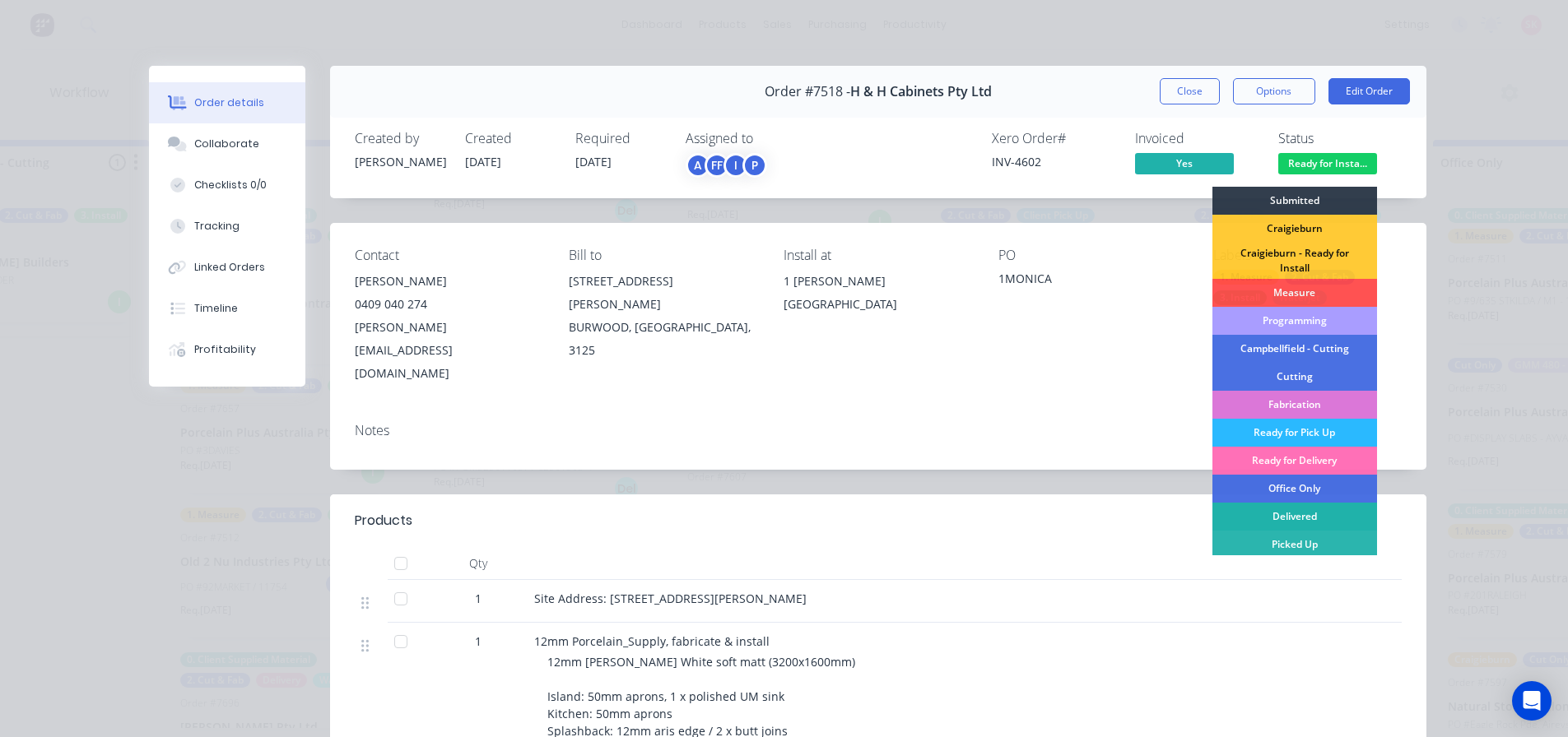
click at [1313, 521] on div "Delivered" at bounding box center [1295, 516] width 164 height 28
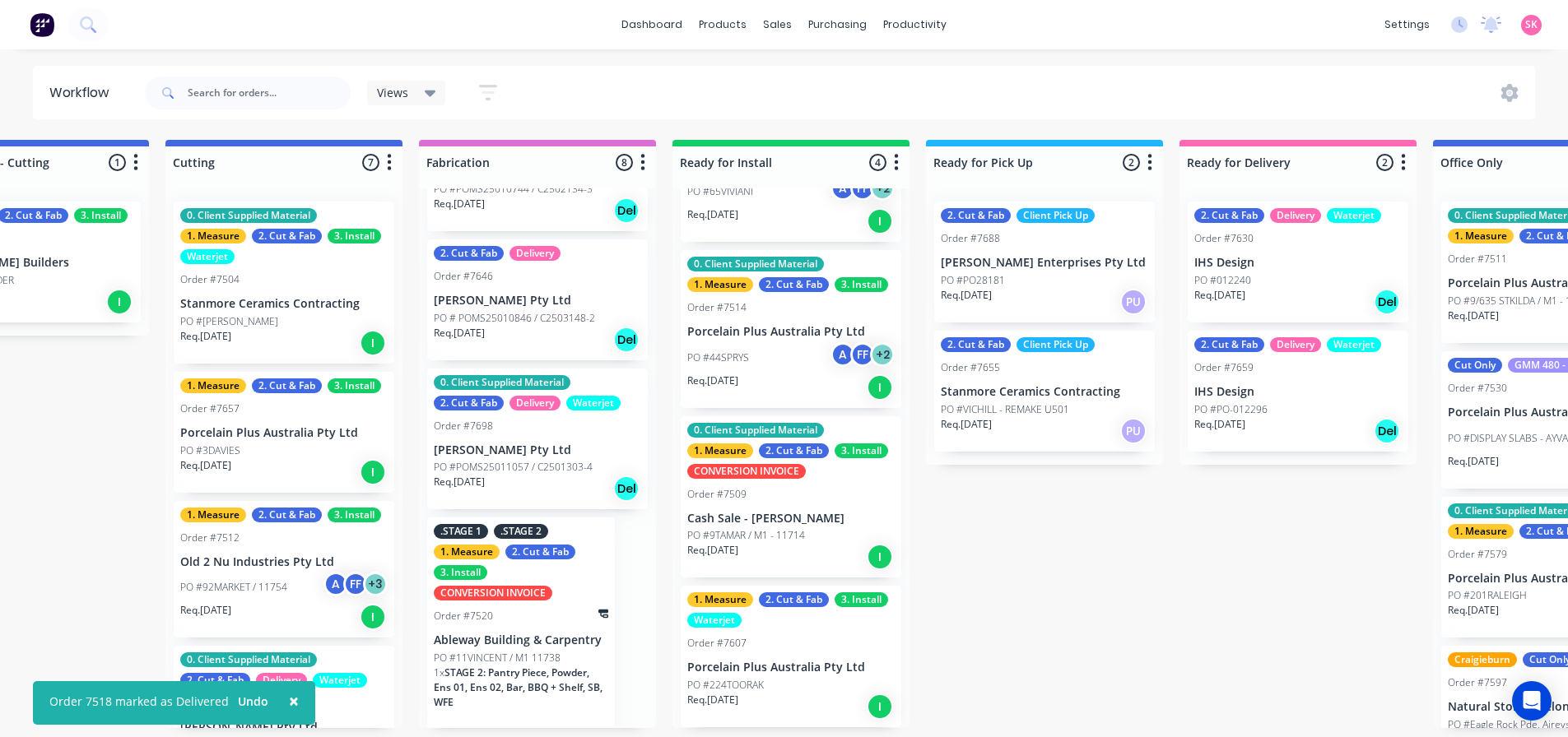
scroll to position [4, 1391]
click at [793, 353] on div "PO #44SPRYS A FF + 2" at bounding box center [791, 358] width 208 height 32
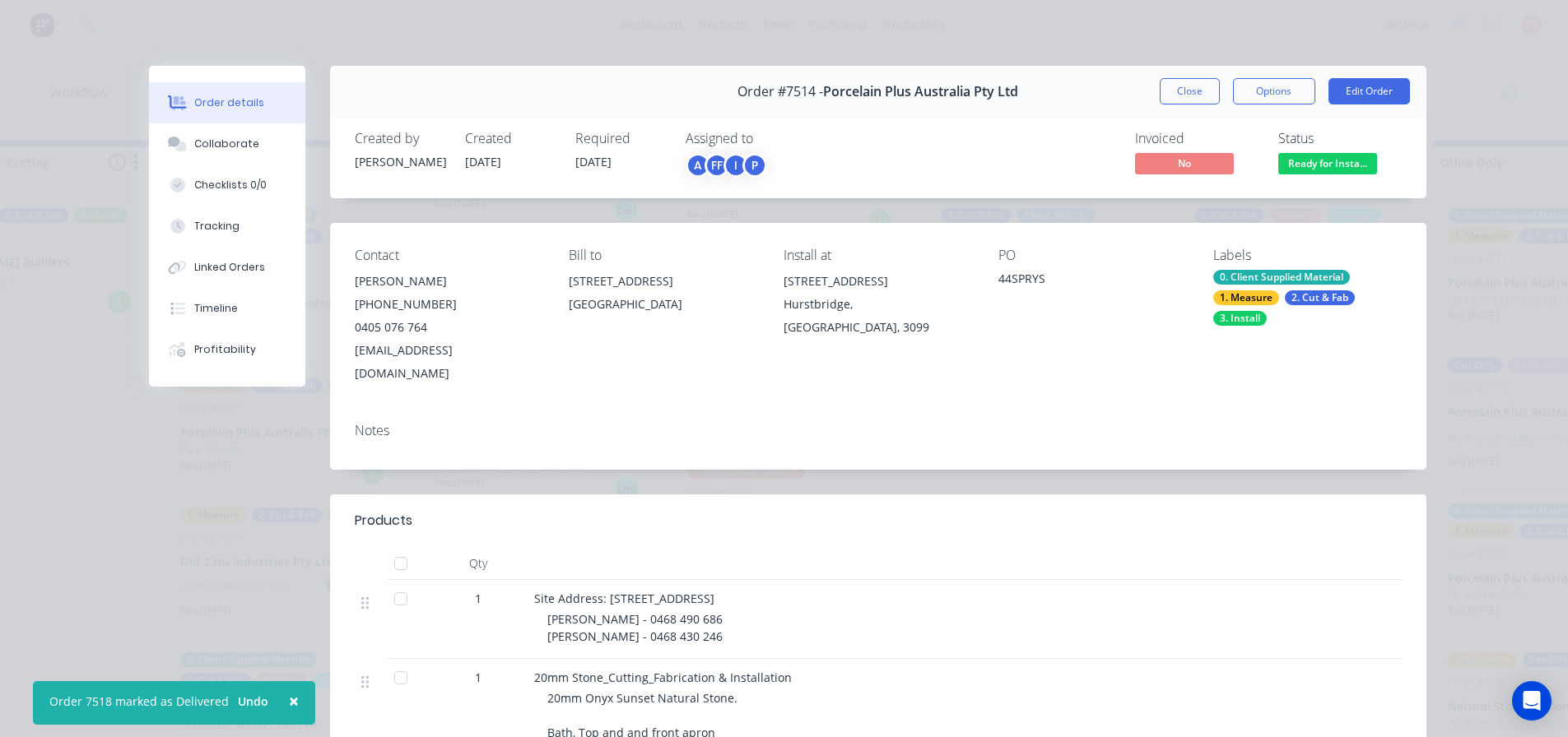
click at [1300, 169] on span "Ready for Insta..." at bounding box center [1327, 163] width 99 height 21
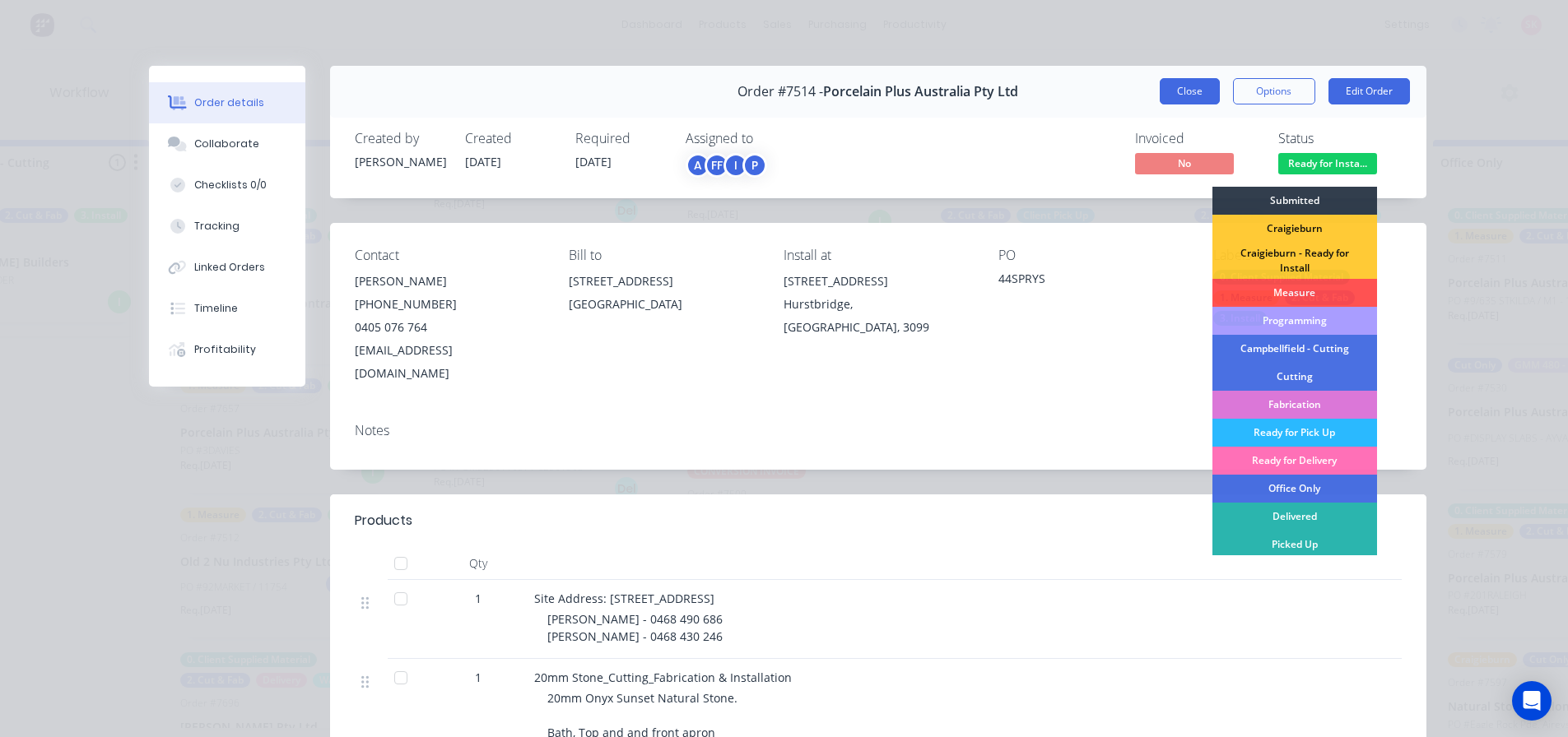
click at [1169, 96] on button "Close" at bounding box center [1189, 91] width 60 height 26
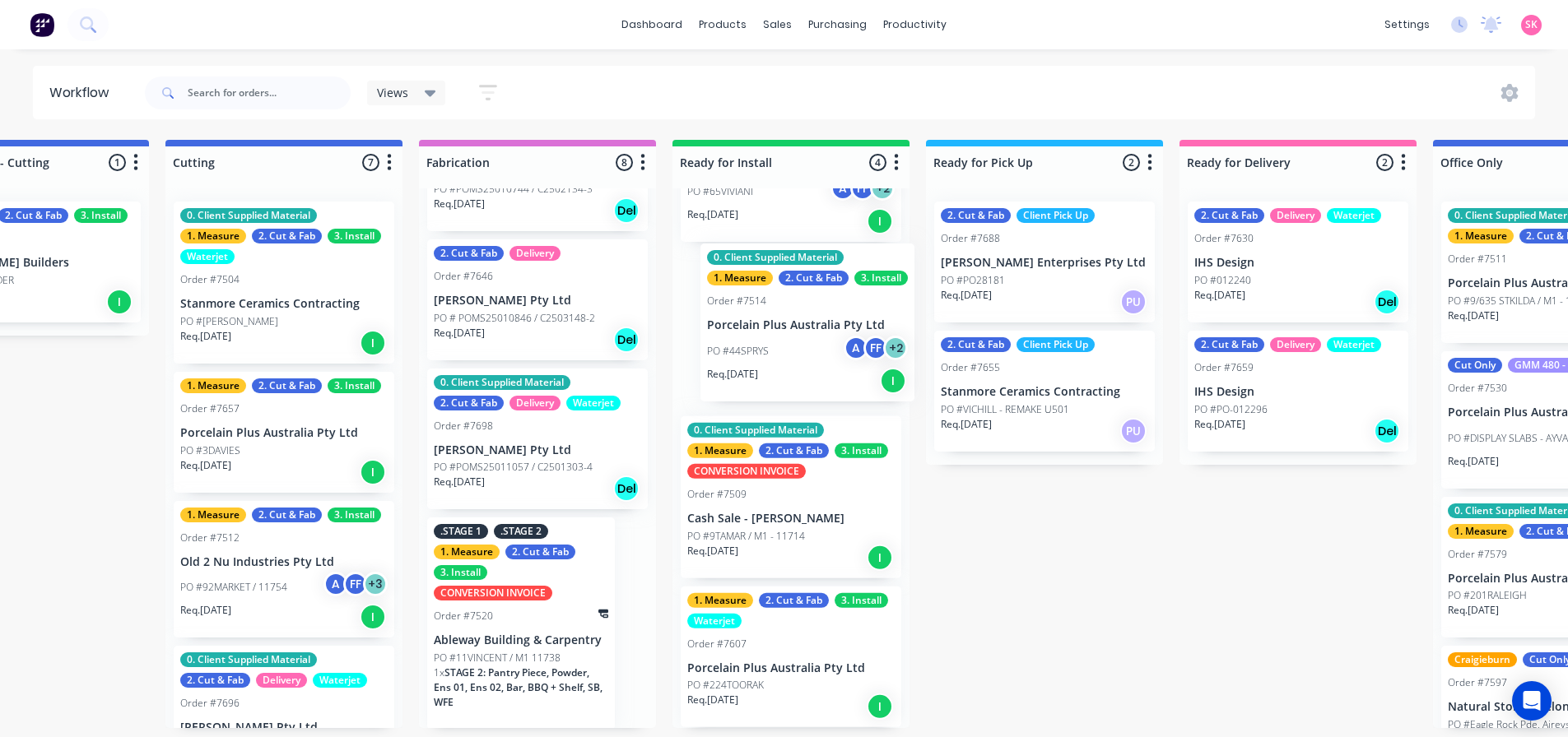
scroll to position [116, 0]
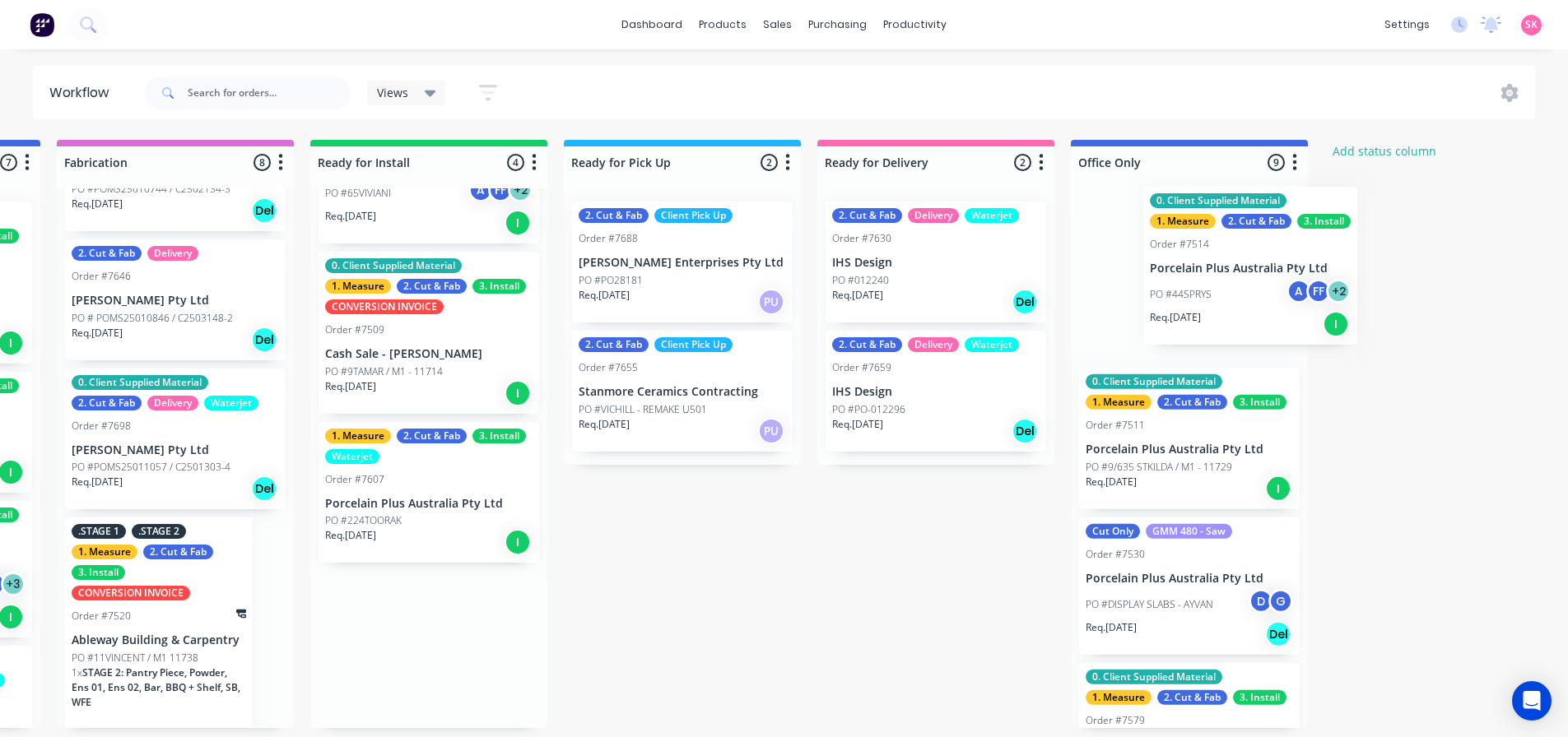
drag, startPoint x: 772, startPoint y: 359, endPoint x: 1147, endPoint y: 309, distance: 378.3
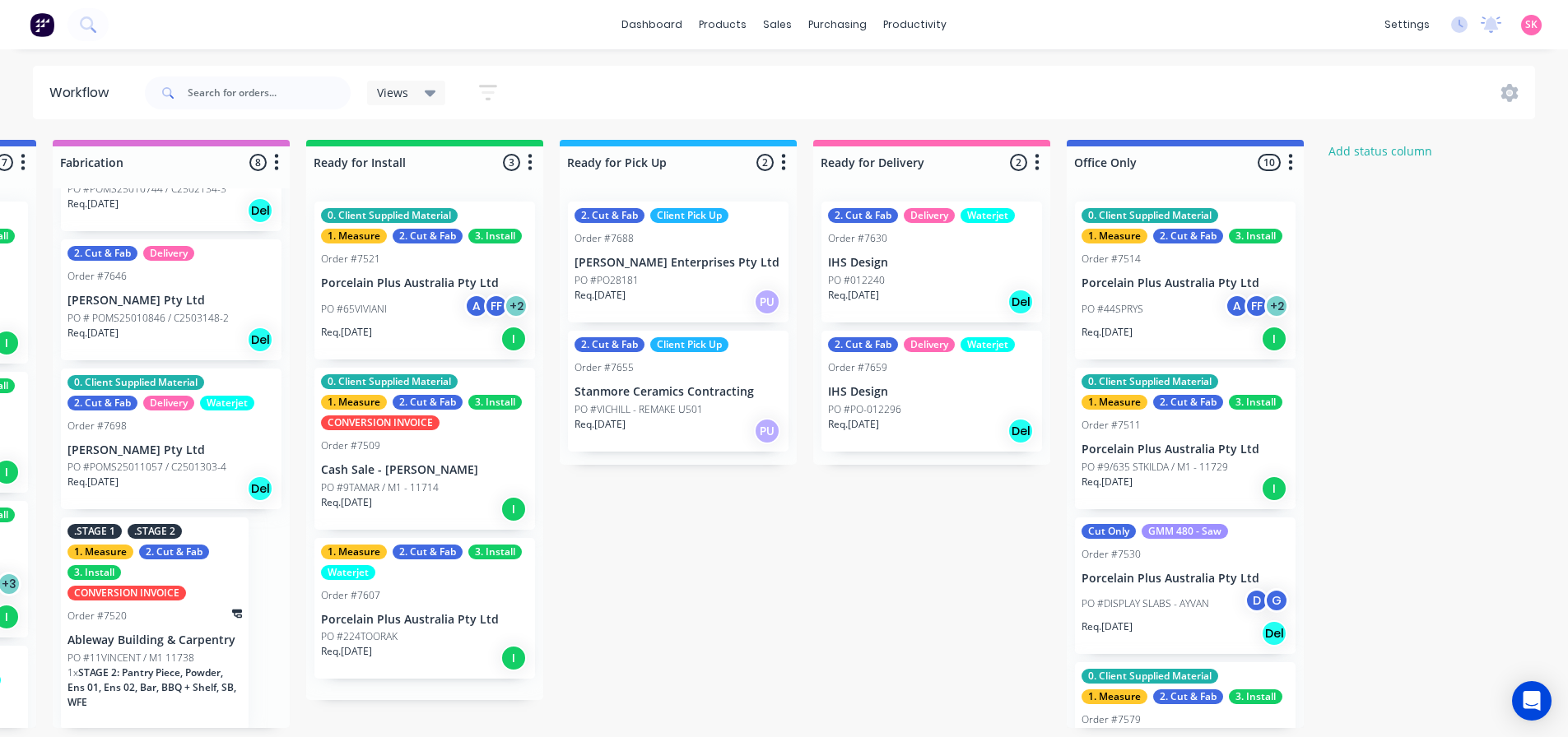
scroll to position [0, 0]
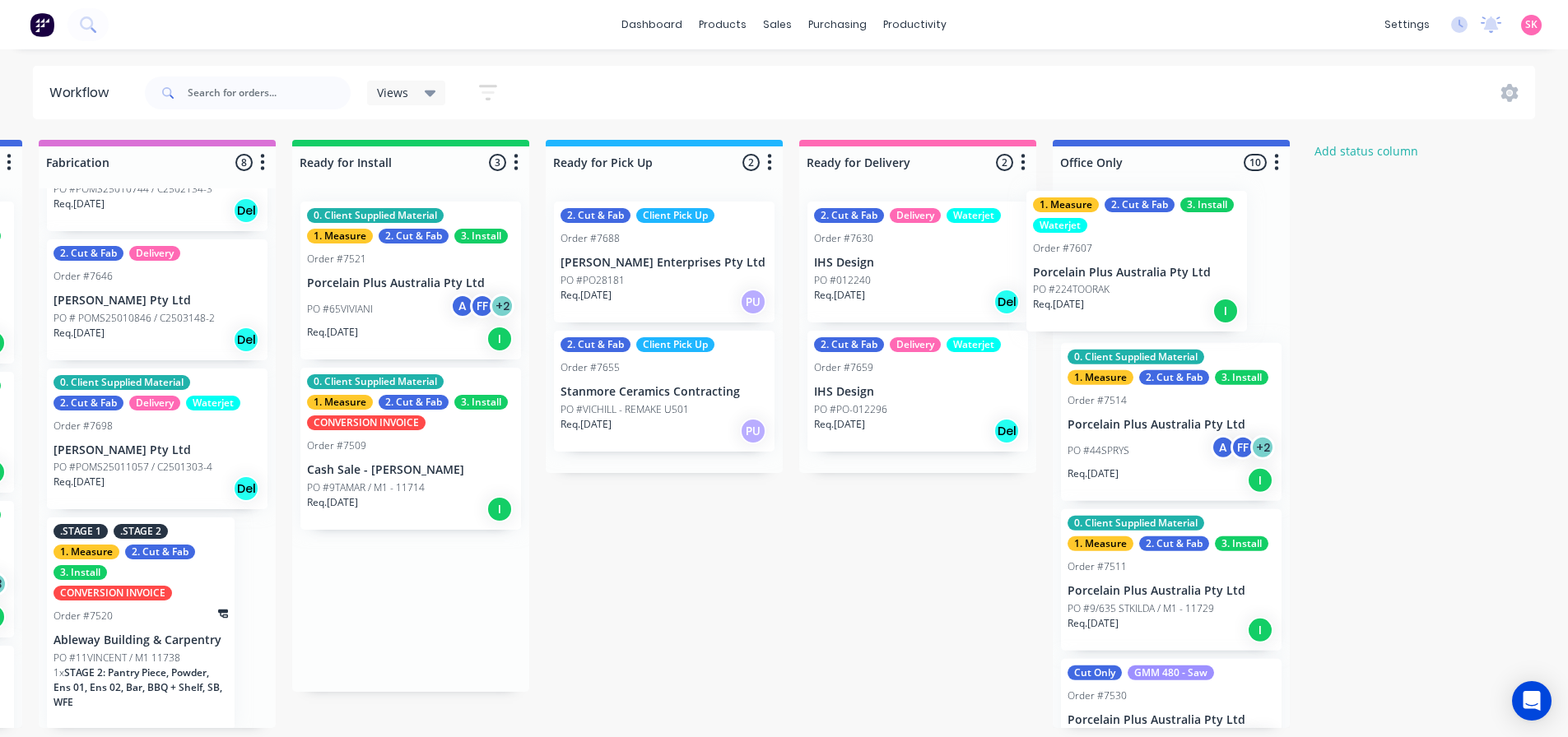
drag, startPoint x: 385, startPoint y: 629, endPoint x: 1105, endPoint y: 279, distance: 800.6
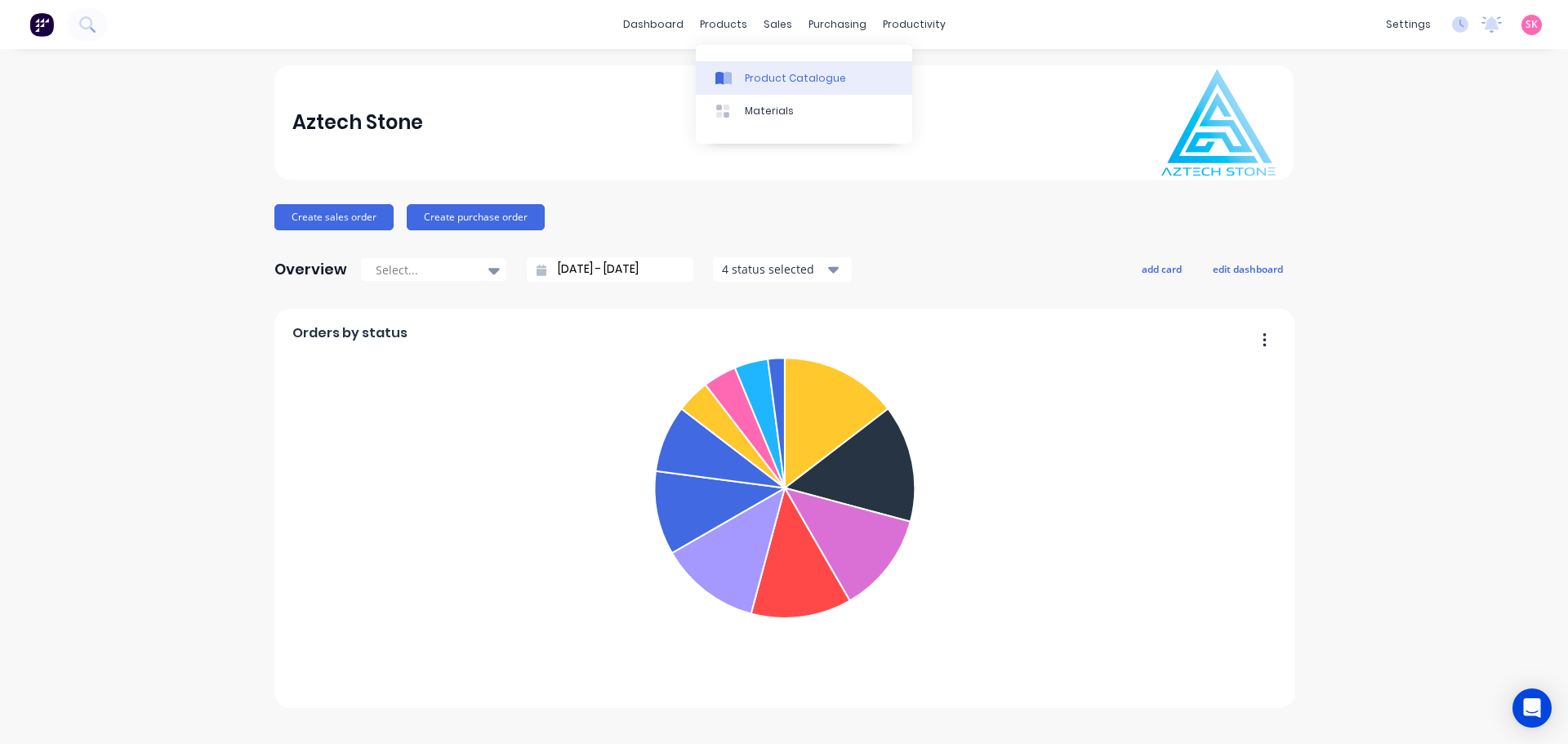
click at [752, 80] on div "Product Catalogue" at bounding box center [795, 78] width 101 height 14
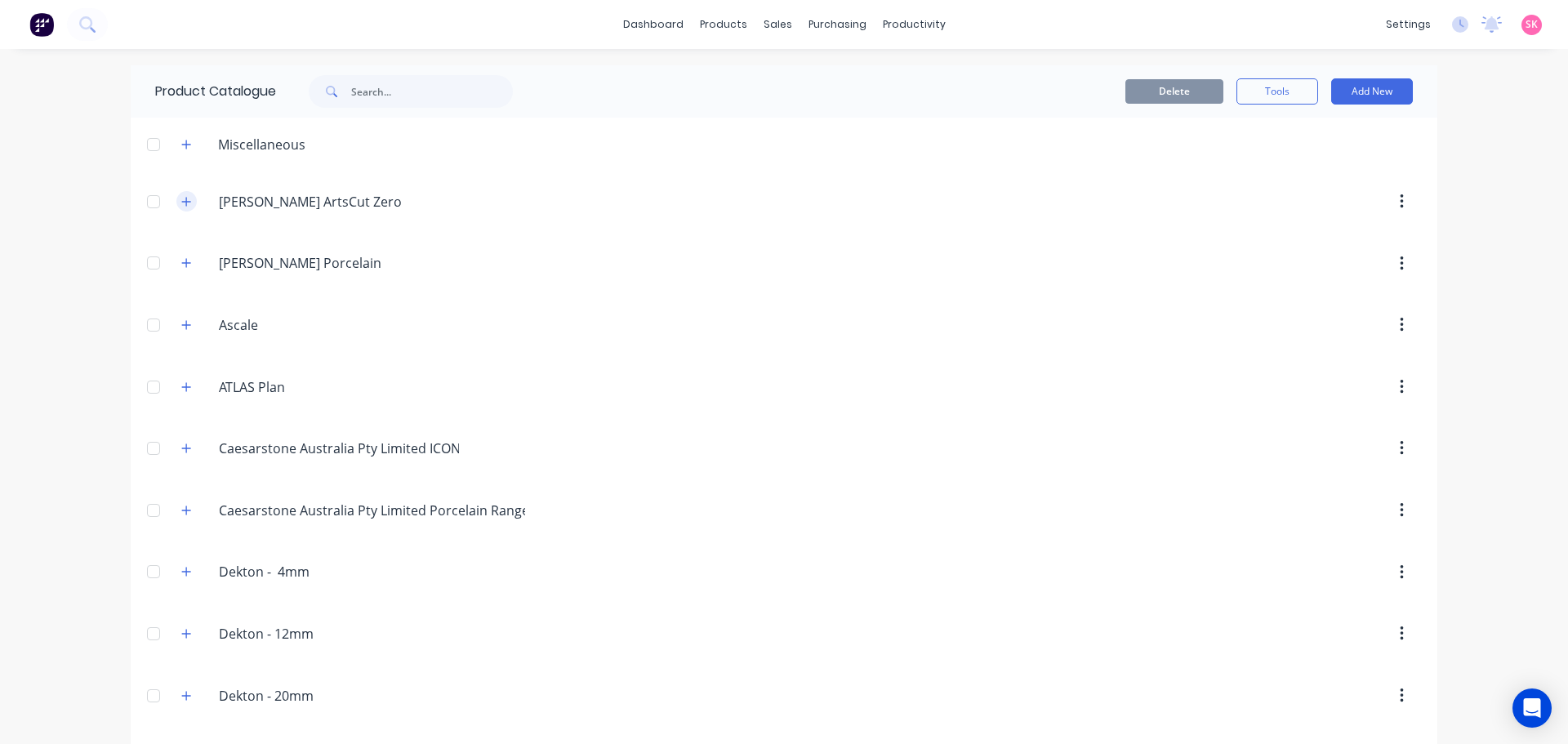
click at [182, 206] on icon "button" at bounding box center [186, 202] width 10 height 12
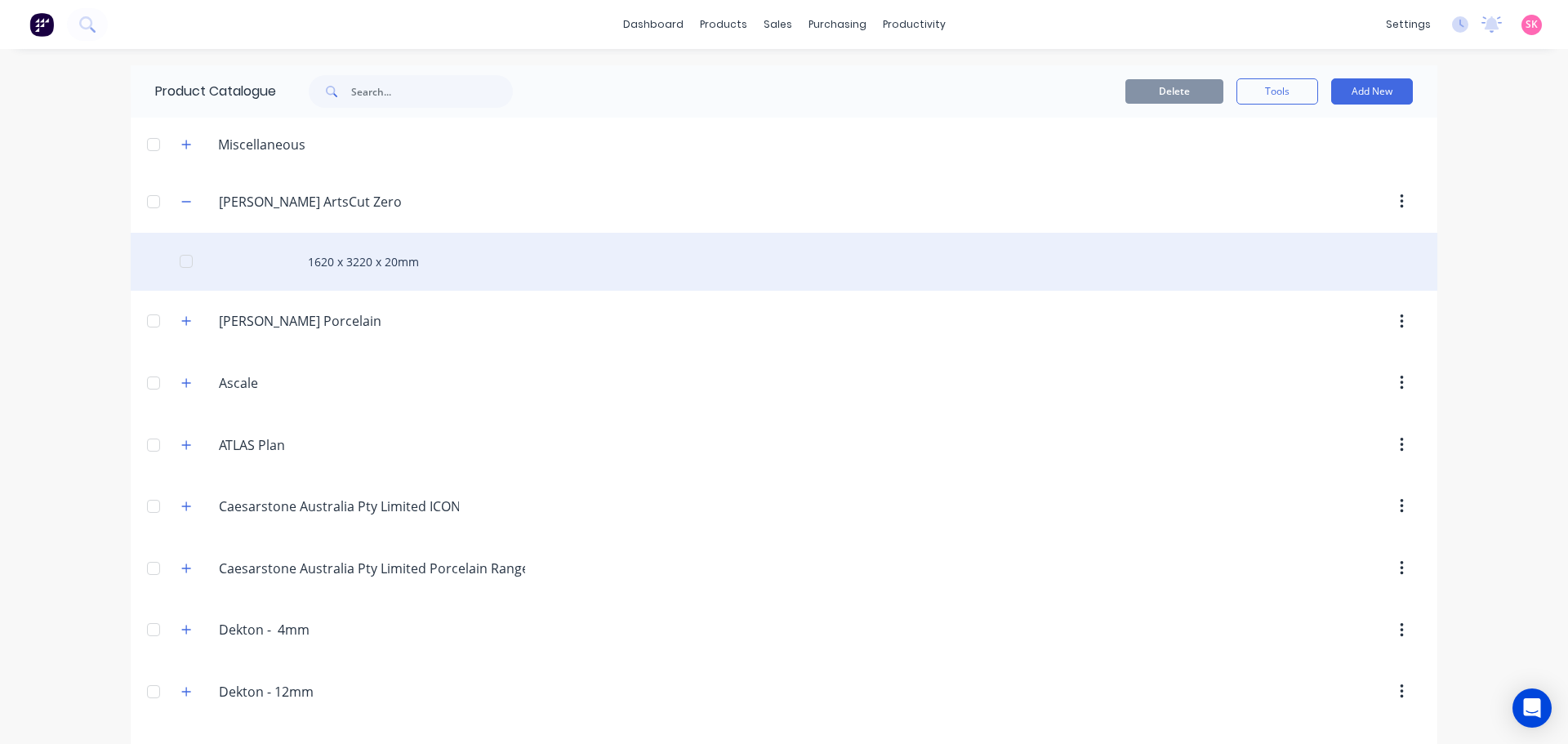
click at [305, 241] on div "1620 x 3220 x 20mm" at bounding box center [784, 262] width 1306 height 58
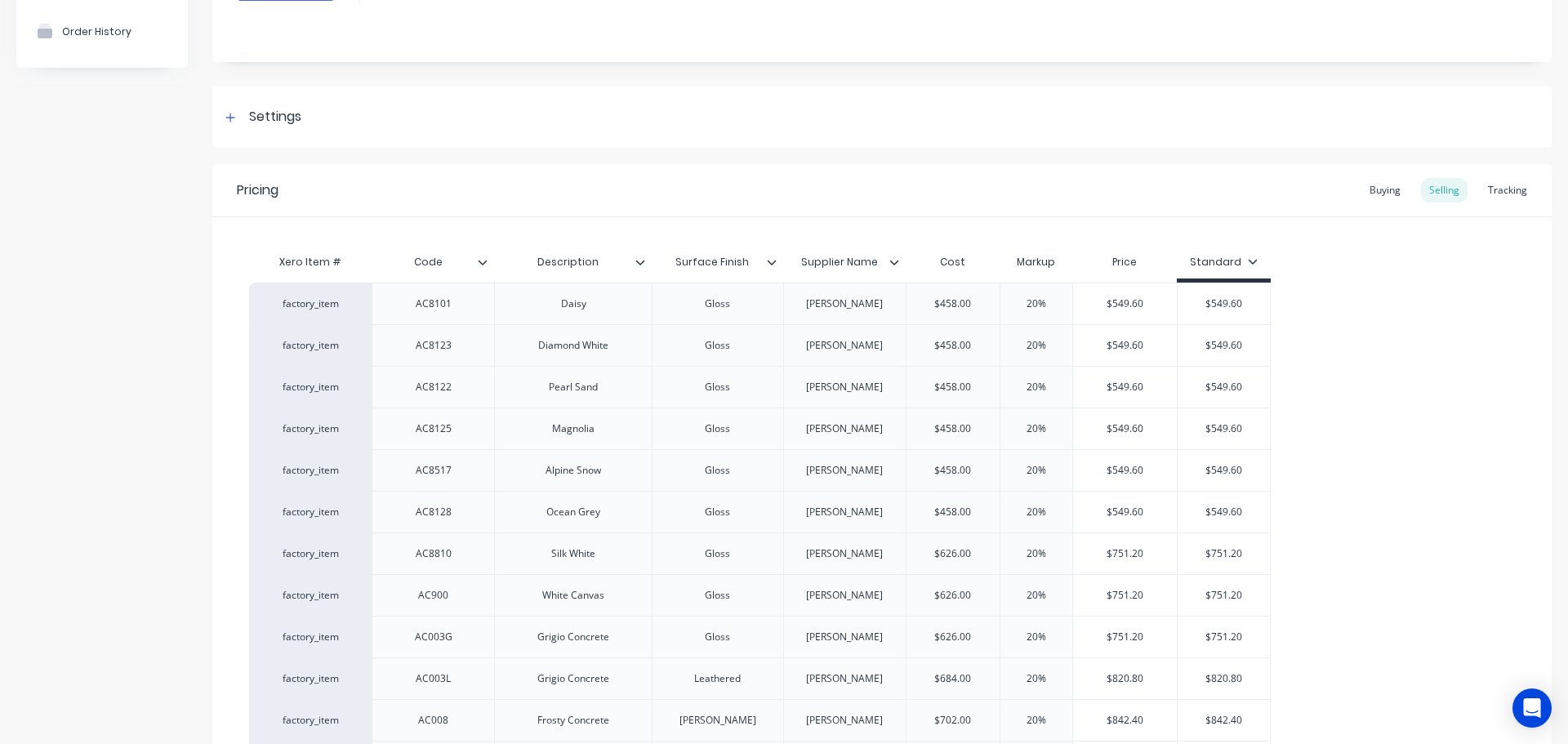
scroll to position [163, 0]
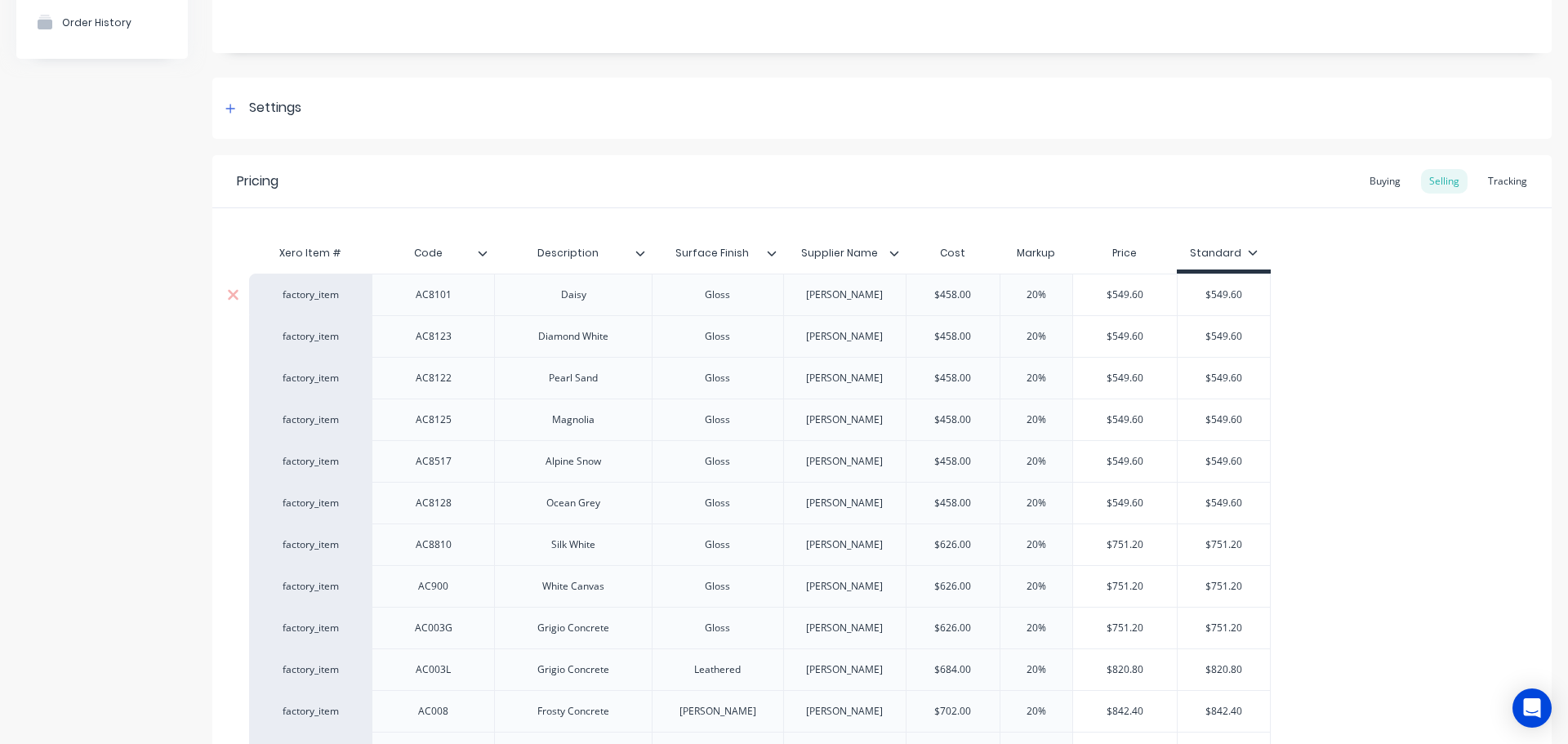
click at [941, 291] on input "$458.00" at bounding box center [953, 295] width 93 height 14
drag, startPoint x: 976, startPoint y: 298, endPoint x: 921, endPoint y: 301, distance: 55.1
click at [921, 301] on input "$458.00" at bounding box center [953, 295] width 93 height 14
type input "$500.00"
click at [886, 183] on div "Pricing Buying Selling Tracking" at bounding box center [882, 181] width 1339 height 53
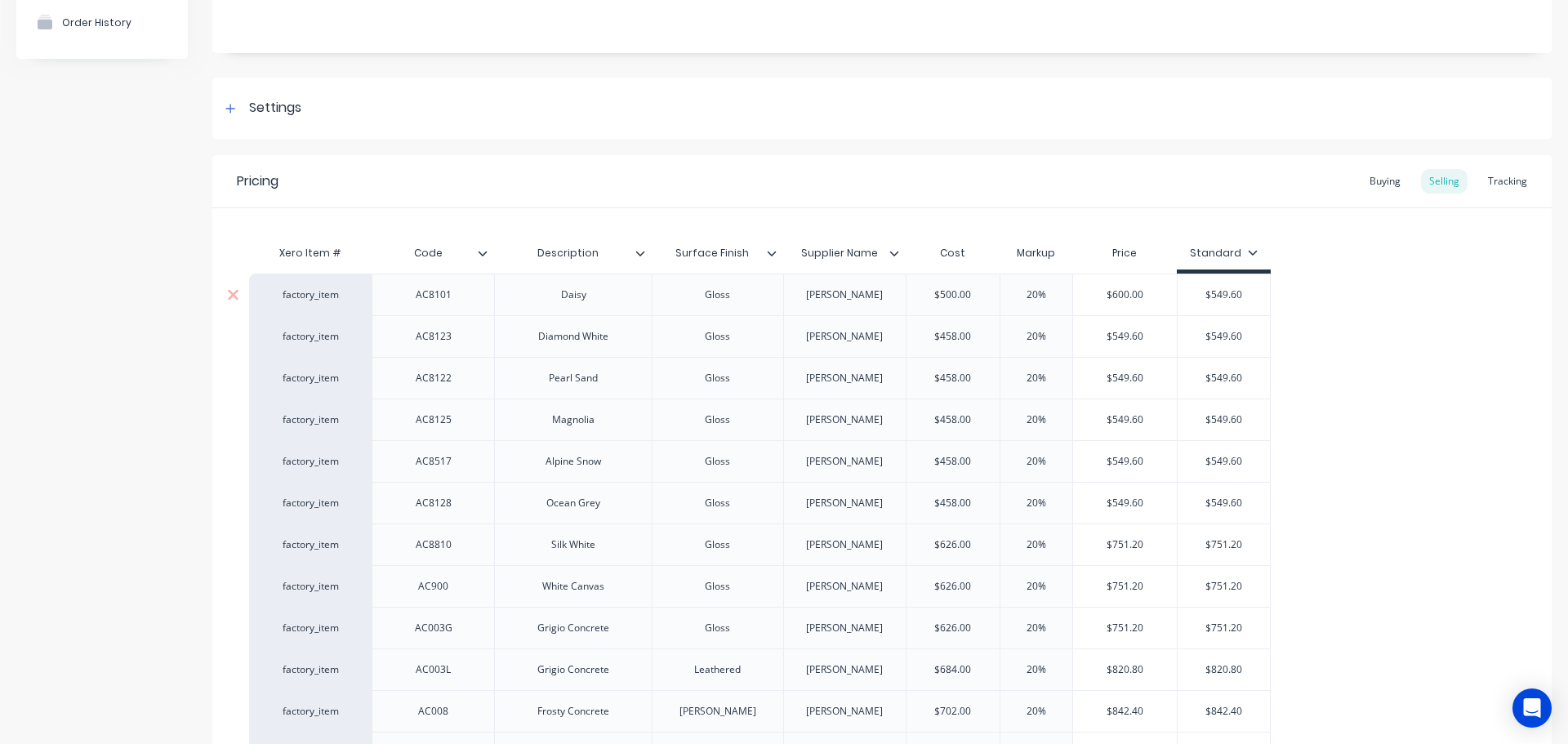
click at [968, 303] on div "$500.00" at bounding box center [953, 295] width 93 height 41
click at [1252, 305] on div "$549.60" at bounding box center [1223, 295] width 92 height 41
type input "$549.60"
type input "$600.00"
click at [1122, 295] on input "$600.00" at bounding box center [1125, 295] width 104 height 14
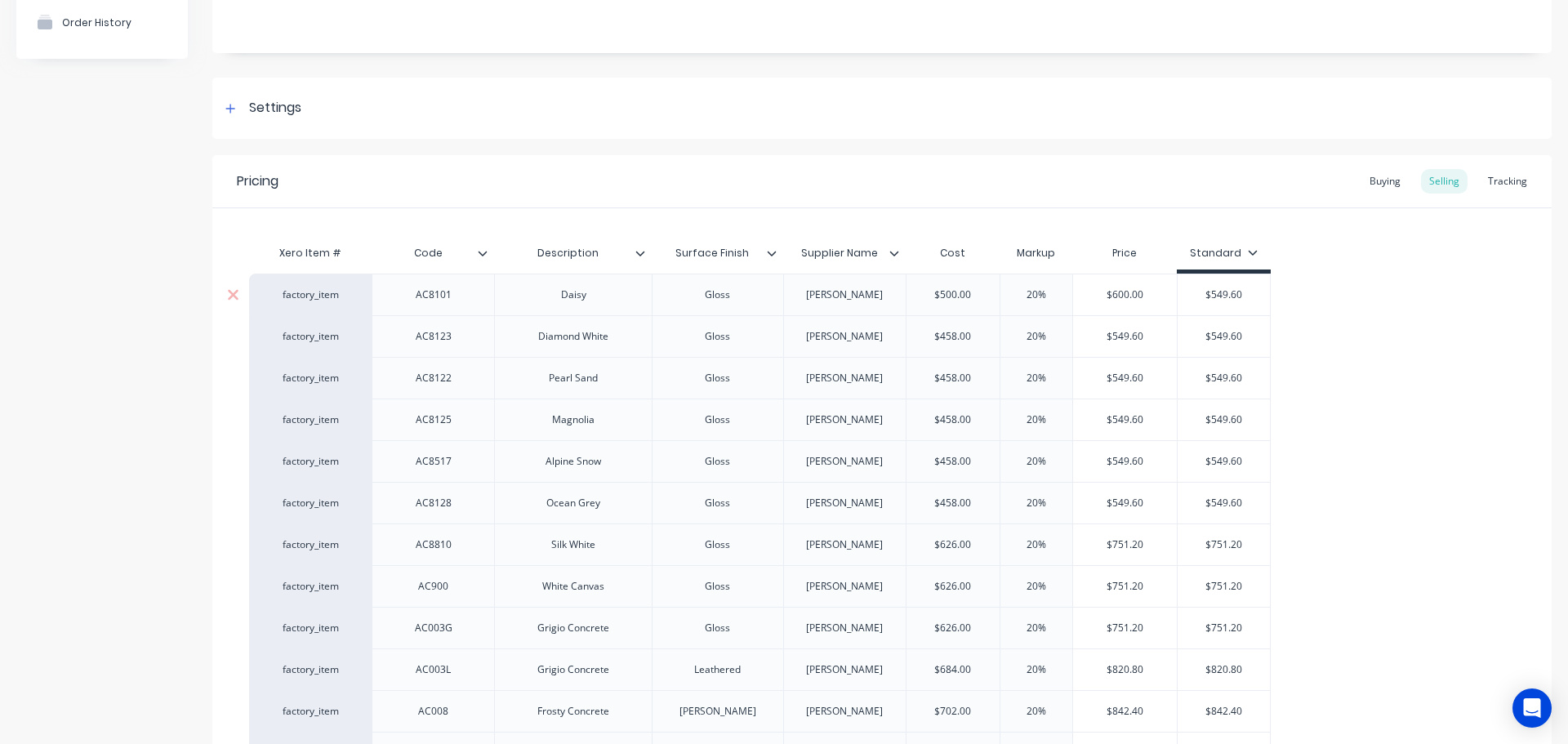
click at [1184, 297] on input "$549.60" at bounding box center [1223, 295] width 92 height 14
click at [920, 296] on input "$500.00" at bounding box center [953, 295] width 93 height 14
click at [956, 297] on input "$500.00" at bounding box center [953, 295] width 93 height 14
drag, startPoint x: 972, startPoint y: 289, endPoint x: 839, endPoint y: 290, distance: 133.0
click at [856, 294] on div "factory_item AC8101 [PERSON_NAME] [PERSON_NAME] $500.00 $500.00 20% $600.00 $60…" at bounding box center [759, 294] width 1021 height 41
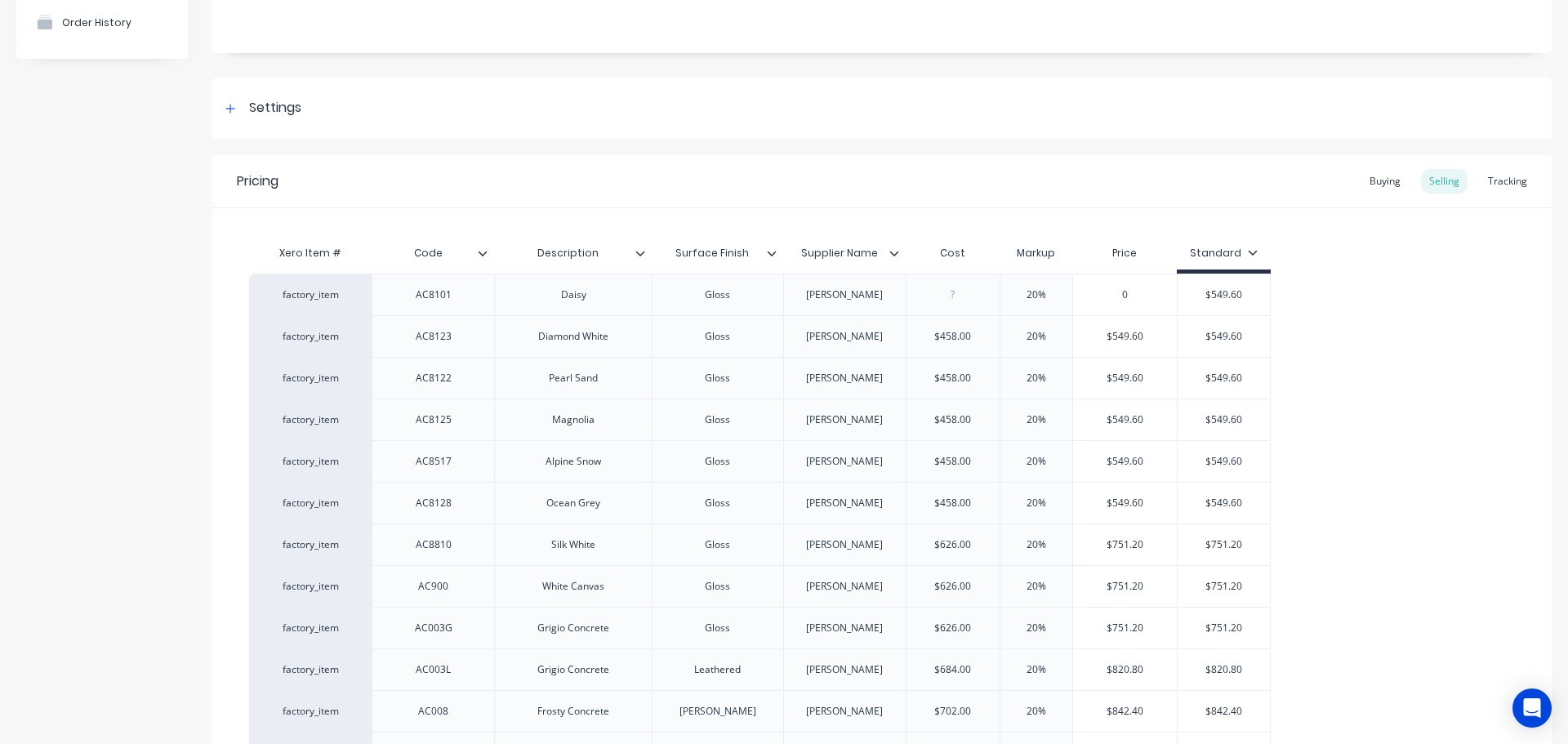
click at [900, 181] on div "Pricing Buying Selling Tracking" at bounding box center [882, 181] width 1339 height 53
click at [983, 295] on input "0" at bounding box center [953, 295] width 93 height 14
drag, startPoint x: 980, startPoint y: 293, endPoint x: 853, endPoint y: 290, distance: 127.0
click at [854, 290] on div "factory_item AC8101 Daisy Gloss AC Stone 0 0 20% 0 $600.00 $549.60 $549.60" at bounding box center [759, 294] width 1021 height 41
type input "600"
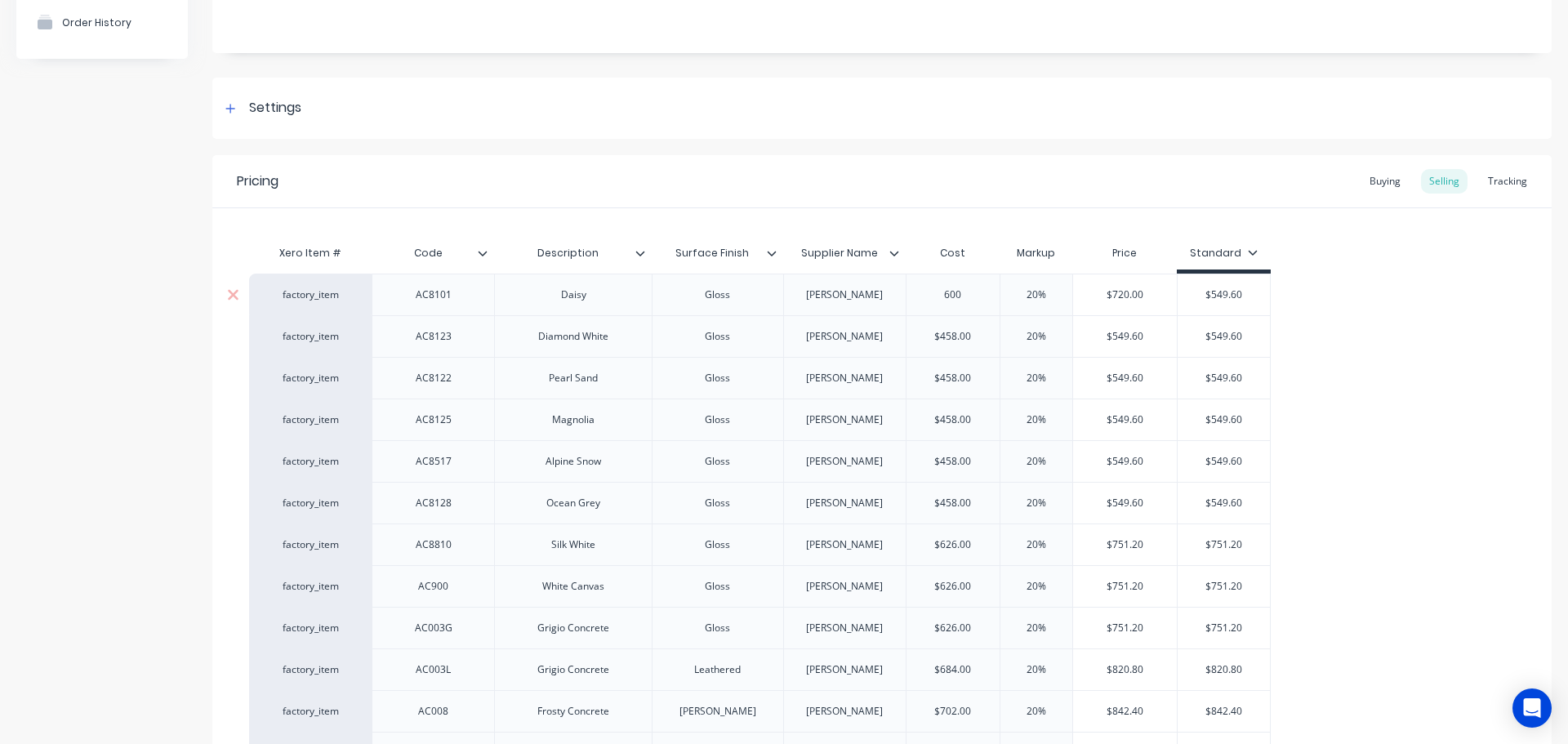
type input "20%"
drag, startPoint x: 991, startPoint y: 294, endPoint x: 727, endPoint y: 294, distance: 264.0
click at [739, 294] on div "factory_item AC8101 Daisy Gloss AC Stone $600.00 $600.00 20% 20% $720.00 $600.0…" at bounding box center [759, 294] width 1021 height 41
click at [983, 296] on input "$700.00" at bounding box center [953, 295] width 93 height 14
drag, startPoint x: 978, startPoint y: 288, endPoint x: 864, endPoint y: 288, distance: 114.0
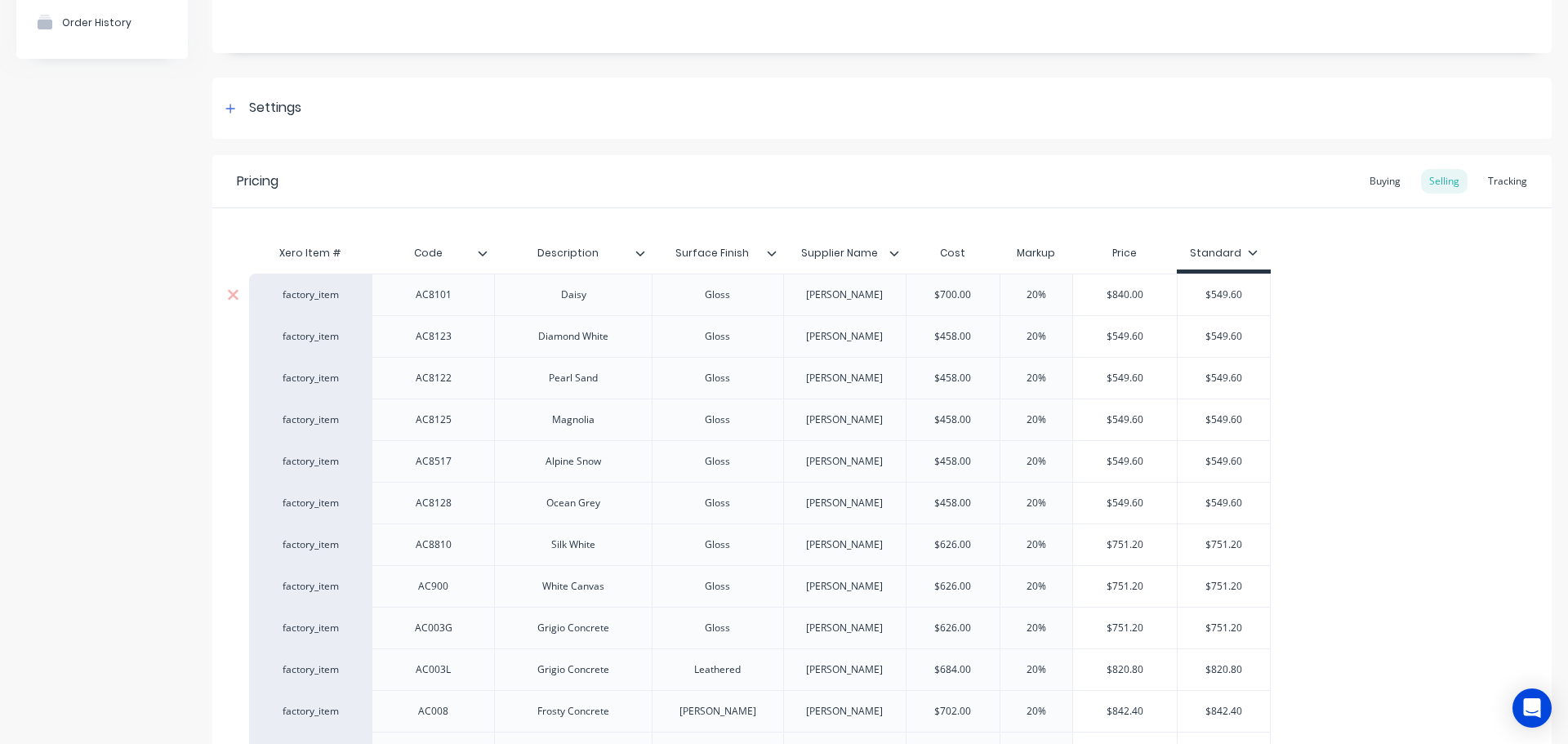
click at [864, 288] on div "factory_item AC8101 Daisy Gloss AC Stone $700.00 $700.00 20% 20% $840.00 $600.0…" at bounding box center [759, 294] width 1021 height 41
drag, startPoint x: 966, startPoint y: 296, endPoint x: 899, endPoint y: 294, distance: 67.0
click at [899, 294] on div "factory_item AC8101 Daisy Gloss AC Stone $750.00 $750.00 20% 20% $900.00 $600.0…" at bounding box center [759, 294] width 1021 height 41
type input "0"
drag, startPoint x: 983, startPoint y: 294, endPoint x: 884, endPoint y: 300, distance: 99.2
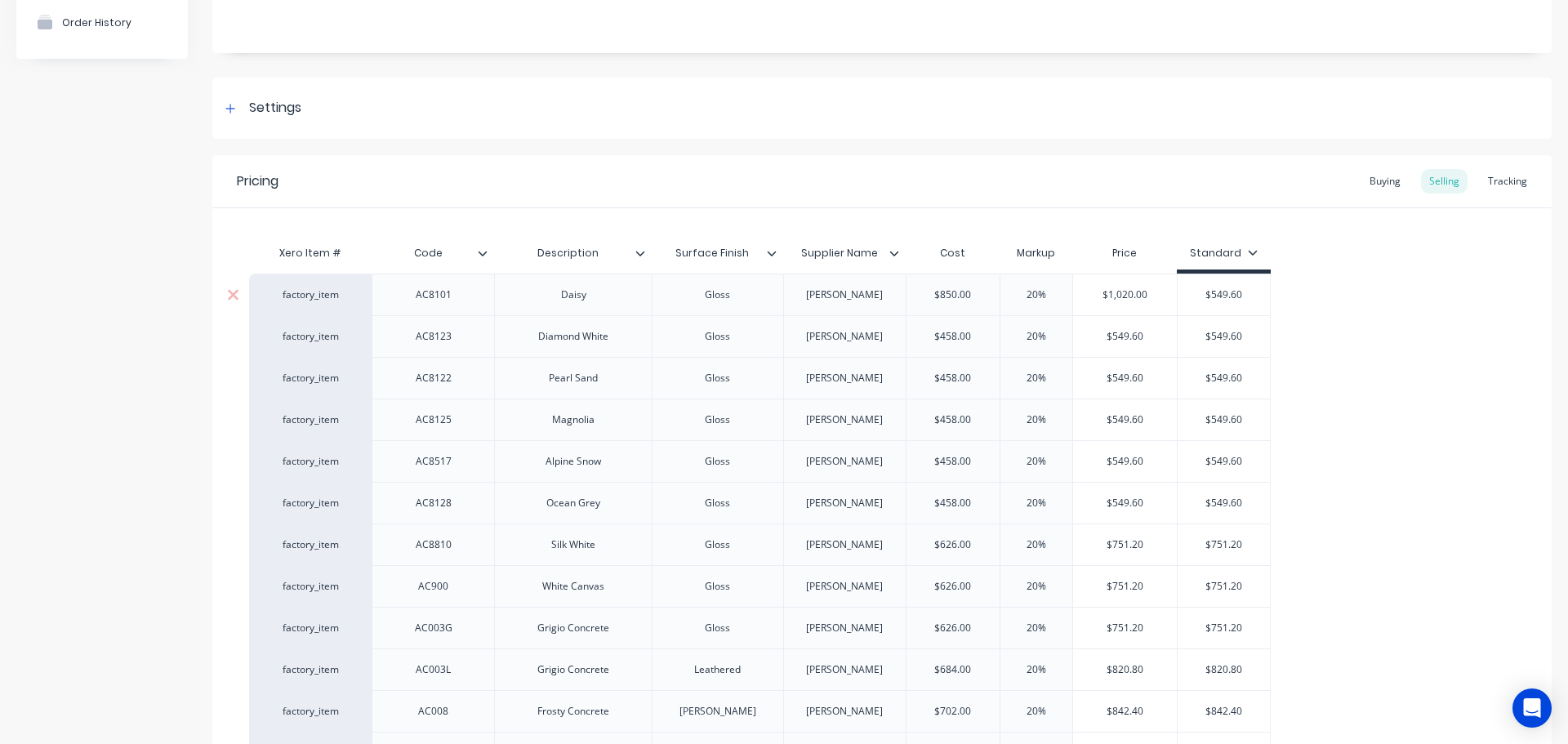
click at [884, 300] on div "factory_item AC8101 Daisy Gloss AC Stone $850.00 $850.00 20% 20% $1,020.00 $600…" at bounding box center [759, 294] width 1021 height 41
click at [949, 299] on input "$1,000.00" at bounding box center [953, 295] width 93 height 14
type input "1100"
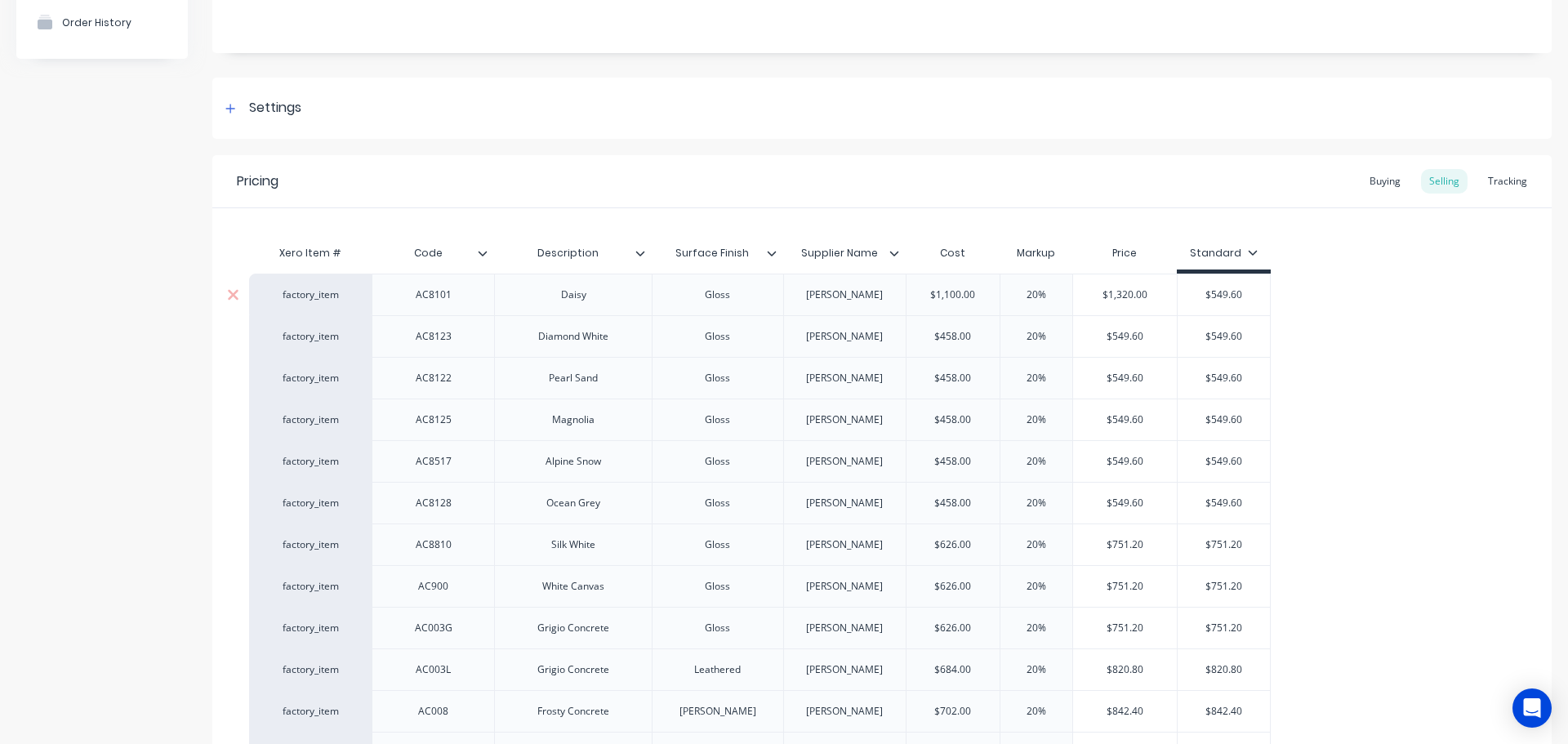
type input "$1,320.00"
click at [970, 293] on input "$1,100.00" at bounding box center [953, 295] width 93 height 14
type input "458"
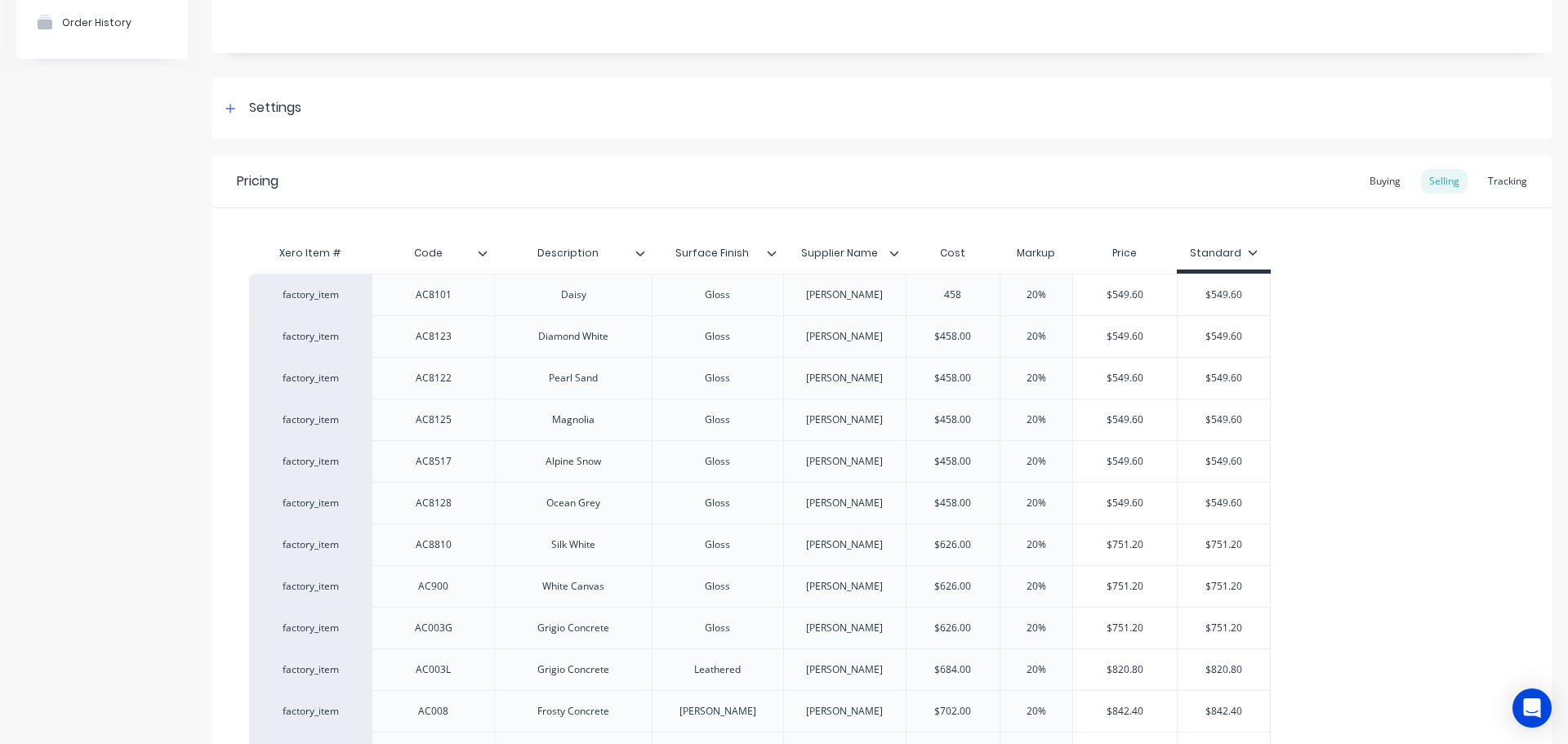
click at [1015, 197] on div "Pricing Buying Selling Tracking" at bounding box center [882, 181] width 1339 height 53
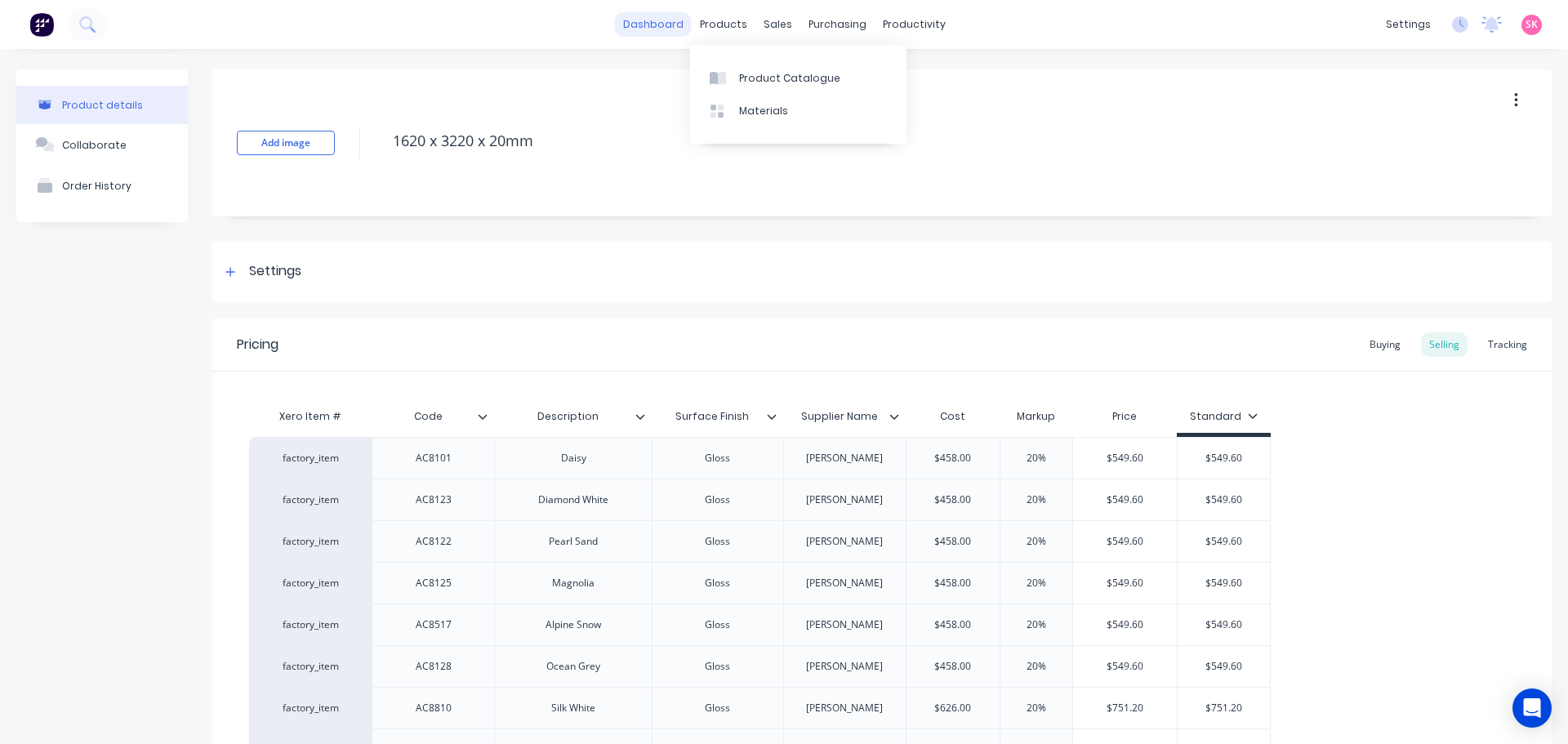
click at [623, 22] on link "dashboard" at bounding box center [654, 24] width 77 height 24
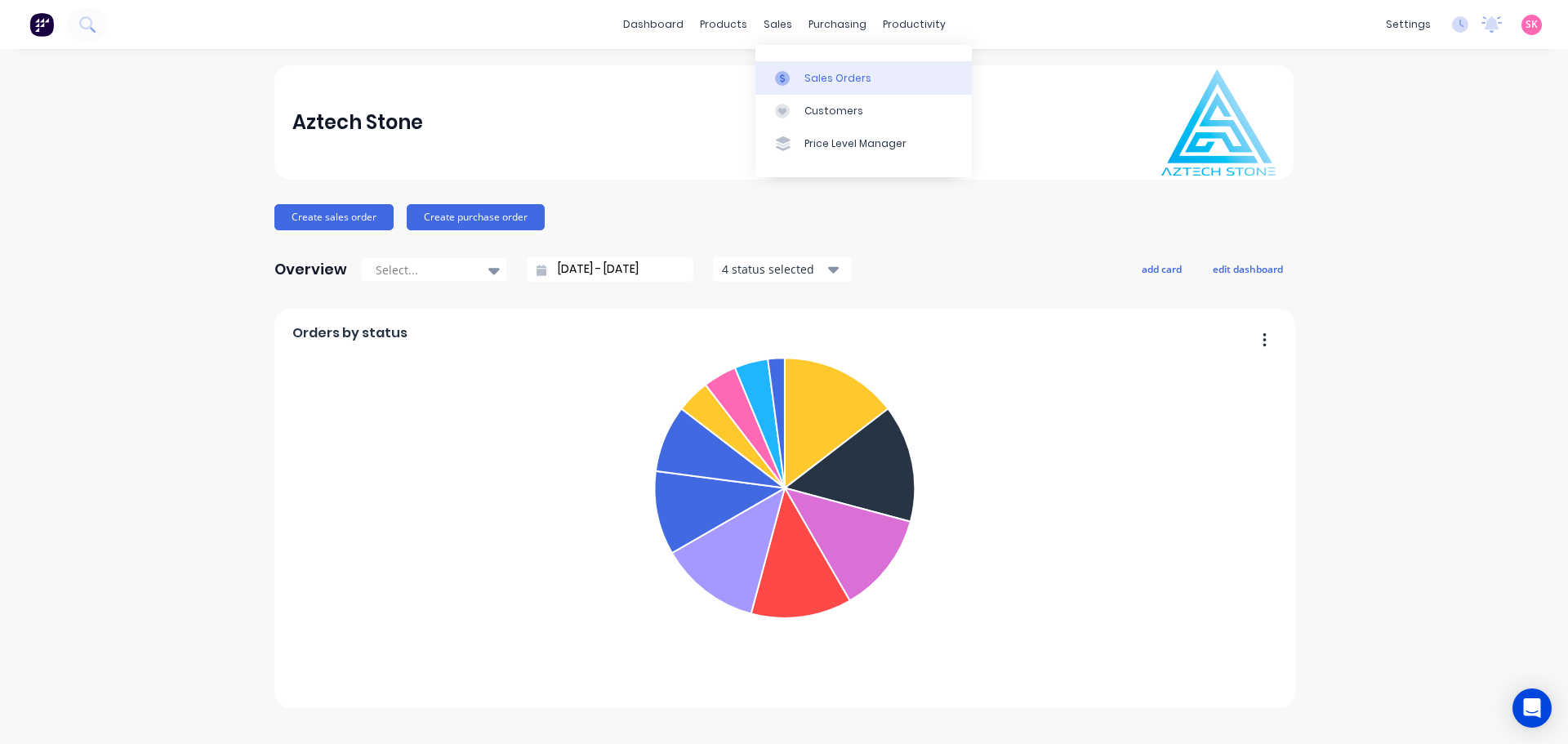
click at [796, 86] on link "Sales Orders" at bounding box center [862, 77] width 216 height 32
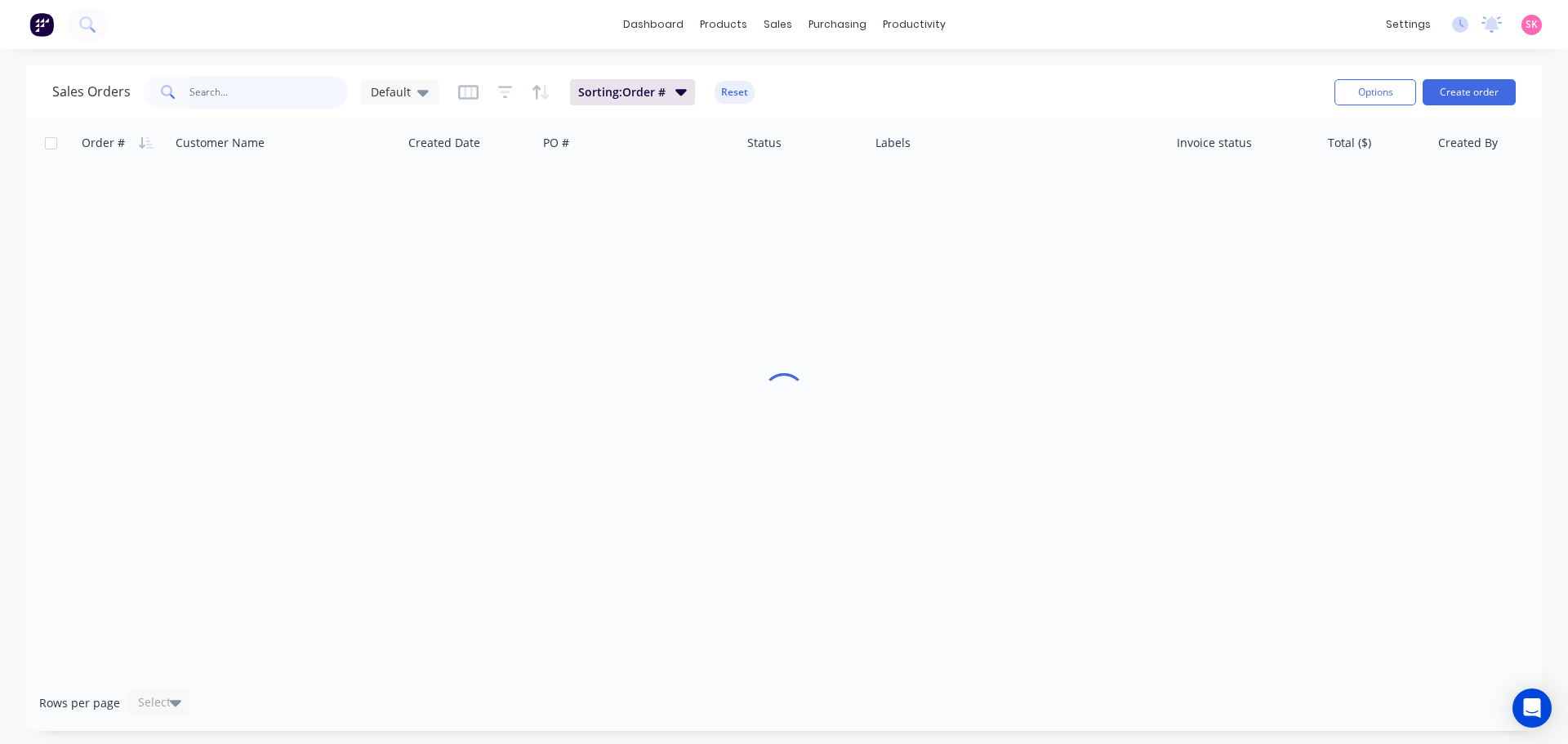
click at [205, 93] on input "text" at bounding box center [269, 92] width 160 height 32
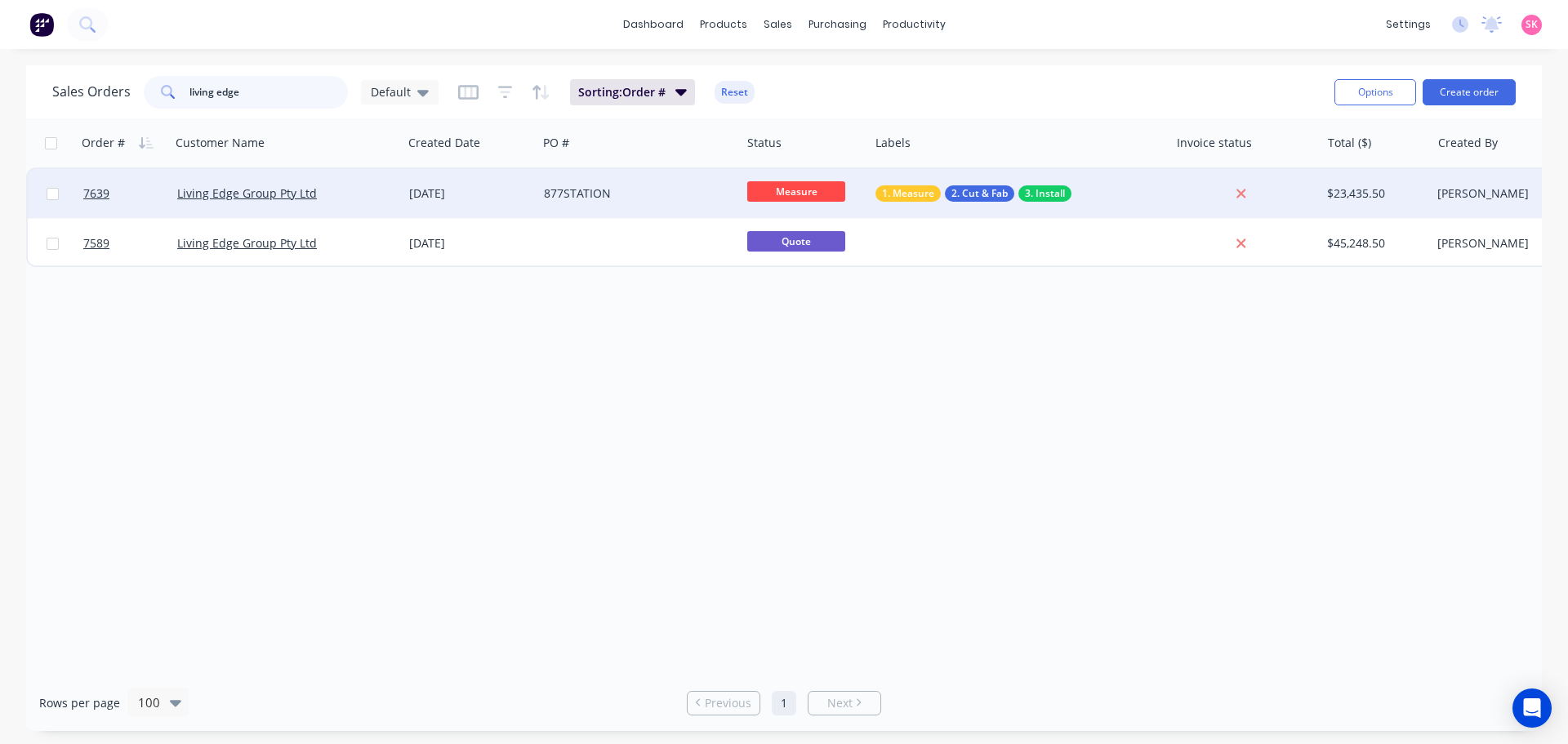
type input "living edge"
click at [621, 197] on div "877STATION" at bounding box center [635, 194] width 181 height 16
